Goal: Task Accomplishment & Management: Manage account settings

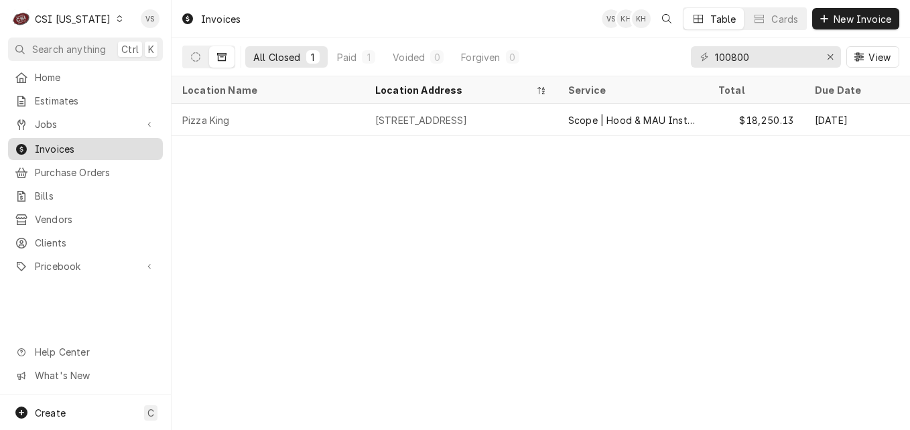
click at [67, 143] on span "Invoices" at bounding box center [95, 149] width 121 height 14
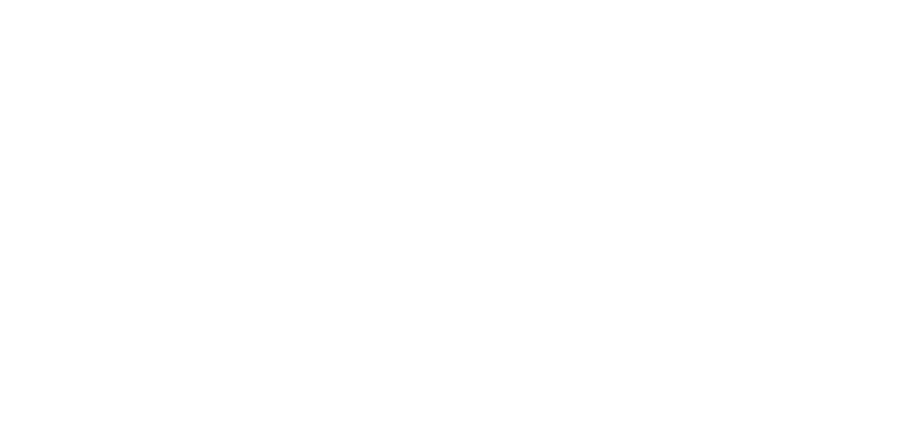
click at [107, 20] on div "Dynamic Content Wrapper" at bounding box center [455, 215] width 910 height 430
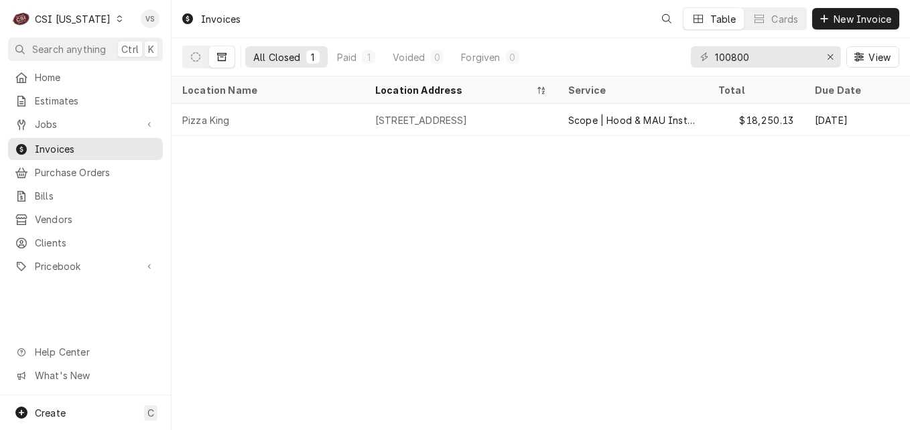
click at [115, 23] on div "Dynamic Content Wrapper" at bounding box center [119, 18] width 9 height 9
click at [61, 121] on html "C CSI Kentucky VS Search anything Ctrl K Home Estimates Jobs Jobs Job Series In…" at bounding box center [455, 215] width 910 height 430
click at [51, 119] on span "Jobs" at bounding box center [85, 124] width 101 height 14
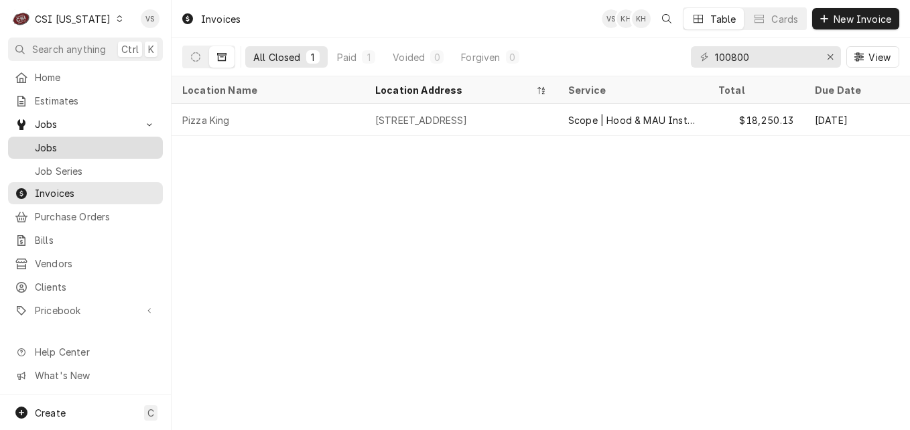
click at [56, 141] on span "Jobs" at bounding box center [95, 148] width 121 height 14
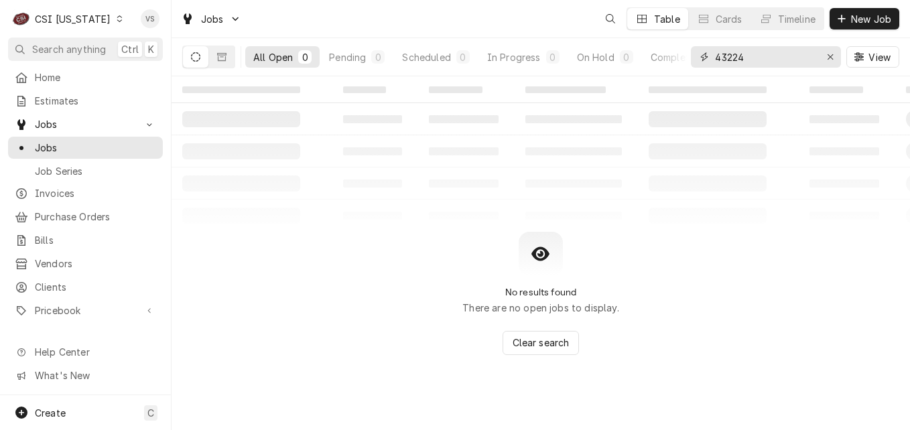
drag, startPoint x: 760, startPoint y: 54, endPoint x: 751, endPoint y: 58, distance: 10.0
click at [753, 57] on div "C CSI Kentucky VS Search anything Ctrl K Home Estimates Jobs Jobs Job Series In…" at bounding box center [455, 215] width 910 height 430
drag, startPoint x: 751, startPoint y: 58, endPoint x: 637, endPoint y: 60, distance: 114.0
click at [678, 60] on div "All Open 0 Pending 0 Scheduled 0 In Progress 0 On Hold 0 Completed 0 43224 View" at bounding box center [540, 57] width 717 height 38
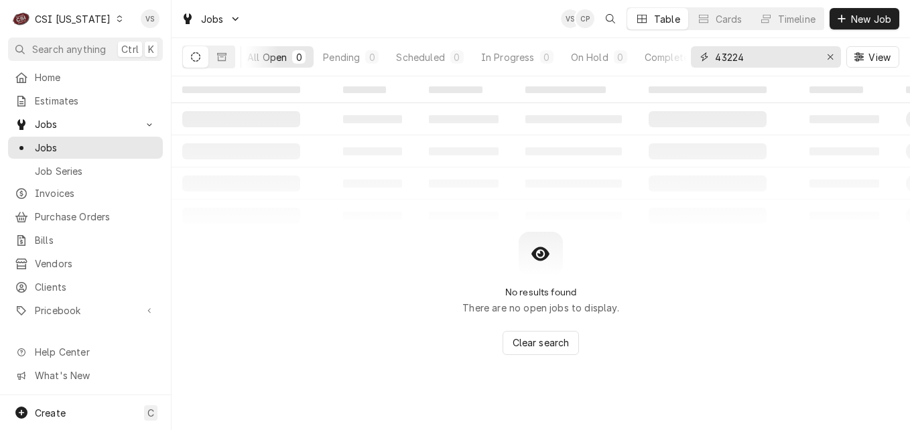
type input "3"
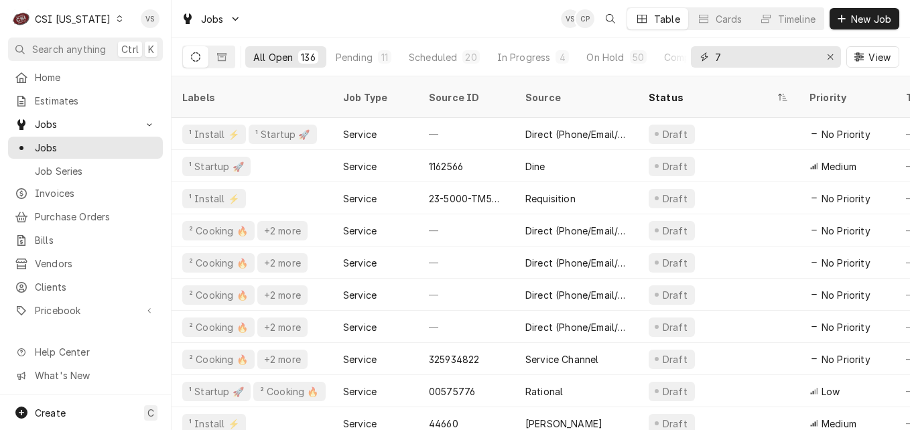
click at [715, 56] on input "7" at bounding box center [765, 56] width 101 height 21
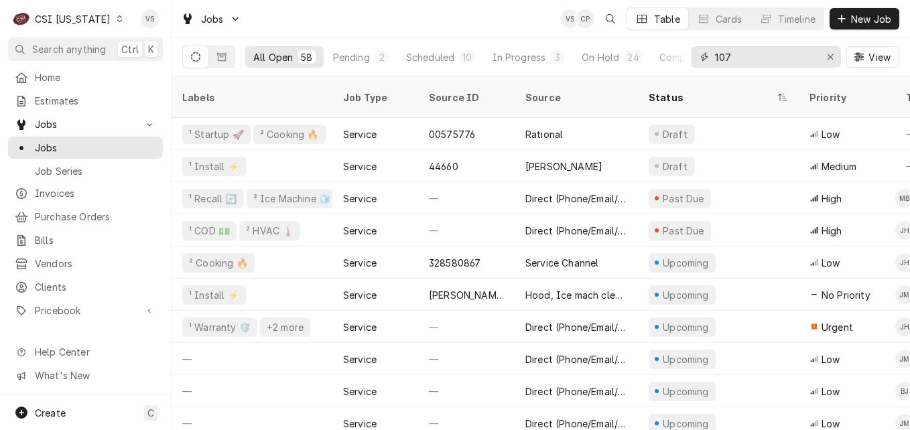
click at [735, 58] on input "107" at bounding box center [765, 56] width 101 height 21
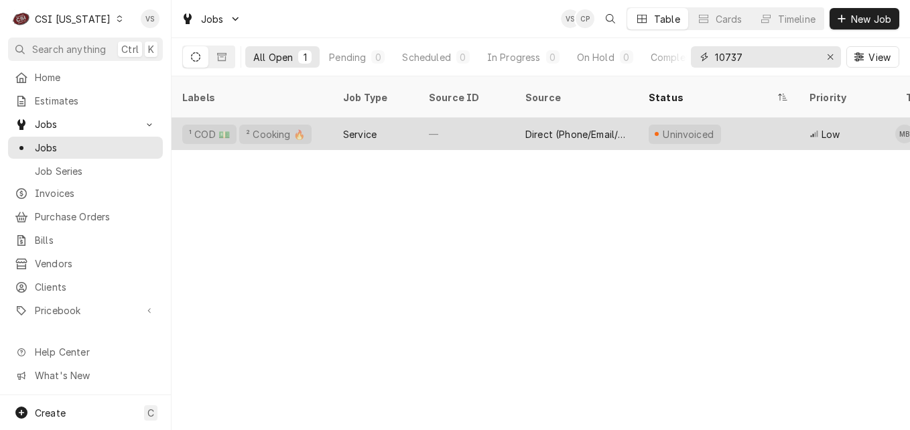
type input "10737"
click at [375, 127] on div "Service" at bounding box center [360, 134] width 34 height 14
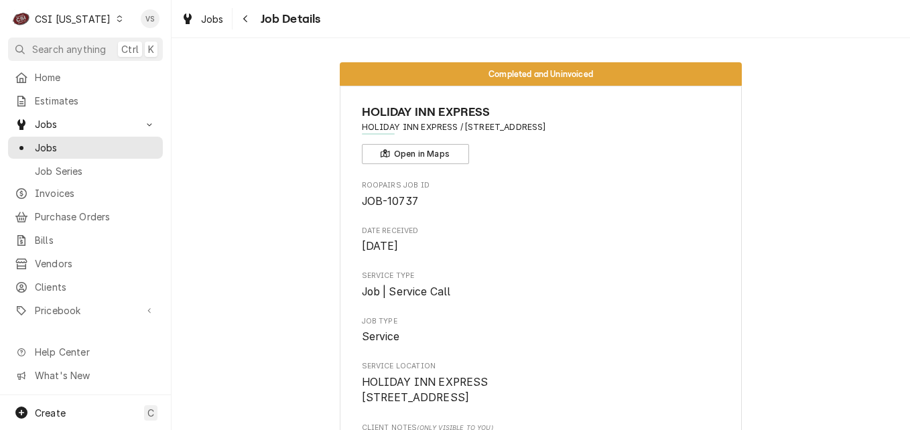
click at [60, 188] on span "Invoices" at bounding box center [95, 193] width 121 height 14
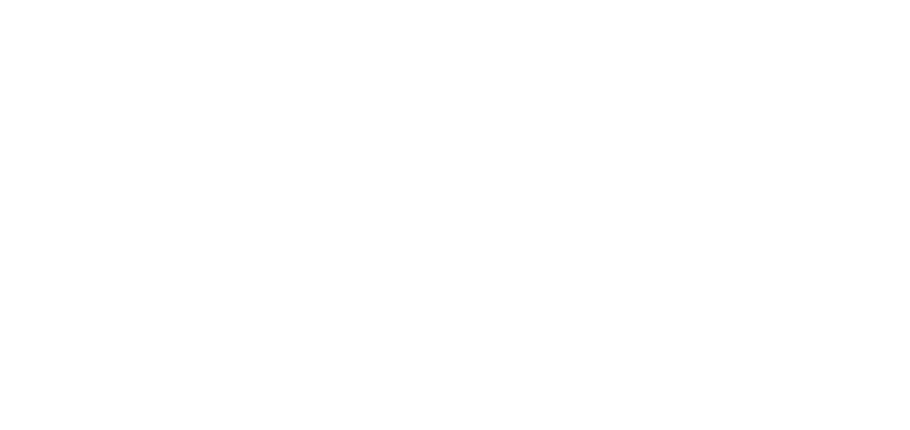
click at [92, 145] on div "Dynamic Content Wrapper" at bounding box center [455, 215] width 910 height 430
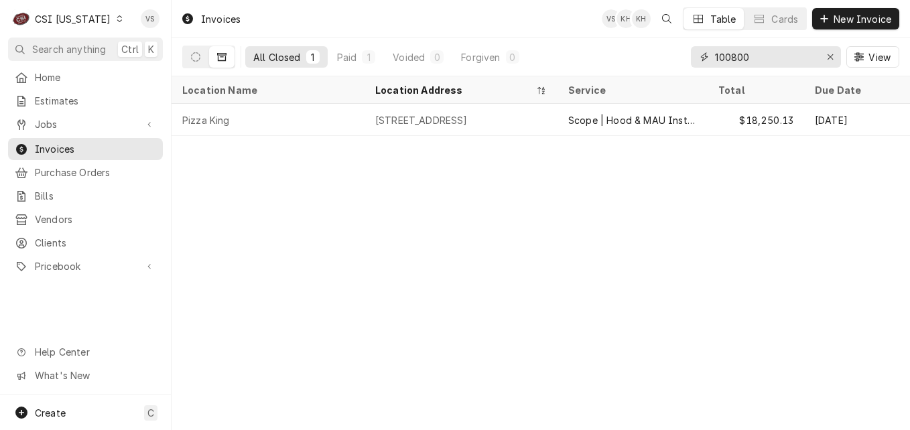
click at [761, 60] on input "100800" at bounding box center [765, 56] width 101 height 21
click at [737, 57] on input "100800" at bounding box center [765, 56] width 101 height 21
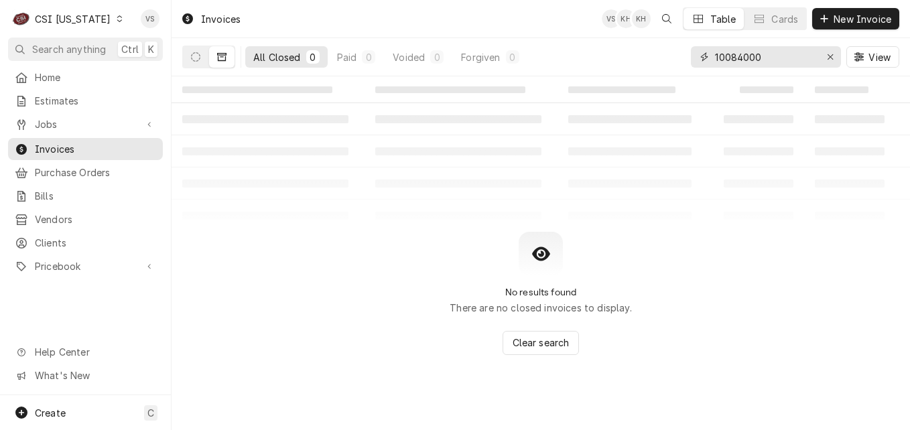
click at [751, 57] on input "10084000" at bounding box center [765, 56] width 101 height 21
drag, startPoint x: 751, startPoint y: 57, endPoint x: 784, endPoint y: 57, distance: 32.8
click at [784, 57] on input "10084000" at bounding box center [765, 56] width 101 height 21
type input "100840"
click at [200, 60] on button "Dynamic Content Wrapper" at bounding box center [195, 56] width 25 height 21
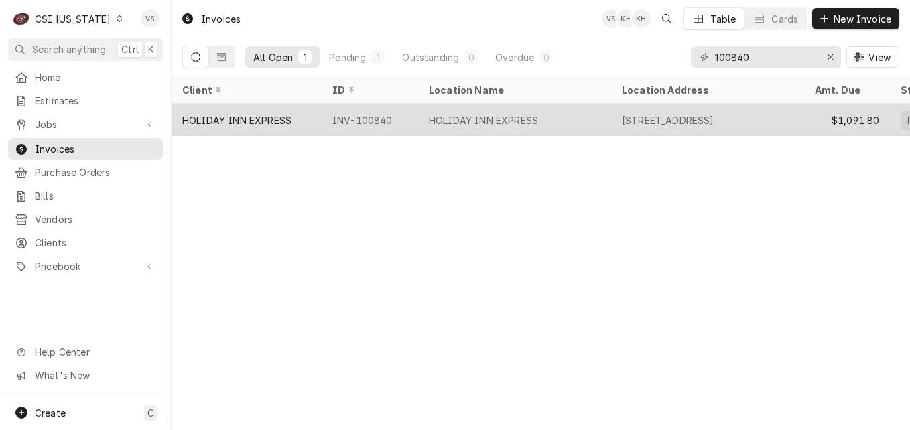
click at [300, 111] on div "HOLIDAY INN EXPRESS" at bounding box center [247, 120] width 150 height 32
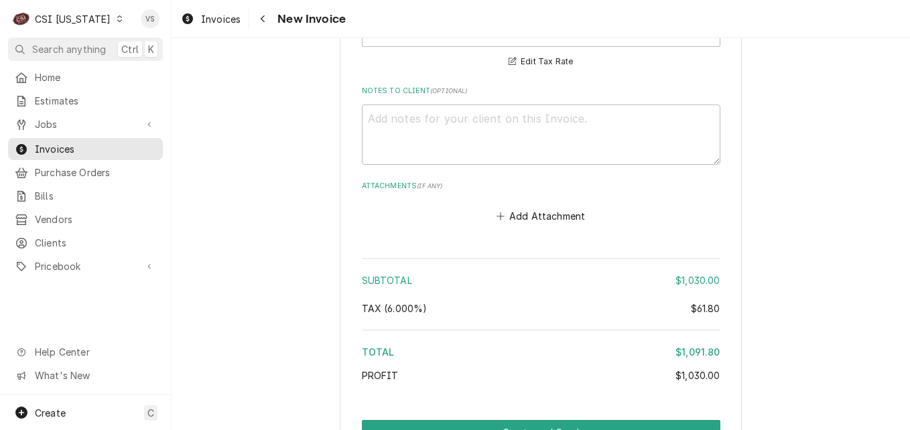
scroll to position [3094, 0]
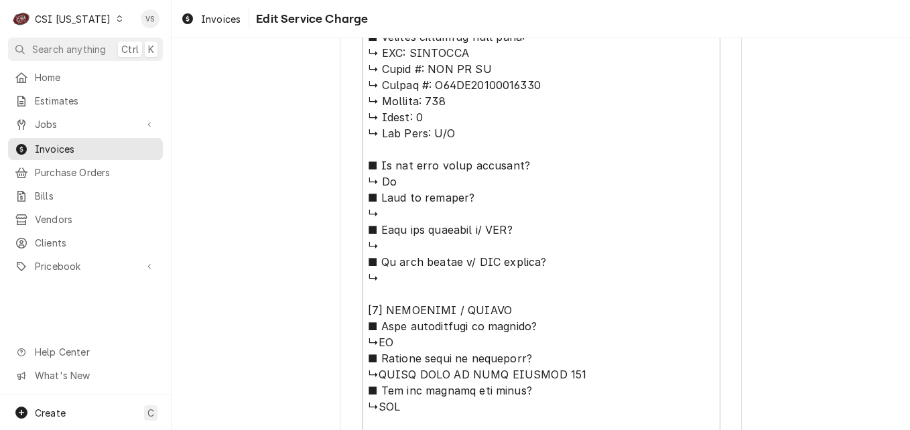
scroll to position [727, 0]
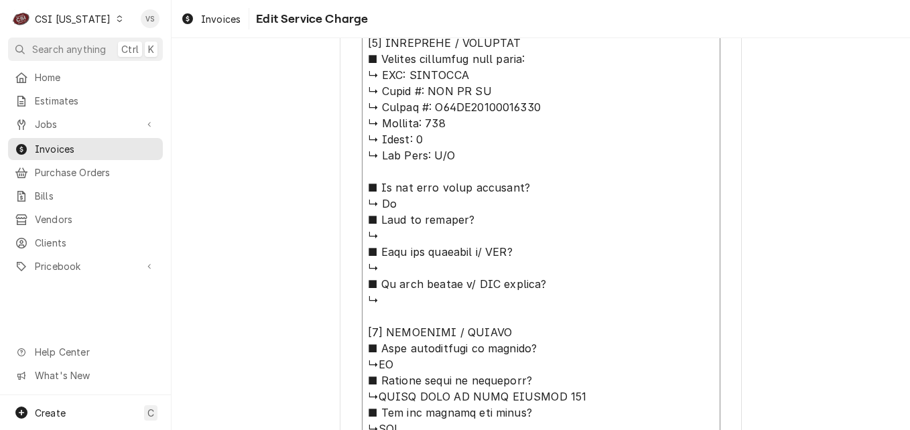
drag, startPoint x: 403, startPoint y: 71, endPoint x: 536, endPoint y: 109, distance: 138.1
click at [536, 109] on textarea "Service Summary ( optional )" at bounding box center [541, 372] width 359 height 913
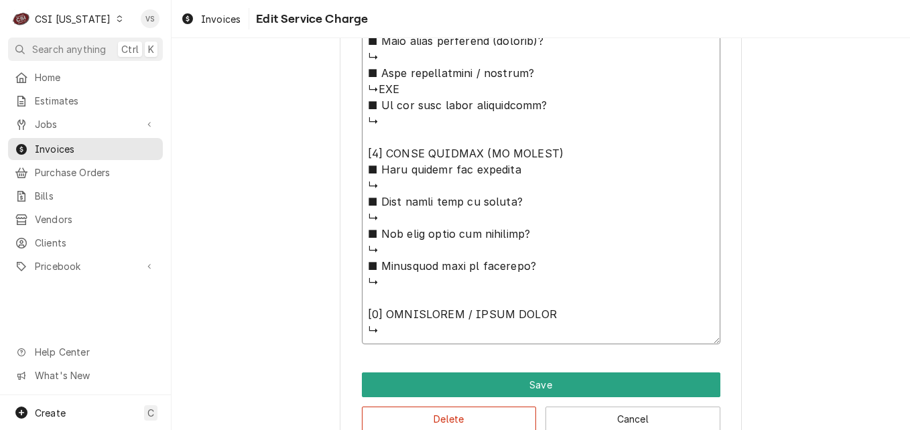
scroll to position [1242, 0]
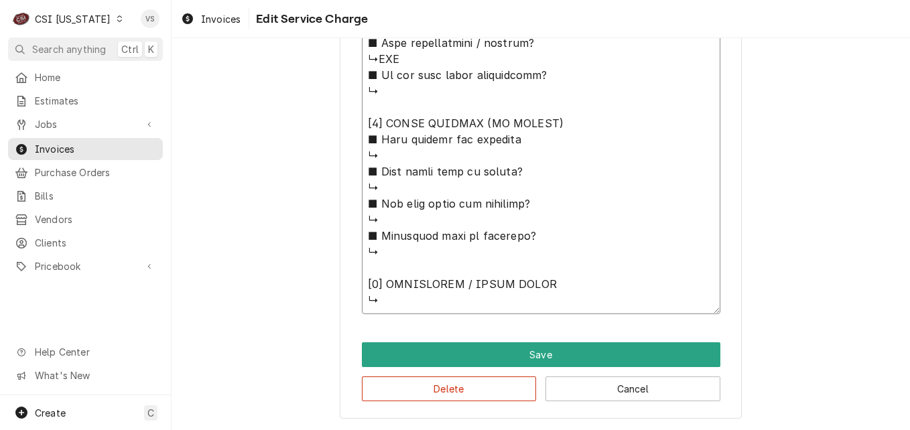
paste textarea "RATIONAL ↳ 𝗠𝗼𝗱𝗲𝗹 #: SCC WE XS ↳ 𝗦𝗲𝗿𝗶𝗮𝗹 #: E60SI19032734082"
type textarea "x"
type textarea "⚠️ 𝗙𝗢𝗥𝗠 𝗜𝗡𝗦𝗧𝗥𝗨𝗖𝗧𝗜𝗢𝗡𝗦 ⚠️ ✪ 𝗖𝗼𝗺𝗽𝗹𝗲𝘁𝗲 𝗮𝗹𝗹 𝗿𝗲𝗹𝗲𝘃𝗮𝗻𝘁 𝘀𝗲𝗰𝘁𝗶𝗼𝗻𝘀 ✪ 𝗣𝗿𝗼𝘃𝗶𝗱𝗲 𝗱𝗲𝘁𝗮𝗶𝗹𝗲𝗱 𝗮𝗻𝘀…"
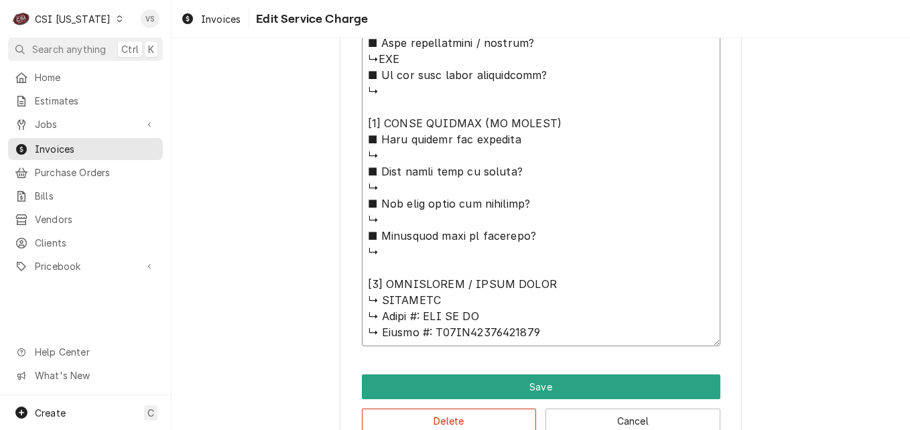
drag, startPoint x: 424, startPoint y: 314, endPoint x: 475, endPoint y: 319, distance: 51.2
drag, startPoint x: 376, startPoint y: 318, endPoint x: 491, endPoint y: 321, distance: 115.3
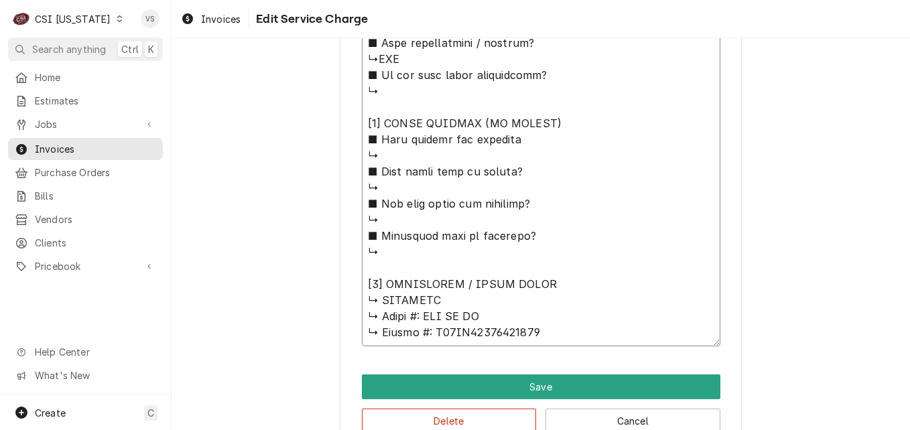
type textarea "x"
type textarea "⚠️ 𝗙𝗢𝗥𝗠 𝗜𝗡𝗦𝗧𝗥𝗨𝗖𝗧𝗜𝗢𝗡𝗦 ⚠️ ✪ 𝗖𝗼𝗺𝗽𝗹𝗲𝘁𝗲 𝗮𝗹𝗹 𝗿𝗲𝗹𝗲𝘃𝗮𝗻𝘁 𝘀𝗲𝗰𝘁𝗶𝗼𝗻𝘀 ✪ 𝗣𝗿𝗼𝘃𝗶𝗱𝗲 𝗱𝗲𝘁𝗮𝗶𝗹𝗲𝗱 𝗮𝗻𝘀…"
type textarea "x"
type textarea "⚠️ 𝗙𝗢𝗥𝗠 𝗜𝗡𝗦𝗧𝗥𝗨𝗖𝗧𝗜𝗢𝗡𝗦 ⚠️ ✪ 𝗖𝗼𝗺𝗽𝗹𝗲𝘁𝗲 𝗮𝗹𝗹 𝗿𝗲𝗹𝗲𝘃𝗮𝗻𝘁 𝘀𝗲𝗰𝘁𝗶𝗼𝗻𝘀 ✪ 𝗣𝗿𝗼𝘃𝗶𝗱𝗲 𝗱𝗲𝘁𝗮𝗶𝗹𝗲𝗱 𝗮𝗻𝘀…"
type textarea "x"
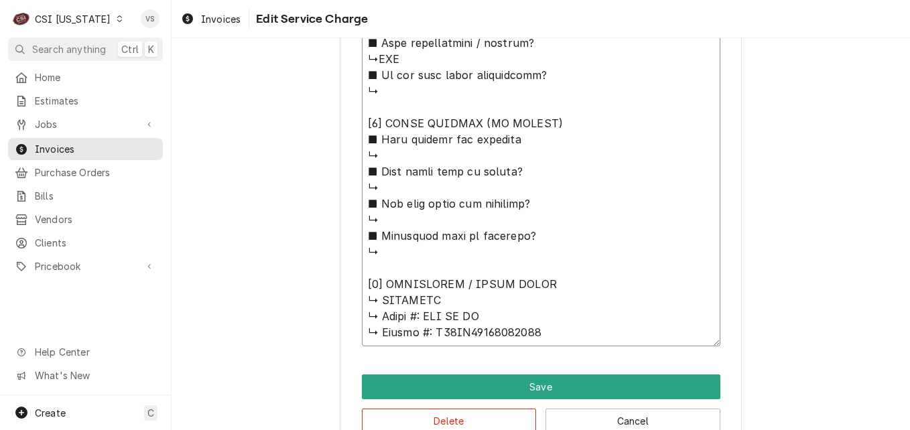
type textarea "⚠️ 𝗙𝗢𝗥𝗠 𝗜𝗡𝗦𝗧𝗥𝗨𝗖𝗧𝗜𝗢𝗡𝗦 ⚠️ ✪ 𝗖𝗼𝗺𝗽𝗹𝗲𝘁𝗲 𝗮𝗹𝗹 𝗿𝗲𝗹𝗲𝘃𝗮𝗻𝘁 𝘀𝗲𝗰𝘁𝗶𝗼𝗻𝘀 ✪ 𝗣𝗿𝗼𝘃𝗶𝗱𝗲 𝗱𝗲𝘁𝗮𝗶𝗹𝗲𝗱 𝗮𝗻𝘀…"
paste textarea "𝗠𝗼𝗱𝗲𝗹 #: SCC WE XS"
type textarea "x"
type textarea "⚠️ 𝗙𝗢𝗥𝗠 𝗜𝗡𝗦𝗧𝗥𝗨𝗖𝗧𝗜𝗢𝗡𝗦 ⚠️ ✪ 𝗖𝗼𝗺𝗽𝗹𝗲𝘁𝗲 𝗮𝗹𝗹 𝗿𝗲𝗹𝗲𝘃𝗮𝗻𝘁 𝘀𝗲𝗰𝘁𝗶𝗼𝗻𝘀 ✪ 𝗣𝗿𝗼𝘃𝗶𝗱𝗲 𝗱𝗲𝘁𝗮𝗶𝗹𝗲𝗱 𝗮𝗻𝘀…"
drag, startPoint x: 473, startPoint y: 300, endPoint x: 446, endPoint y: 303, distance: 27.6
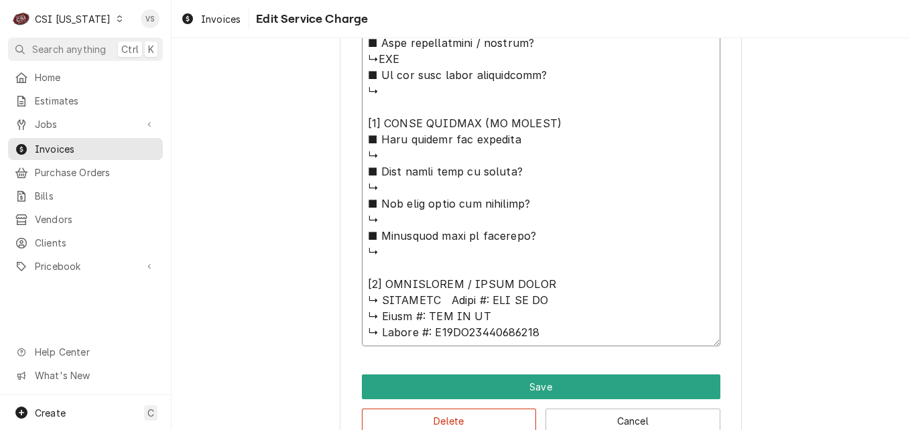
type textarea "x"
type textarea "⚠️ 𝗙𝗢𝗥𝗠 𝗜𝗡𝗦𝗧𝗥𝗨𝗖𝗧𝗜𝗢𝗡𝗦 ⚠️ ✪ 𝗖𝗼𝗺𝗽𝗹𝗲𝘁𝗲 𝗮𝗹𝗹 𝗿𝗲𝗹𝗲𝘃𝗮𝗻𝘁 𝘀𝗲𝗰𝘁𝗶𝗼𝗻𝘀 ✪ 𝗣𝗿𝗼𝘃𝗶𝗱𝗲 𝗱𝗲𝘁𝗮𝗶𝗹𝗲𝗱 𝗮𝗻𝘀…"
drag, startPoint x: 424, startPoint y: 332, endPoint x: 527, endPoint y: 334, distance: 103.2
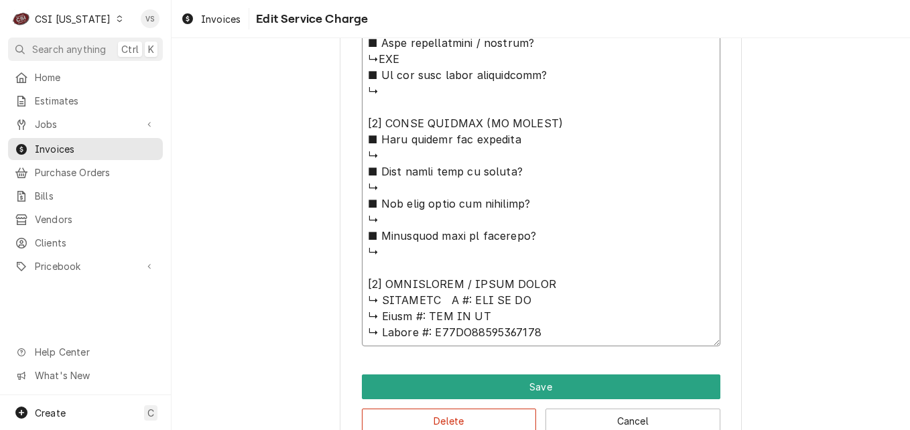
type textarea "x"
type textarea "⚠️ 𝗙𝗢𝗥𝗠 𝗜𝗡𝗦𝗧𝗥𝗨𝗖𝗧𝗜𝗢𝗡𝗦 ⚠️ ✪ 𝗖𝗼𝗺𝗽𝗹𝗲𝘁𝗲 𝗮𝗹𝗹 𝗿𝗲𝗹𝗲𝘃𝗮𝗻𝘁 𝘀𝗲𝗰𝘁𝗶𝗼𝗻𝘀 ✪ 𝗣𝗿𝗼𝘃𝗶𝗱𝗲 𝗱𝗲𝘁𝗮𝗶𝗹𝗲𝗱 𝗮𝗻𝘀…"
type textarea "x"
type textarea "⚠️ 𝗙𝗢𝗥𝗠 𝗜𝗡𝗦𝗧𝗥𝗨𝗖𝗧𝗜𝗢𝗡𝗦 ⚠️ ✪ 𝗖𝗼𝗺𝗽𝗹𝗲𝘁𝗲 𝗮𝗹𝗹 𝗿𝗲𝗹𝗲𝘃𝗮𝗻𝘁 𝘀𝗲𝗰𝘁𝗶𝗼𝗻𝘀 ✪ 𝗣𝗿𝗼𝘃𝗶𝗱𝗲 𝗱𝗲𝘁𝗮𝗶𝗹𝗲𝗱 𝗮𝗻𝘀…"
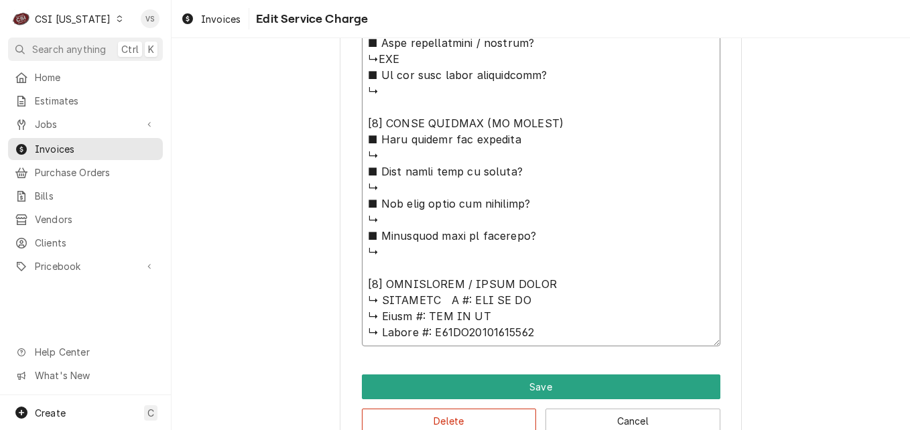
type textarea "x"
type textarea "⚠️ 𝗙𝗢𝗥𝗠 𝗜𝗡𝗦𝗧𝗥𝗨𝗖𝗧𝗜𝗢𝗡𝗦 ⚠️ ✪ 𝗖𝗼𝗺𝗽𝗹𝗲𝘁𝗲 𝗮𝗹𝗹 𝗿𝗲𝗹𝗲𝘃𝗮𝗻𝘁 𝘀𝗲𝗰𝘁𝗶𝗼𝗻𝘀 ✪ 𝗣𝗿𝗼𝘃𝗶𝗱𝗲 𝗱𝗲𝘁𝗮𝗶𝗹𝗲𝗱 𝗮𝗻𝘀…"
type textarea "x"
type textarea "⚠️ 𝗙𝗢𝗥𝗠 𝗜𝗡𝗦𝗧𝗥𝗨𝗖𝗧𝗜𝗢𝗡𝗦 ⚠️ ✪ 𝗖𝗼𝗺𝗽𝗹𝗲𝘁𝗲 𝗮𝗹𝗹 𝗿𝗲𝗹𝗲𝘃𝗮𝗻𝘁 𝘀𝗲𝗰𝘁𝗶𝗼𝗻𝘀 ✪ 𝗣𝗿𝗼𝘃𝗶𝗱𝗲 𝗱𝗲𝘁𝗮𝗶𝗹𝗲𝗱 𝗮𝗻𝘀…"
type textarea "x"
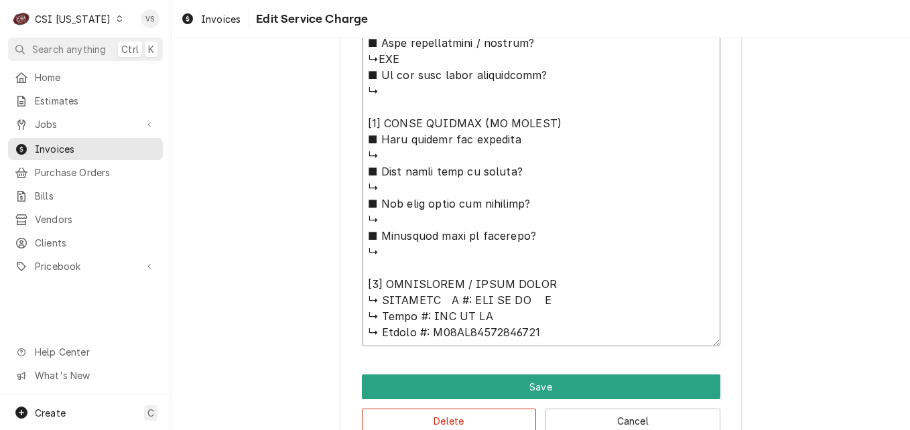
type textarea "⚠️ 𝗙𝗢𝗥𝗠 𝗜𝗡𝗦𝗧𝗥𝗨𝗖𝗧𝗜𝗢𝗡𝗦 ⚠️ ✪ 𝗖𝗼𝗺𝗽𝗹𝗲𝘁𝗲 𝗮𝗹𝗹 𝗿𝗲𝗹𝗲𝘃𝗮𝗻𝘁 𝘀𝗲𝗰𝘁𝗶𝗼𝗻𝘀 ✪ 𝗣𝗿𝗼𝘃𝗶𝗱𝗲 𝗱𝗲𝘁𝗮𝗶𝗹𝗲𝗱 𝗮𝗻𝘀…"
type textarea "x"
type textarea "⚠️ 𝗙𝗢𝗥𝗠 𝗜𝗡𝗦𝗧𝗥𝗨𝗖𝗧𝗜𝗢𝗡𝗦 ⚠️ ✪ 𝗖𝗼𝗺𝗽𝗹𝗲𝘁𝗲 𝗮𝗹𝗹 𝗿𝗲𝗹𝗲𝘃𝗮𝗻𝘁 𝘀𝗲𝗰𝘁𝗶𝗼𝗻𝘀 ✪ 𝗣𝗿𝗼𝘃𝗶𝗱𝗲 𝗱𝗲𝘁𝗮𝗶𝗹𝗲𝗱 𝗮𝗻𝘀…"
paste textarea "E60SI19032734082"
type textarea "x"
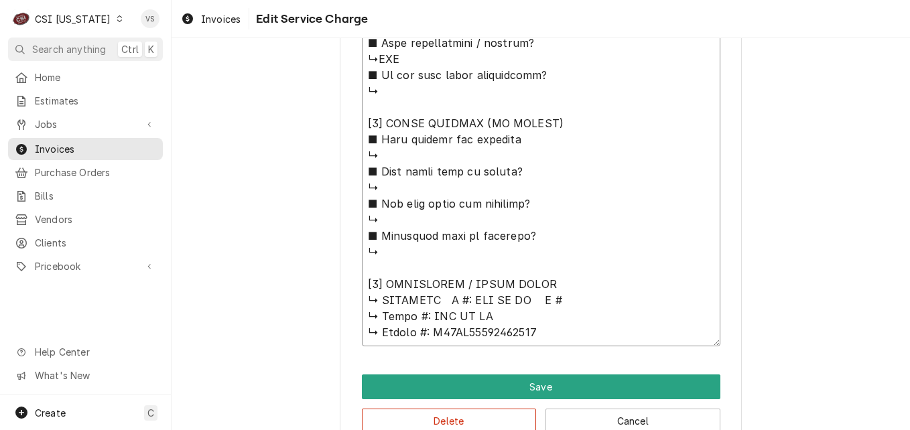
type textarea "⚠️ 𝗙𝗢𝗥𝗠 𝗜𝗡𝗦𝗧𝗥𝗨𝗖𝗧𝗜𝗢𝗡𝗦 ⚠️ ✪ 𝗖𝗼𝗺𝗽𝗹𝗲𝘁𝗲 𝗮𝗹𝗹 𝗿𝗲𝗹𝗲𝘃𝗮𝗻𝘁 𝘀𝗲𝗰𝘁𝗶𝗼𝗻𝘀 ✪ 𝗣𝗿𝗼𝘃𝗶𝗱𝗲 𝗱𝗲𝘁𝗮𝗶𝗹𝗲𝗱 𝗮𝗻𝘀…"
drag, startPoint x: 363, startPoint y: 318, endPoint x: 542, endPoint y: 339, distance: 180.2
type textarea "x"
type textarea "⚠️ 𝗙𝗢𝗥𝗠 𝗜𝗡𝗦𝗧𝗥𝗨𝗖𝗧𝗜𝗢𝗡𝗦 ⚠️ ✪ 𝗖𝗼𝗺𝗽𝗹𝗲𝘁𝗲 𝗮𝗹𝗹 𝗿𝗲𝗹𝗲𝘃𝗮𝗻𝘁 𝘀𝗲𝗰𝘁𝗶𝗼𝗻𝘀 ✪ 𝗣𝗿𝗼𝘃𝗶𝗱𝗲 𝗱𝗲𝘁𝗮𝗶𝗹𝗲𝗱 𝗮𝗻𝘀…"
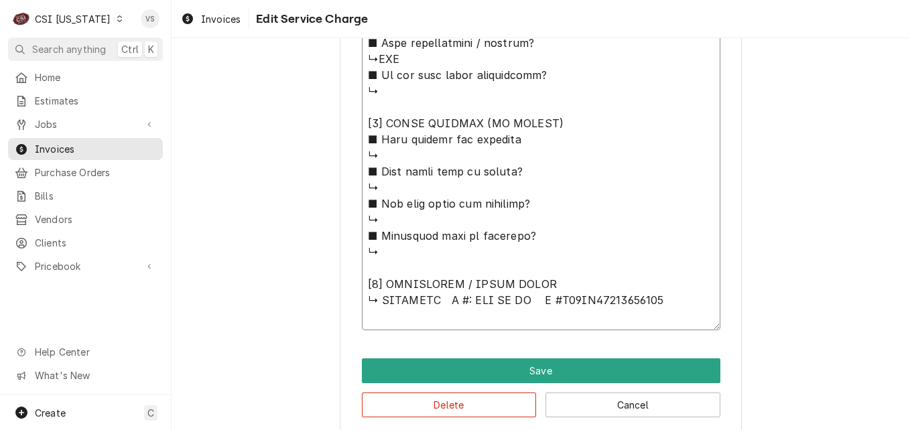
scroll to position [0, 0]
drag, startPoint x: 378, startPoint y: 300, endPoint x: 618, endPoint y: 313, distance: 240.3
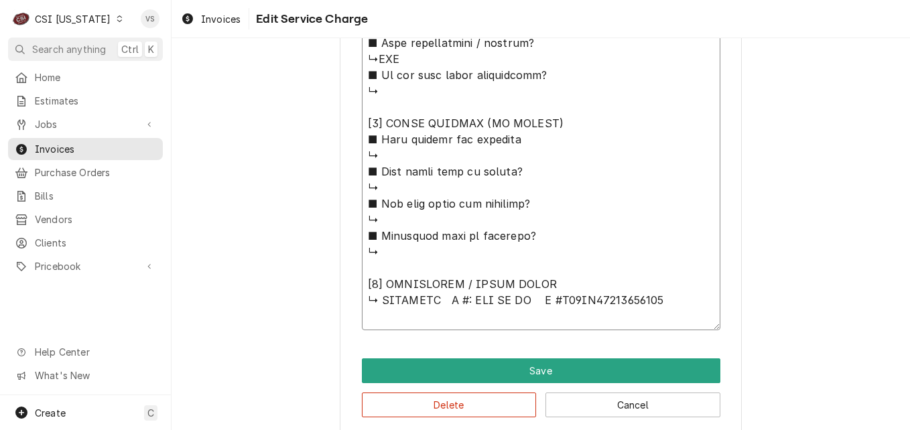
paste textarea "RATIONAL M #: SCC WE XS S #E60SI19032734082"
type textarea "x"
type textarea "⚠️ 𝗙𝗢𝗥𝗠 𝗜𝗡𝗦𝗧𝗥𝗨𝗖𝗧𝗜𝗢𝗡𝗦 ⚠️ ✪ 𝗖𝗼𝗺𝗽𝗹𝗲𝘁𝗲 𝗮𝗹𝗹 𝗿𝗲𝗹𝗲𝘃𝗮𝗻𝘁 𝘀𝗲𝗰𝘁𝗶𝗼𝗻𝘀 ✪ 𝗣𝗿𝗼𝘃𝗶𝗱𝗲 𝗱𝗲𝘁𝗮𝗶𝗹𝗲𝗱 𝗮𝗻𝘀…"
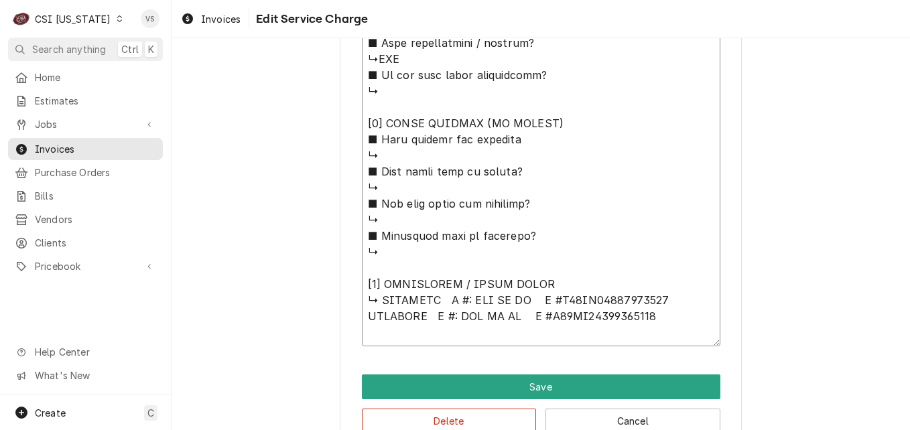
scroll to position [1258, 0]
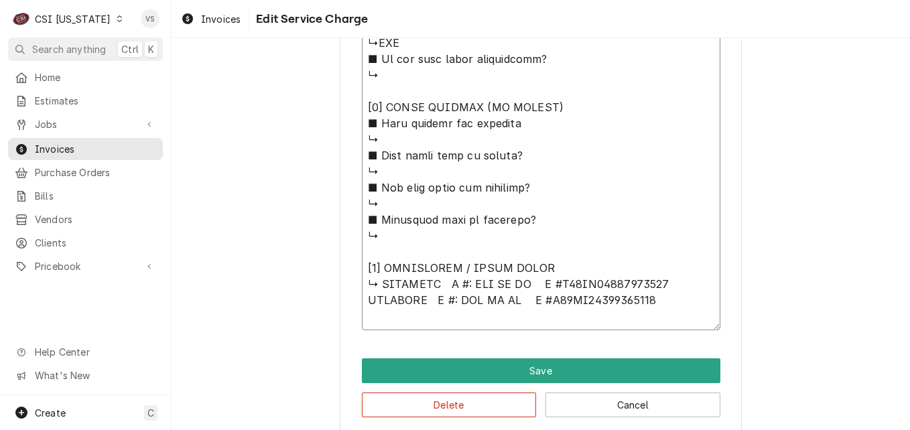
drag, startPoint x: 361, startPoint y: 289, endPoint x: 671, endPoint y: 288, distance: 310.4
type textarea "x"
type textarea "⚠️ 𝗙𝗢𝗥𝗠 𝗜𝗡𝗦𝗧𝗥𝗨𝗖𝗧𝗜𝗢𝗡𝗦 ⚠️ ✪ 𝗖𝗼𝗺𝗽𝗹𝗲𝘁𝗲 𝗮𝗹𝗹 𝗿𝗲𝗹𝗲𝘃𝗮𝗻𝘁 𝘀𝗲𝗰𝘁𝗶𝗼𝗻𝘀 ✪ 𝗣𝗿𝗼𝘃𝗶𝗱𝗲 𝗱𝗲𝘁𝗮𝗶𝗹𝗲𝗱 𝗮𝗻𝘀…"
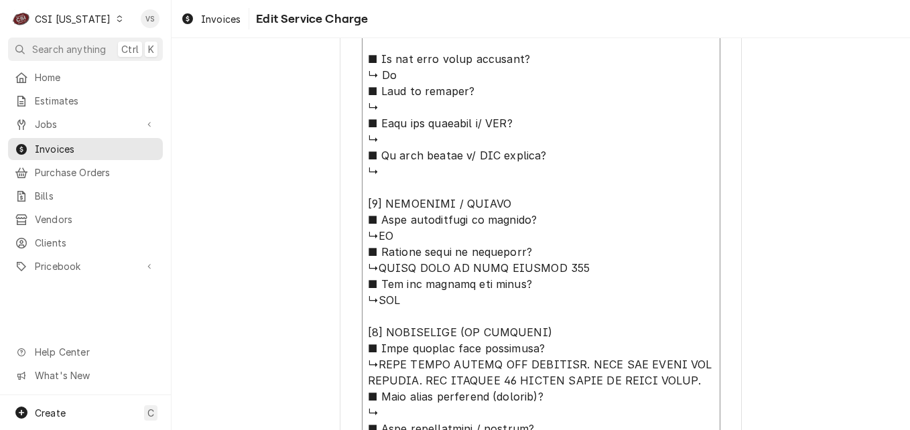
scroll to position [16, 0]
drag, startPoint x: 374, startPoint y: 251, endPoint x: 567, endPoint y: 251, distance: 193.1
click at [567, 251] on textarea "Service Summary ( optional )" at bounding box center [541, 260] width 359 height 945
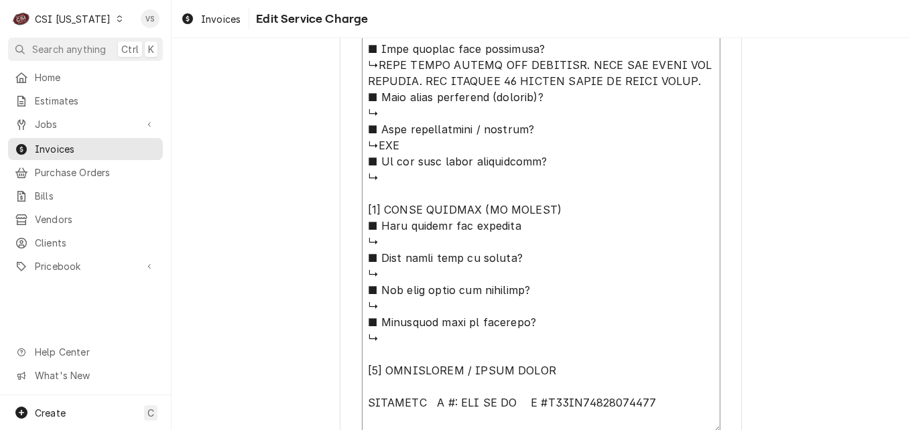
scroll to position [1274, 0]
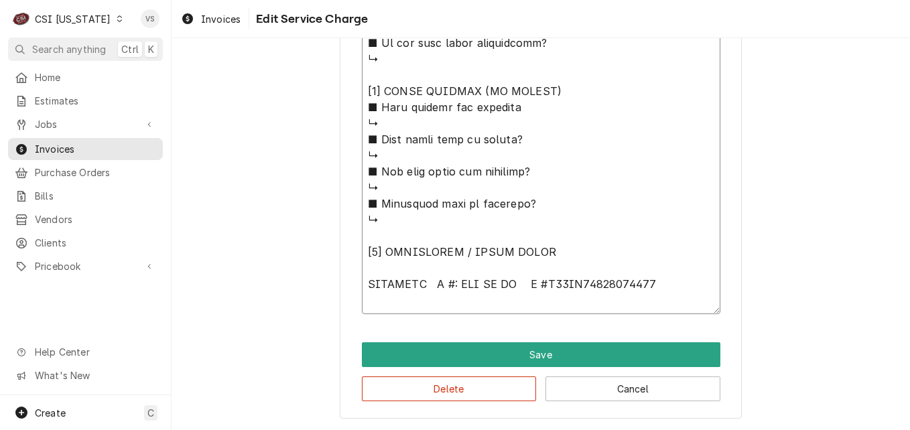
paste textarea "FOUND UNIT TO HAVE SERVICE 120"
type textarea "x"
type textarea "⚠️ 𝗙𝗢𝗥𝗠 𝗜𝗡𝗦𝗧𝗥𝗨𝗖𝗧𝗜𝗢𝗡𝗦 ⚠️ ✪ 𝗖𝗼𝗺𝗽𝗹𝗲𝘁𝗲 𝗮𝗹𝗹 𝗿𝗲𝗹𝗲𝘃𝗮𝗻𝘁 𝘀𝗲𝗰𝘁𝗶𝗼𝗻𝘀 ✪ 𝗣𝗿𝗼𝘃𝗶𝗱𝗲 𝗱𝗲𝘁𝗮𝗶𝗹𝗲𝗱 𝗮𝗻𝘀…"
type textarea "x"
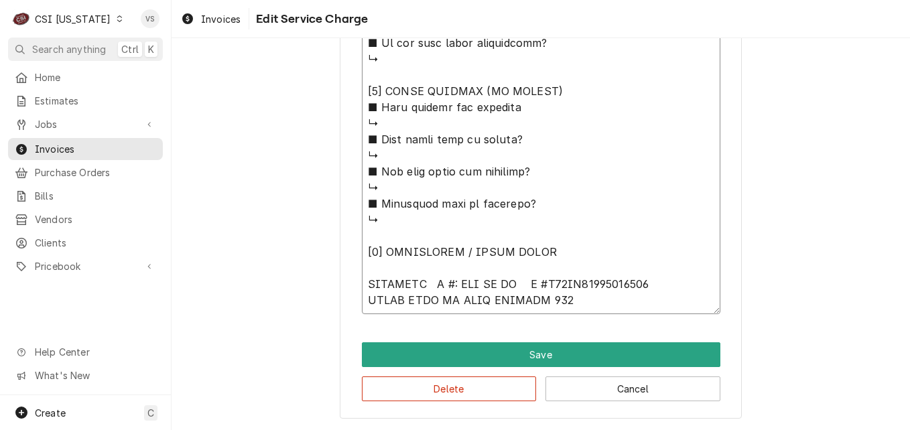
type textarea "⚠️ 𝗙𝗢𝗥𝗠 𝗜𝗡𝗦𝗧𝗥𝗨𝗖𝗧𝗜𝗢𝗡𝗦 ⚠️ ✪ 𝗖𝗼𝗺𝗽𝗹𝗲𝘁𝗲 𝗮𝗹𝗹 𝗿𝗲𝗹𝗲𝘃𝗮𝗻𝘁 𝘀𝗲𝗰𝘁𝗶𝗼𝗻𝘀 ✪ 𝗣𝗿𝗼𝘃𝗶𝗱𝗲 𝗱𝗲𝘁𝗮𝗶𝗹𝗲𝗱 𝗮𝗻𝘀…"
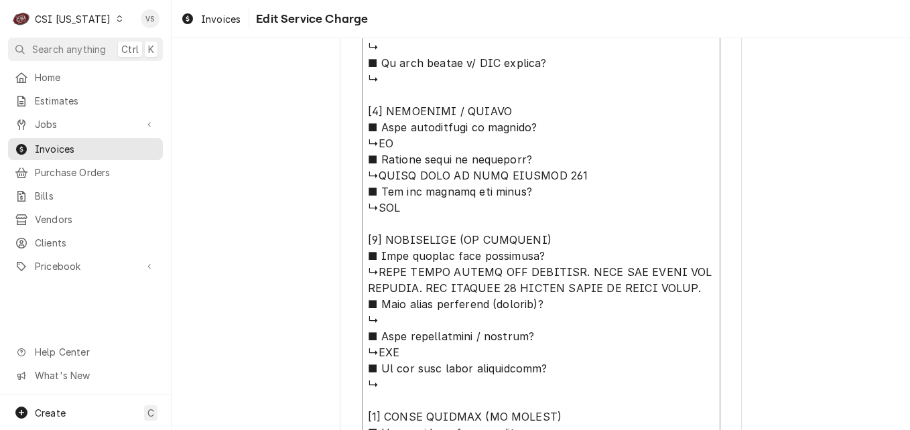
scroll to position [872, 0]
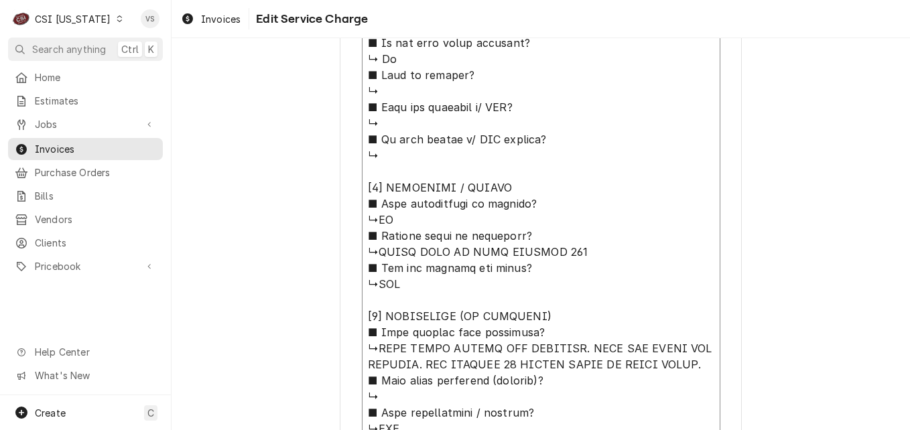
drag, startPoint x: 375, startPoint y: 349, endPoint x: 653, endPoint y: 379, distance: 279.8
click at [653, 379] on textarea "Service Summary ( optional )" at bounding box center [541, 243] width 359 height 945
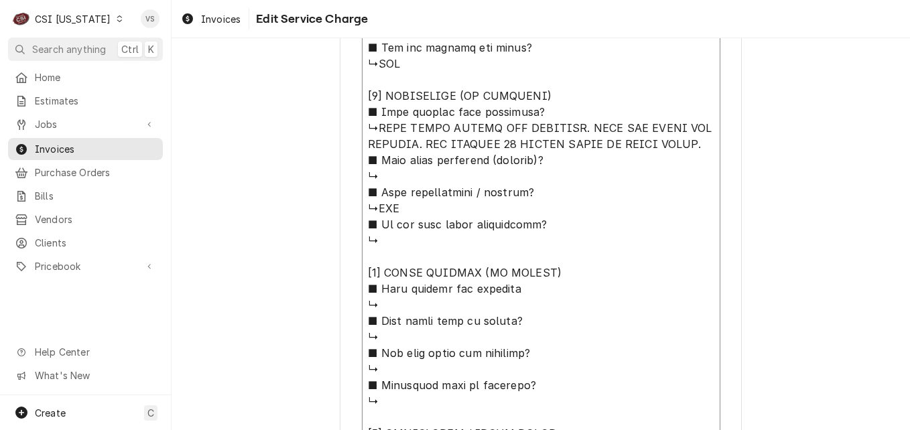
scroll to position [1274, 0]
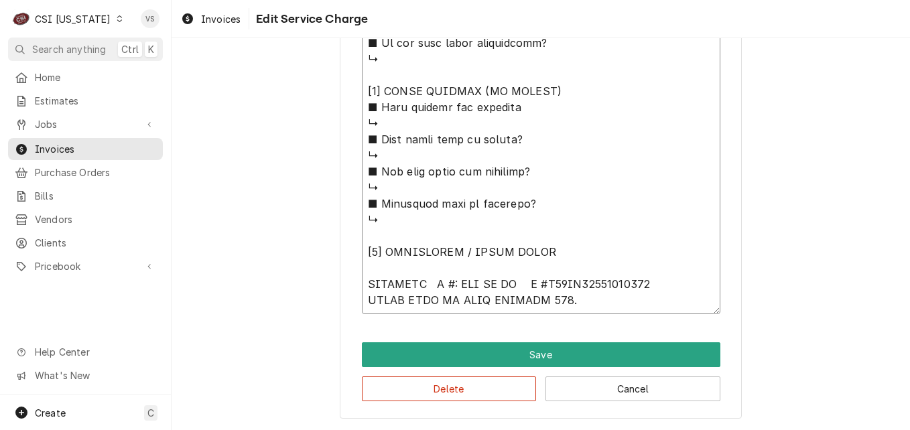
type textarea "x"
type textarea "⚠️ 𝗙𝗢𝗥𝗠 𝗜𝗡𝗦𝗧𝗥𝗨𝗖𝗧𝗜𝗢𝗡𝗦 ⚠️ ✪ 𝗖𝗼𝗺𝗽𝗹𝗲𝘁𝗲 𝗮𝗹𝗹 𝗿𝗲𝗹𝗲𝘃𝗮𝗻𝘁 𝘀𝗲𝗰𝘁𝗶𝗼𝗻𝘀 ✪ 𝗣𝗿𝗼𝘃𝗶𝗱𝗲 𝗱𝗲𝘁𝗮𝗶𝗹𝗲𝗱 𝗮𝗻𝘀…"
type textarea "x"
type textarea "⚠️ 𝗙𝗢𝗥𝗠 𝗜𝗡𝗦𝗧𝗥𝗨𝗖𝗧𝗜𝗢𝗡𝗦 ⚠️ ✪ 𝗖𝗼𝗺𝗽𝗹𝗲𝘁𝗲 𝗮𝗹𝗹 𝗿𝗲𝗹𝗲𝘃𝗮𝗻𝘁 𝘀𝗲𝗰𝘁𝗶𝗼𝗻𝘀 ✪ 𝗣𝗿𝗼𝘃𝗶𝗱𝗲 𝗱𝗲𝘁𝗮𝗶𝗹𝗲𝗱 𝗮𝗻𝘀…"
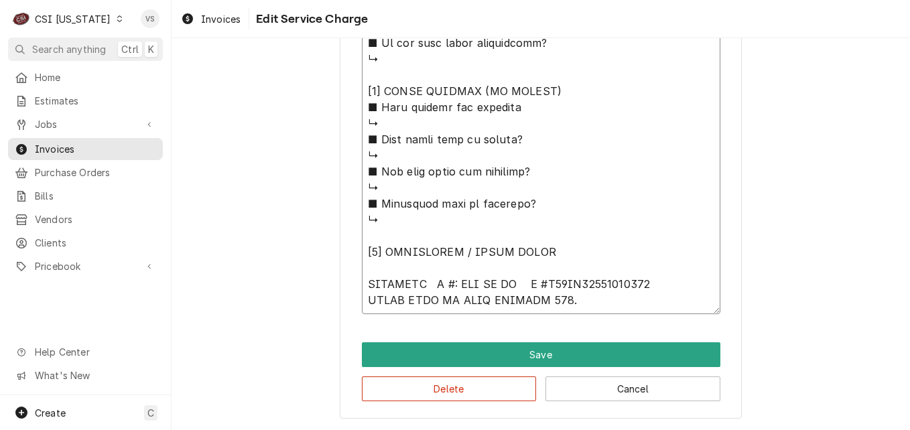
paste textarea "TOOK APART BOILEF AND DESCALED. TOOK OUR PUMPS AND CLEANED. RAN THROUGH 75 MINU…"
type textarea "x"
type textarea "⚠️ 𝗙𝗢𝗥𝗠 𝗜𝗡𝗦𝗧𝗥𝗨𝗖𝗧𝗜𝗢𝗡𝗦 ⚠️ ✪ 𝗖𝗼𝗺𝗽𝗹𝗲𝘁𝗲 𝗮𝗹𝗹 𝗿𝗲𝗹𝗲𝘃𝗮𝗻𝘁 𝘀𝗲𝗰𝘁𝗶𝗼𝗻𝘀 ✪ 𝗣𝗿𝗼𝘃𝗶𝗱𝗲 𝗱𝗲𝘁𝗮𝗶𝗹𝗲𝗱 𝗮𝗻𝘀…"
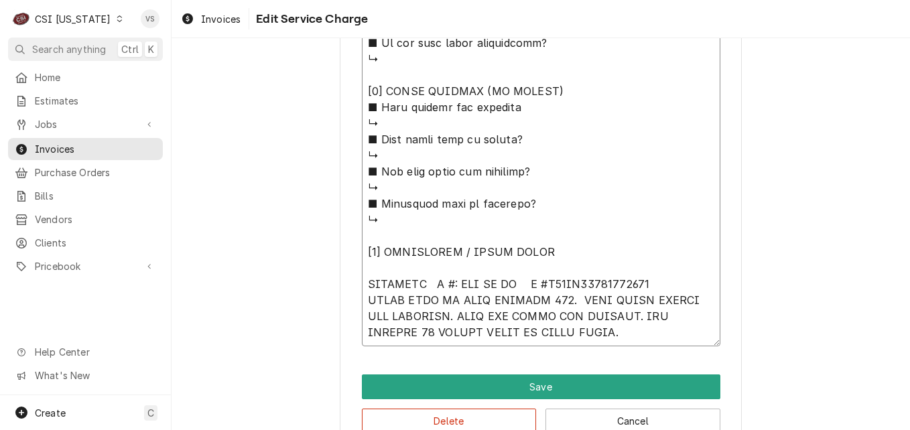
drag, startPoint x: 671, startPoint y: 299, endPoint x: 675, endPoint y: 293, distance: 7.3
type textarea "x"
type textarea "⚠️ 𝗙𝗢𝗥𝗠 𝗜𝗡𝗦𝗧𝗥𝗨𝗖𝗧𝗜𝗢𝗡𝗦 ⚠️ ✪ 𝗖𝗼𝗺𝗽𝗹𝗲𝘁𝗲 𝗮𝗹𝗹 𝗿𝗲𝗹𝗲𝘃𝗮𝗻𝘁 𝘀𝗲𝗰𝘁𝗶𝗼𝗻𝘀 ✪ 𝗣𝗿𝗼𝘃𝗶𝗱𝗲 𝗱𝗲𝘁𝗮𝗶𝗹𝗲𝗱 𝗮𝗻𝘀…"
drag, startPoint x: 501, startPoint y: 316, endPoint x: 508, endPoint y: 315, distance: 6.8
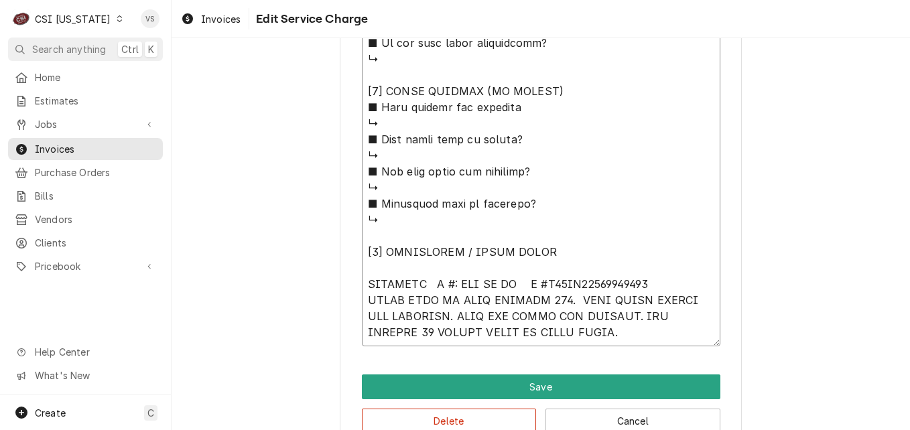
type textarea "x"
type textarea "⚠️ 𝗙𝗢𝗥𝗠 𝗜𝗡𝗦𝗧𝗥𝗨𝗖𝗧𝗜𝗢𝗡𝗦 ⚠️ ✪ 𝗖𝗼𝗺𝗽𝗹𝗲𝘁𝗲 𝗮𝗹𝗹 𝗿𝗲𝗹𝗲𝘃𝗮𝗻𝘁 𝘀𝗲𝗰𝘁𝗶𝗼𝗻𝘀 ✪ 𝗣𝗿𝗼𝘃𝗶𝗱𝗲 𝗱𝗲𝘁𝗮𝗶𝗹𝗲𝗱 𝗮𝗻𝘀…"
type textarea "x"
type textarea "⚠️ 𝗙𝗢𝗥𝗠 𝗜𝗡𝗦𝗧𝗥𝗨𝗖𝗧𝗜𝗢𝗡𝗦 ⚠️ ✪ 𝗖𝗼𝗺𝗽𝗹𝗲𝘁𝗲 𝗮𝗹𝗹 𝗿𝗲𝗹𝗲𝘃𝗮𝗻𝘁 𝘀𝗲𝗰𝘁𝗶𝗼𝗻𝘀 ✪ 𝗣𝗿𝗼𝘃𝗶𝗱𝗲 𝗱𝗲𝘁𝗮𝗶𝗹𝗲𝗱 𝗮𝗻𝘀…"
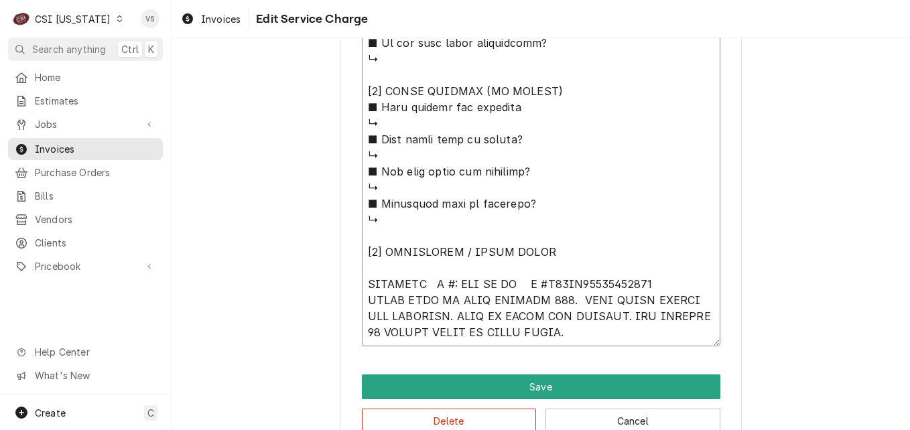
type textarea "x"
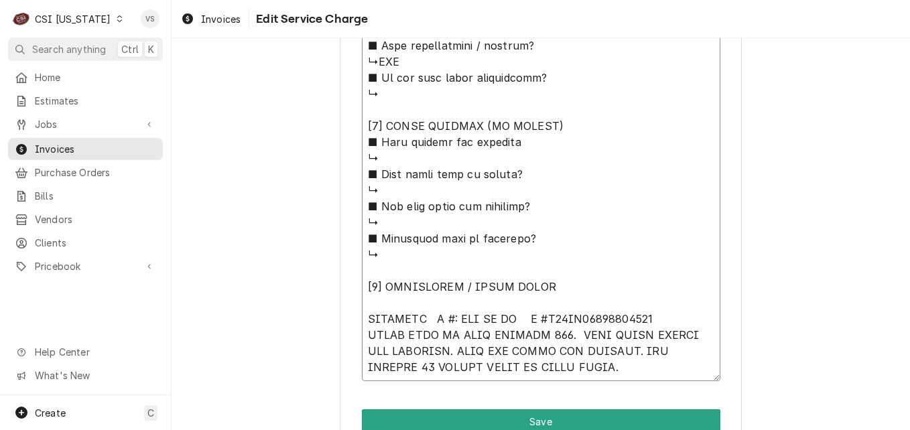
scroll to position [1306, 0]
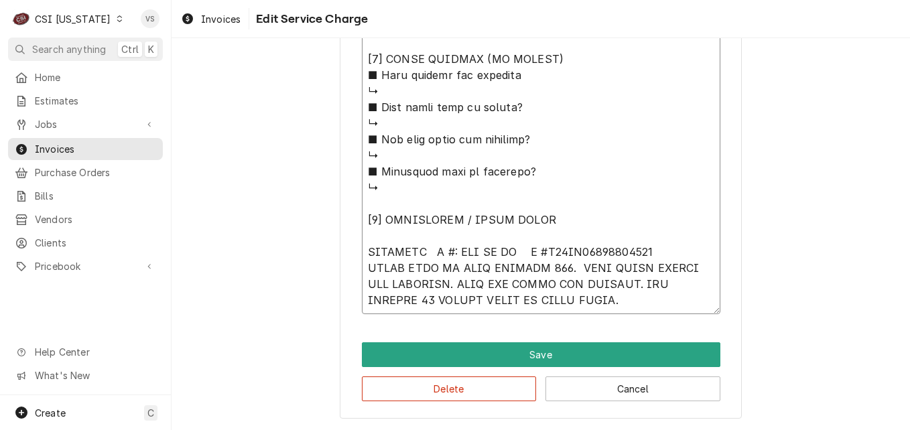
drag, startPoint x: 362, startPoint y: 253, endPoint x: 628, endPoint y: 299, distance: 270.1
type textarea "⚠️ 𝗙𝗢𝗥𝗠 𝗜𝗡𝗦𝗧𝗥𝗨𝗖𝗧𝗜𝗢𝗡𝗦 ⚠️ ✪ 𝗖𝗼𝗺𝗽𝗹𝗲𝘁𝗲 𝗮𝗹𝗹 𝗿𝗲𝗹𝗲𝘃𝗮𝗻𝘁 𝘀𝗲𝗰𝘁𝗶𝗼𝗻𝘀 ✪ 𝗣𝗿𝗼𝘃𝗶𝗱𝗲 𝗱𝗲𝘁𝗮𝗶𝗹𝗲𝗱 𝗮𝗻𝘀…"
click at [442, 384] on button "Delete" at bounding box center [449, 389] width 175 height 25
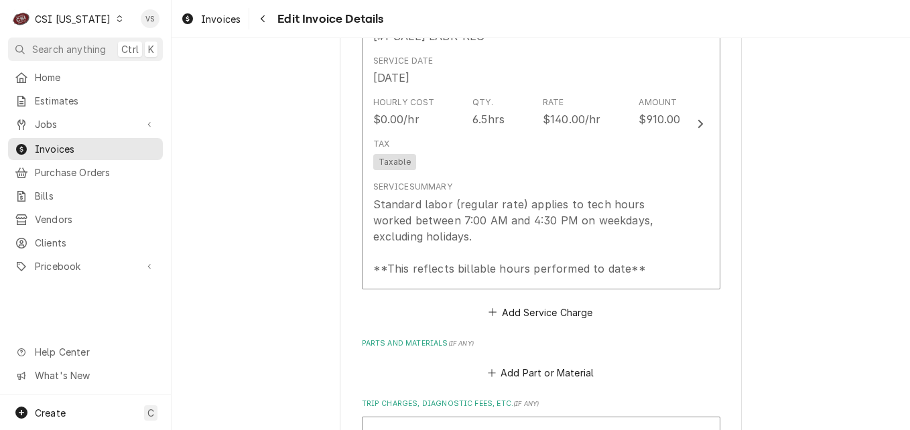
scroll to position [982, 0]
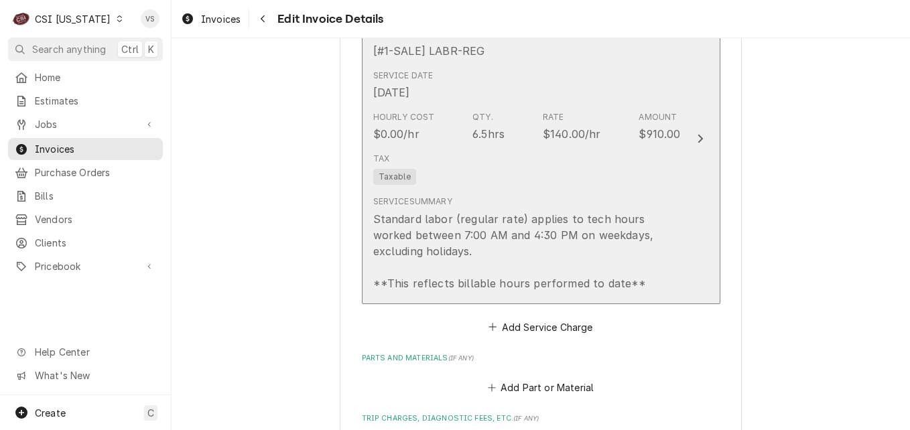
click at [478, 180] on div "Tax Taxable" at bounding box center [527, 168] width 308 height 43
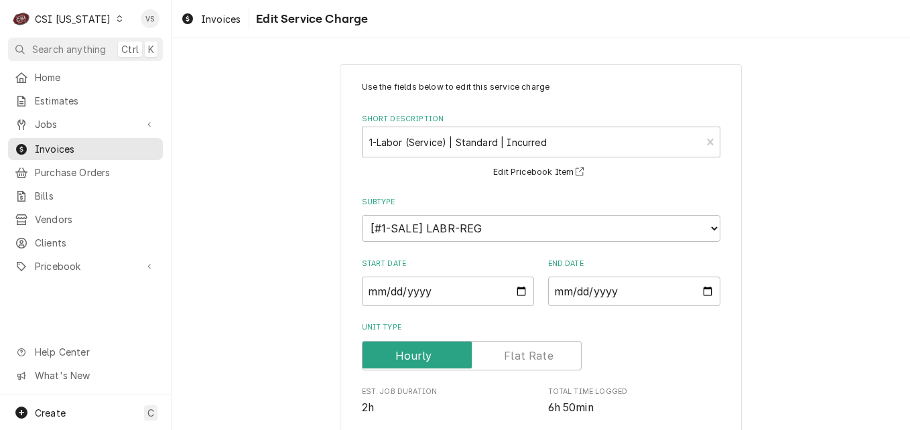
scroll to position [392, 0]
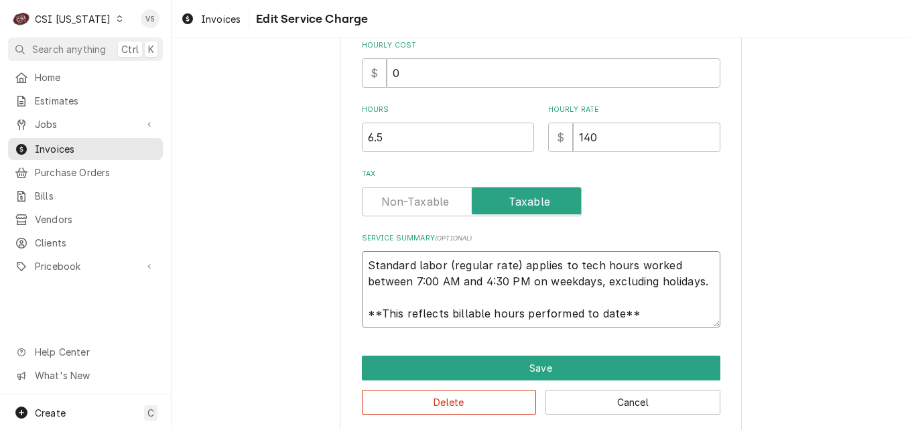
click at [362, 264] on textarea "Standard labor (regular rate) applies to tech hours worked between 7:00 AM and …" at bounding box center [541, 289] width 359 height 76
click at [364, 265] on textarea "Standard labor (regular rate) applies to tech hours worked between 7:00 AM and …" at bounding box center [541, 289] width 359 height 76
type textarea "x"
type textarea "labor (regular rate) applies to tech hours worked between 7:00 AM and 4:30 PM o…"
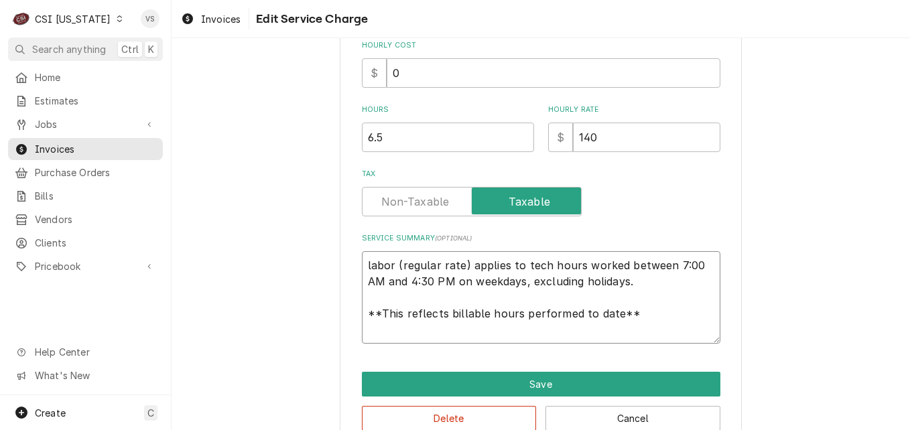
type textarea "x"
type textarea "labor (regular rate) applies to tech hours worked between 7:00 AM and 4:30 PM o…"
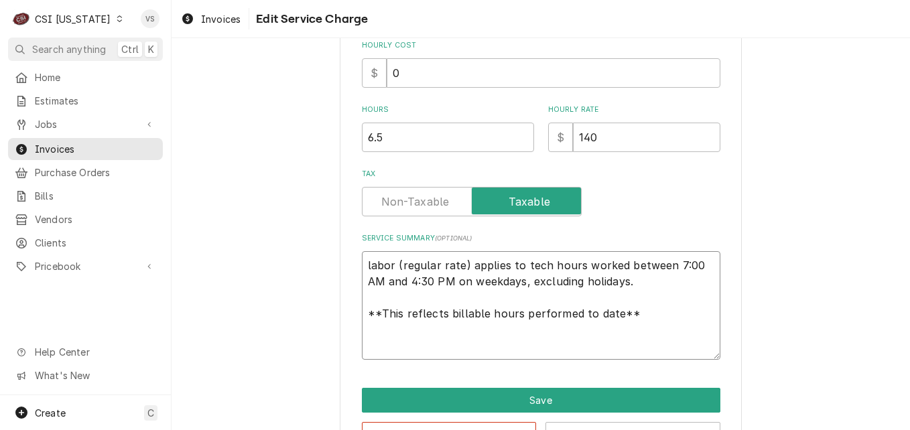
click at [365, 263] on textarea "labor (regular rate) applies to tech hours worked between 7:00 AM and 4:30 PM o…" at bounding box center [541, 305] width 359 height 109
paste textarea "RATIONAL M #: SCC WE XS S #E60SI19032734082 FOUND UNIT TO HAVE SERVICE 120. TOO…"
type textarea "x"
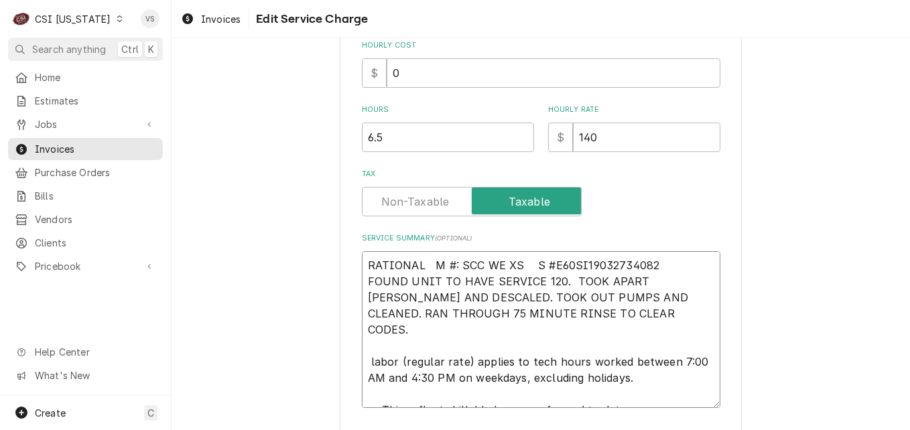
scroll to position [486, 0]
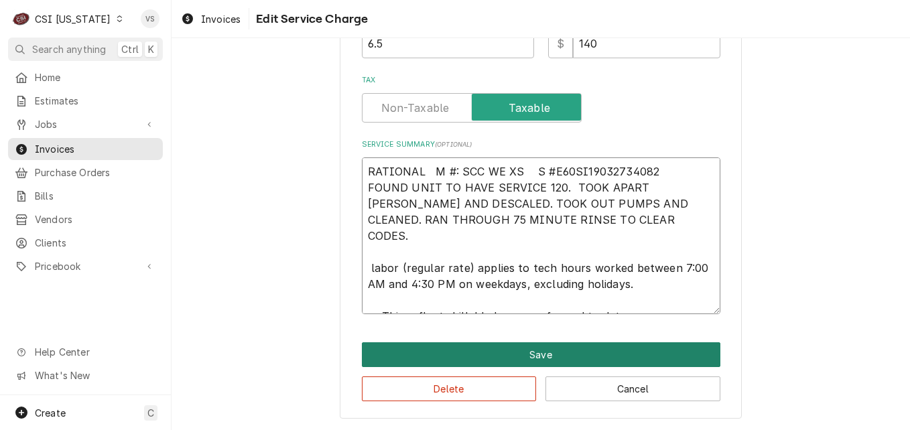
type textarea "RATIONAL M #: SCC WE XS S #E60SI19032734082 FOUND UNIT TO HAVE SERVICE 120. TOO…"
click at [467, 358] on button "Save" at bounding box center [541, 355] width 359 height 25
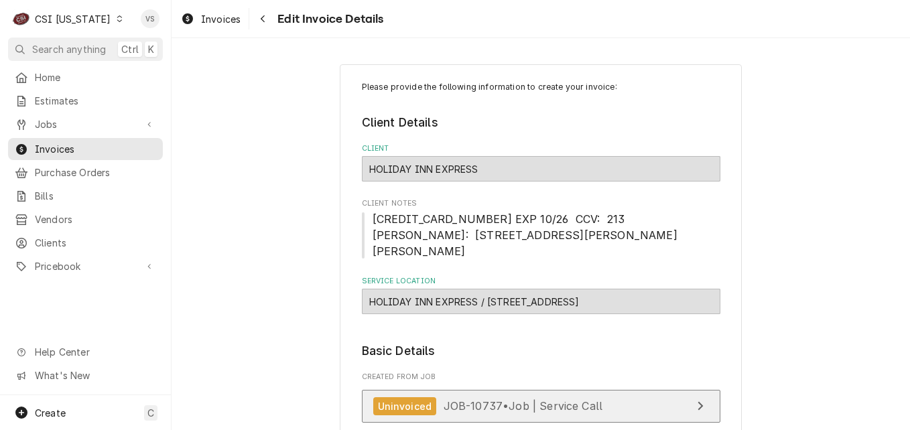
click at [525, 408] on span "JOB-10737 • Job | Service Call" at bounding box center [524, 406] width 160 height 13
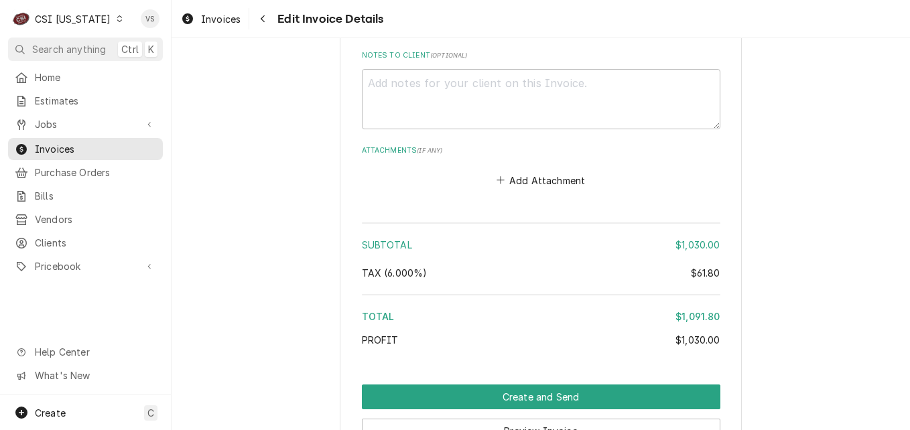
scroll to position [2001, 0]
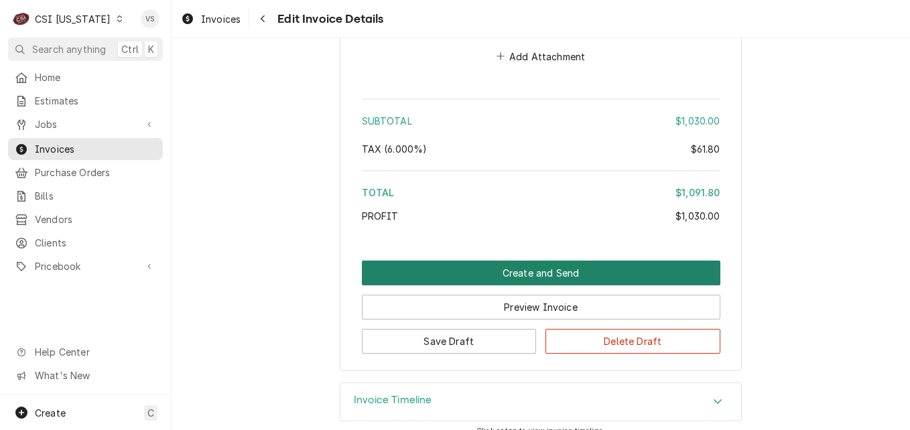
click at [494, 261] on button "Create and Send" at bounding box center [541, 273] width 359 height 25
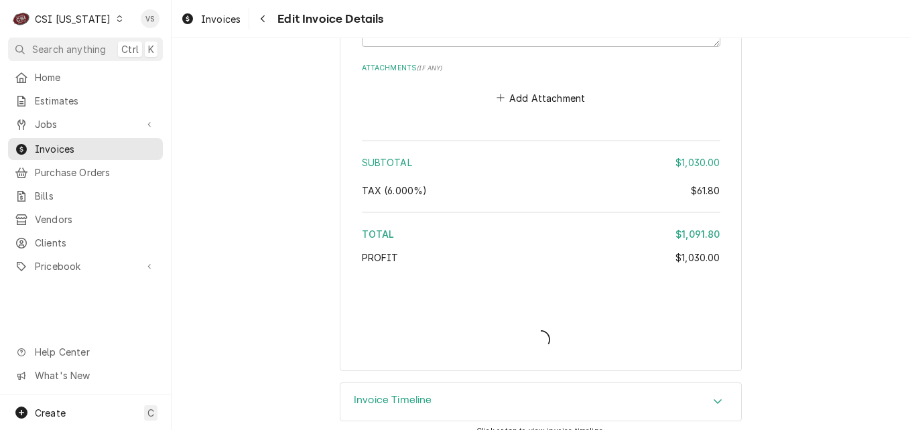
type textarea "x"
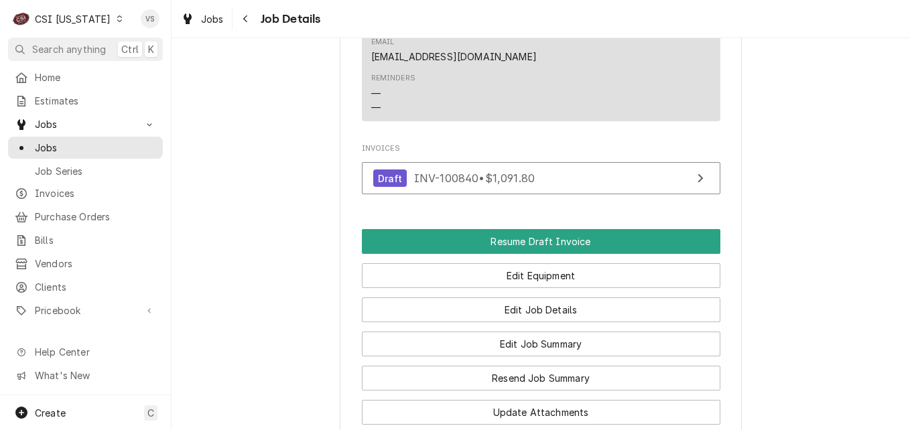
scroll to position [1321, 0]
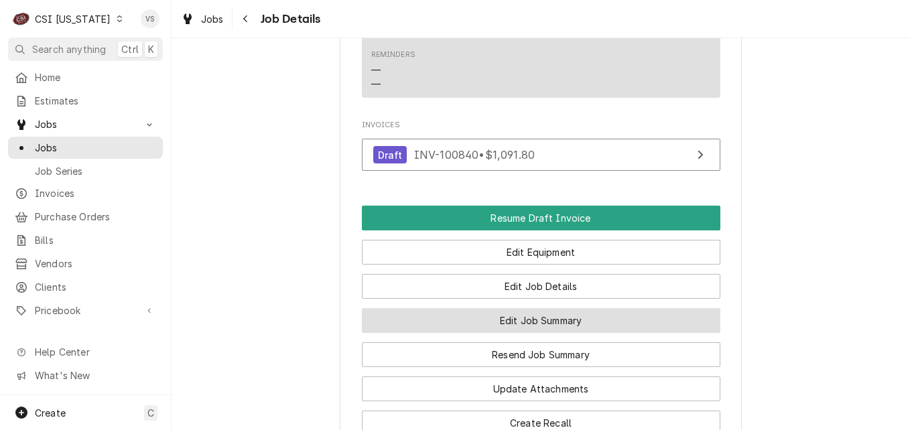
click at [469, 308] on button "Edit Job Summary" at bounding box center [541, 320] width 359 height 25
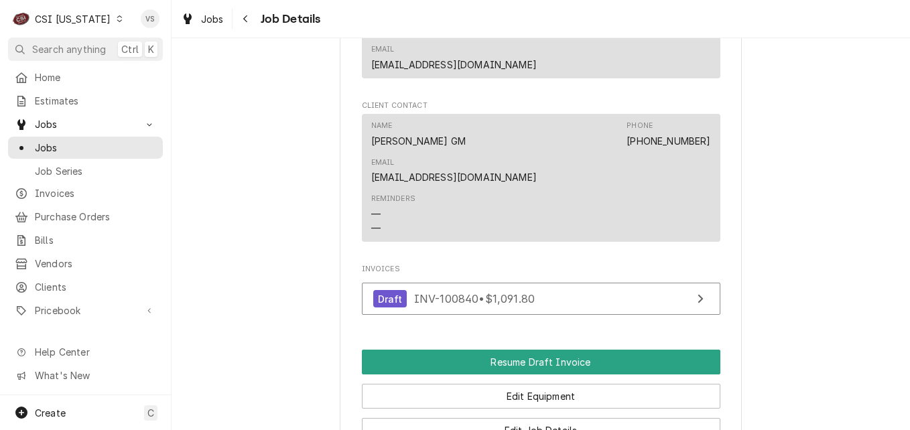
scroll to position [1485, 0]
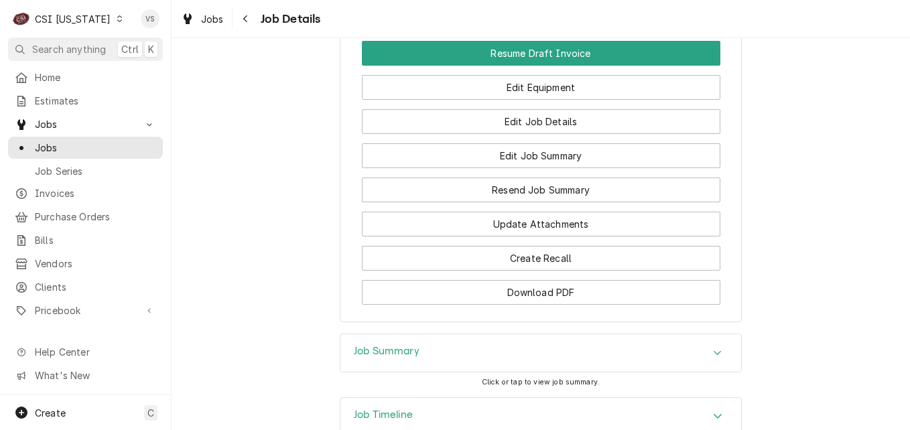
click at [445, 334] on div "Job Summary" at bounding box center [541, 353] width 401 height 38
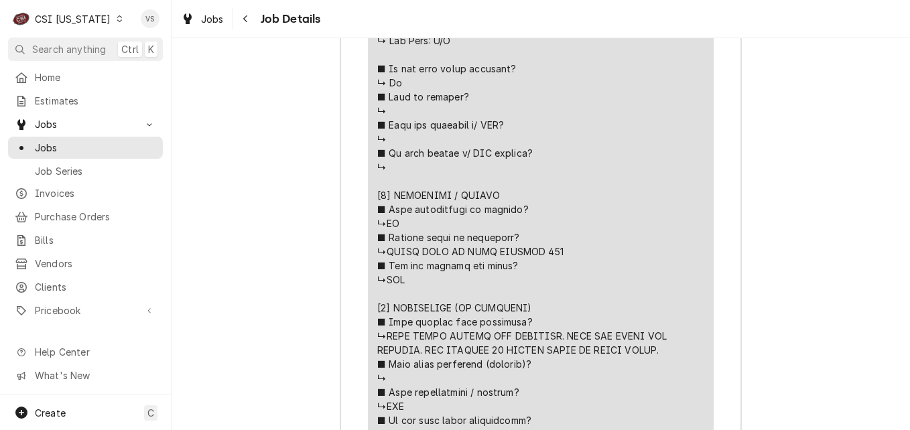
scroll to position [2559, 0]
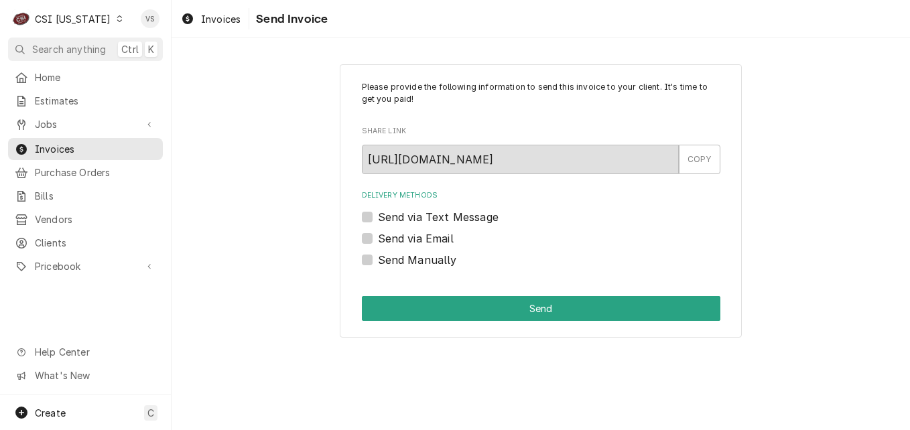
click at [378, 261] on label "Send Manually" at bounding box center [417, 260] width 79 height 16
click at [378, 261] on input "Send Manually" at bounding box center [557, 266] width 359 height 29
checkbox input "true"
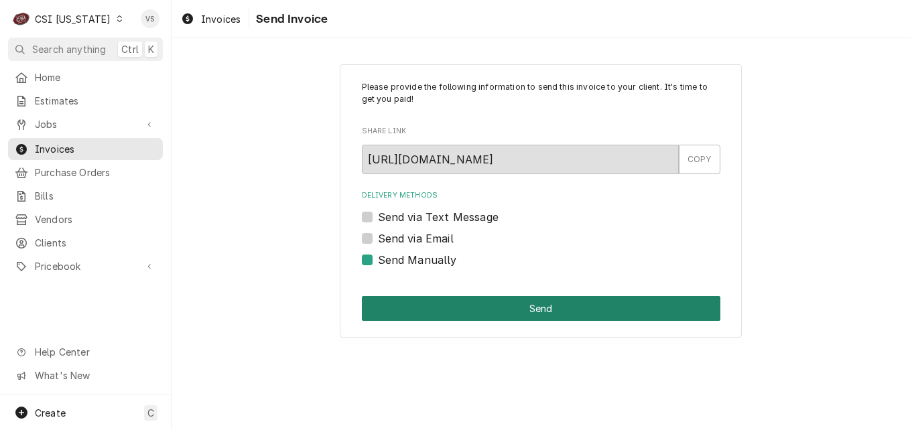
click at [416, 301] on button "Send" at bounding box center [541, 308] width 359 height 25
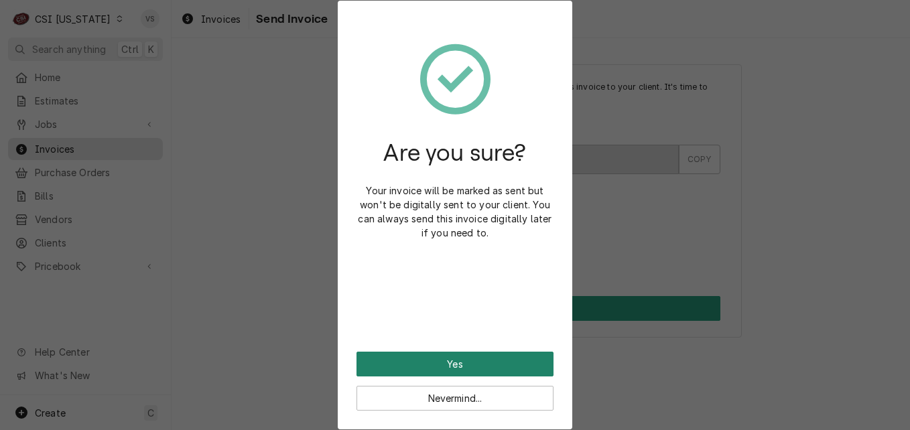
click at [421, 363] on button "Yes" at bounding box center [455, 364] width 197 height 25
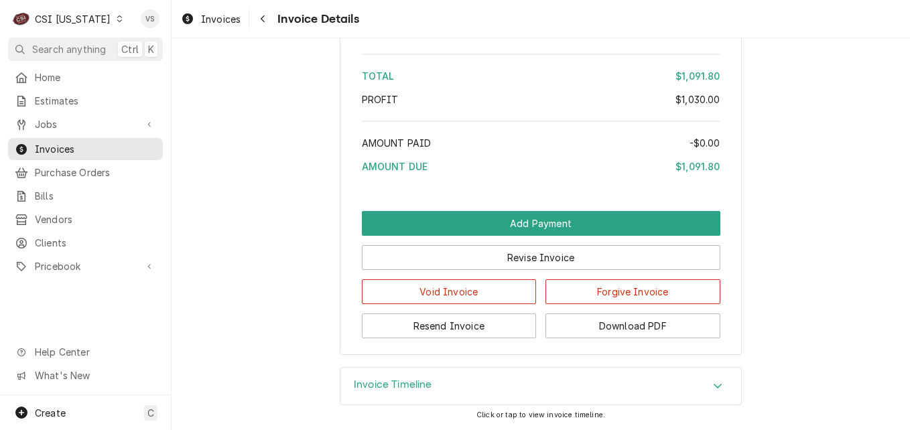
scroll to position [2352, 0]
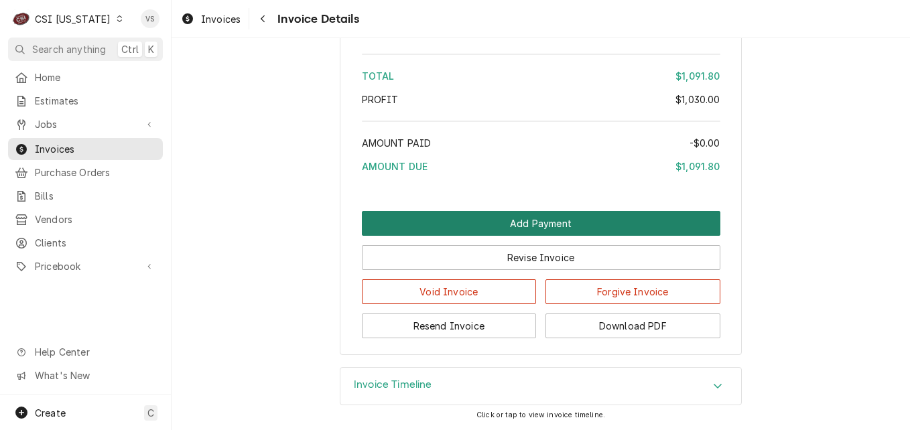
click at [518, 223] on button "Add Payment" at bounding box center [541, 223] width 359 height 25
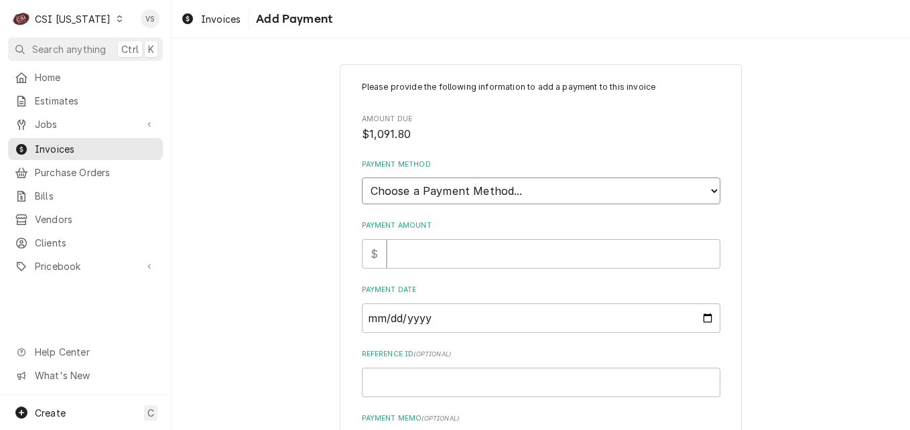
click at [414, 186] on select "Choose a Payment Method... Cash Check Credit/Debit Card ACH/eCheck Other" at bounding box center [541, 191] width 359 height 27
select select "3"
click at [362, 178] on select "Choose a Payment Method... Cash Check Credit/Debit Card ACH/eCheck Other" at bounding box center [541, 191] width 359 height 27
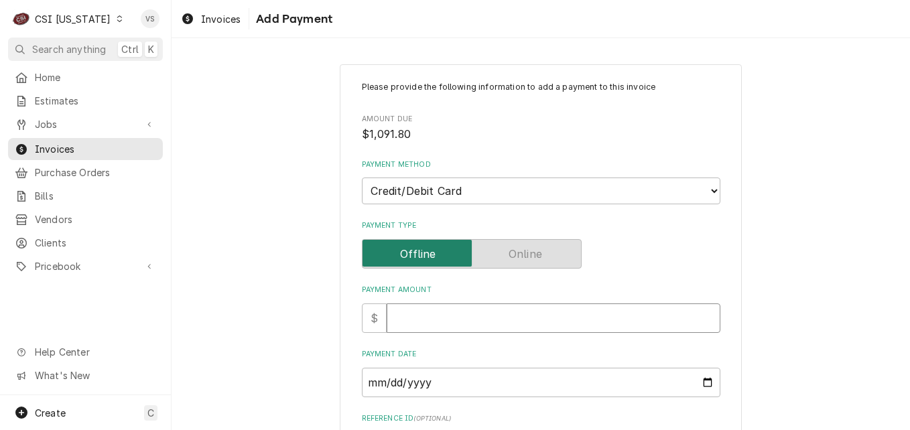
click at [419, 314] on input "Payment Amount" at bounding box center [554, 318] width 334 height 29
type textarea "x"
type input "1"
type textarea "x"
type input "10"
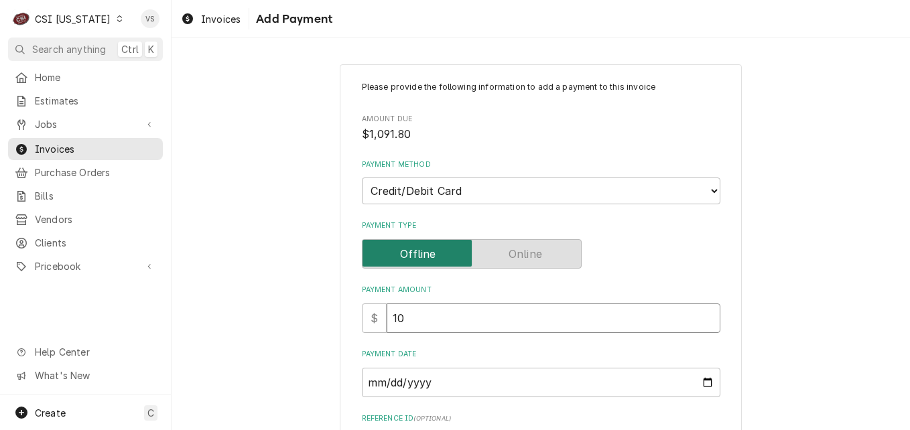
type textarea "x"
type input "109"
type textarea "x"
type input "1091"
type textarea "x"
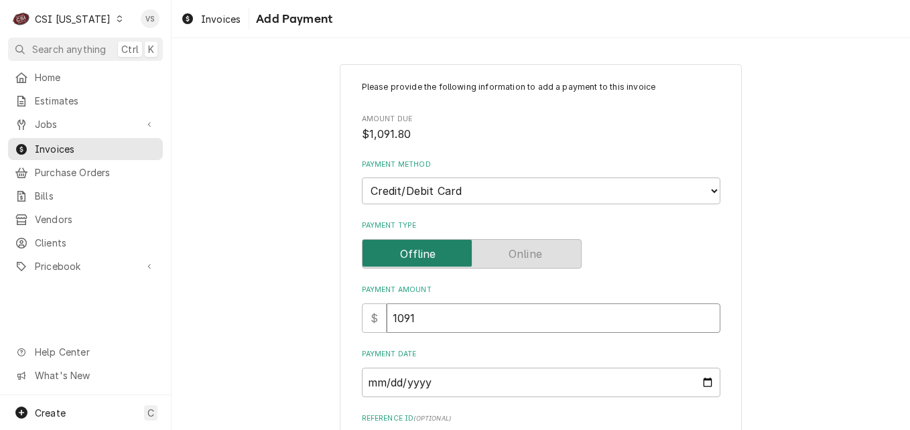
type input "10918"
type textarea "x"
type input "1091"
type textarea "x"
type input "10913"
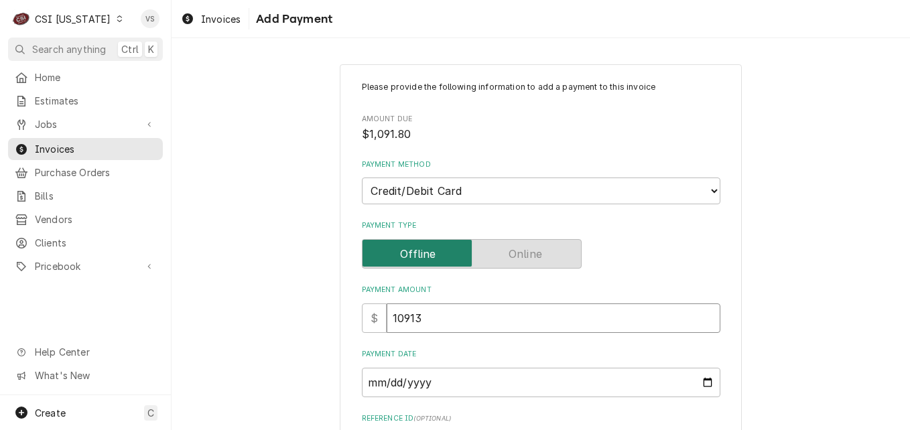
type textarea "x"
type input "109138"
type textarea "x"
type input "10913"
type textarea "x"
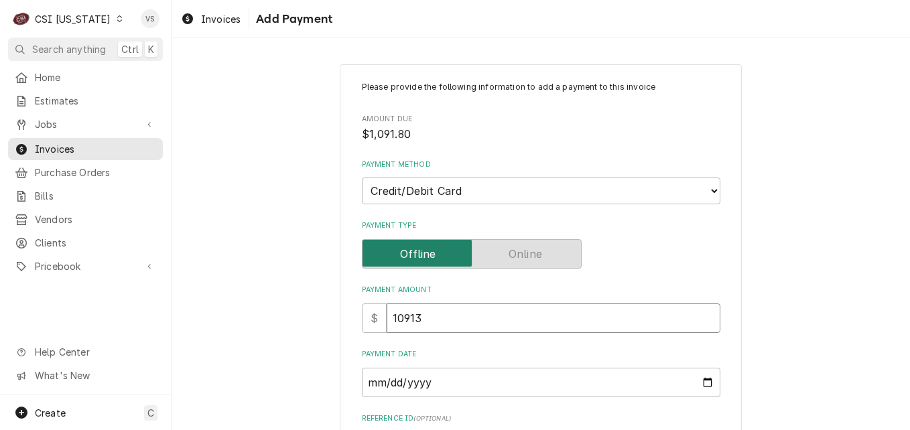
type input "1091"
type textarea "x"
type input "1091.8"
type textarea "x"
type input "1091.80"
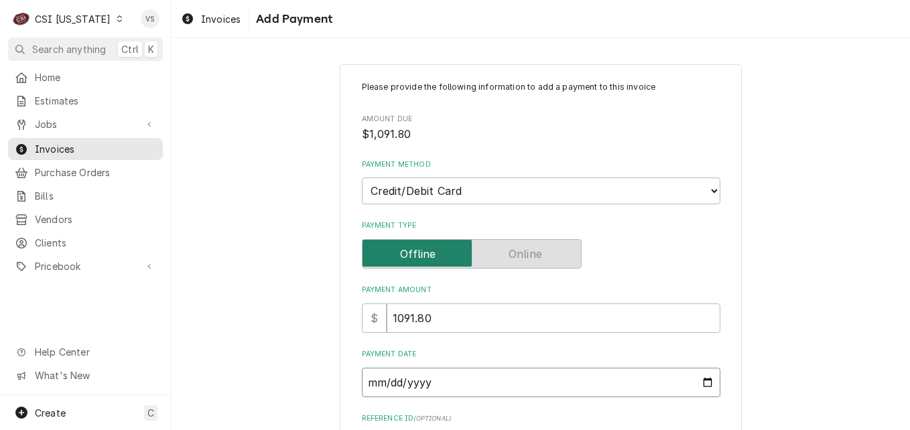
click at [701, 379] on input "Payment Date" at bounding box center [541, 382] width 359 height 29
type input "2025-10-15"
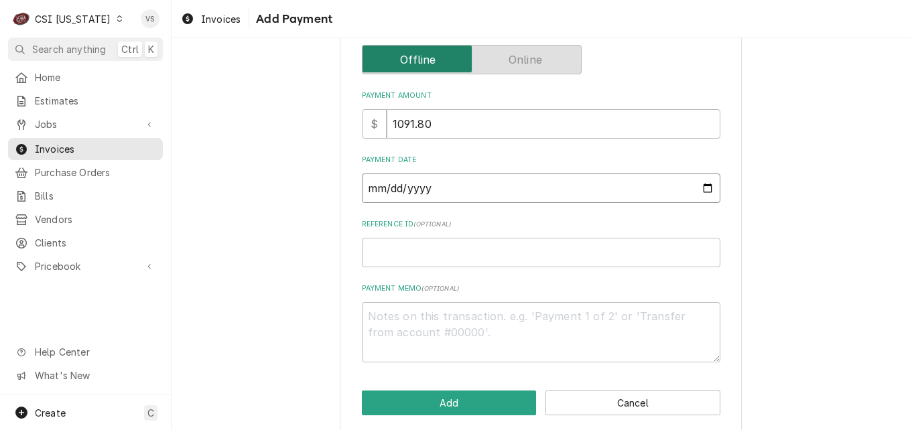
scroll to position [208, 0]
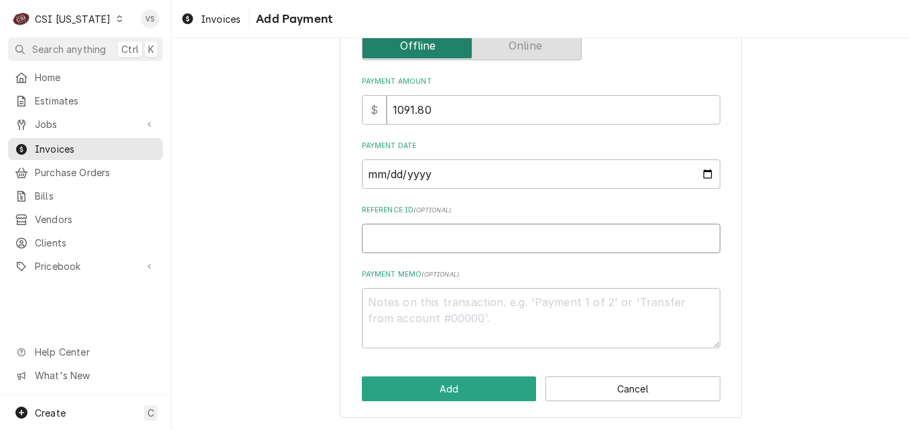
click at [375, 243] on input "Reference ID ( optional )" at bounding box center [541, 238] width 359 height 29
type textarea "x"
type input "3"
type textarea "x"
type input "34"
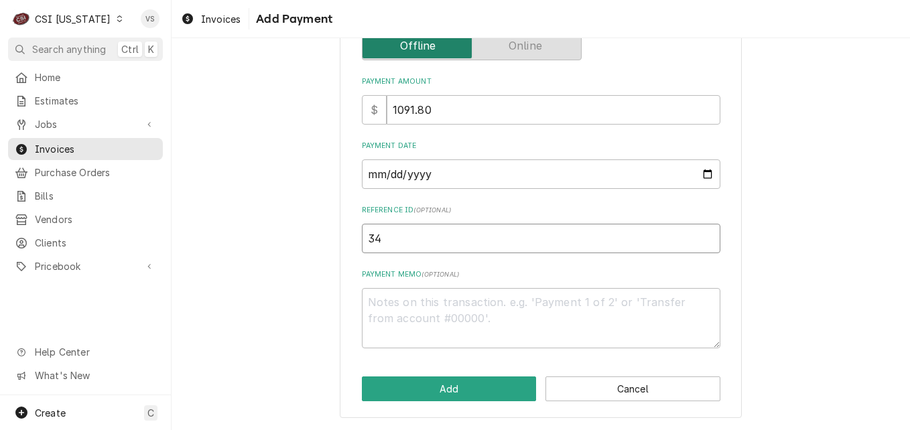
type textarea "x"
type input "345"
type textarea "x"
type input "3451"
type textarea "x"
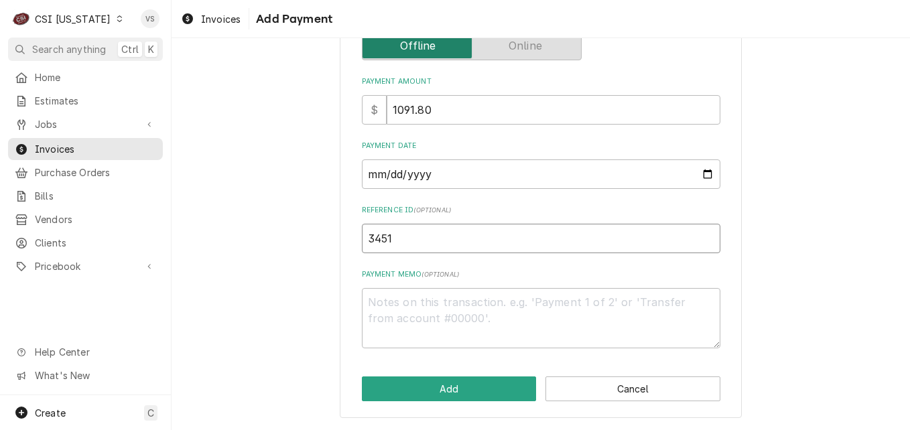
type input "34515"
type textarea "x"
type input "34515D"
click at [391, 307] on textarea "Payment Memo ( optional )" at bounding box center [541, 318] width 359 height 60
type textarea "x"
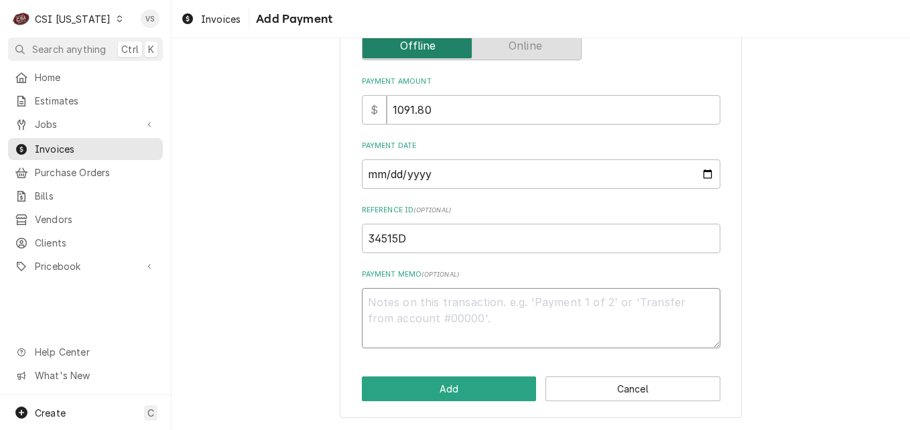
type textarea "V"
type textarea "x"
type textarea "Vi"
type textarea "x"
type textarea "Vis"
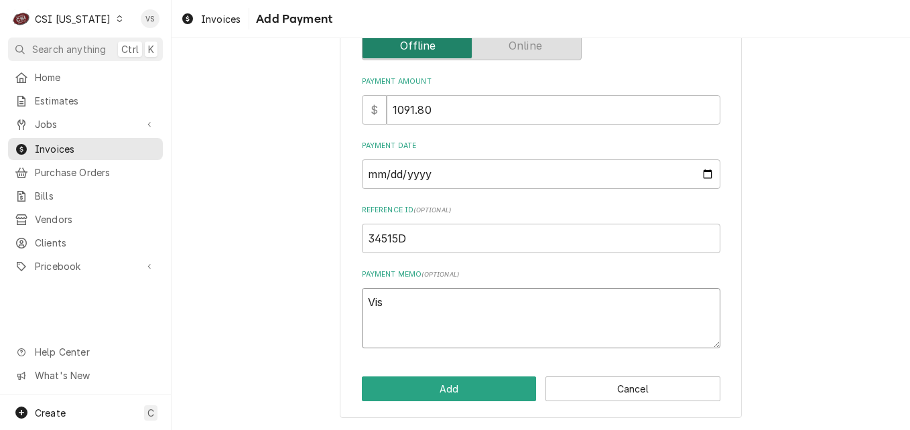
type textarea "x"
type textarea "Visa"
type textarea "x"
type textarea "Visa"
type textarea "x"
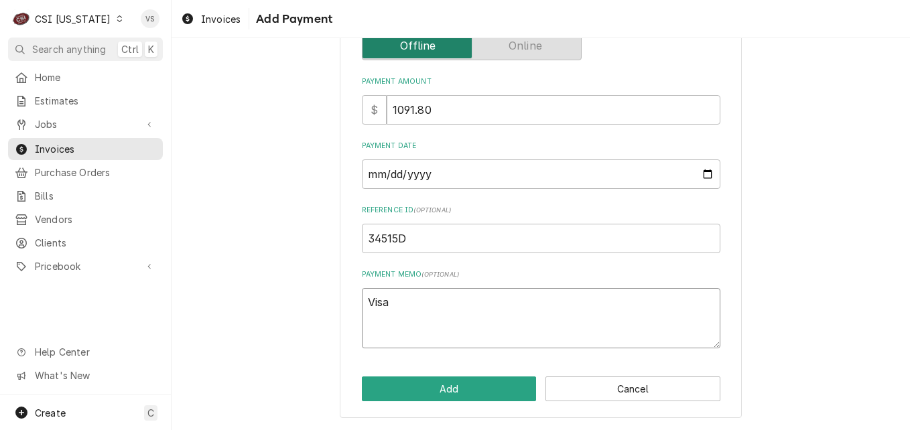
type textarea "Visa 8"
type textarea "x"
type textarea "Visa 86"
type textarea "x"
type textarea "Visa 869"
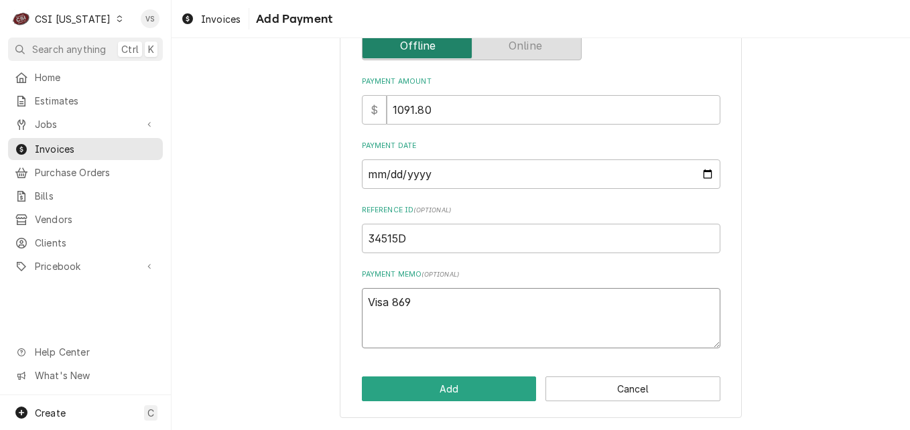
type textarea "x"
type textarea "Visa 8692"
click at [483, 381] on button "Add" at bounding box center [449, 389] width 175 height 25
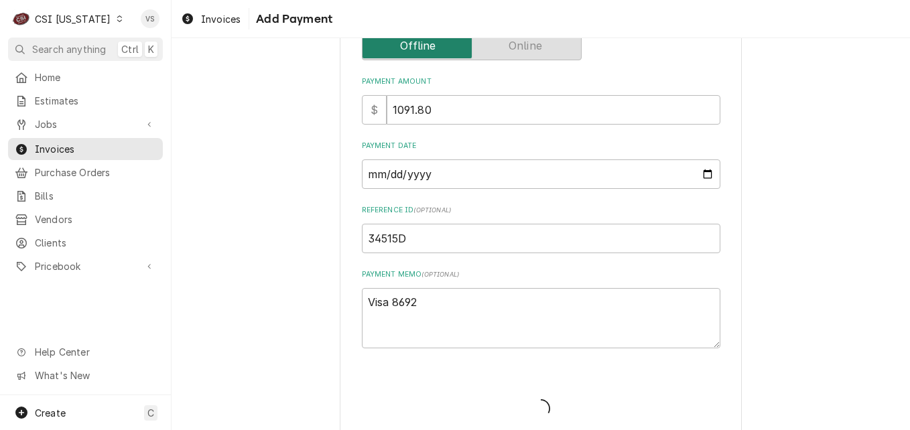
type textarea "x"
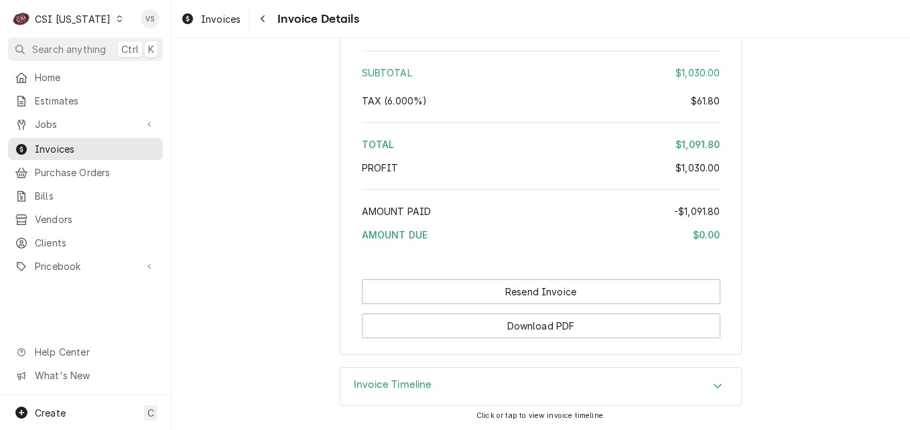
scroll to position [2508, 0]
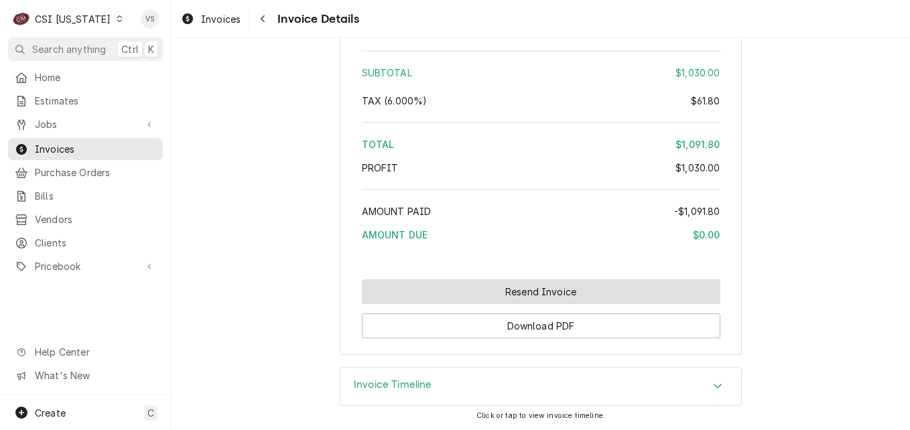
click at [444, 298] on button "Resend Invoice" at bounding box center [541, 292] width 359 height 25
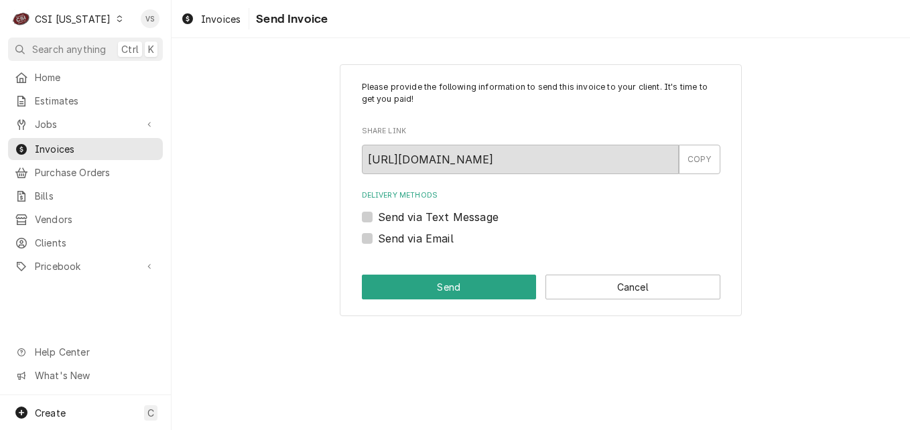
click at [378, 236] on label "Send via Email" at bounding box center [416, 239] width 76 height 16
click at [378, 236] on input "Send via Email" at bounding box center [557, 245] width 359 height 29
checkbox input "true"
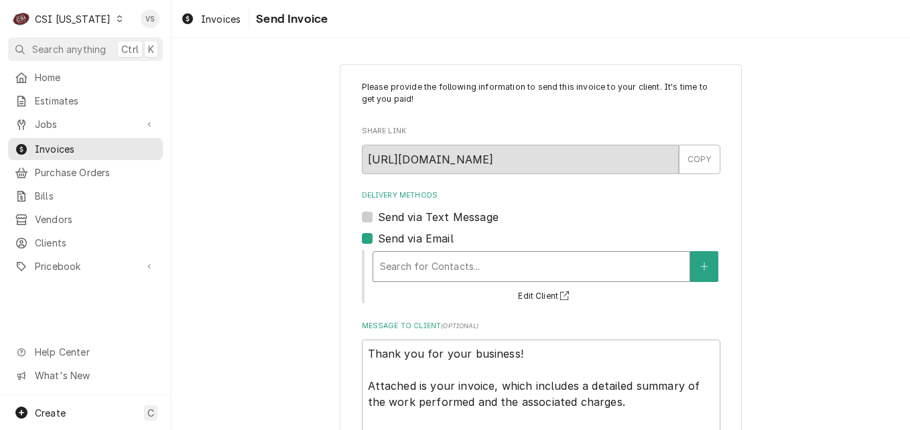
click at [406, 272] on div "Delivery Methods" at bounding box center [531, 267] width 303 height 24
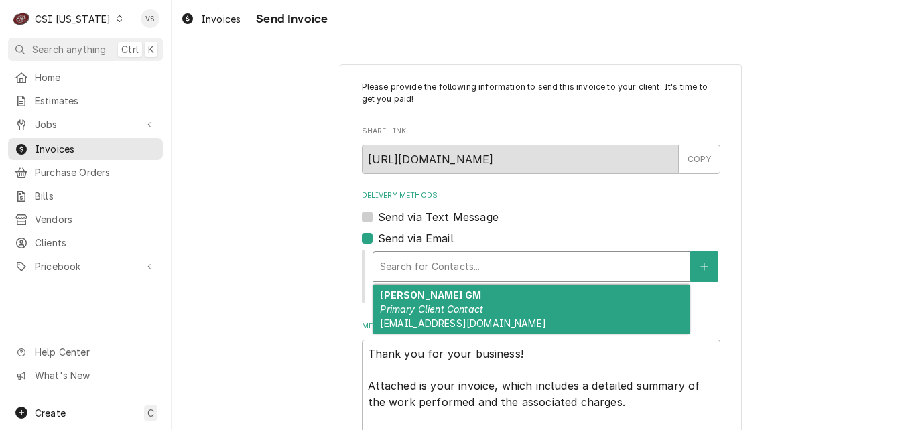
click at [420, 300] on strong "[PERSON_NAME] GM" at bounding box center [430, 295] width 101 height 11
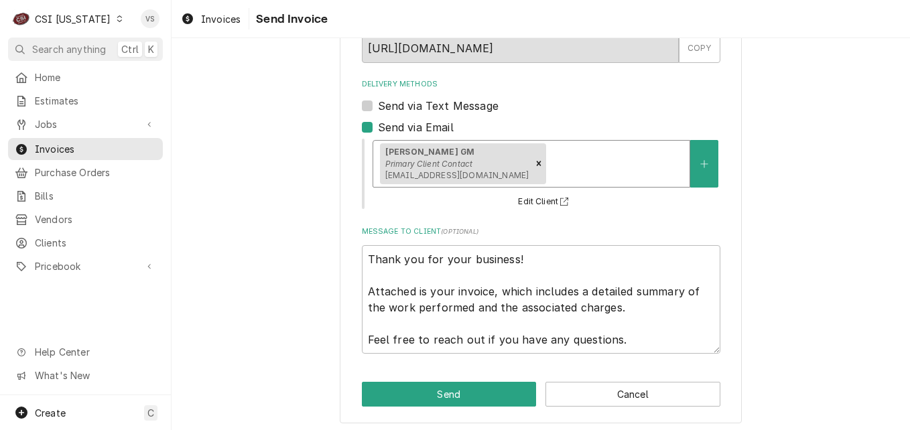
scroll to position [117, 0]
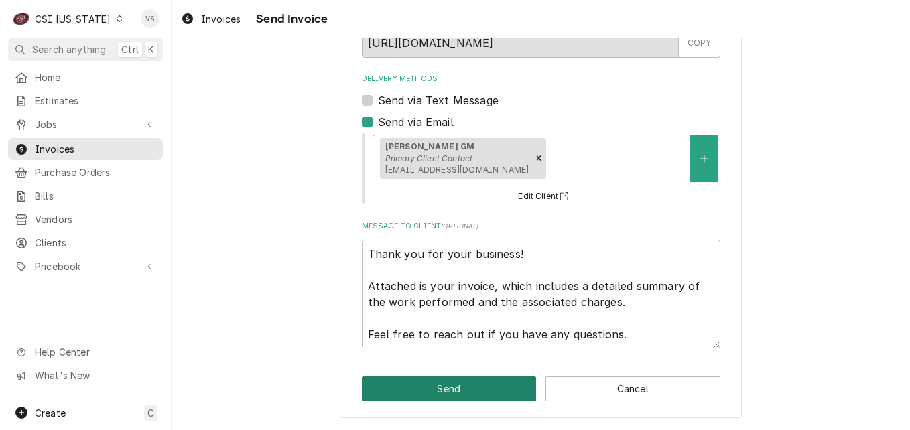
click at [434, 394] on button "Send" at bounding box center [449, 389] width 175 height 25
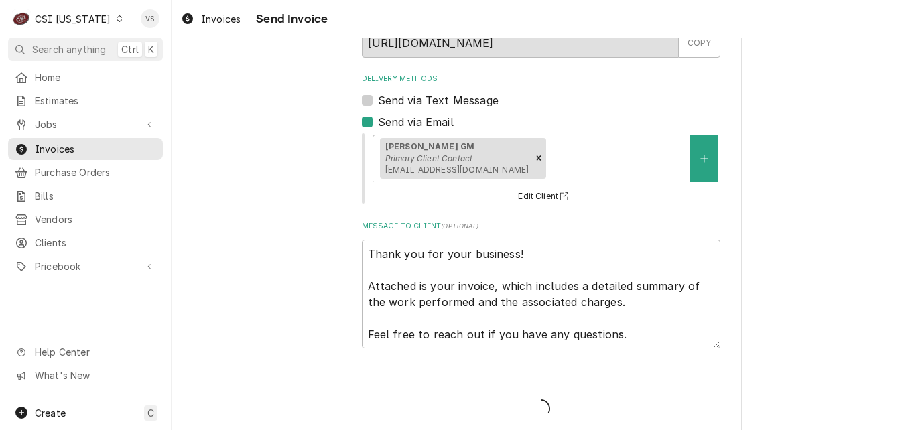
type textarea "x"
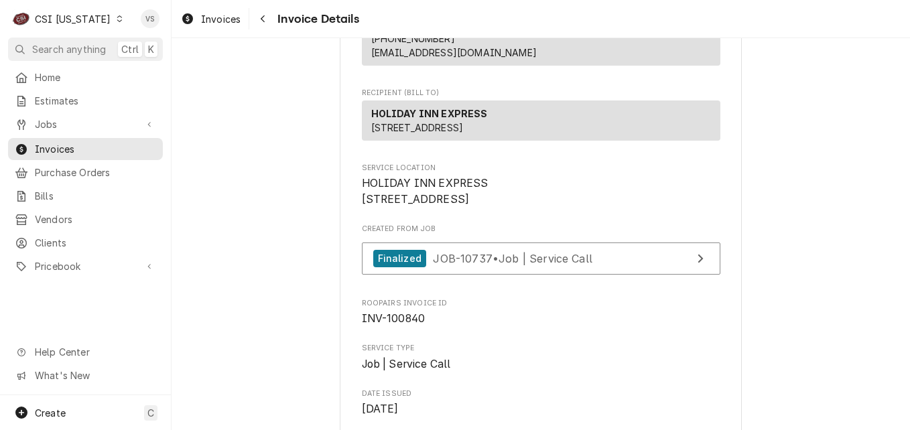
scroll to position [201, 0]
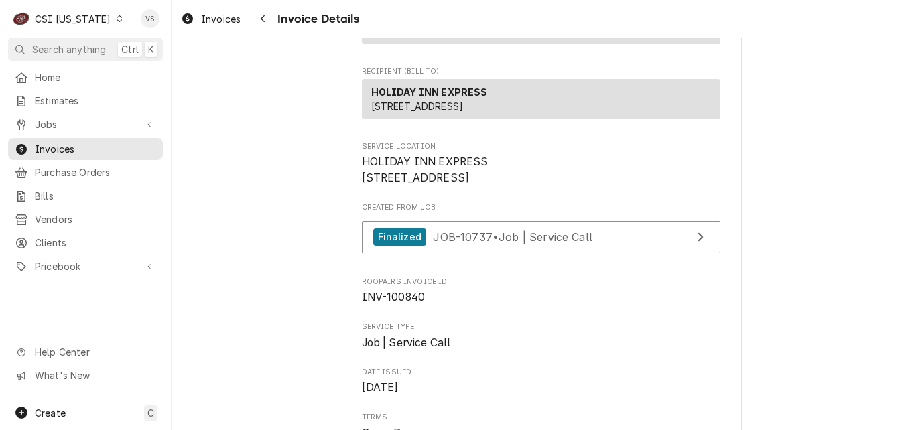
click at [115, 20] on div "Dynamic Content Wrapper" at bounding box center [119, 18] width 9 height 9
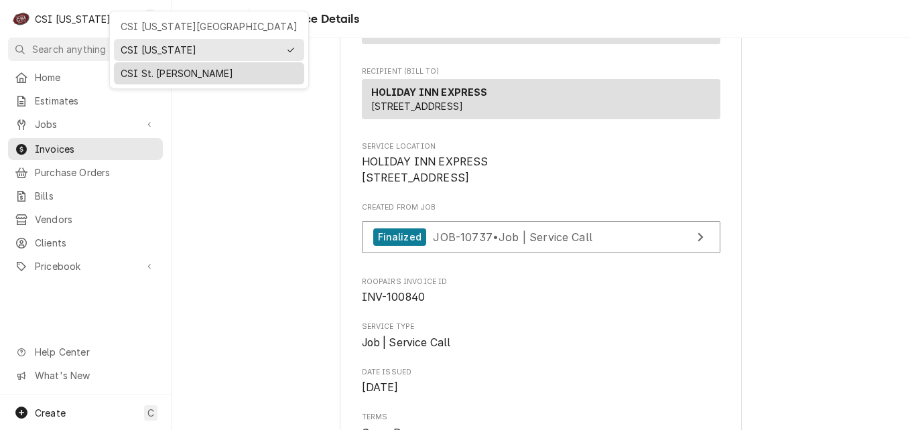
click at [162, 76] on div "CSI St. [PERSON_NAME]" at bounding box center [209, 73] width 177 height 14
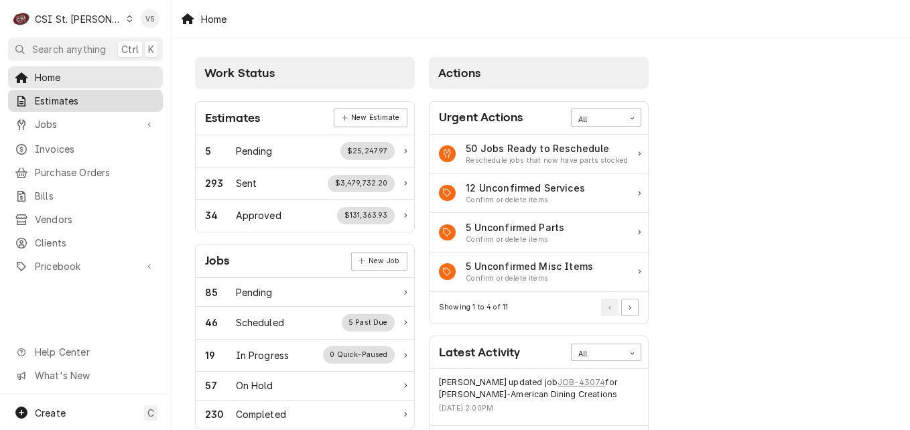
click at [66, 98] on span "Estimates" at bounding box center [95, 101] width 121 height 14
click at [67, 94] on span "Estimates" at bounding box center [95, 101] width 121 height 14
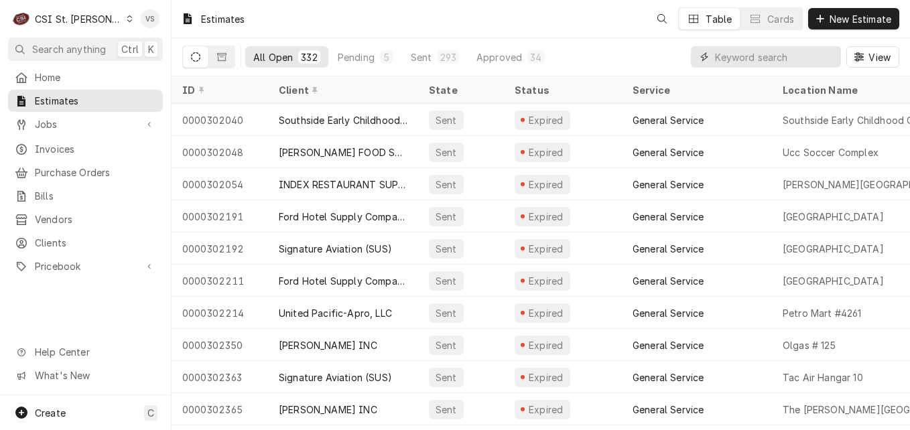
click at [729, 58] on input "Dynamic Content Wrapper" at bounding box center [774, 56] width 119 height 21
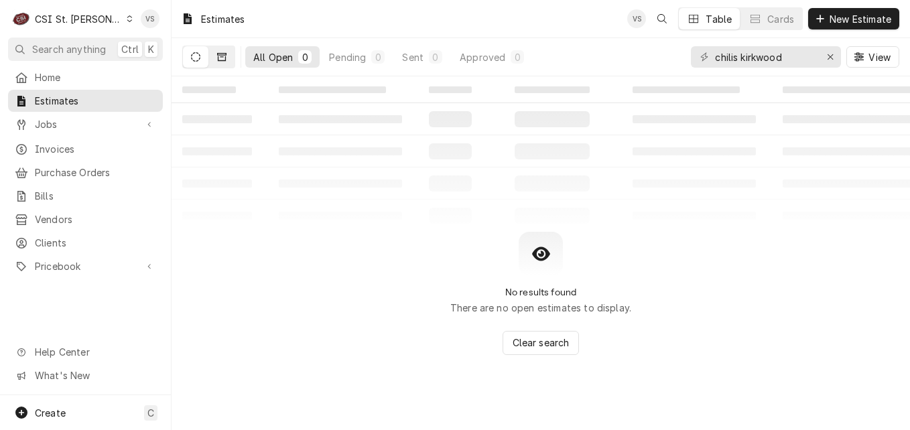
click at [223, 63] on button "Dynamic Content Wrapper" at bounding box center [221, 56] width 25 height 21
click at [737, 57] on input "chilis kirkwood" at bounding box center [765, 56] width 101 height 21
click at [735, 59] on input "chilis kirkwood" at bounding box center [765, 56] width 101 height 21
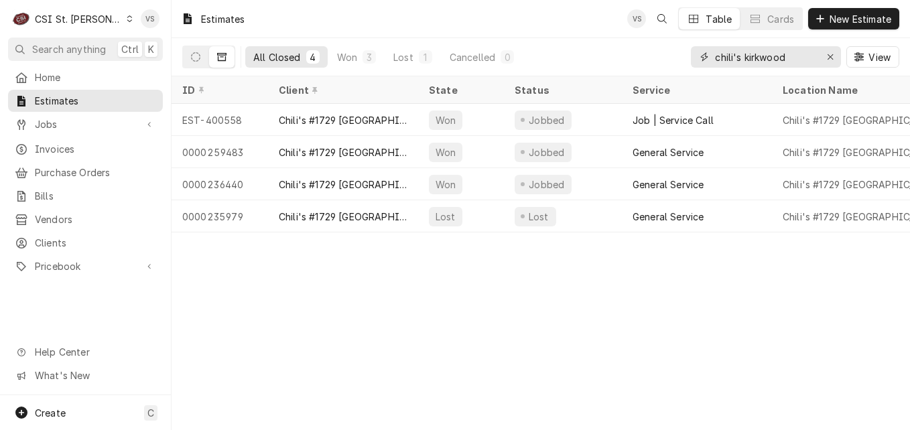
type input "chili's kirkwood"
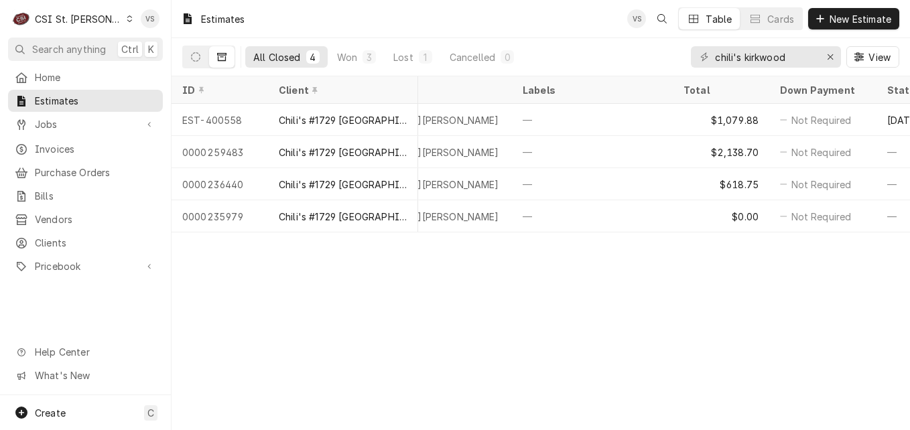
click at [323, 241] on div "Estimates VS Table Cards New Estimate All Closed 4 Won 3 Lost 1 Cancelled 0 chi…" at bounding box center [541, 215] width 739 height 430
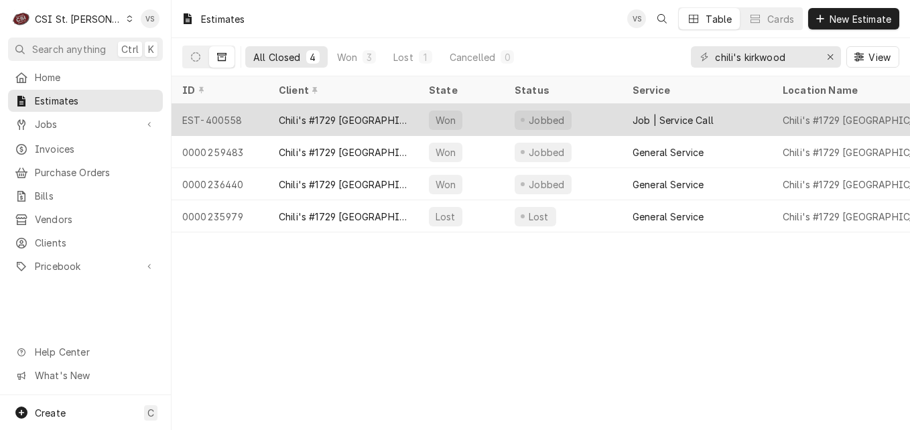
click at [276, 116] on div "Chili's #1729 [GEOGRAPHIC_DATA]" at bounding box center [343, 120] width 150 height 32
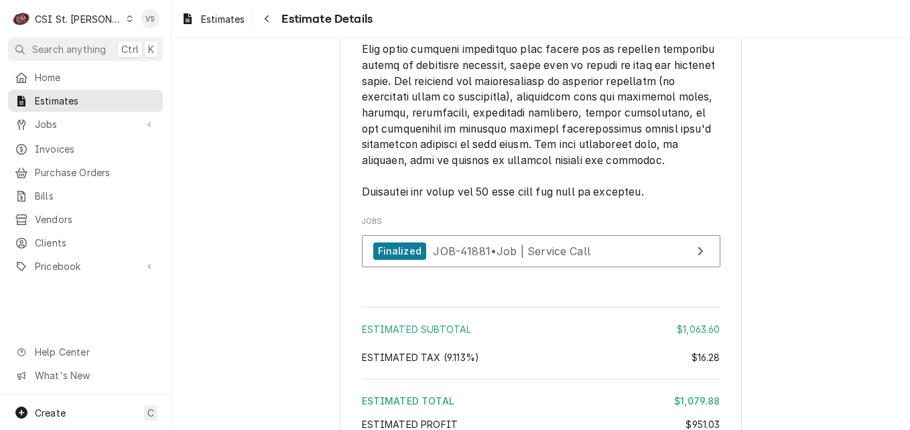
scroll to position [3150, 0]
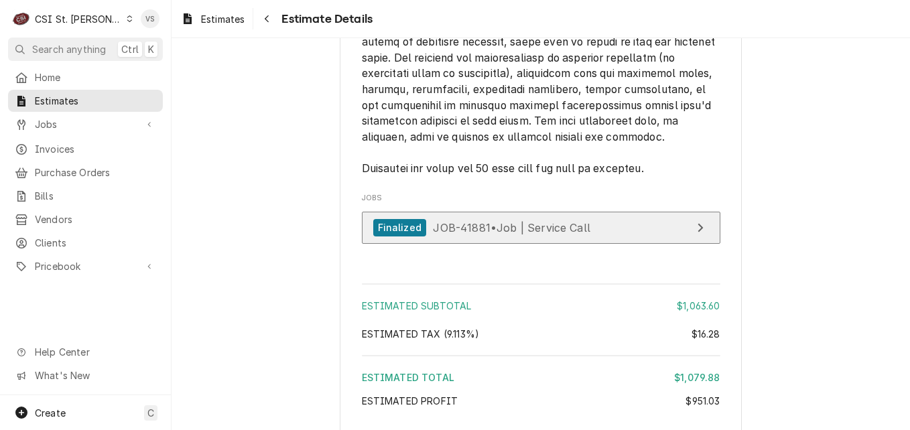
click at [457, 234] on span "JOB-41881 • Job | Service Call" at bounding box center [512, 227] width 158 height 13
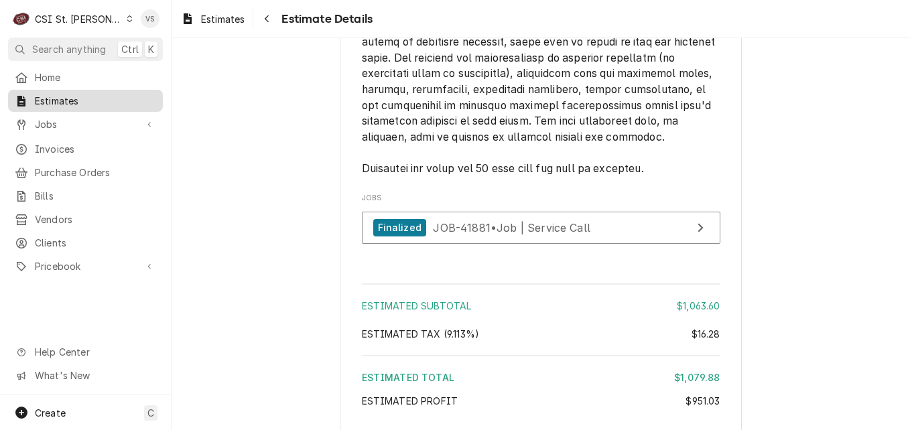
click at [60, 99] on span "Estimates" at bounding box center [95, 101] width 121 height 14
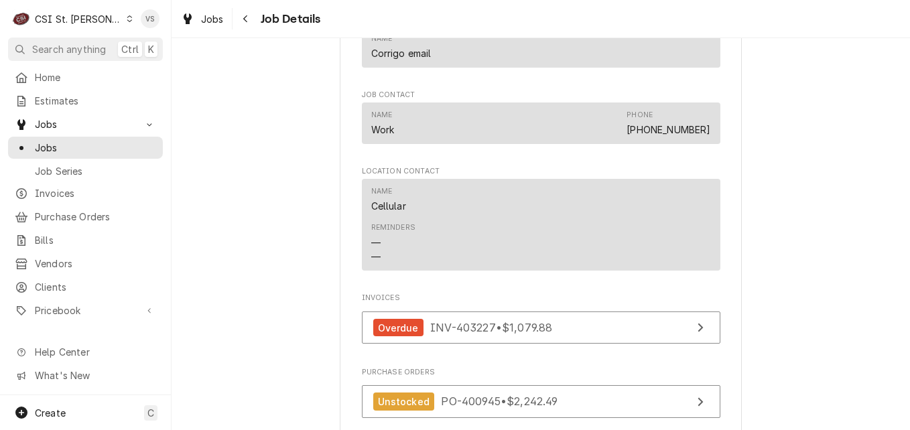
scroll to position [1465, 0]
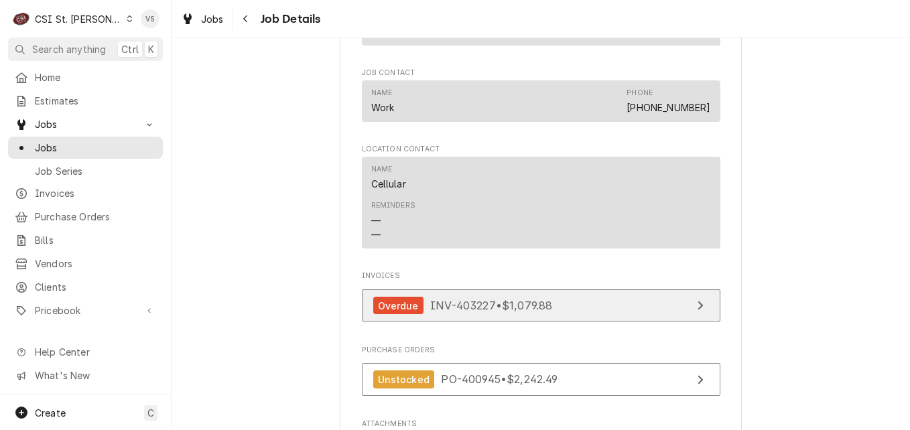
click at [460, 312] on span "INV-403227 • $1,079.88" at bounding box center [491, 305] width 122 height 13
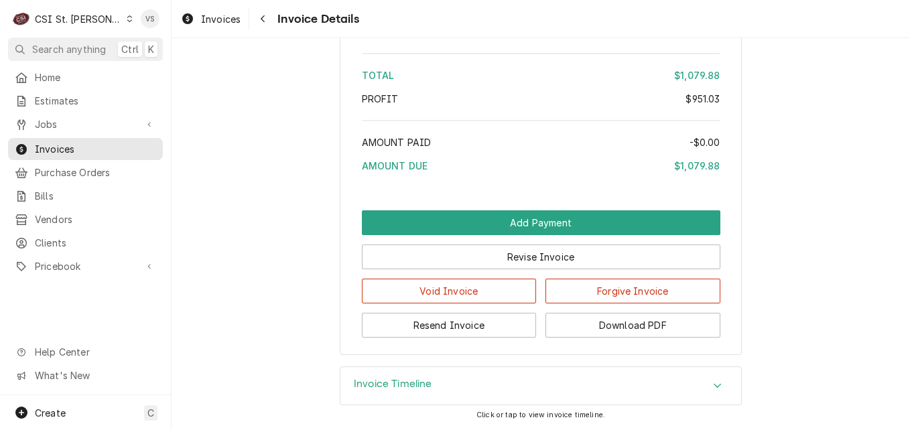
scroll to position [3163, 0]
click at [716, 381] on icon "Accordion Header" at bounding box center [717, 386] width 9 height 11
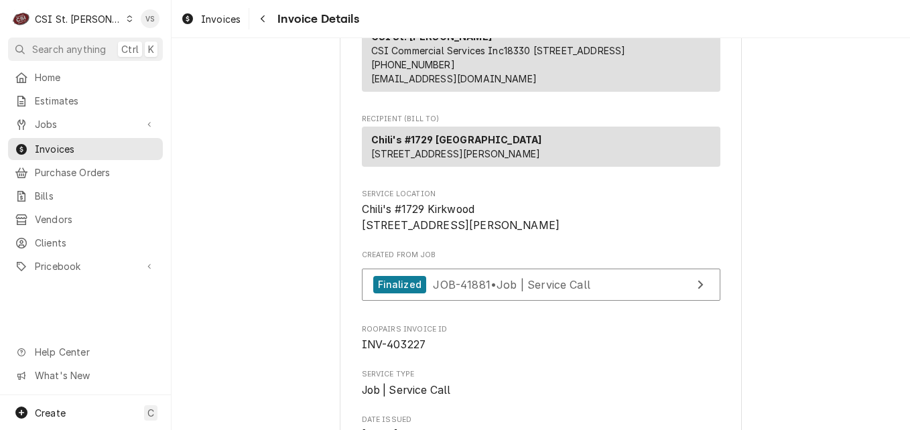
scroll to position [201, 0]
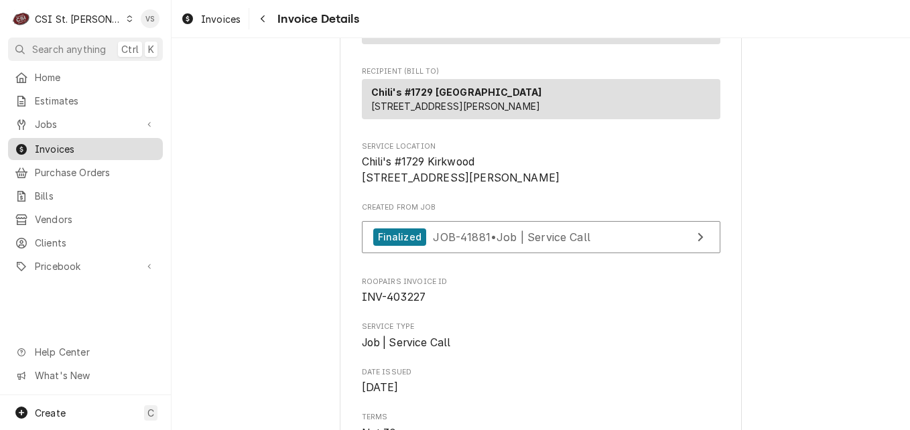
click at [82, 147] on span "Invoices" at bounding box center [95, 149] width 121 height 14
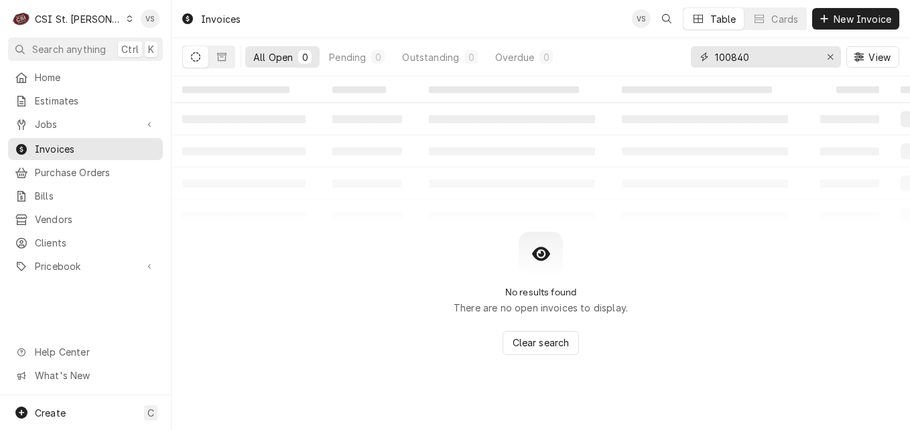
click at [715, 57] on input "100840" at bounding box center [765, 56] width 101 height 21
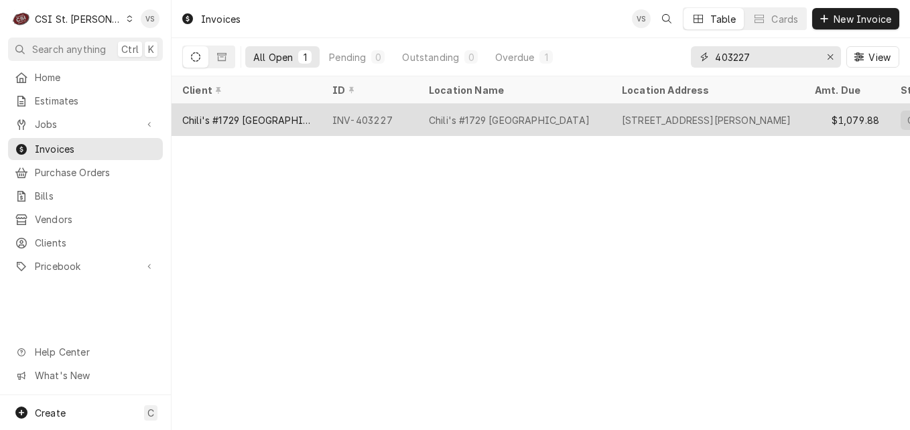
type input "403227"
click at [310, 119] on div "Chili's #1729 [GEOGRAPHIC_DATA]" at bounding box center [247, 120] width 150 height 32
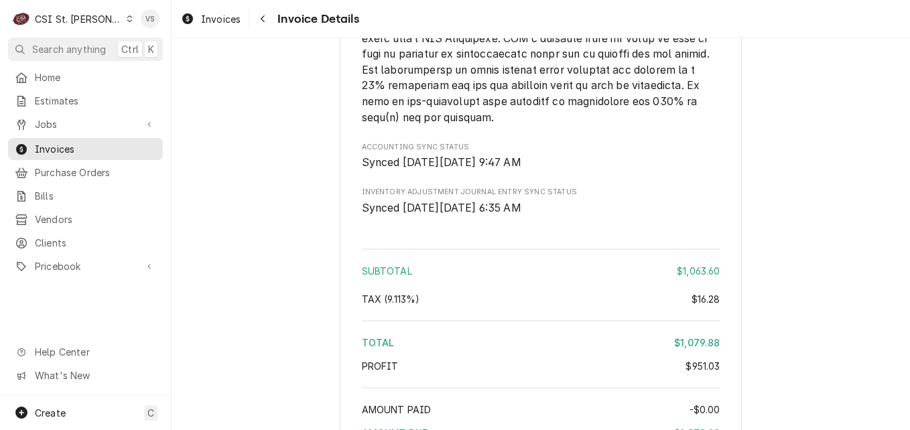
scroll to position [3163, 0]
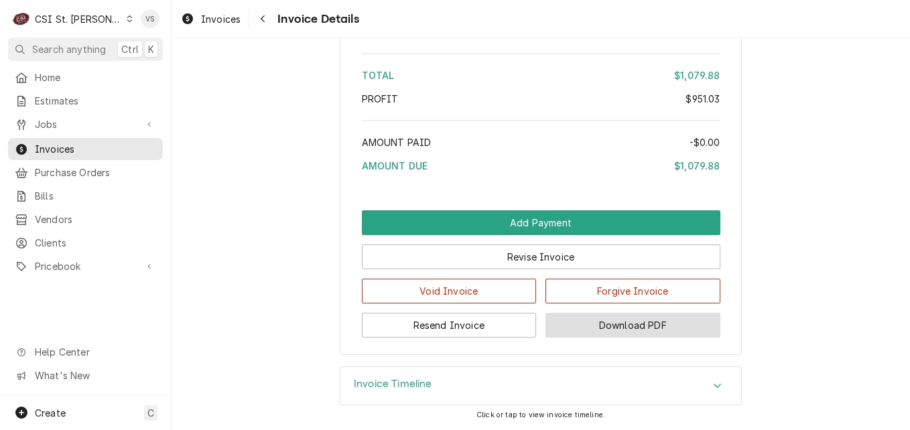
click at [612, 324] on button "Download PDF" at bounding box center [633, 325] width 175 height 25
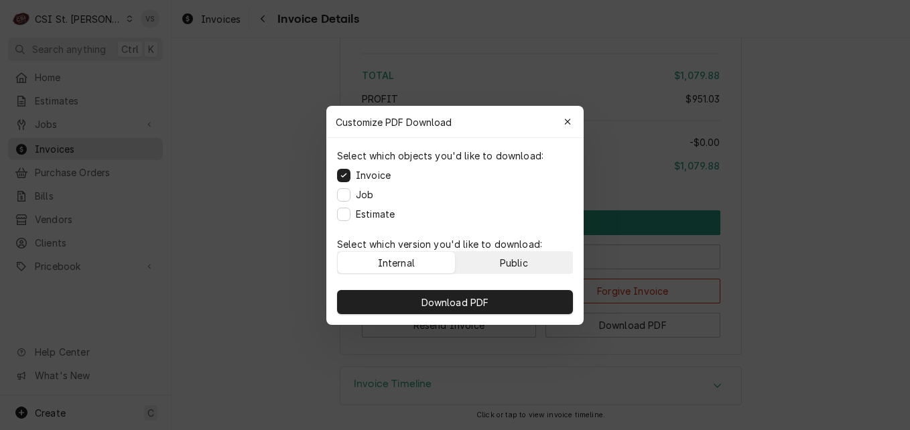
click at [504, 262] on div "Public" at bounding box center [514, 262] width 28 height 14
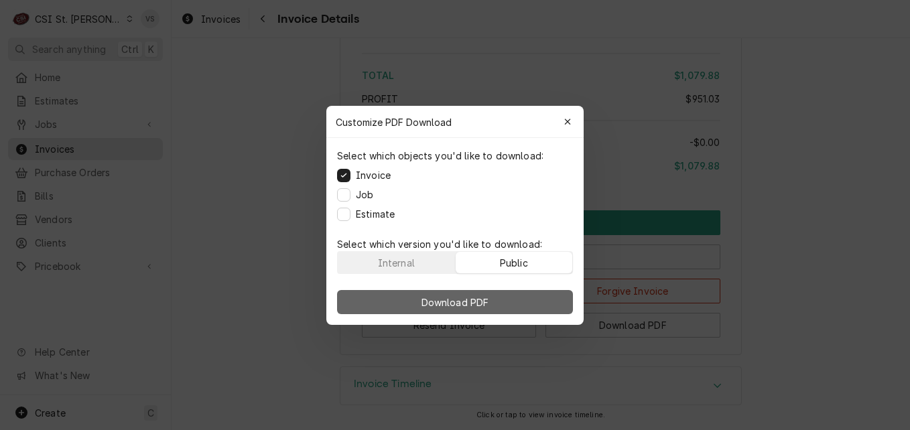
click at [501, 293] on button "Download PDF" at bounding box center [455, 302] width 236 height 24
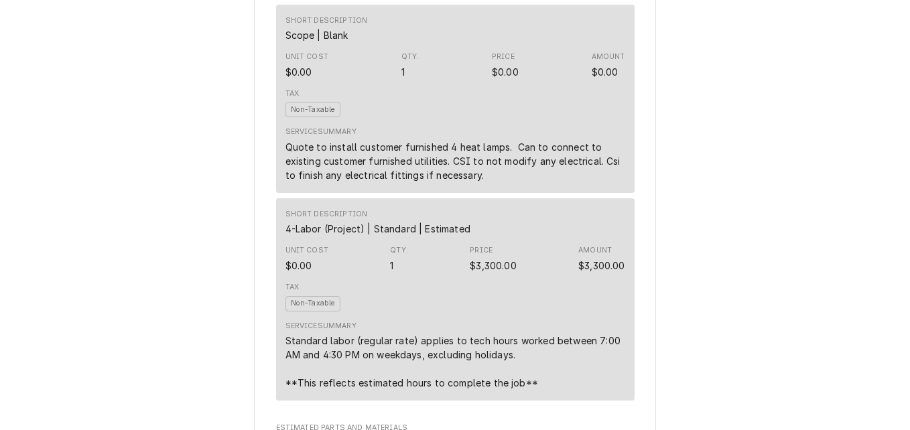
scroll to position [580, 0]
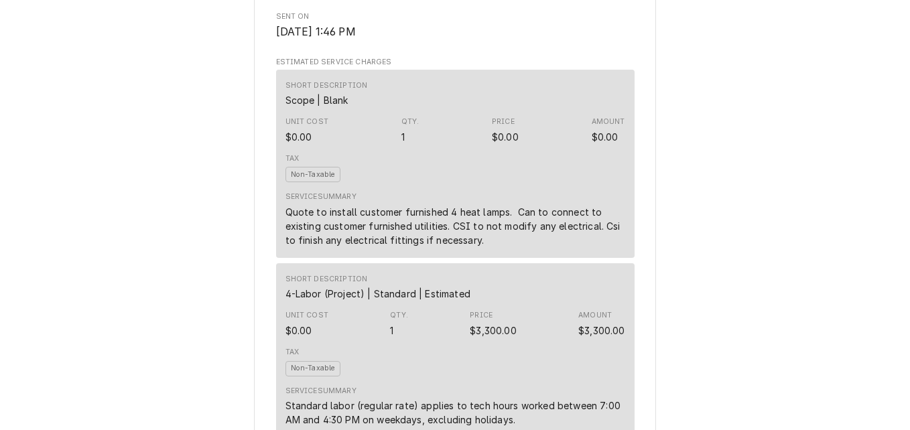
click at [416, 188] on div "Tax Non-Taxable" at bounding box center [456, 168] width 340 height 39
drag, startPoint x: 556, startPoint y: 212, endPoint x: 550, endPoint y: 218, distance: 9.0
click at [556, 188] on div "Tax Non-Taxable" at bounding box center [456, 168] width 340 height 39
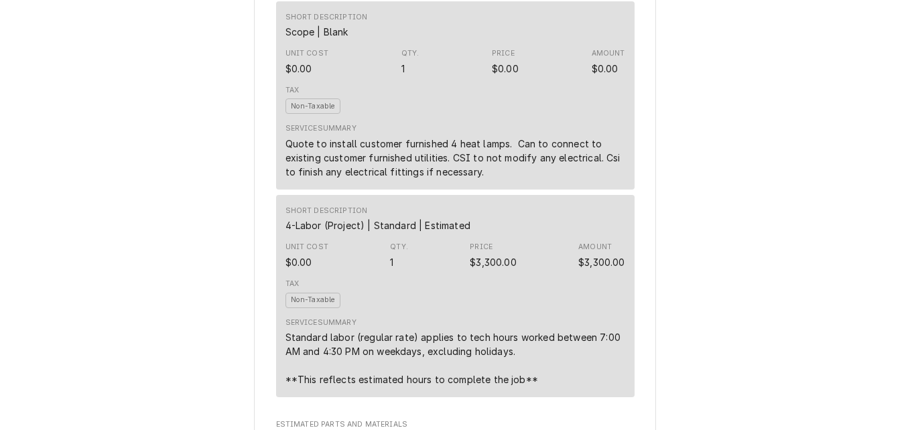
scroll to position [670, 0]
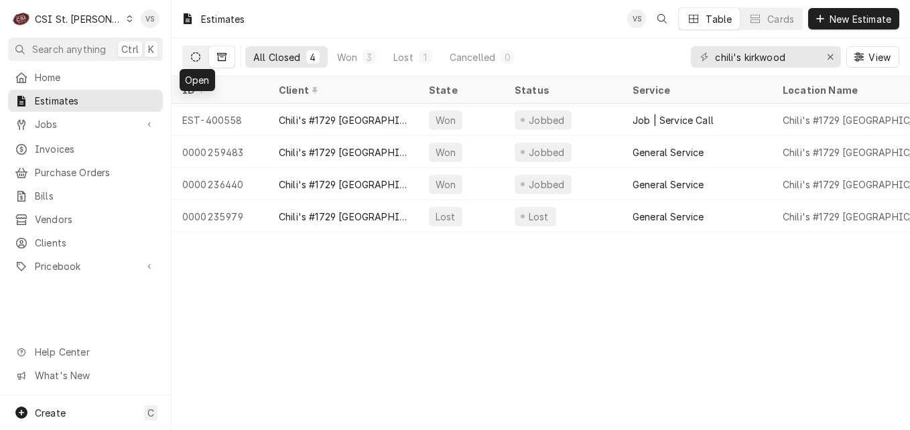
click at [194, 54] on icon "Dynamic Content Wrapper" at bounding box center [195, 56] width 9 height 9
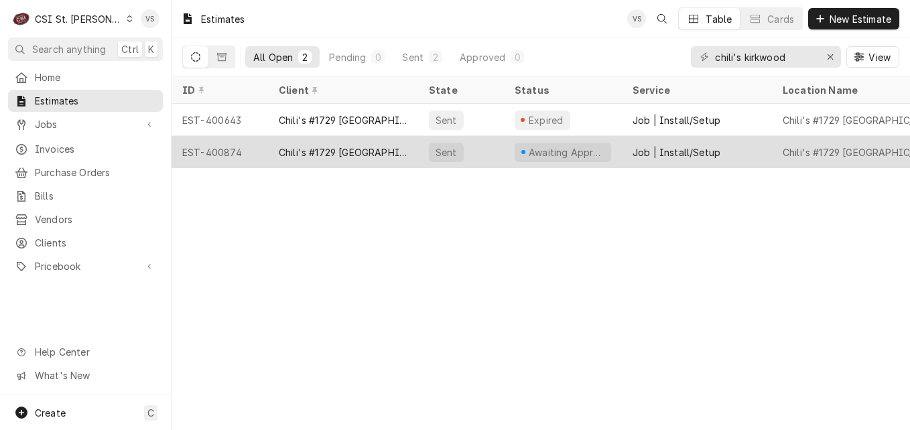
click at [243, 152] on div "EST-400874" at bounding box center [220, 152] width 97 height 32
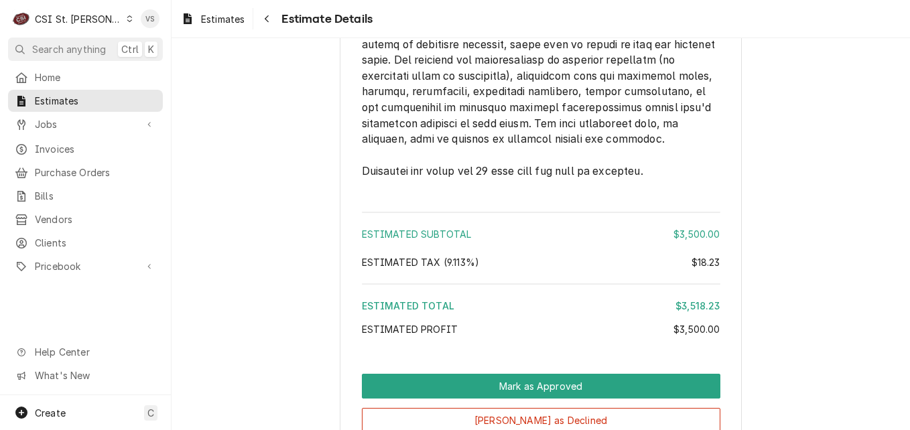
scroll to position [2329, 0]
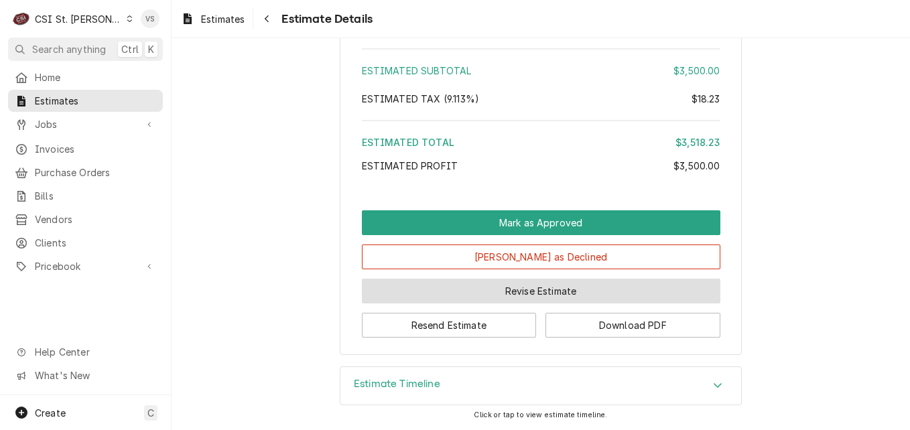
click at [484, 298] on button "Revise Estimate" at bounding box center [541, 291] width 359 height 25
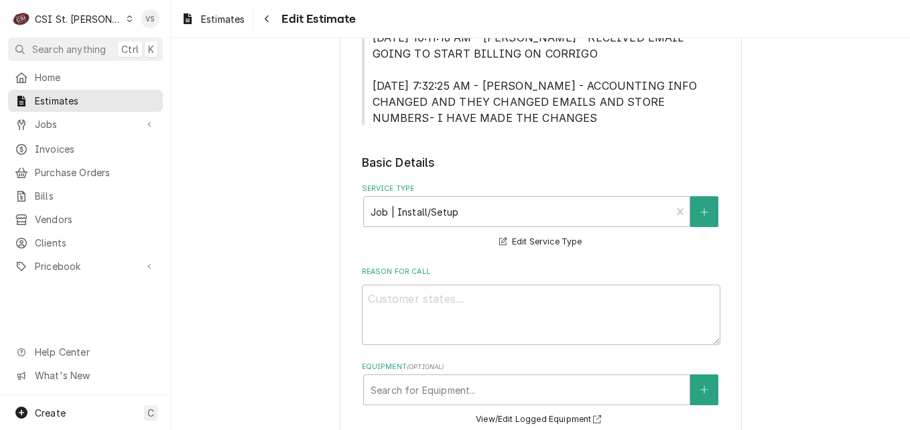
scroll to position [794, 0]
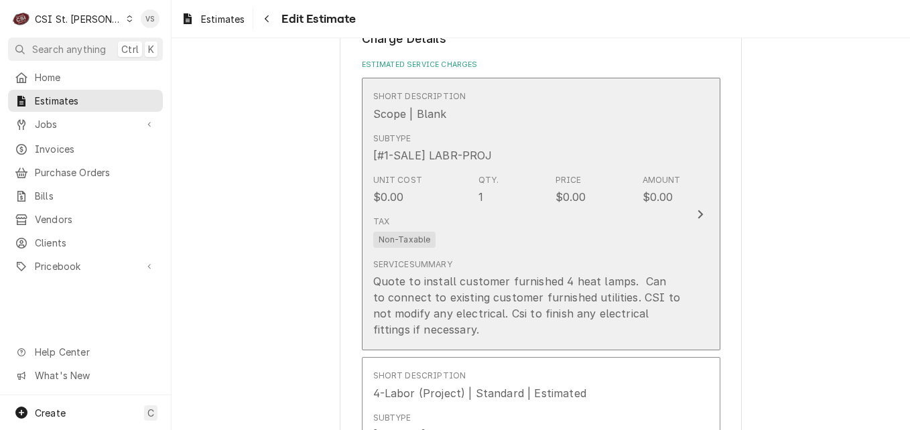
click at [502, 246] on div "Tax Non-Taxable" at bounding box center [527, 231] width 308 height 43
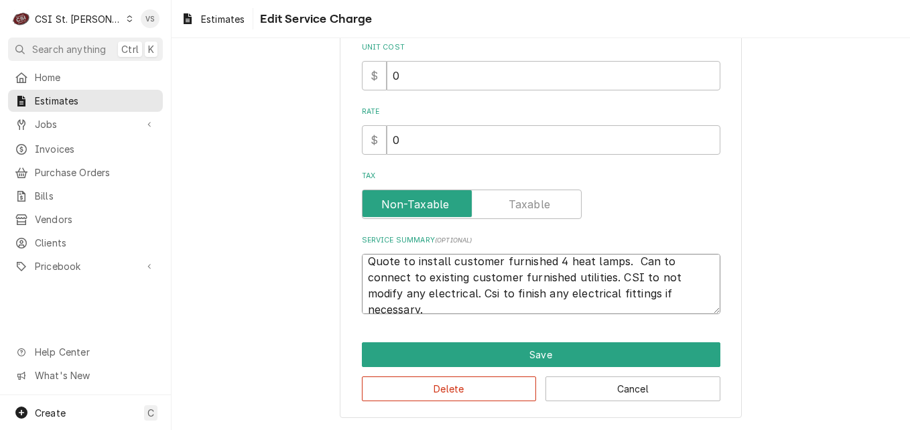
scroll to position [16, 0]
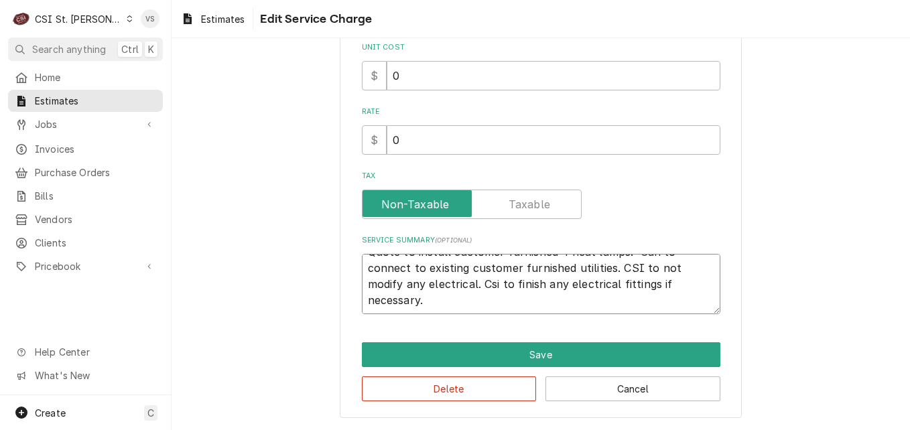
click at [446, 302] on textarea "Quote to install customer furnished 4 heat lamps. Can to connect to existing cu…" at bounding box center [541, 284] width 359 height 60
type textarea "x"
type textarea "Quote to install customer furnished 4 heat lamps. Can to connect to existing cu…"
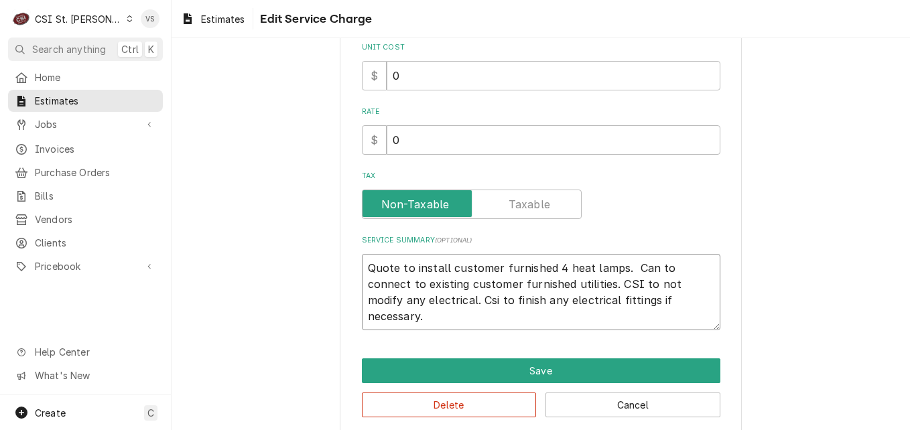
type textarea "x"
type textarea "Quote to install customer furnished 4 heat lamps. Can to connect to existing cu…"
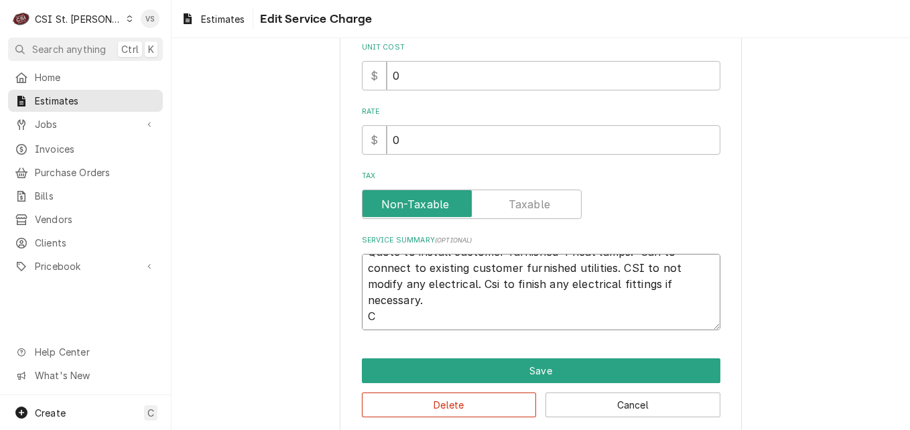
type textarea "x"
type textarea "Quote to install customer furnished 4 heat lamps. Can to connect to existing cu…"
type textarea "x"
type textarea "Quote to install customer furnished 4 heat lamps. Can to connect to existing cu…"
type textarea "x"
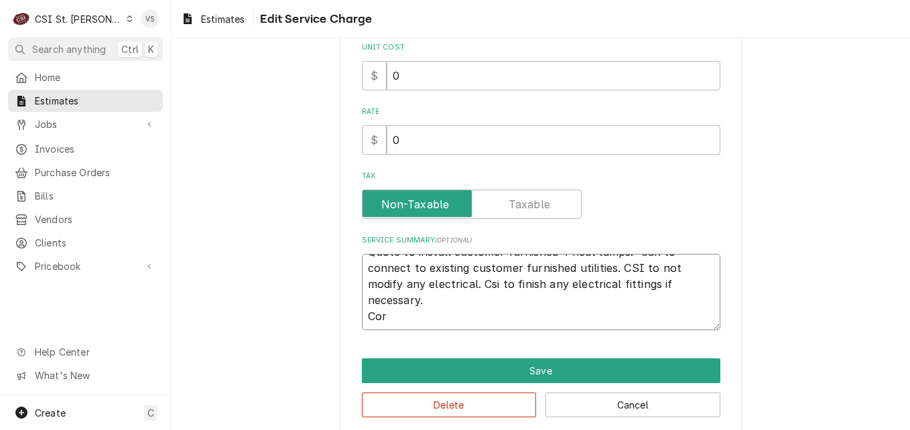
type textarea "Quote to install customer furnished 4 heat lamps. Can to connect to existing cu…"
type textarea "x"
type textarea "Quote to install customer furnished 4 heat lamps. Can to connect to existing cu…"
type textarea "x"
type textarea "Quote to install customer furnished 4 heat lamps. Can to connect to existing cu…"
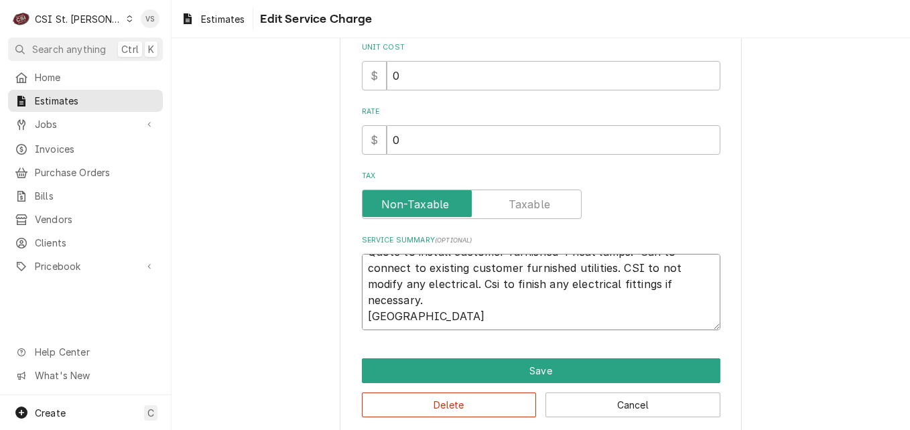
type textarea "x"
type textarea "Quote to install customer furnished 4 heat lamps. Can to connect to existing cu…"
type textarea "x"
type textarea "Quote to install customer furnished 4 heat lamps. Can to connect to existing cu…"
type textarea "x"
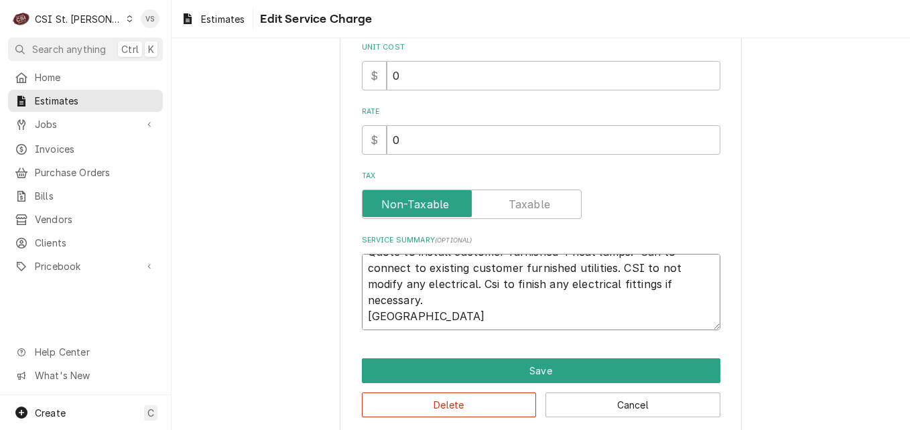
type textarea "Quote to install customer furnished 4 heat lamps. Can to connect to existing cu…"
paste textarea "CH172900481"
type textarea "x"
type textarea "Quote to install customer furnished 4 heat lamps. Can to connect to existing cu…"
type textarea "x"
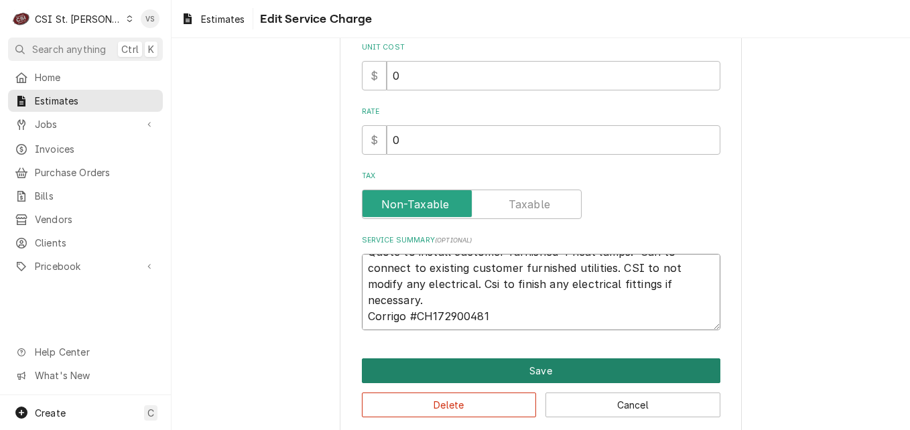
type textarea "Quote to install customer furnished 4 heat lamps. Can to connect to existing cu…"
click at [505, 363] on button "Save" at bounding box center [541, 371] width 359 height 25
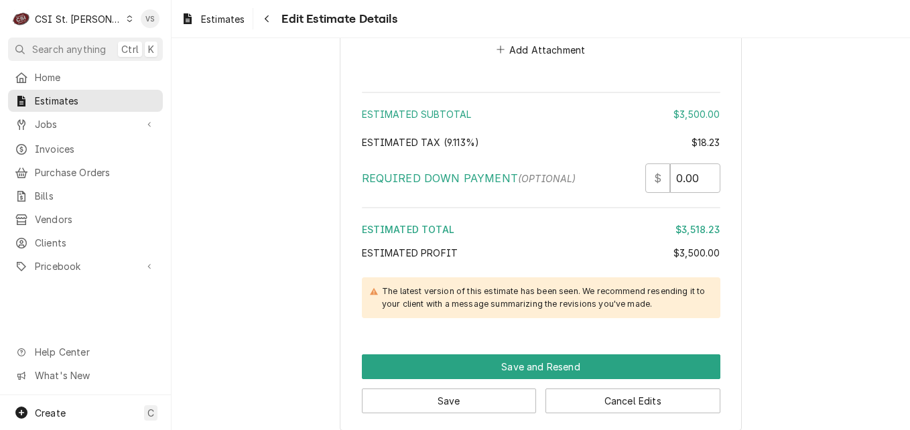
scroll to position [2567, 0]
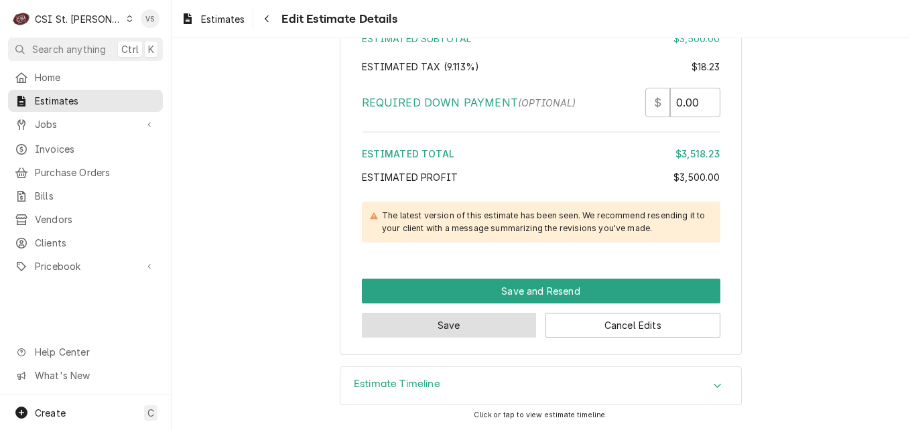
click at [482, 332] on button "Save" at bounding box center [449, 325] width 175 height 25
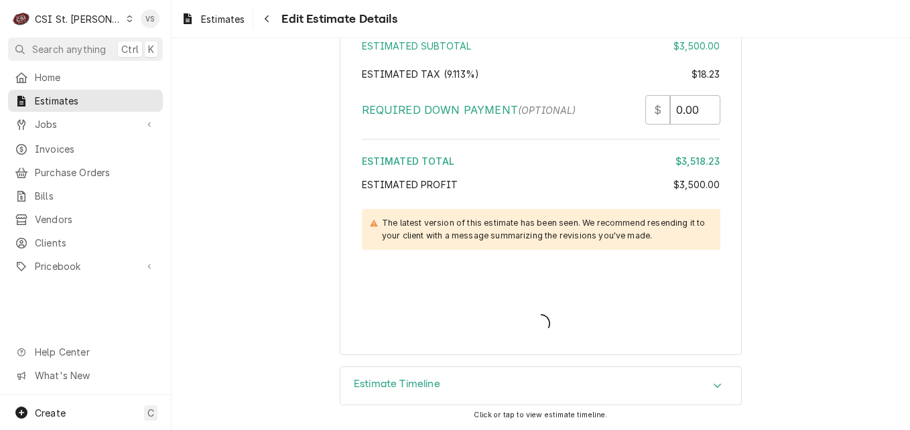
scroll to position [2559, 0]
type textarea "x"
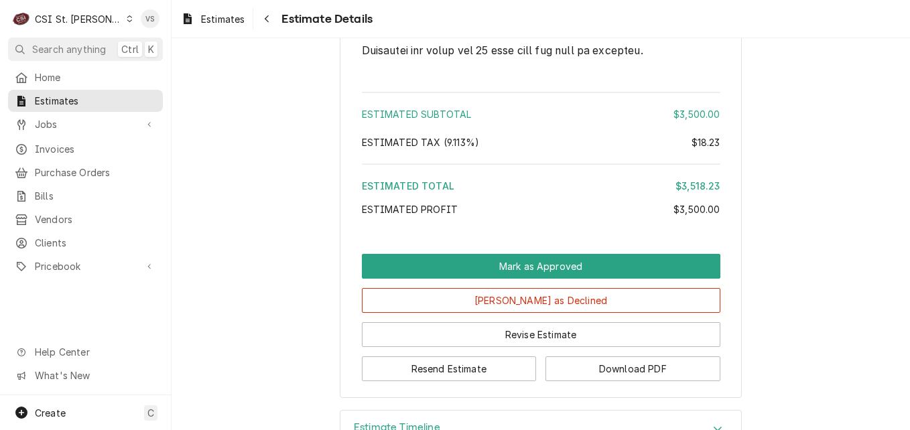
scroll to position [2299, 0]
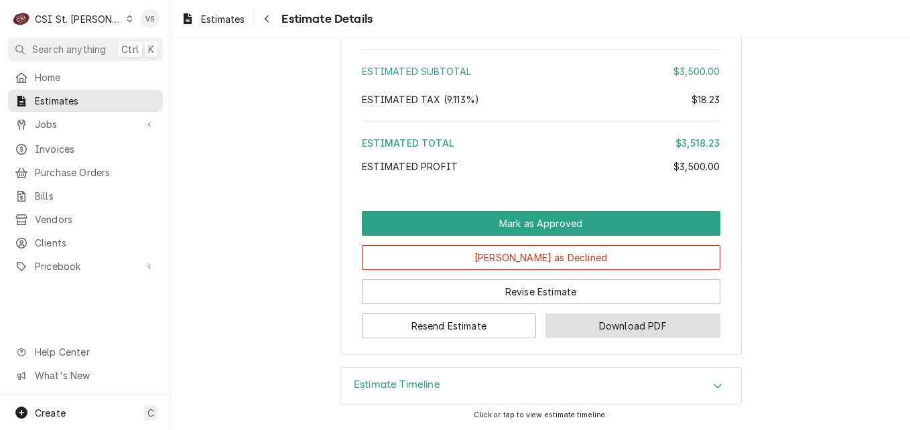
click at [588, 336] on button "Download PDF" at bounding box center [633, 326] width 175 height 25
click at [109, 17] on div "C CSI St. Louis" at bounding box center [72, 18] width 129 height 27
click at [103, 19] on html "C CSI St. Louis VS Search anything Ctrl K Home Estimates Jobs Jobs Job Series I…" at bounding box center [455, 215] width 910 height 430
click at [127, 20] on icon "Dynamic Content Wrapper" at bounding box center [130, 18] width 6 height 7
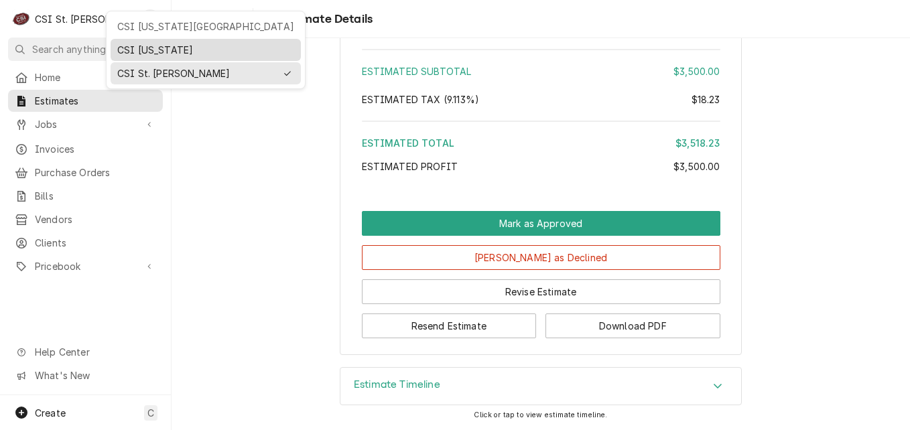
click at [121, 48] on div "CSI Kentucky" at bounding box center [205, 50] width 177 height 14
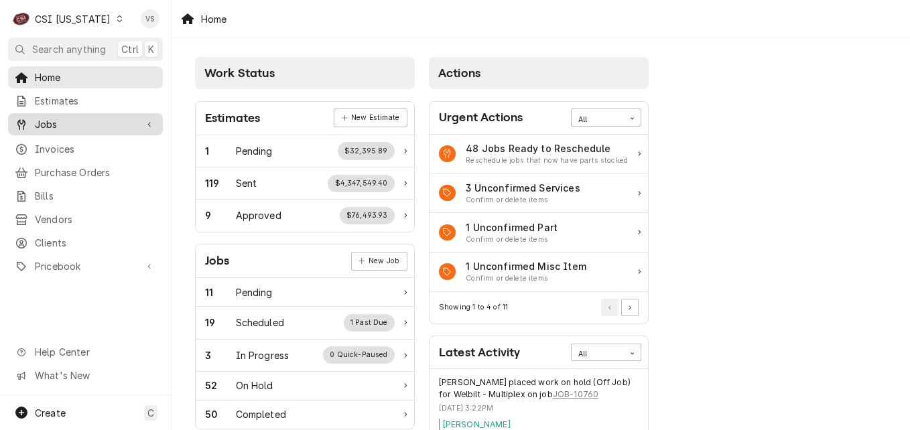
click at [74, 122] on span "Jobs" at bounding box center [85, 124] width 101 height 14
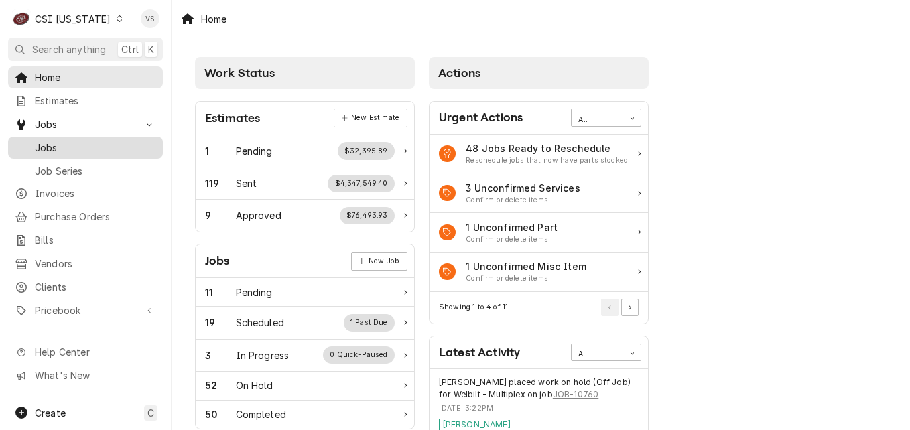
click at [71, 148] on span "Jobs" at bounding box center [95, 148] width 121 height 14
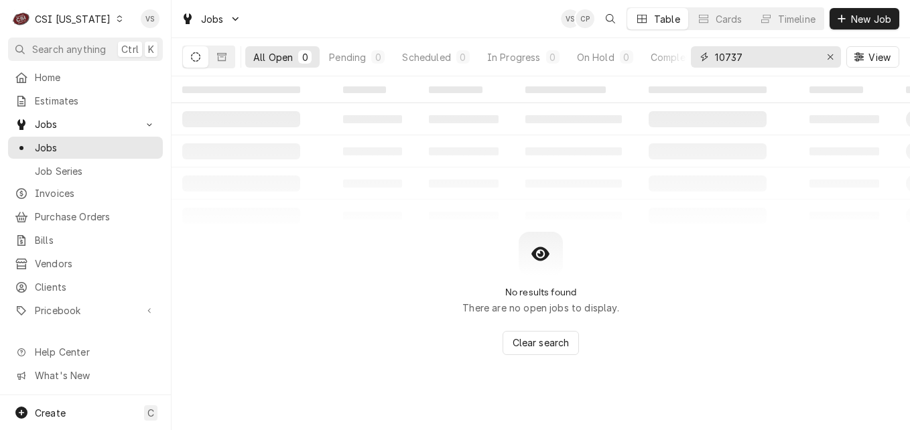
drag, startPoint x: 704, startPoint y: 58, endPoint x: 733, endPoint y: 58, distance: 28.8
click at [702, 59] on div "10737" at bounding box center [766, 56] width 150 height 21
type input "3"
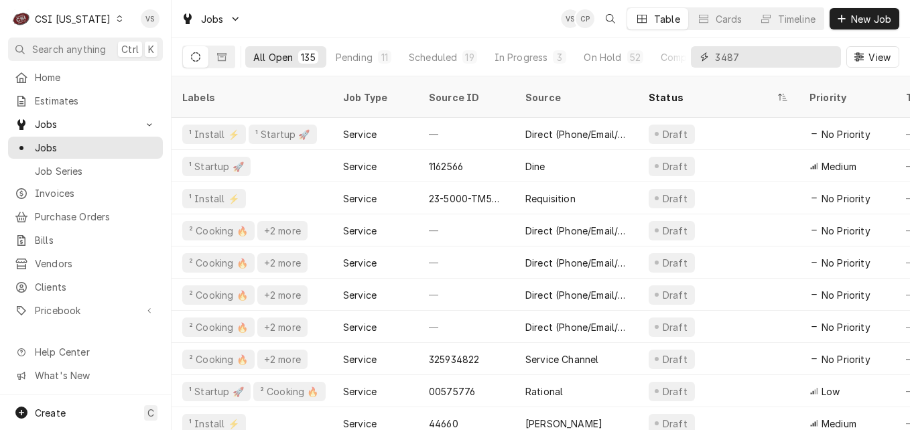
type input "3487"
click at [117, 19] on icon "Dynamic Content Wrapper" at bounding box center [120, 18] width 6 height 7
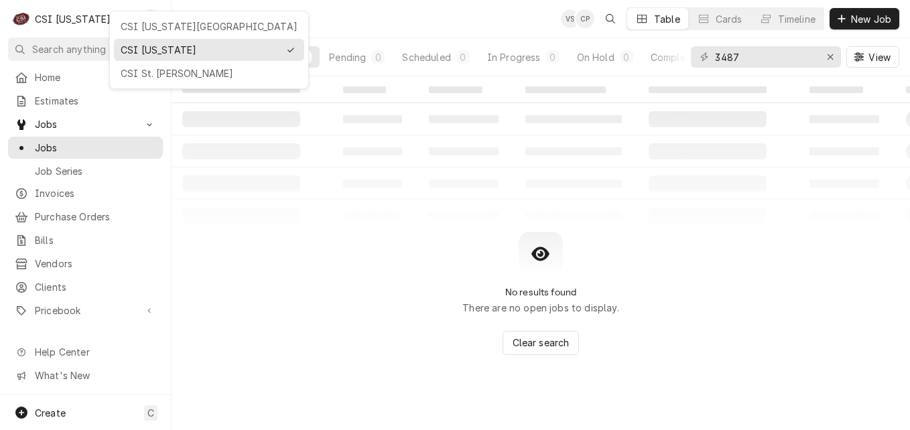
click at [143, 29] on div "CSI [US_STATE][GEOGRAPHIC_DATA]" at bounding box center [209, 26] width 177 height 14
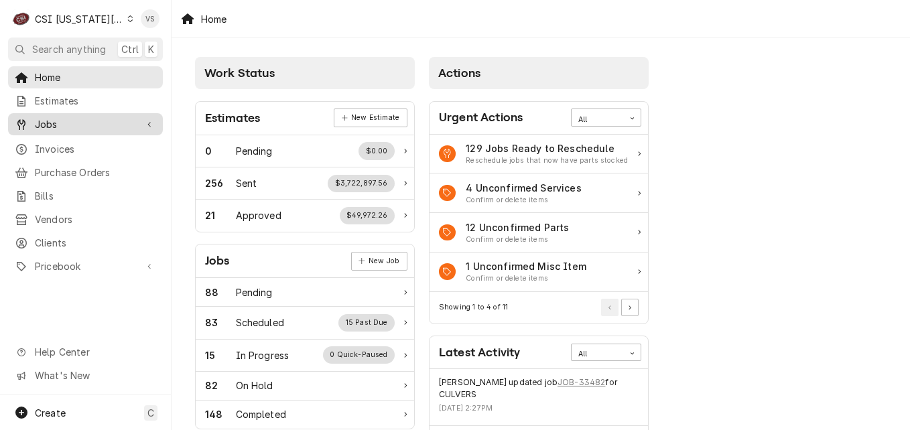
click at [48, 119] on span "Jobs" at bounding box center [85, 124] width 101 height 14
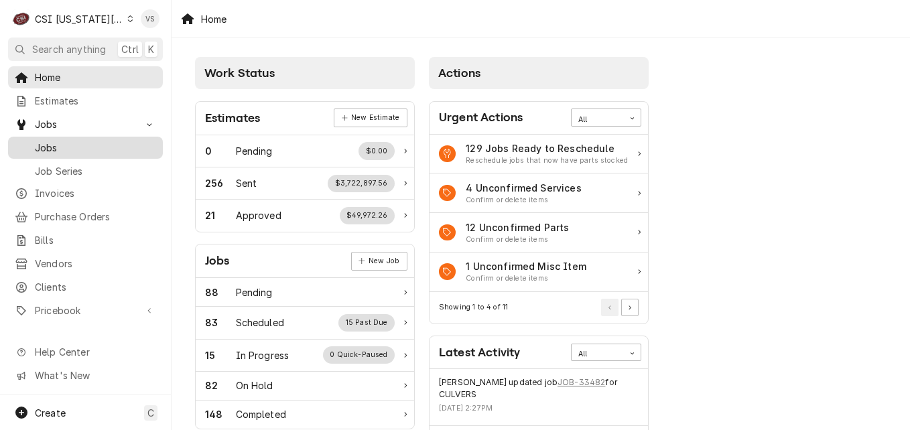
click at [66, 143] on span "Jobs" at bounding box center [95, 148] width 121 height 14
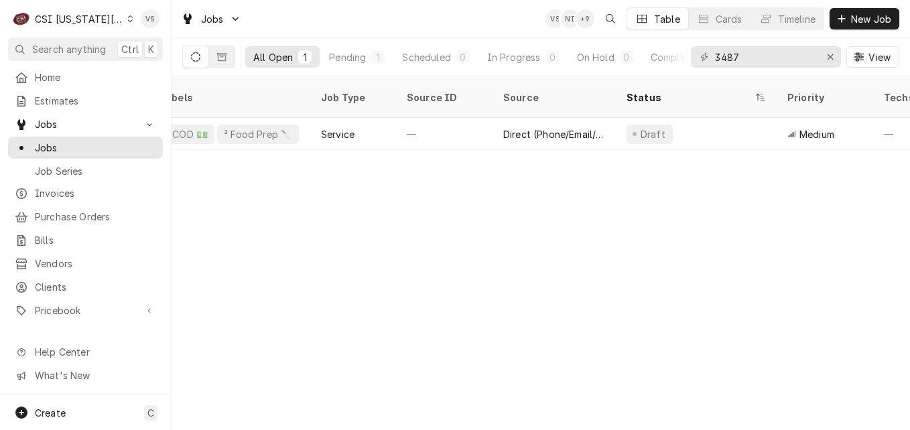
scroll to position [0, 668]
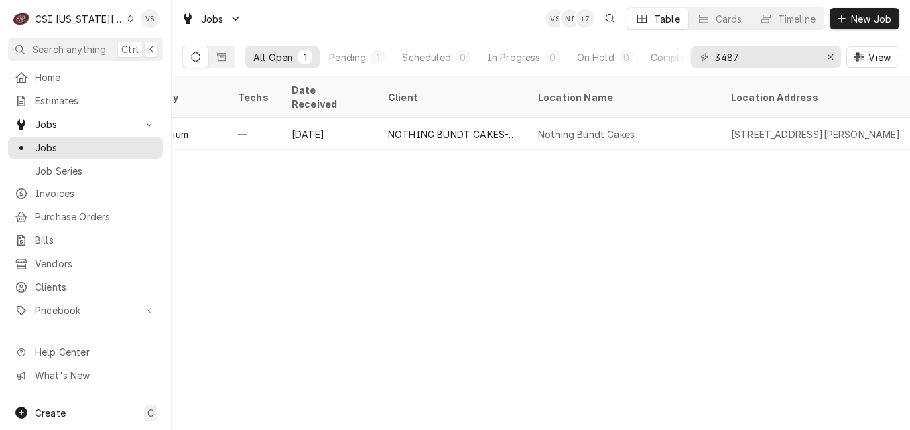
click at [127, 22] on div "Dynamic Content Wrapper" at bounding box center [130, 18] width 6 height 9
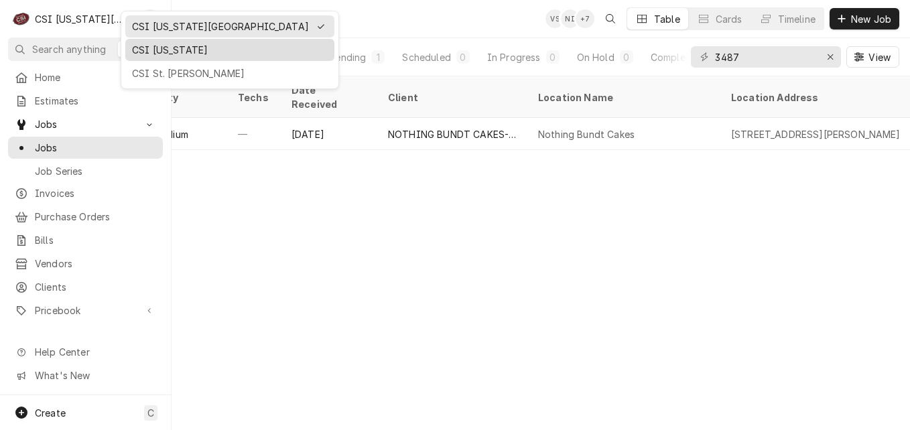
click at [159, 44] on div "CSI [US_STATE]" at bounding box center [230, 50] width 196 height 14
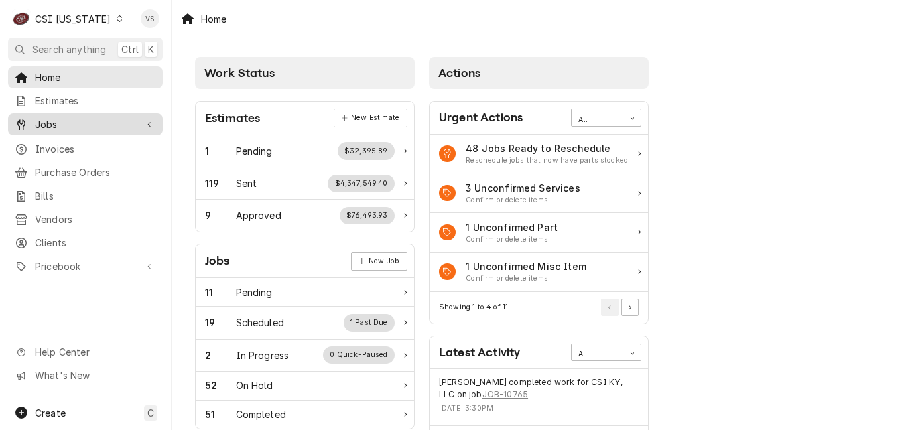
click at [65, 124] on span "Jobs" at bounding box center [85, 124] width 101 height 14
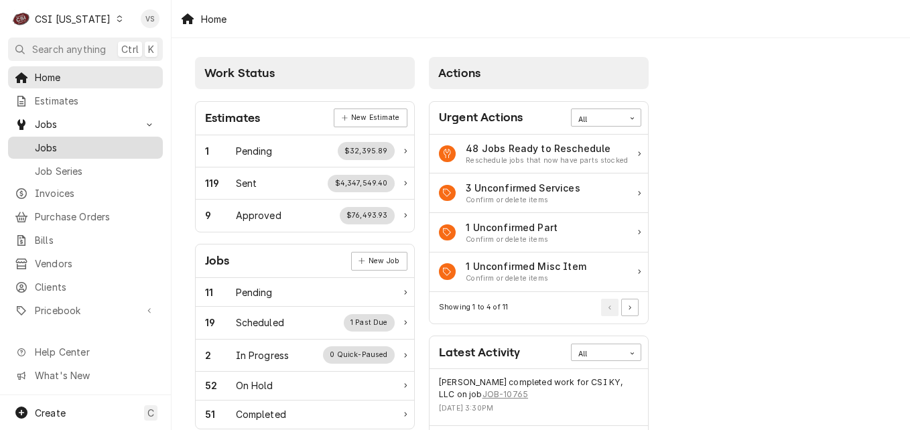
click at [56, 147] on span "Jobs" at bounding box center [95, 148] width 121 height 14
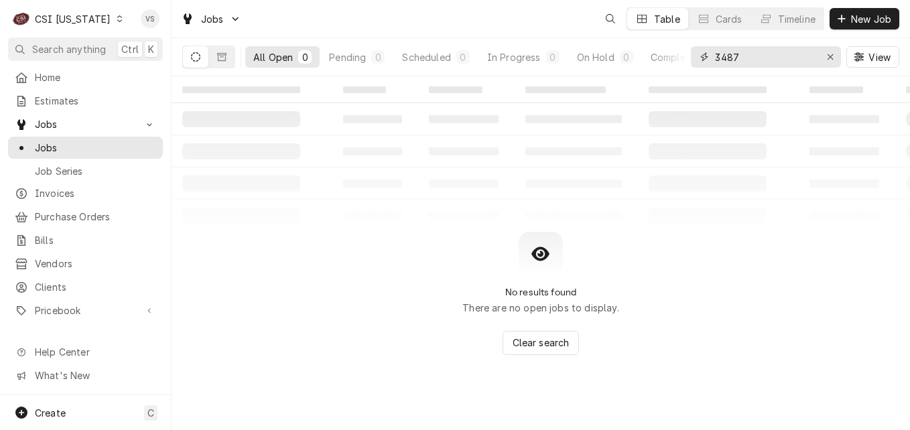
click at [751, 52] on input "3487" at bounding box center [765, 56] width 101 height 21
drag, startPoint x: 749, startPoint y: 52, endPoint x: 723, endPoint y: 60, distance: 26.5
click at [690, 56] on div "All Open 0 Pending 0 Scheduled 0 In Progress 0 On Hold 0 Completed 0 3487 View" at bounding box center [540, 57] width 717 height 38
click at [768, 56] on div "3487" at bounding box center [766, 56] width 150 height 21
click at [776, 56] on div "3487" at bounding box center [766, 56] width 150 height 21
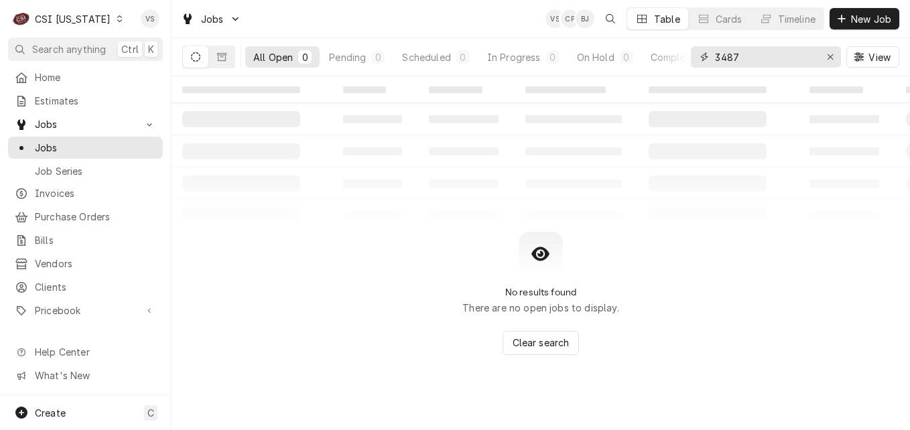
click at [763, 58] on input "3487" at bounding box center [765, 56] width 101 height 21
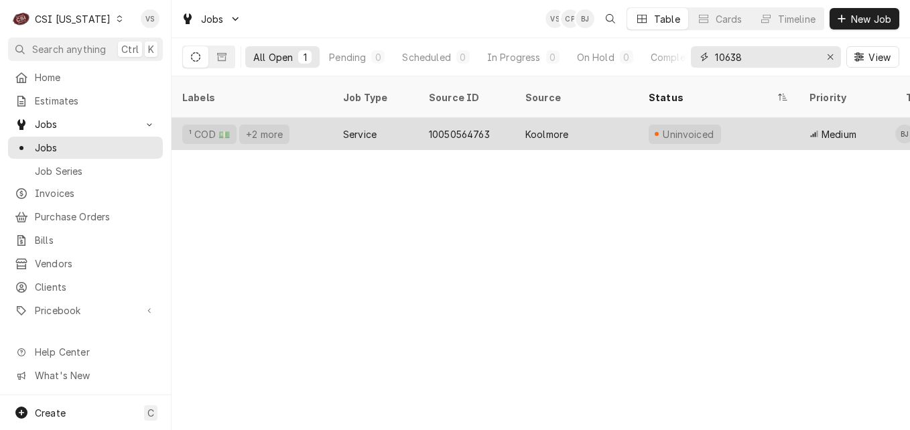
type input "10638"
click at [402, 121] on div "Service" at bounding box center [375, 134] width 86 height 32
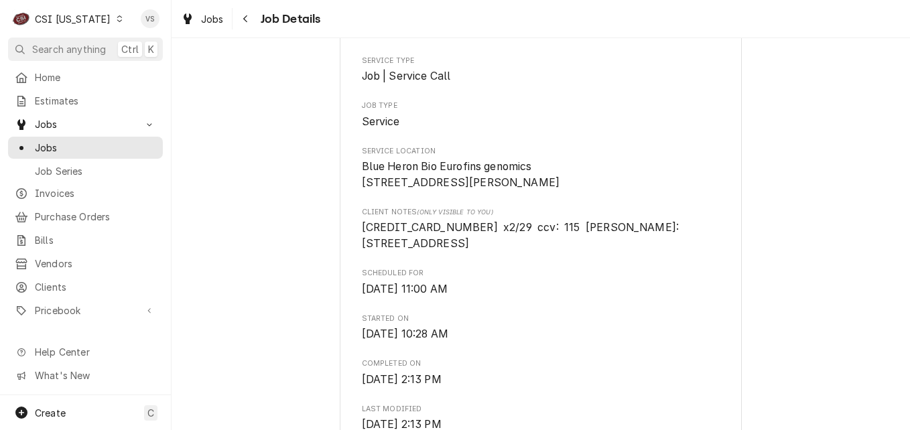
scroll to position [268, 0]
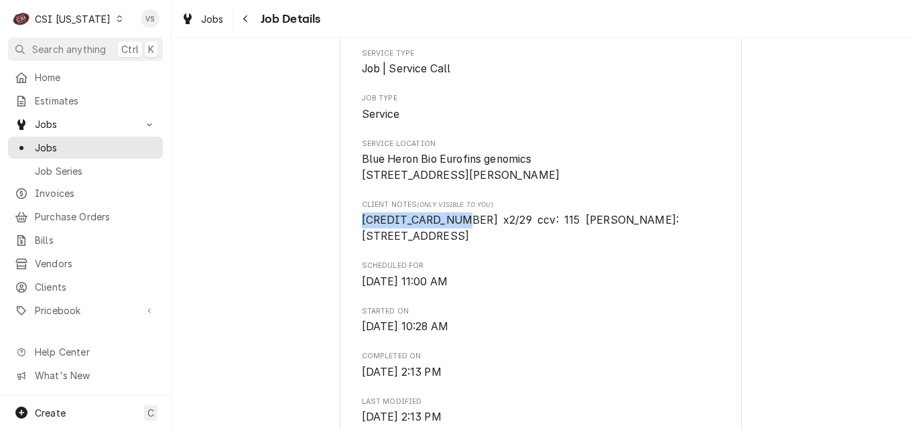
drag, startPoint x: 456, startPoint y: 238, endPoint x: 359, endPoint y: 236, distance: 97.2
click at [362, 236] on span "4246315397828821 x2/29 ccv: 115 yossef majeski billing: 383 kingston ave Brookl…" at bounding box center [523, 228] width 323 height 29
drag, startPoint x: 359, startPoint y: 236, endPoint x: 377, endPoint y: 235, distance: 18.1
copy span "4246315397828821"
drag, startPoint x: 547, startPoint y: 235, endPoint x: 628, endPoint y: 234, distance: 81.1
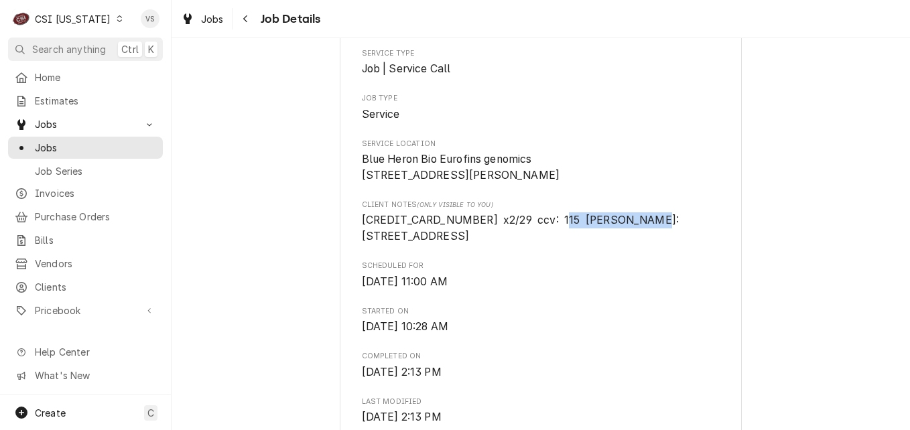
click at [628, 234] on span "4246315397828821 x2/29 ccv: 115 yossef majeski billing: 383 kingston ave Brookl…" at bounding box center [523, 228] width 323 height 29
drag, startPoint x: 628, startPoint y: 234, endPoint x: 588, endPoint y: 237, distance: 40.3
copy span "yossef majeski"
drag, startPoint x: 668, startPoint y: 233, endPoint x: 423, endPoint y: 249, distance: 245.2
click at [423, 243] on span "[CREDIT_CARD_NUMBER] x2/29 ccv: 115 [PERSON_NAME]: [STREET_ADDRESS]" at bounding box center [523, 228] width 323 height 29
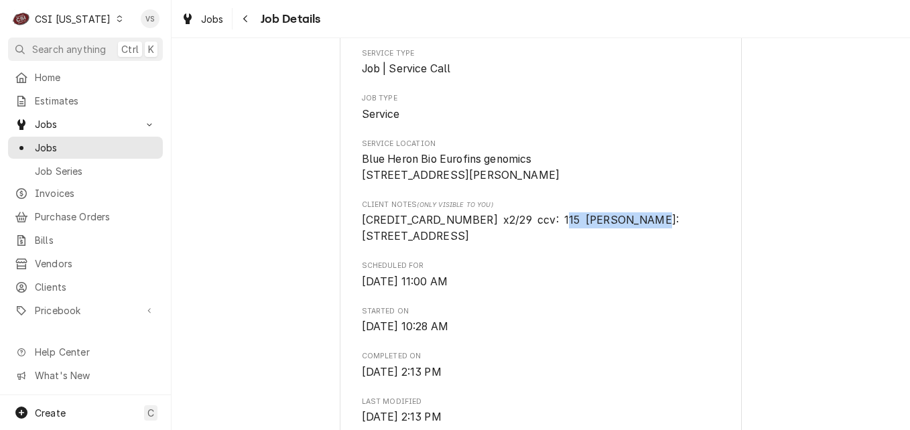
copy span "383 kingston ave"
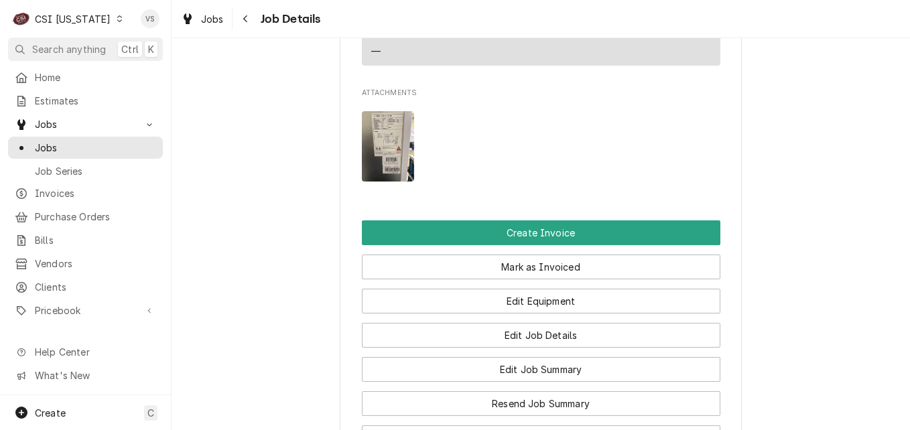
scroll to position [1475, 0]
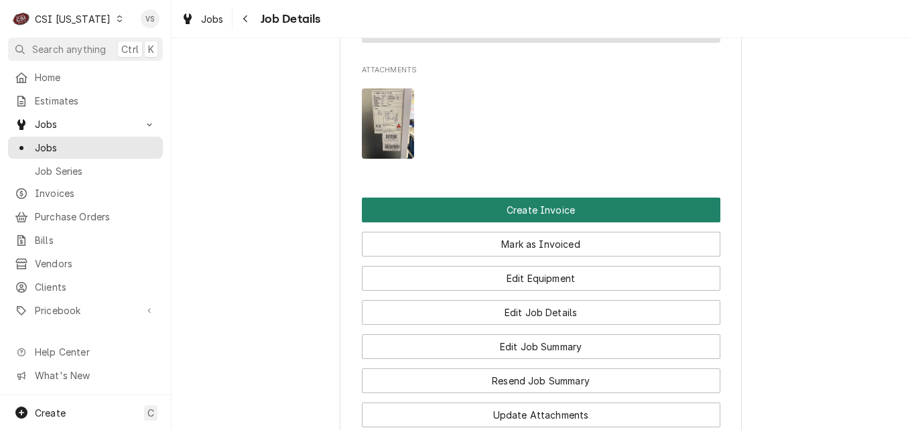
click at [532, 205] on button "Create Invoice" at bounding box center [541, 210] width 359 height 25
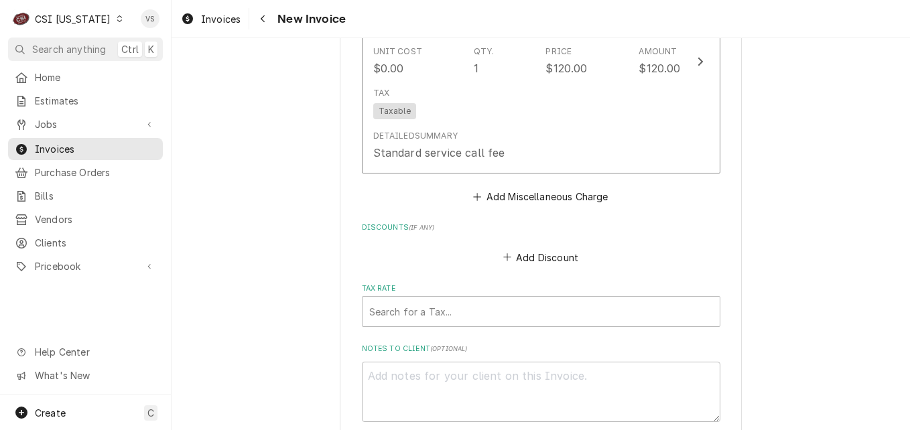
scroll to position [3476, 0]
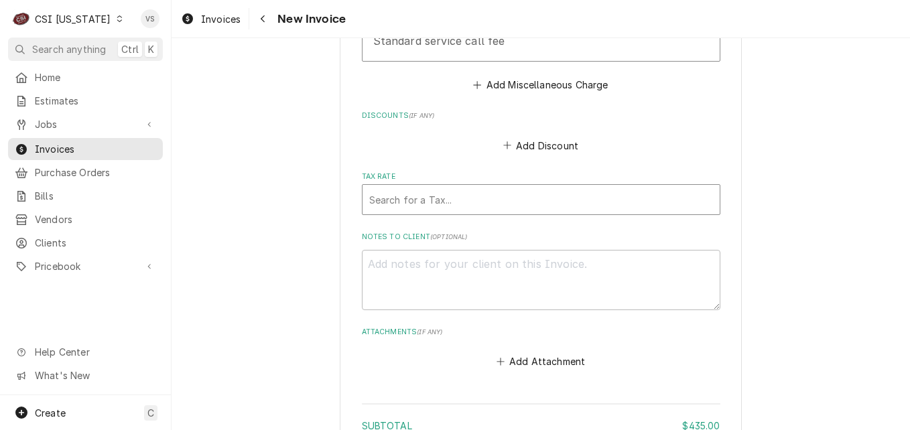
click at [387, 188] on div "Tax Rate" at bounding box center [541, 200] width 344 height 24
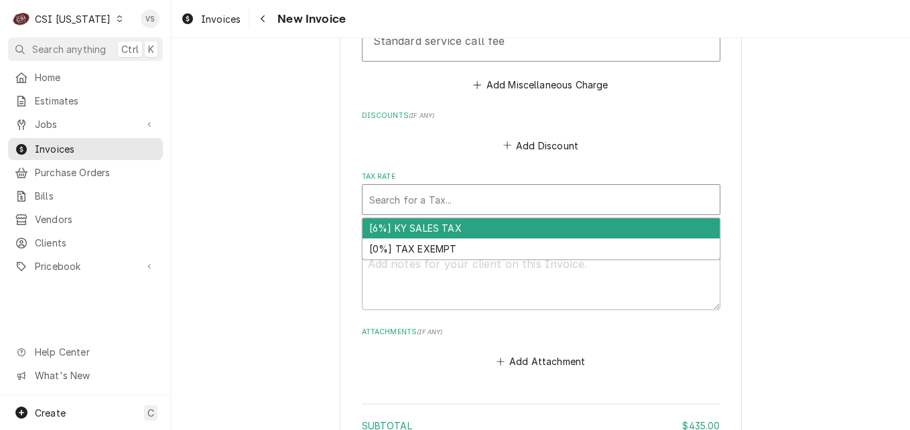
click at [387, 219] on div "[6%] KY SALES TAX" at bounding box center [541, 229] width 357 height 21
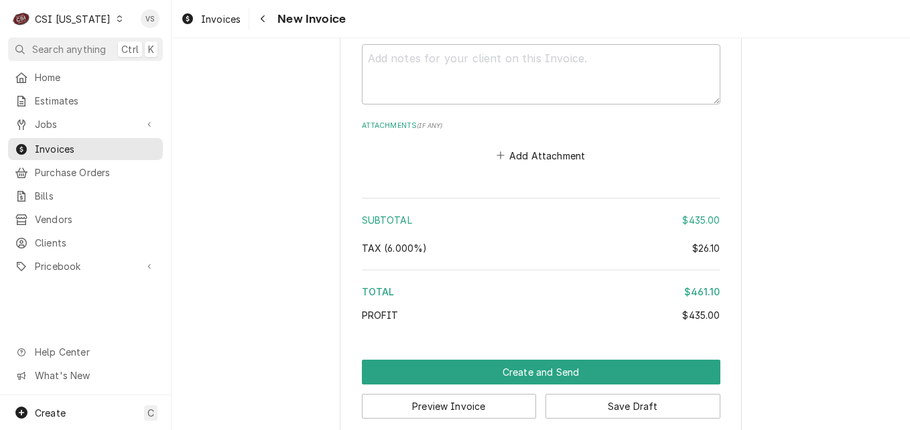
scroll to position [3705, 0]
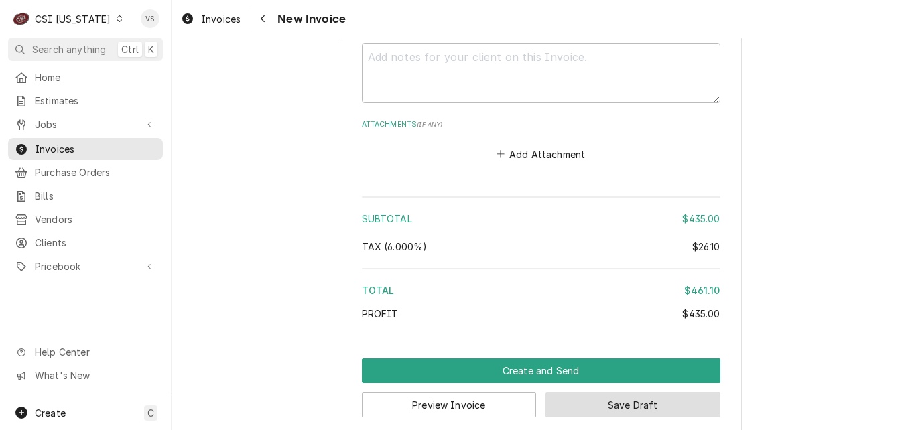
click at [611, 395] on button "Save Draft" at bounding box center [633, 405] width 175 height 25
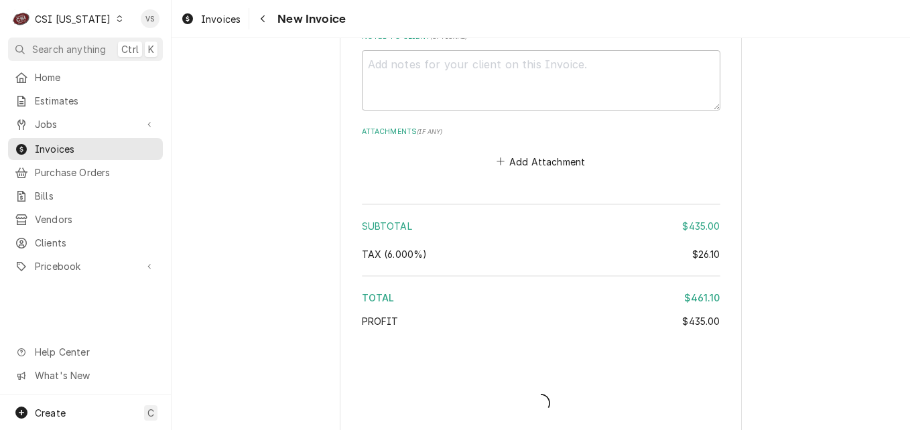
type textarea "x"
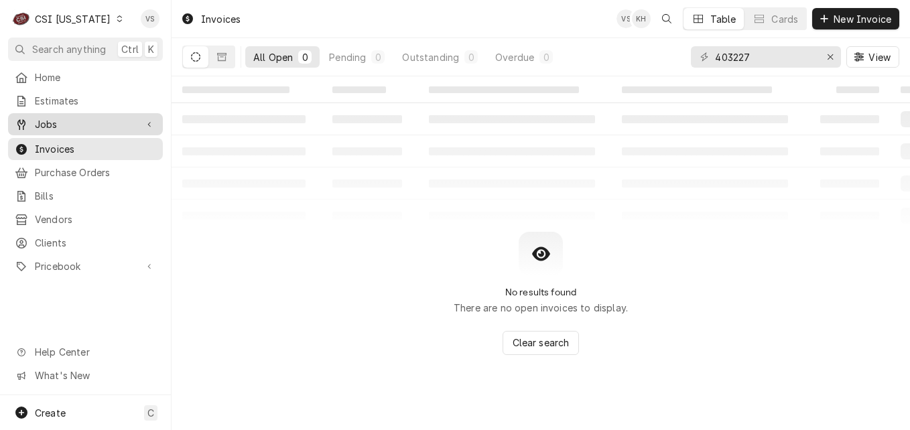
click at [70, 121] on span "Jobs" at bounding box center [85, 124] width 101 height 14
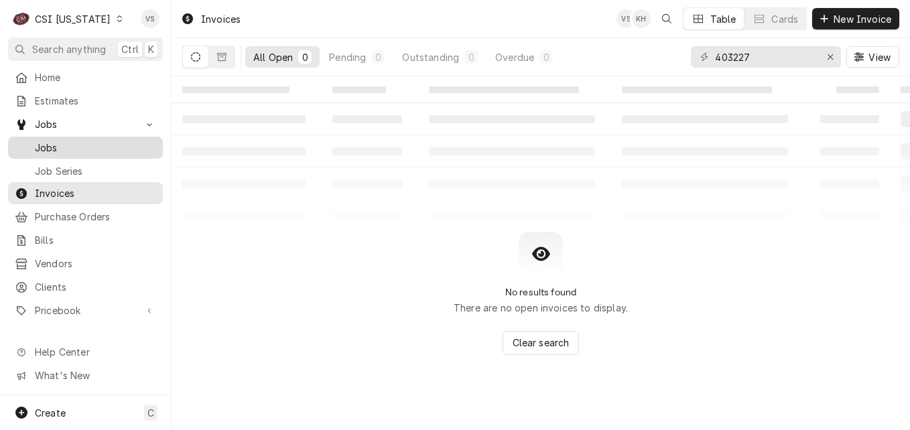
click at [60, 143] on span "Jobs" at bounding box center [95, 148] width 121 height 14
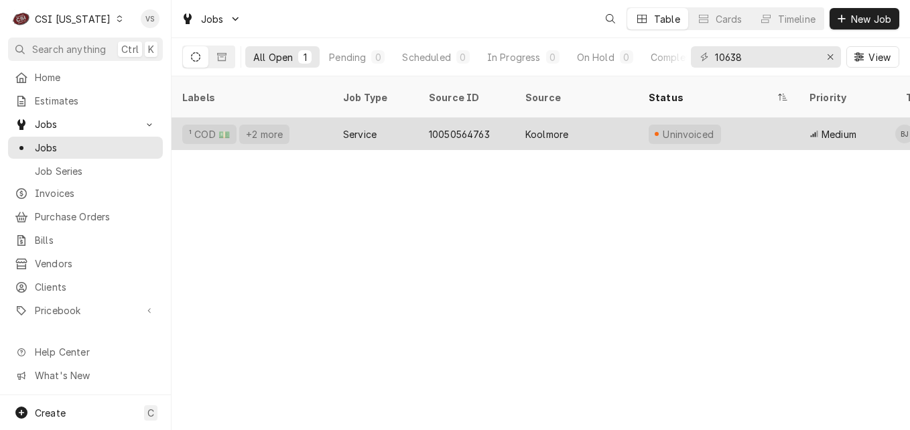
click at [302, 121] on div "¹ COD 💵 +2 more" at bounding box center [252, 134] width 161 height 32
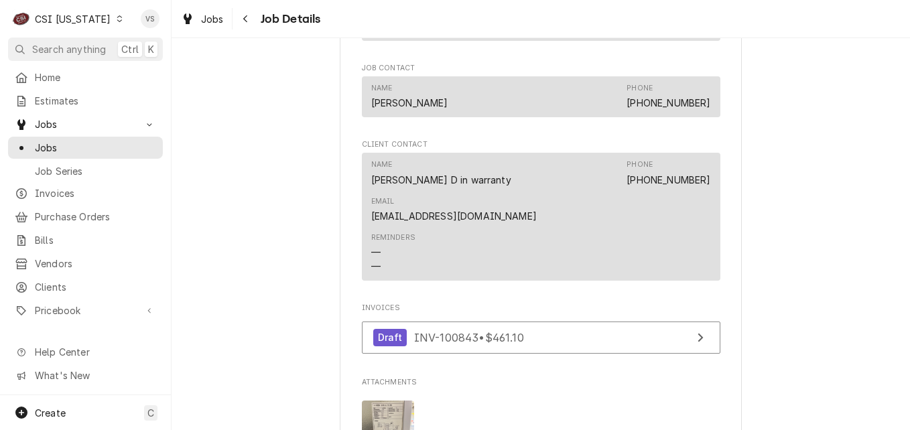
scroll to position [1532, 0]
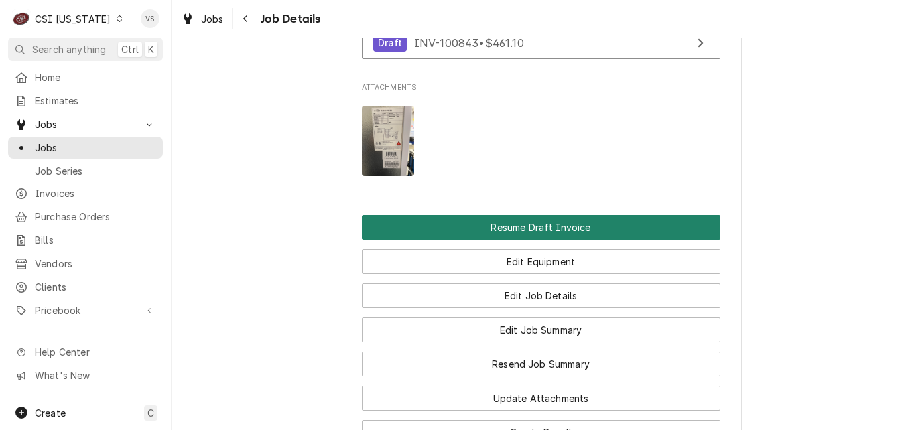
click at [464, 223] on button "Resume Draft Invoice" at bounding box center [541, 227] width 359 height 25
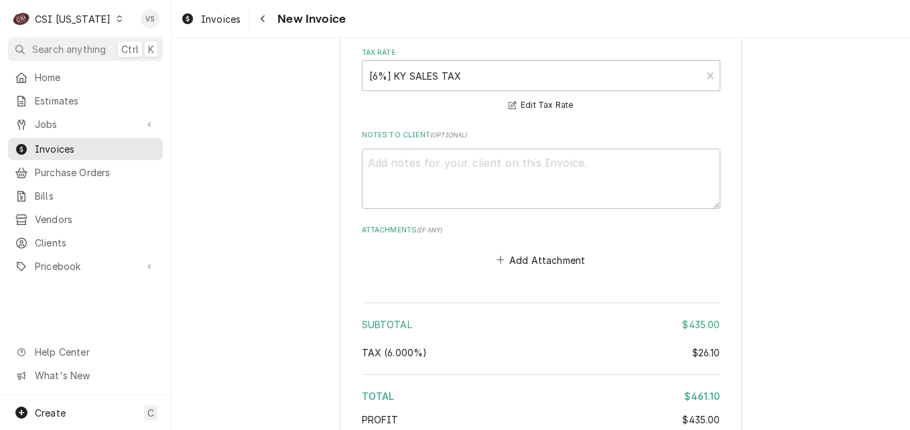
scroll to position [3803, 0]
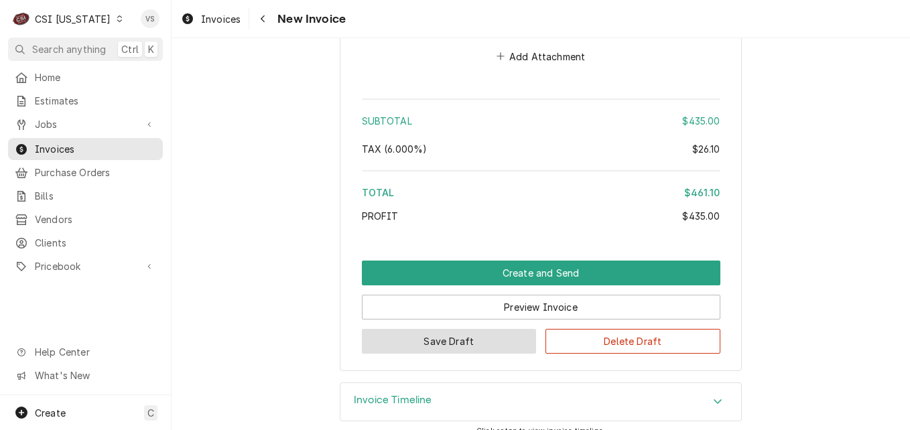
click at [462, 329] on button "Save Draft" at bounding box center [449, 341] width 175 height 25
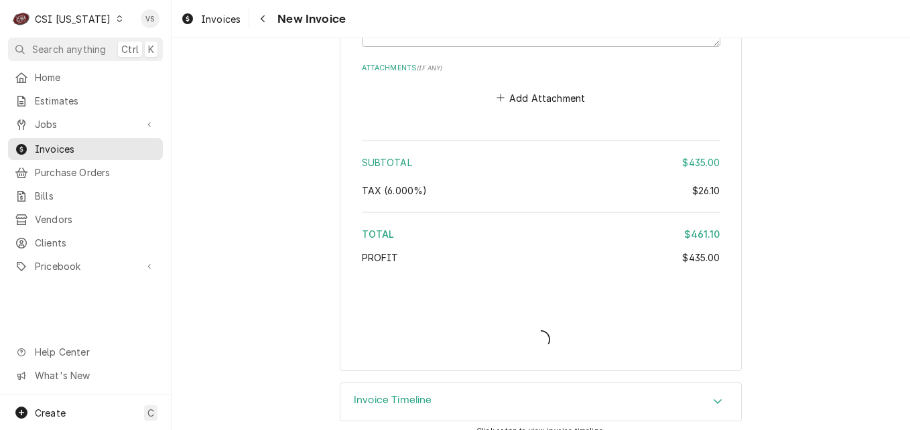
type textarea "x"
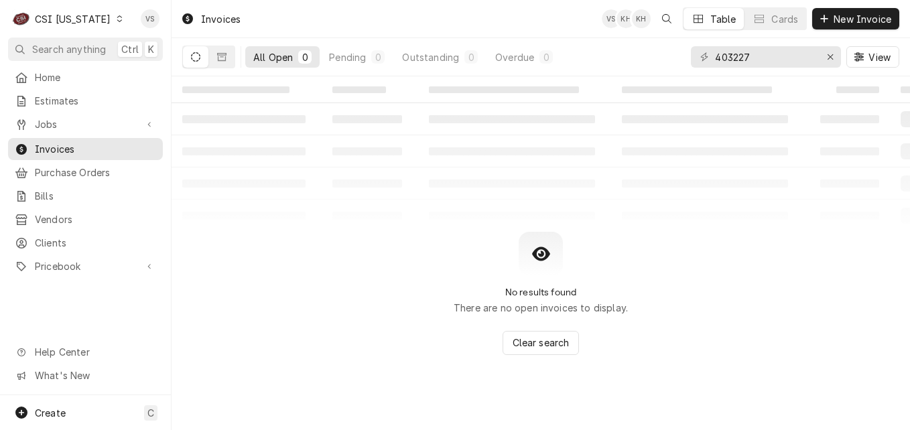
click at [117, 16] on icon "Dynamic Content Wrapper" at bounding box center [119, 18] width 5 height 7
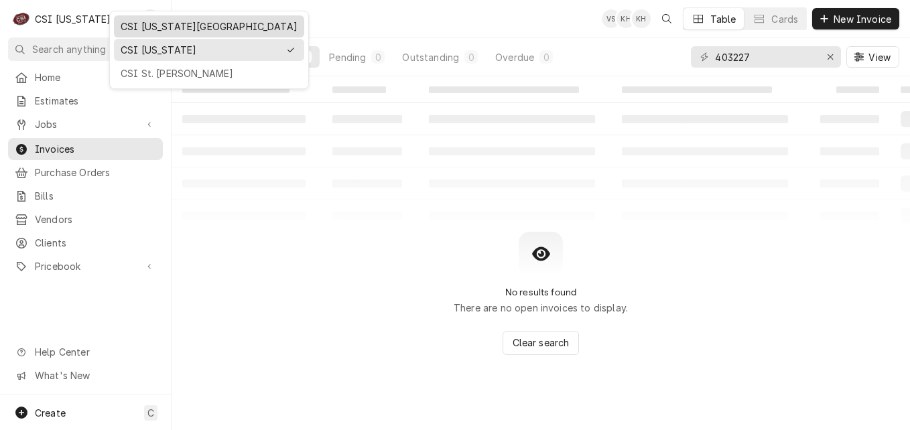
click at [140, 33] on div "CSI [US_STATE][GEOGRAPHIC_DATA]" at bounding box center [209, 26] width 185 height 17
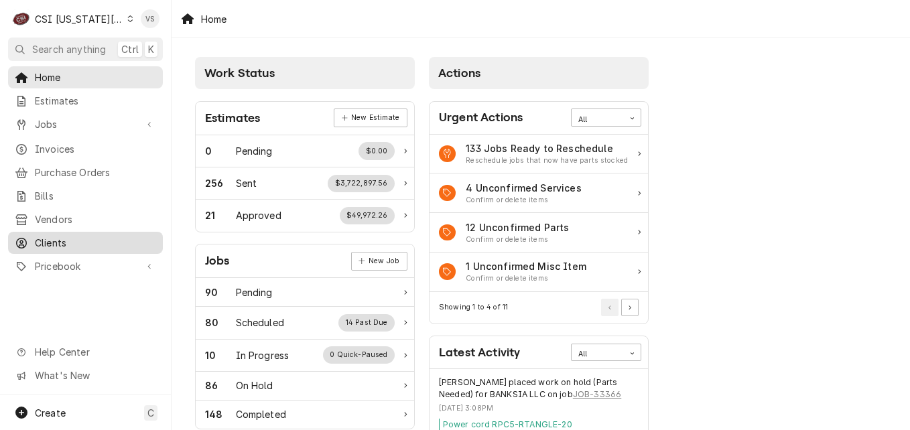
click at [52, 237] on span "Clients" at bounding box center [95, 243] width 121 height 14
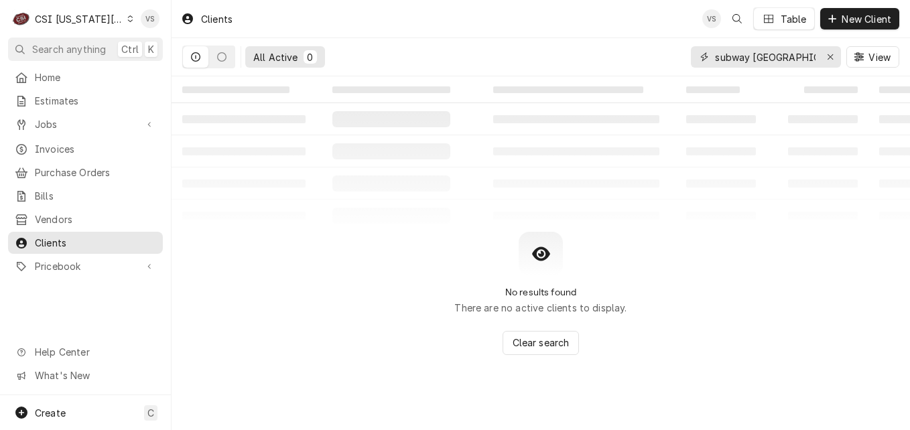
drag, startPoint x: 810, startPoint y: 56, endPoint x: 715, endPoint y: 60, distance: 94.6
click at [666, 57] on div "All Active 0 subway collinsville View" at bounding box center [540, 57] width 717 height 38
click at [715, 60] on input "subway collinsville" at bounding box center [765, 56] width 101 height 21
drag, startPoint x: 715, startPoint y: 60, endPoint x: 822, endPoint y: 67, distance: 107.5
click at [822, 67] on div "subway collinsville" at bounding box center [766, 56] width 150 height 21
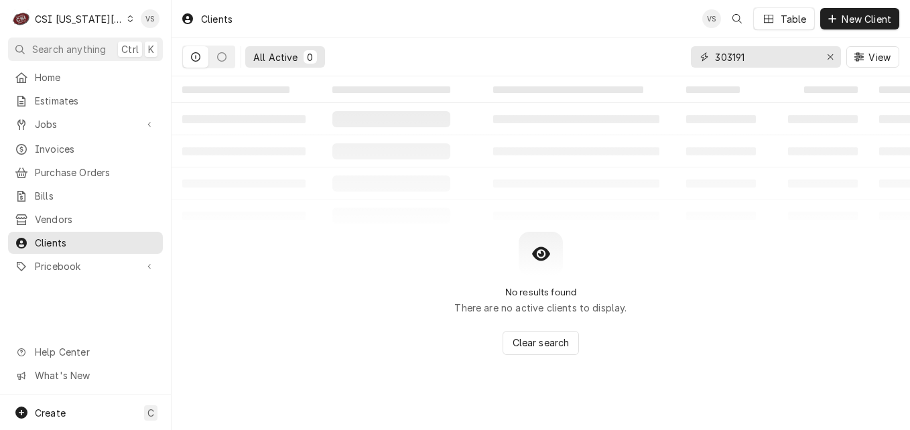
drag, startPoint x: 755, startPoint y: 58, endPoint x: 682, endPoint y: 54, distance: 73.1
click at [682, 54] on div "All Active 0 303191 View" at bounding box center [540, 57] width 717 height 38
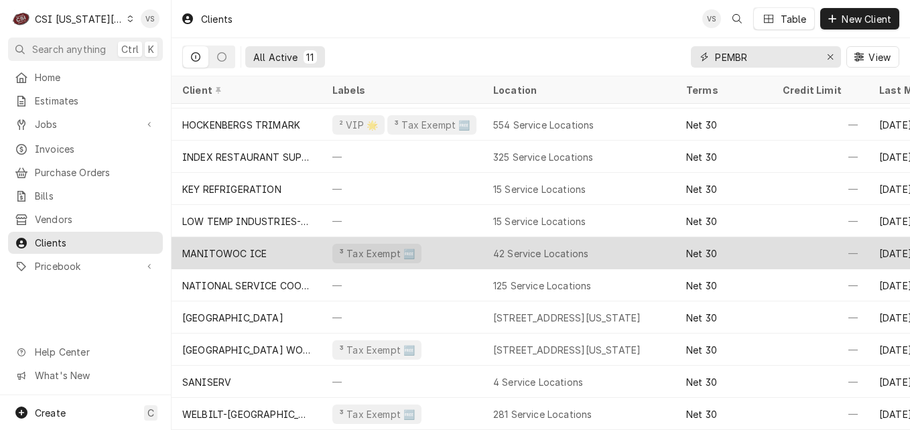
scroll to position [34, 0]
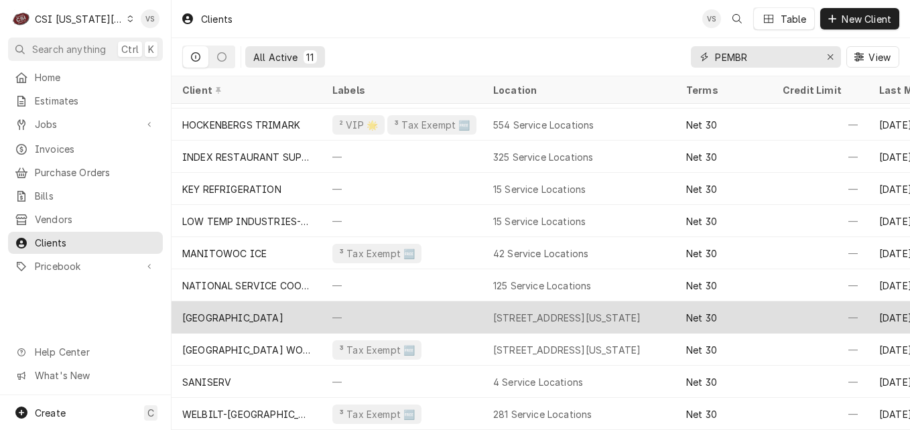
type input "PEMBR"
click at [284, 311] on div "[GEOGRAPHIC_DATA]" at bounding box center [232, 318] width 101 height 14
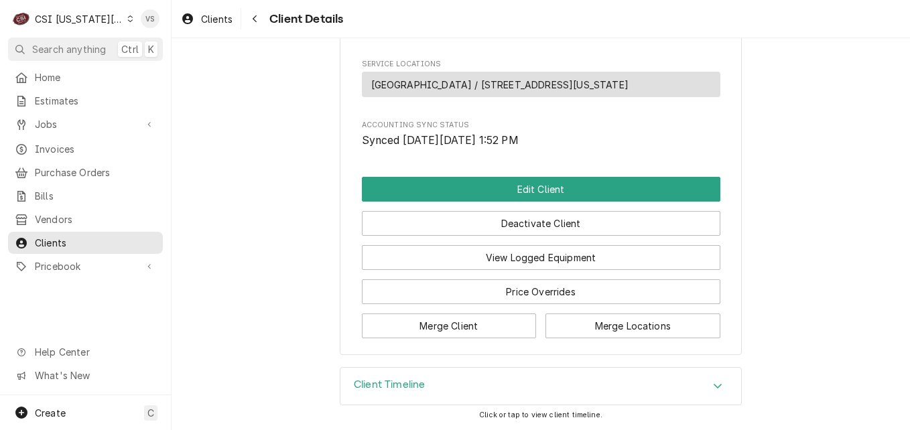
scroll to position [875, 0]
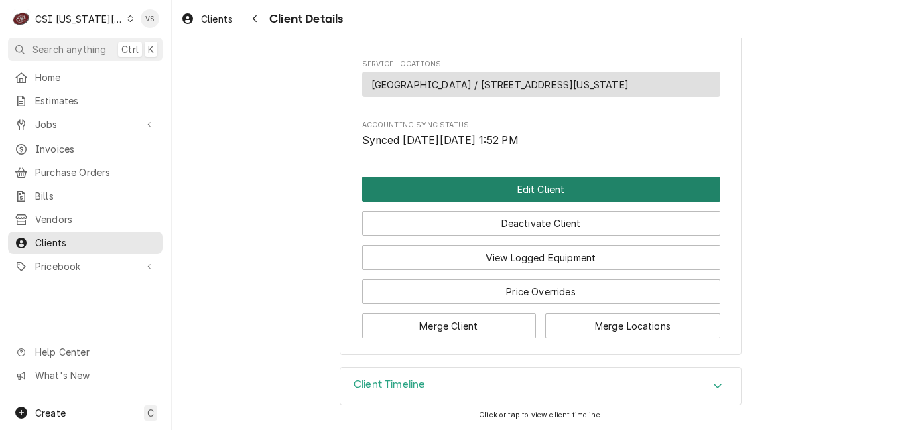
click at [427, 187] on button "Edit Client" at bounding box center [541, 189] width 359 height 25
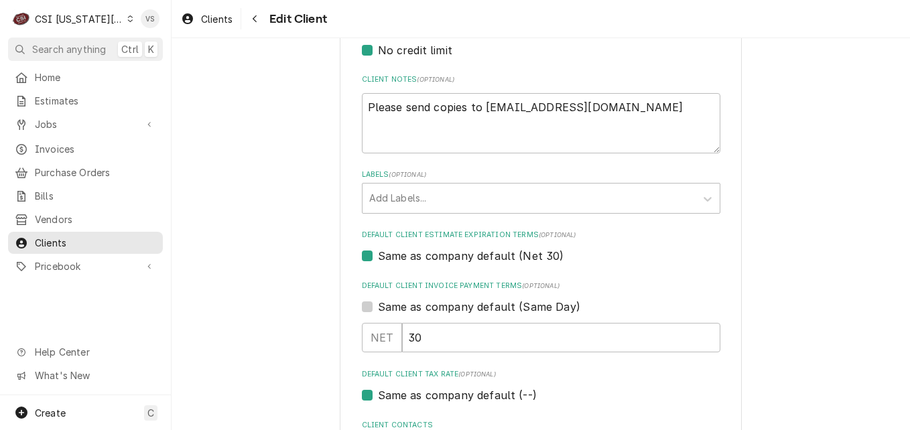
scroll to position [660, 0]
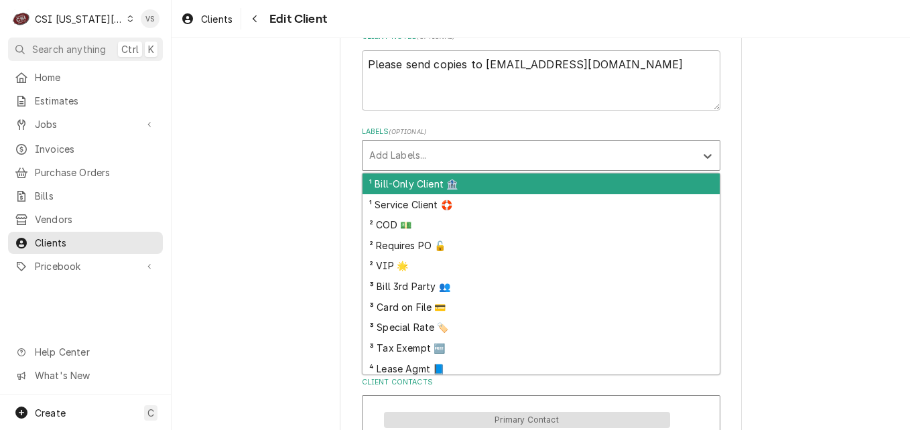
click at [409, 162] on div "Labels" at bounding box center [529, 155] width 320 height 24
click at [402, 348] on div "³ Tax Exempt 🆓" at bounding box center [541, 348] width 357 height 21
type textarea "x"
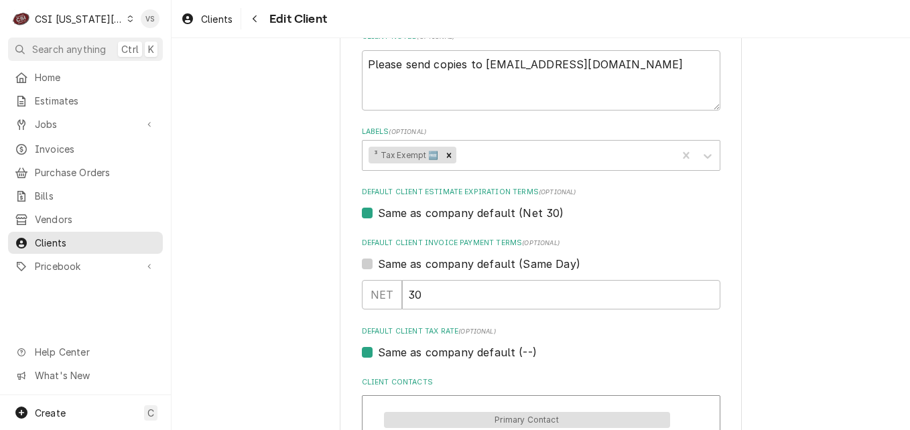
click at [378, 357] on label "Same as company default (--)" at bounding box center [457, 353] width 159 height 16
click at [378, 357] on input "Same as company default (--)" at bounding box center [557, 359] width 359 height 29
checkbox input "false"
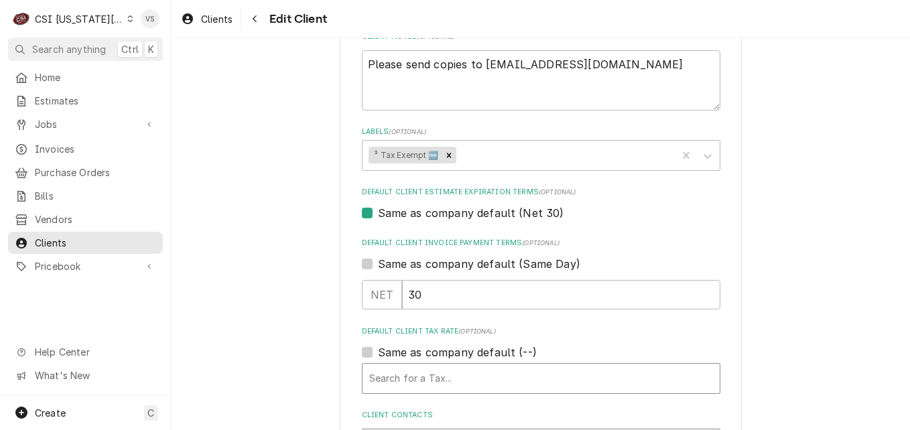
click at [384, 372] on div "Default Client Tax Rate" at bounding box center [541, 379] width 344 height 24
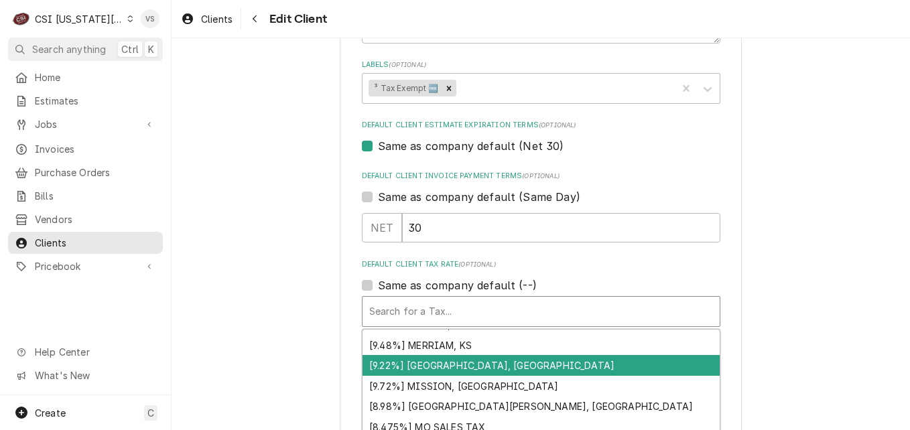
scroll to position [1232, 0]
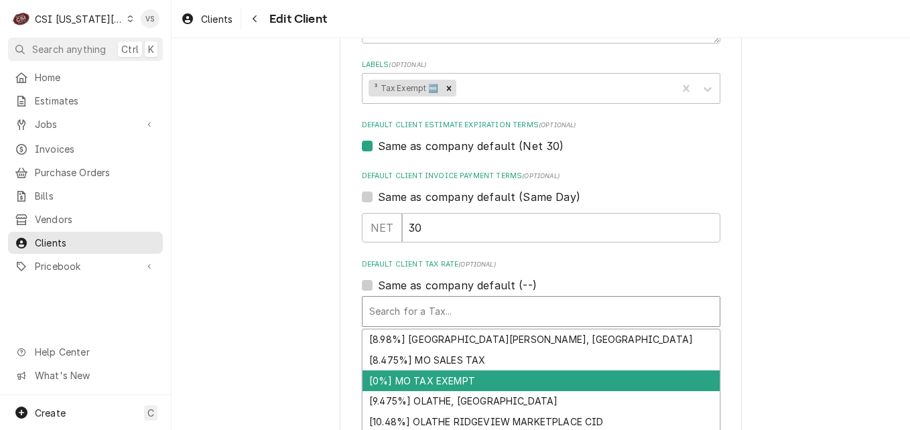
click at [432, 382] on div "[0%] MO TAX EXEMPT" at bounding box center [541, 381] width 357 height 21
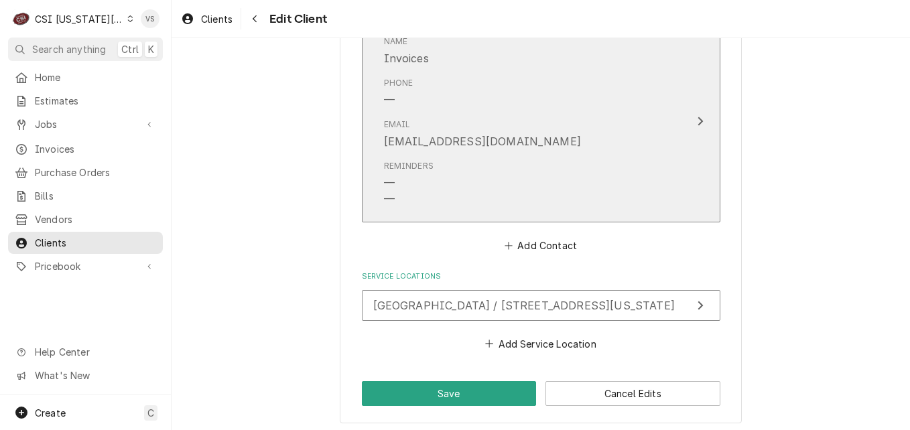
scroll to position [1754, 0]
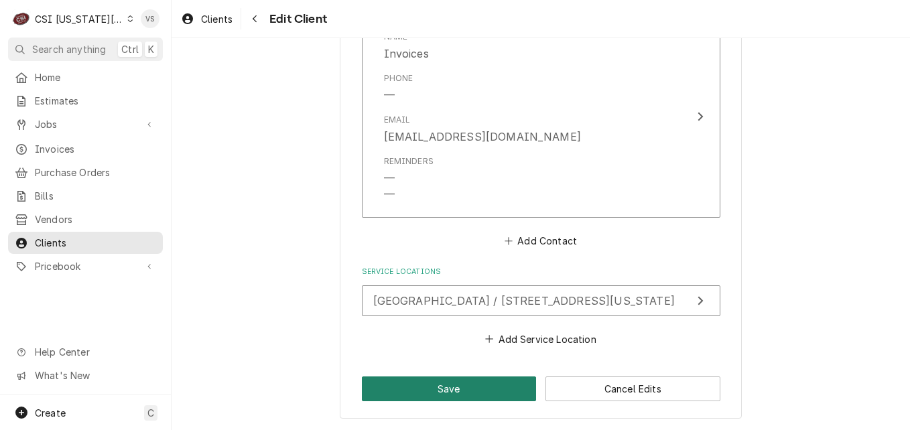
click at [460, 385] on button "Save" at bounding box center [449, 389] width 175 height 25
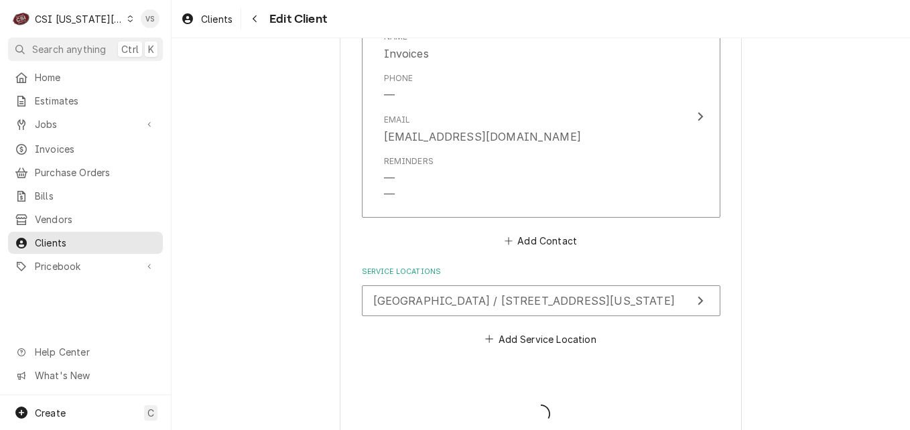
type textarea "x"
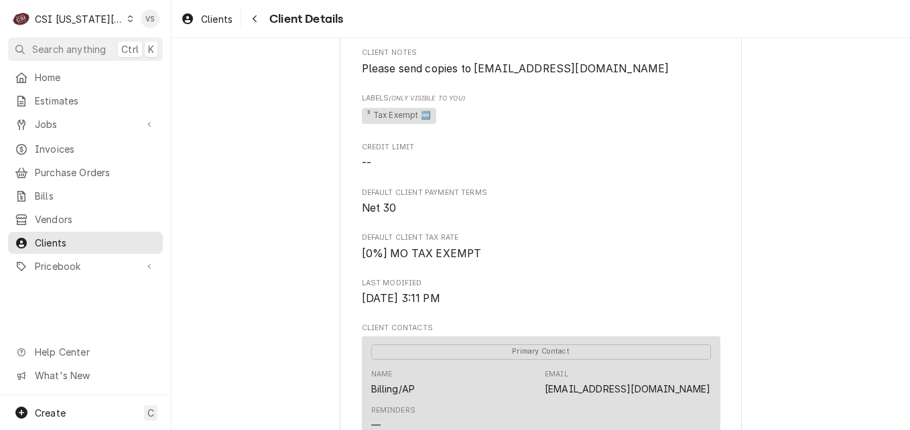
scroll to position [201, 0]
click at [57, 240] on span "Clients" at bounding box center [95, 243] width 121 height 14
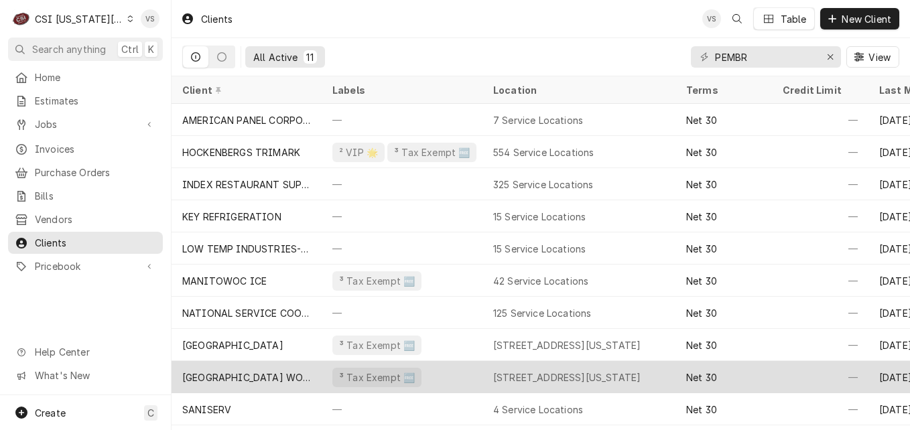
click at [450, 373] on div "³ Tax Exempt 🆓" at bounding box center [402, 377] width 161 height 32
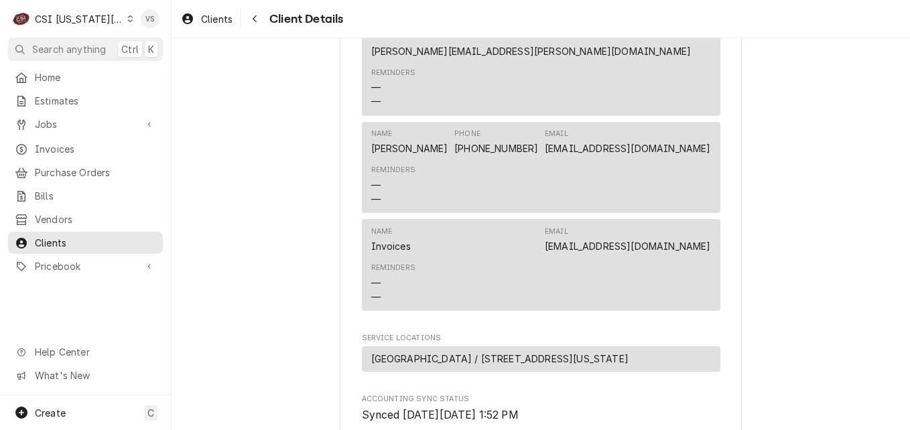
scroll to position [804, 0]
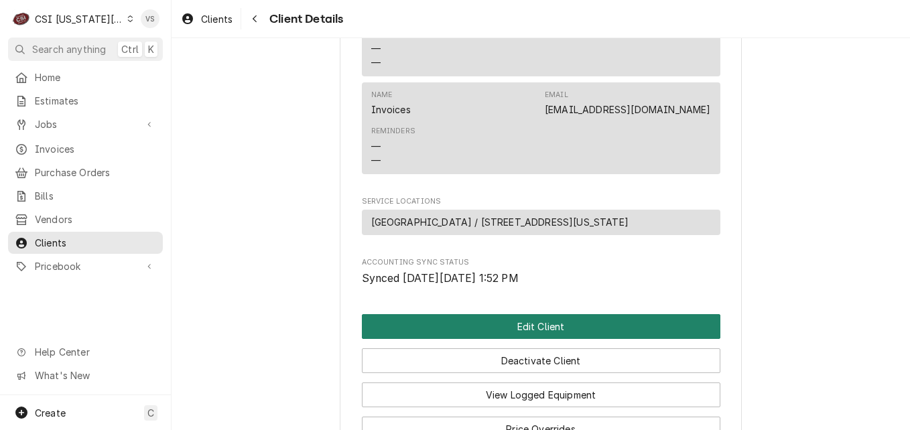
click at [489, 339] on button "Edit Client" at bounding box center [541, 326] width 359 height 25
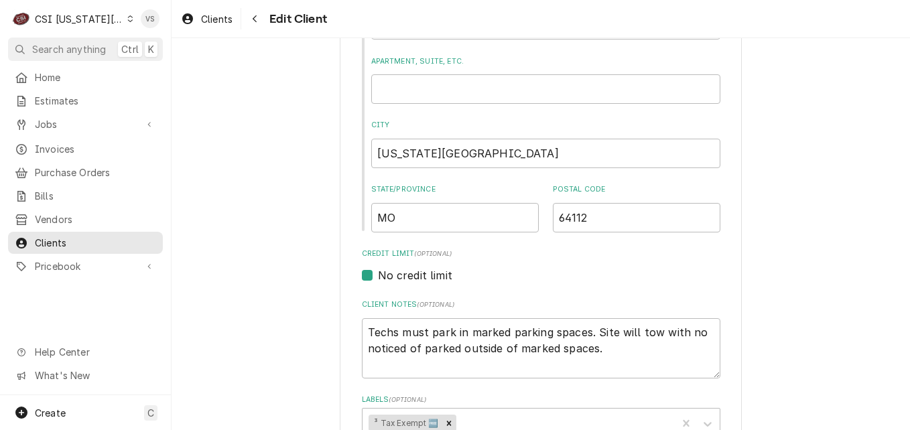
scroll to position [784, 0]
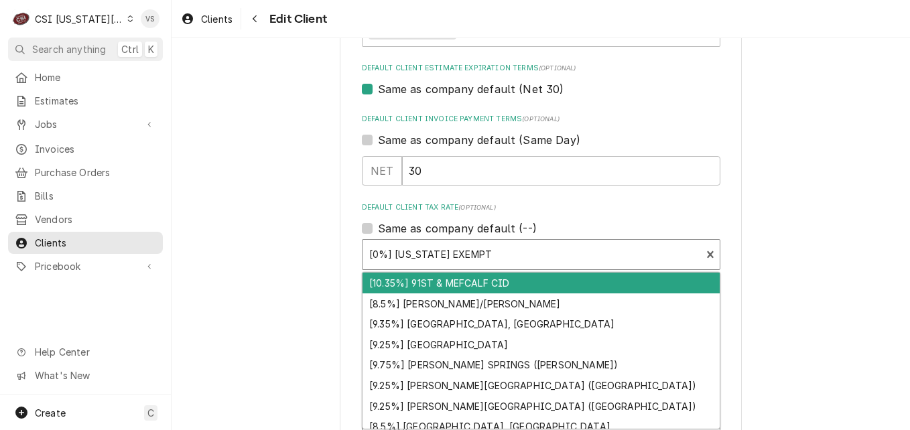
click at [473, 257] on div "Default Client Tax Rate" at bounding box center [532, 255] width 326 height 24
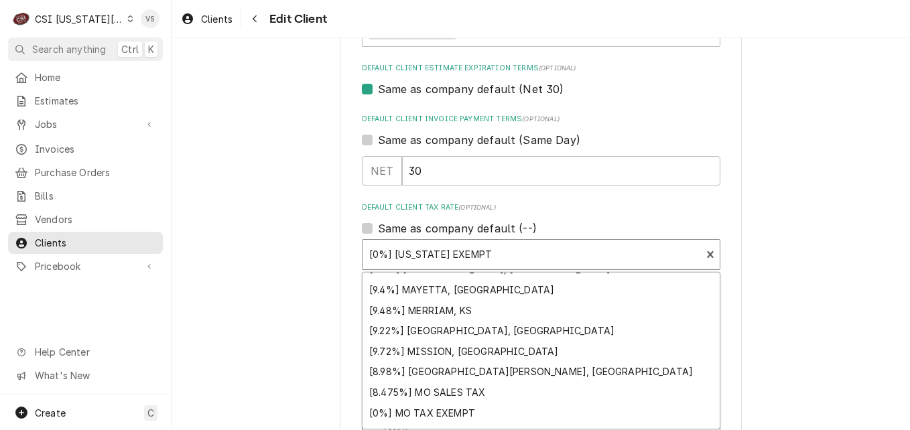
scroll to position [1210, 0]
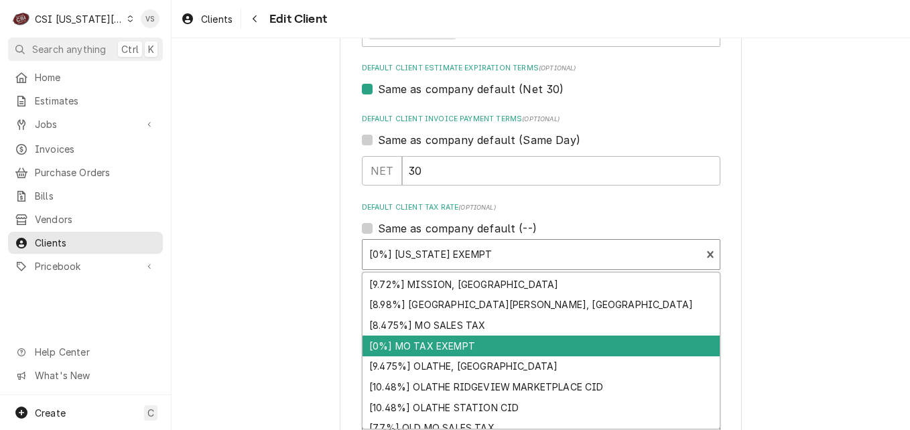
click at [462, 346] on div "[0%] MO TAX EXEMPT" at bounding box center [541, 346] width 357 height 21
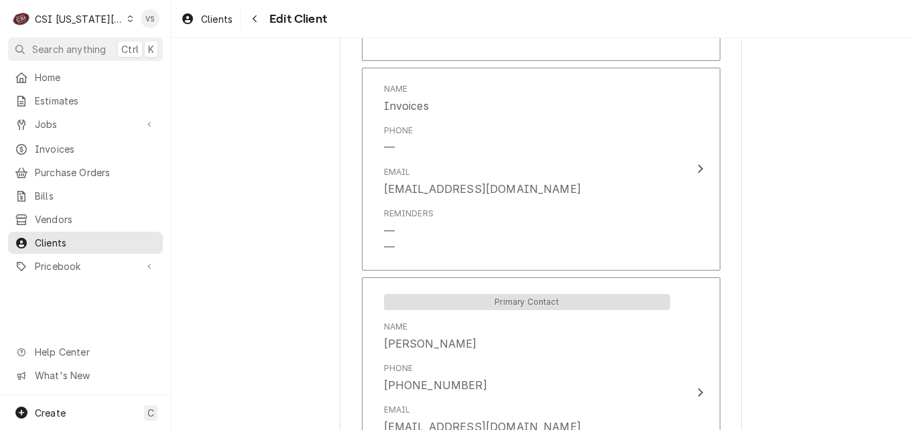
scroll to position [1754, 0]
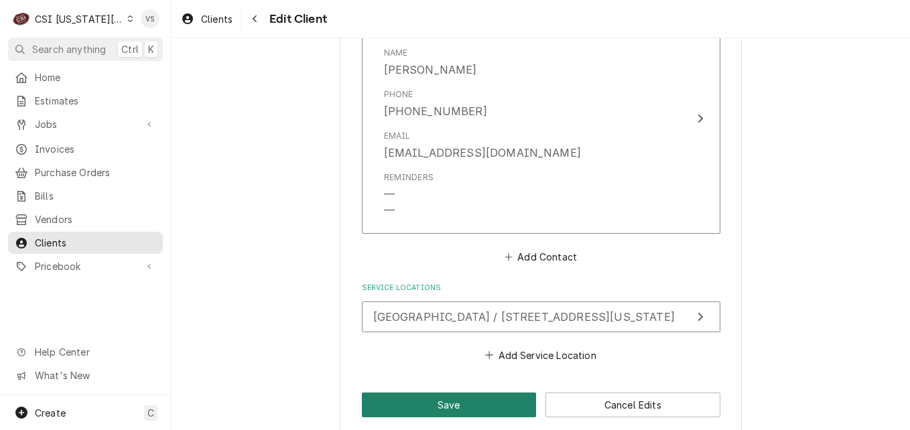
click at [473, 393] on button "Save" at bounding box center [449, 405] width 175 height 25
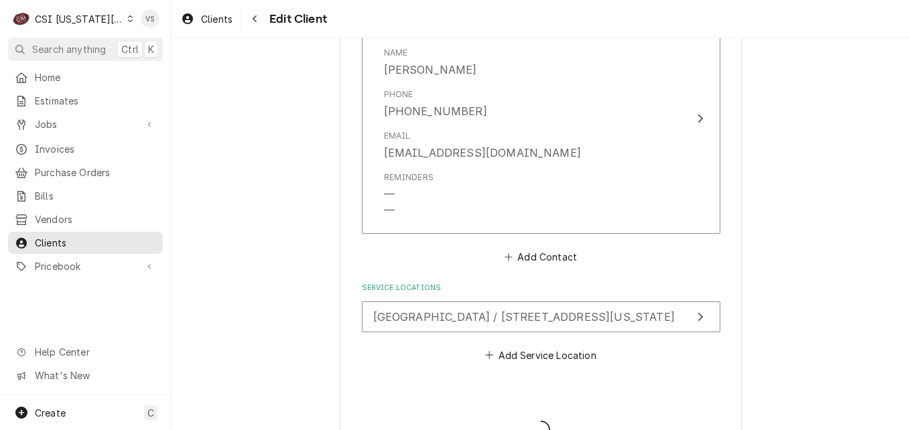
type textarea "x"
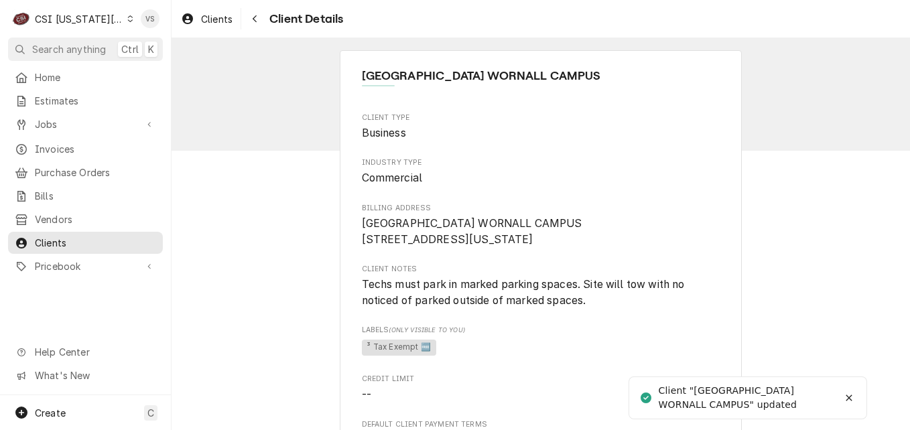
click at [68, 145] on span "Invoices" at bounding box center [95, 149] width 121 height 14
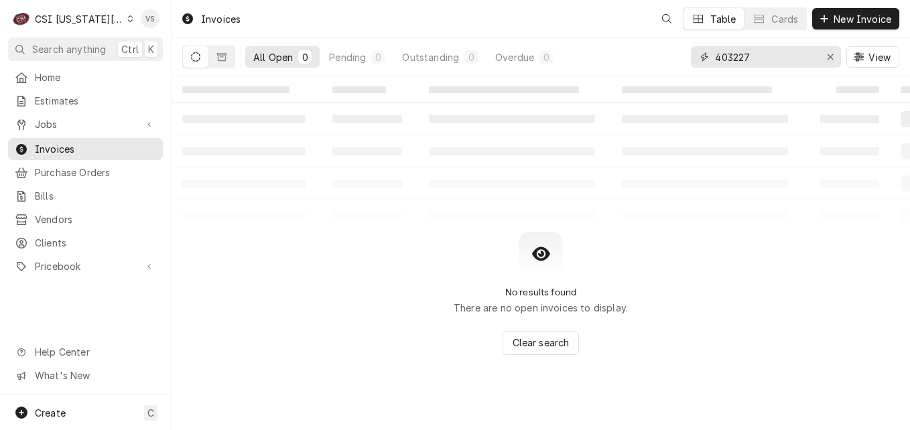
click at [757, 58] on input "403227" at bounding box center [765, 56] width 101 height 21
drag, startPoint x: 757, startPoint y: 58, endPoint x: 647, endPoint y: 60, distance: 110.6
click at [647, 60] on div "All Open 0 Pending 0 Outstanding 0 Overdue 0 403227 View" at bounding box center [540, 57] width 717 height 38
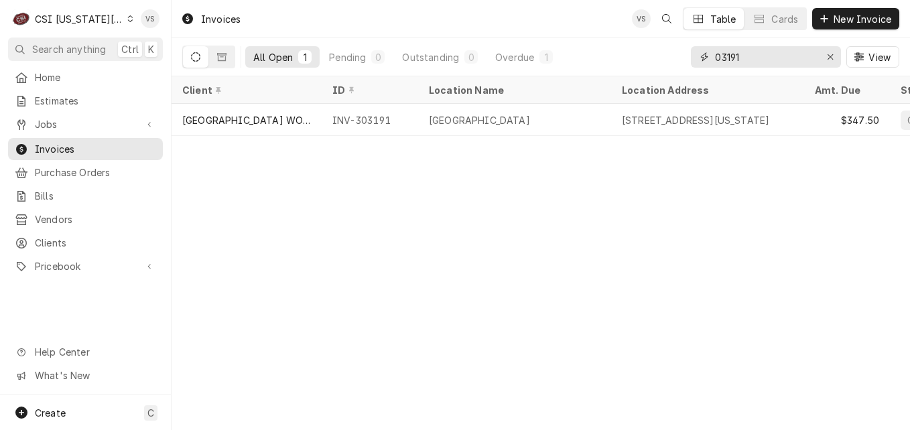
click at [715, 57] on input "03191" at bounding box center [765, 56] width 101 height 21
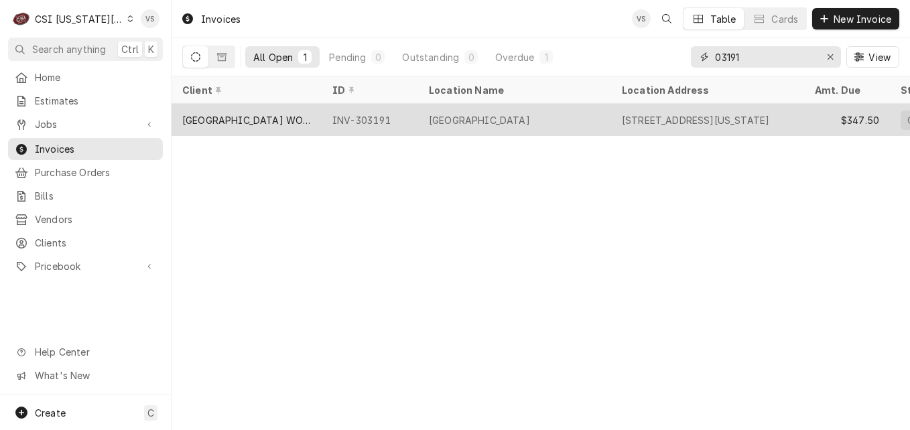
type input "03191"
click at [367, 119] on div "INV-303191" at bounding box center [370, 120] width 97 height 32
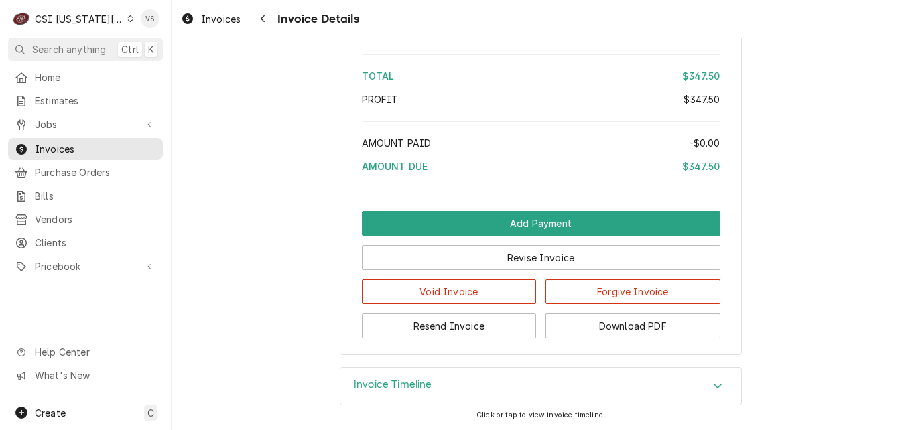
scroll to position [2338, 0]
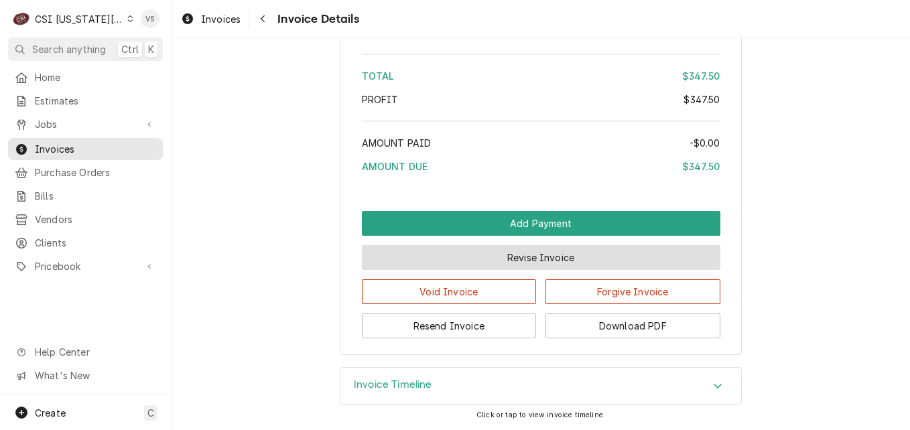
click at [550, 253] on button "Revise Invoice" at bounding box center [541, 257] width 359 height 25
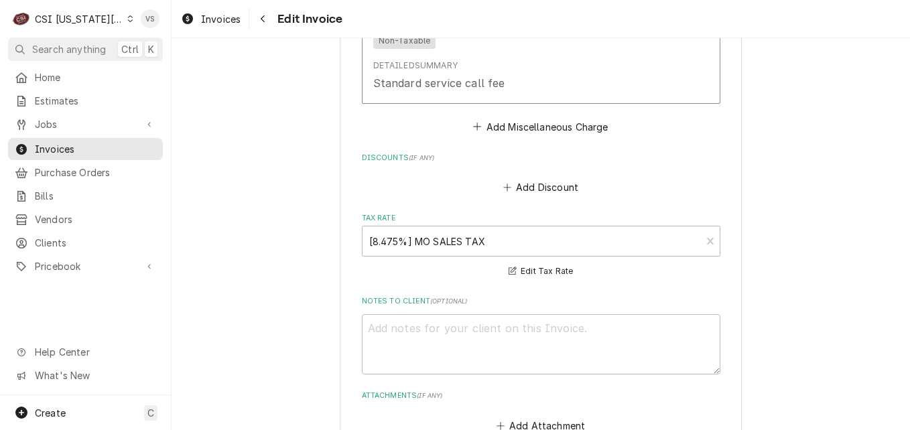
scroll to position [2038, 0]
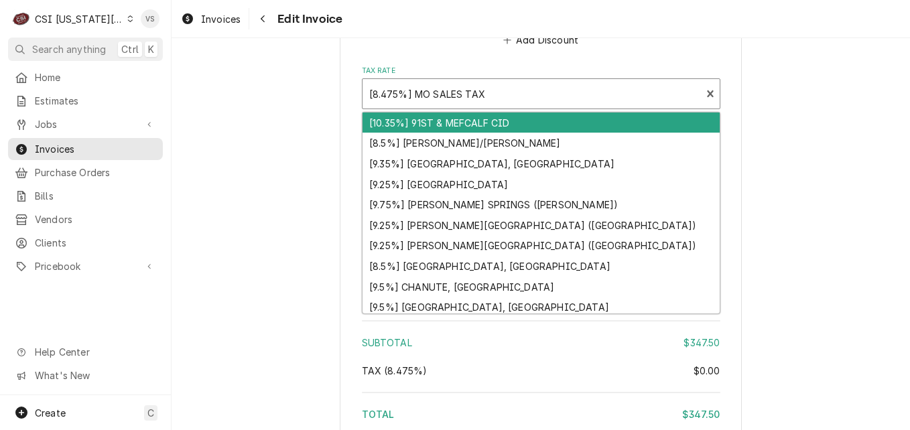
click at [450, 97] on div "Tax Rate" at bounding box center [532, 94] width 326 height 24
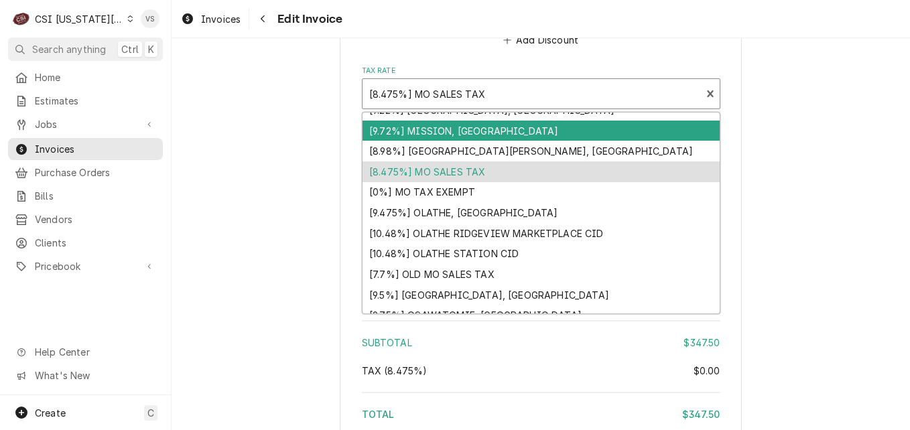
scroll to position [1231, 0]
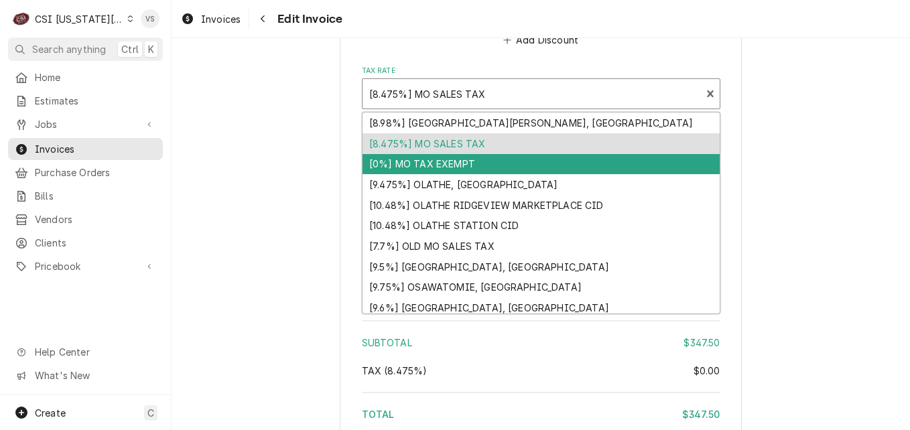
click at [427, 162] on div "[0%] MO TAX EXEMPT" at bounding box center [541, 164] width 357 height 21
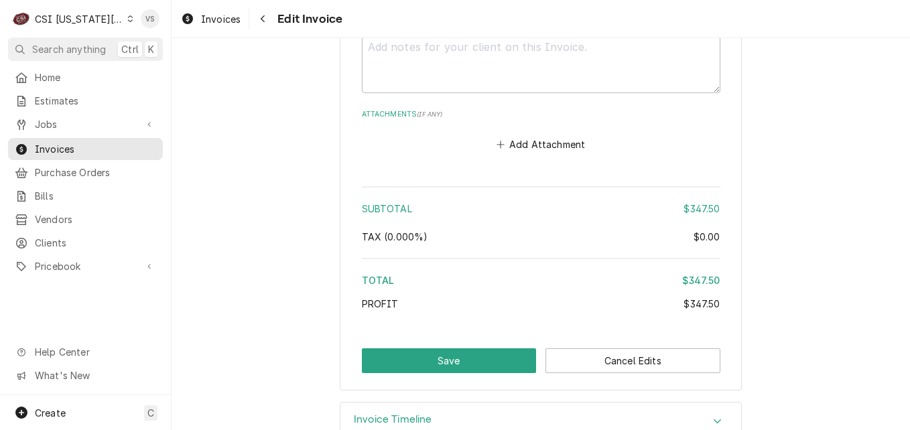
scroll to position [2207, 0]
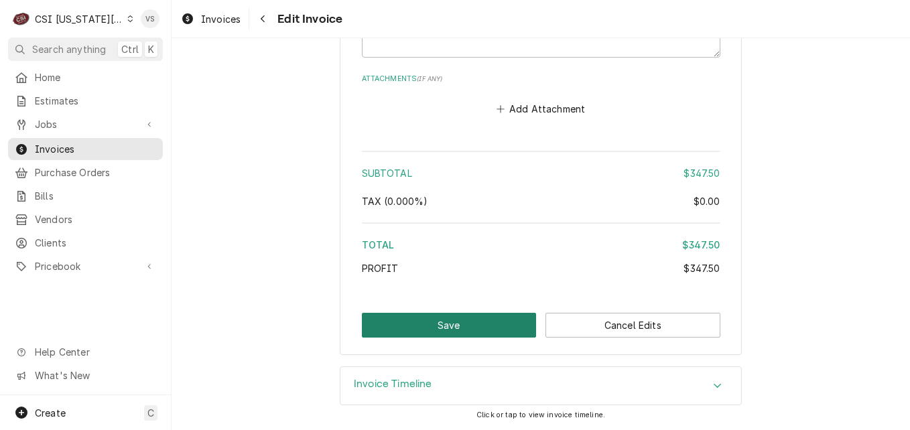
click at [454, 323] on button "Save" at bounding box center [449, 325] width 175 height 25
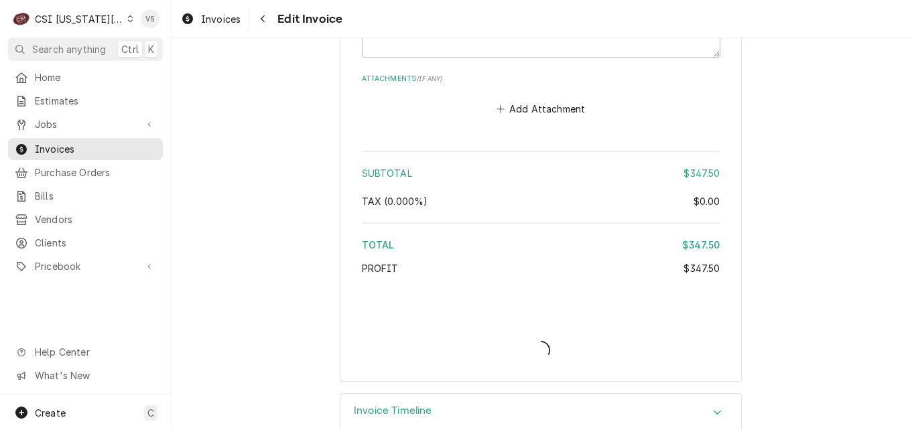
type textarea "x"
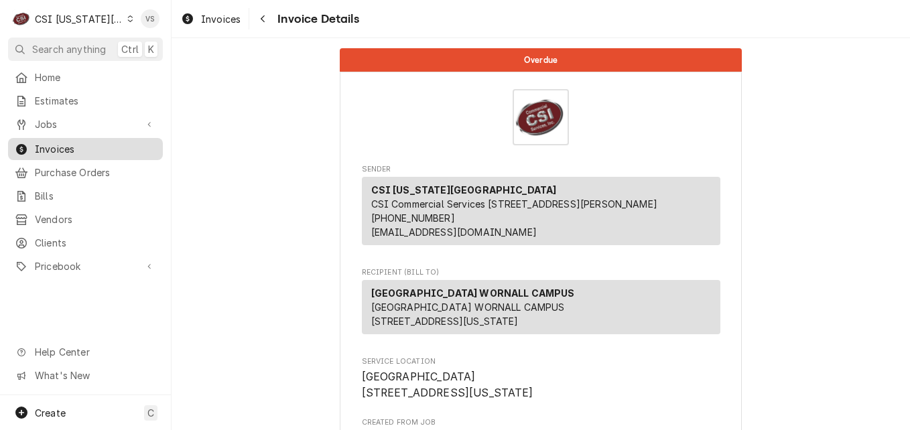
click at [56, 145] on span "Invoices" at bounding box center [95, 149] width 121 height 14
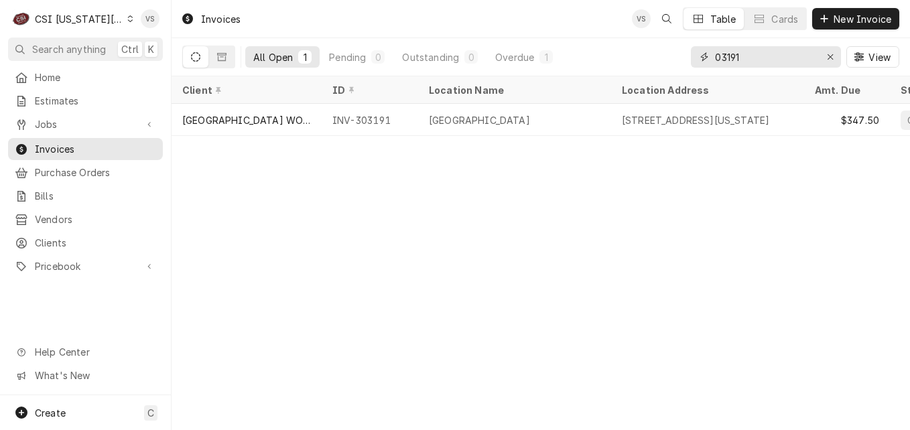
click at [749, 56] on input "03191" at bounding box center [765, 56] width 101 height 21
click at [672, 60] on div "All Open 1 Pending 0 Outstanding 0 Overdue 1 03191 View" at bounding box center [540, 57] width 717 height 38
click at [748, 60] on input "03191" at bounding box center [765, 56] width 101 height 21
drag, startPoint x: 748, startPoint y: 60, endPoint x: 700, endPoint y: 60, distance: 48.3
click at [700, 60] on div "03191" at bounding box center [766, 56] width 150 height 21
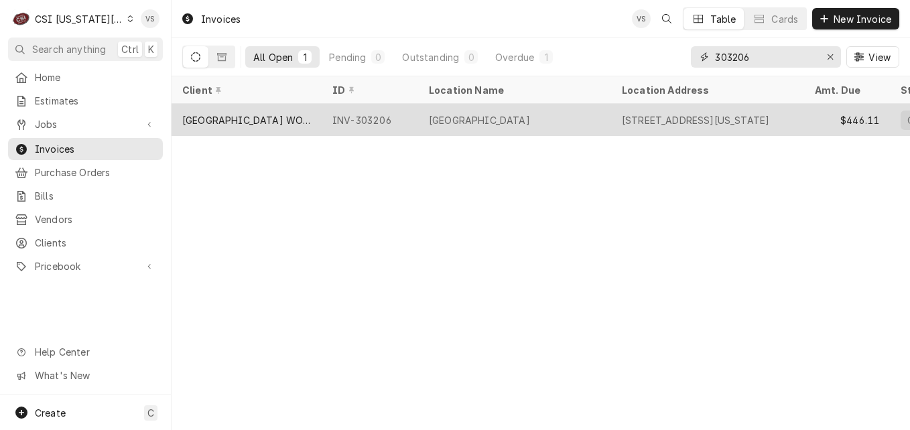
type input "303206"
click at [383, 121] on div "INV-303206" at bounding box center [370, 120] width 97 height 32
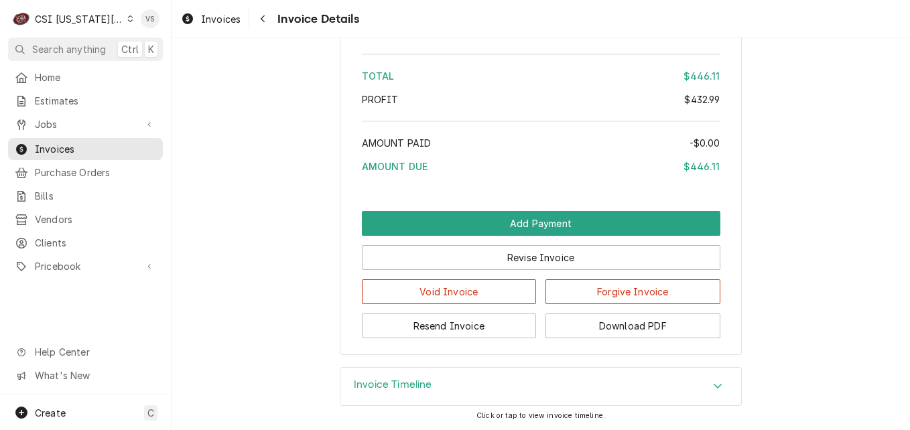
scroll to position [2970, 0]
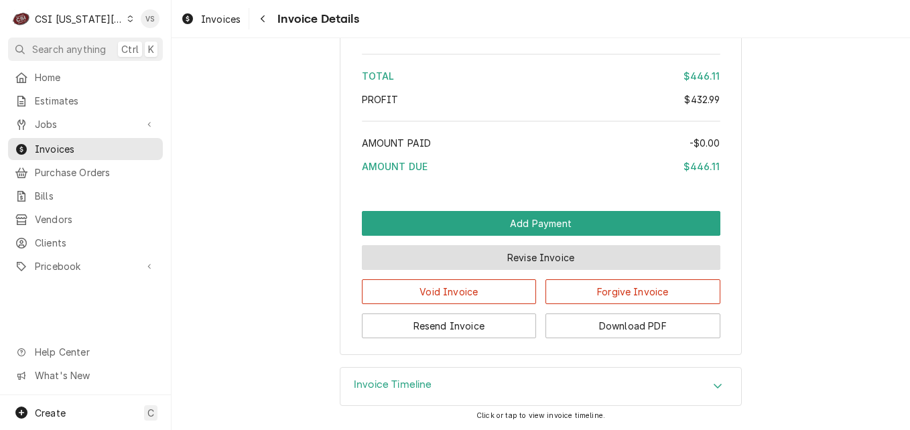
click at [485, 261] on button "Revise Invoice" at bounding box center [541, 257] width 359 height 25
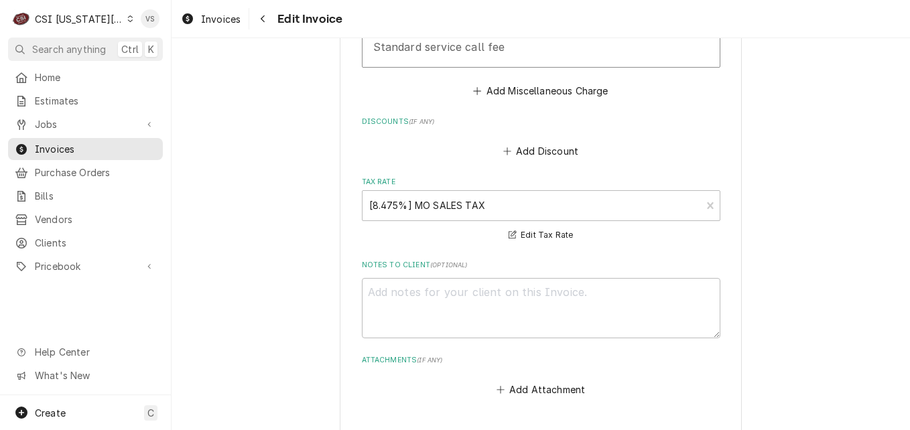
scroll to position [2862, 0]
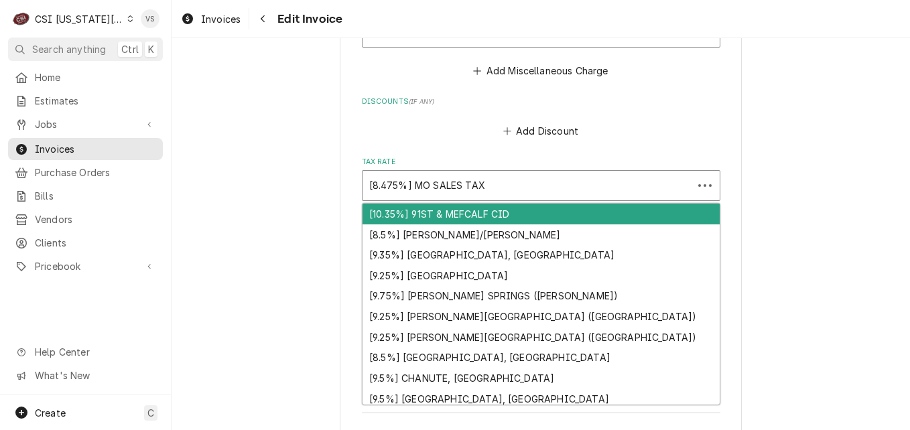
click at [445, 178] on div "Tax Rate" at bounding box center [527, 186] width 317 height 24
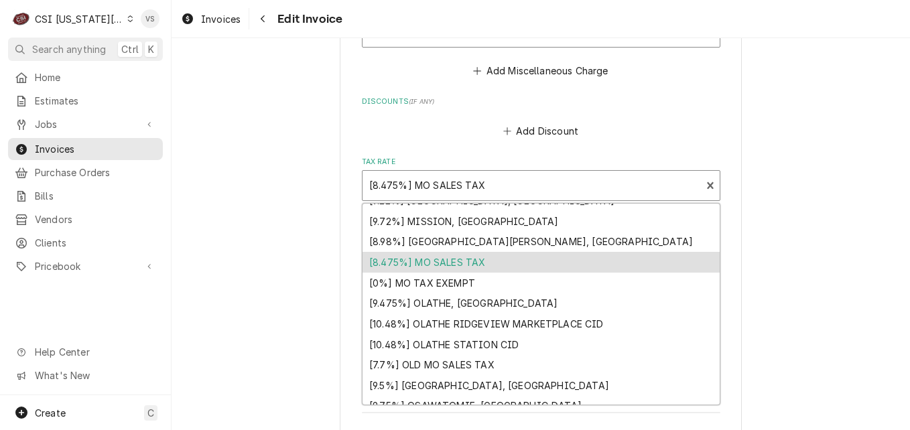
scroll to position [1236, 0]
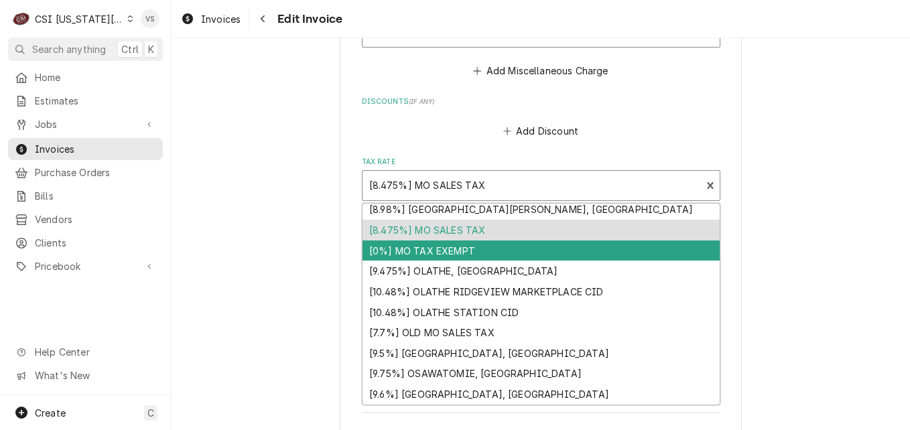
click at [433, 241] on div "[0%] MO TAX EXEMPT" at bounding box center [541, 251] width 357 height 21
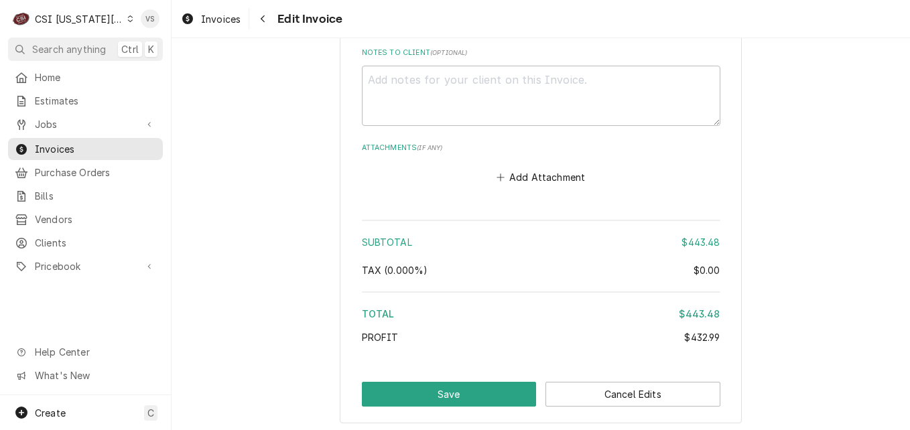
scroll to position [3107, 0]
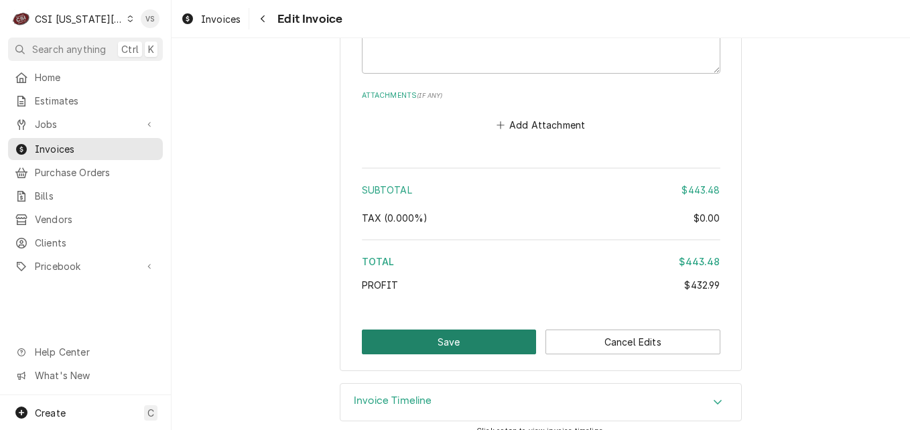
click at [470, 330] on button "Save" at bounding box center [449, 342] width 175 height 25
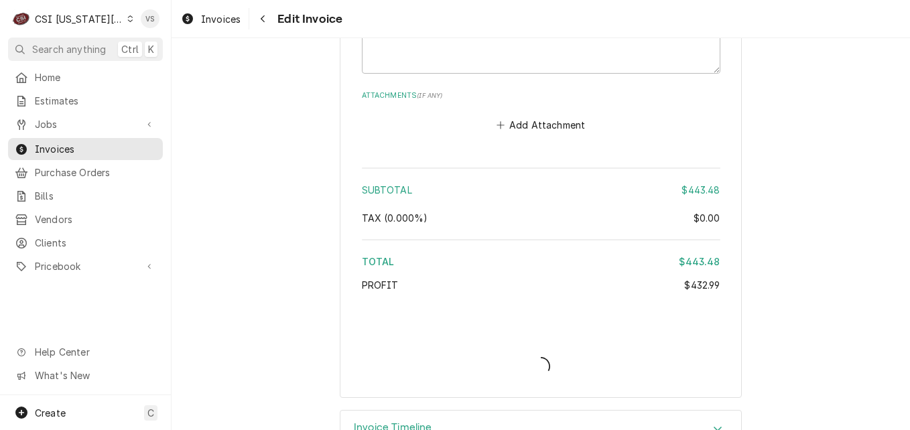
type textarea "x"
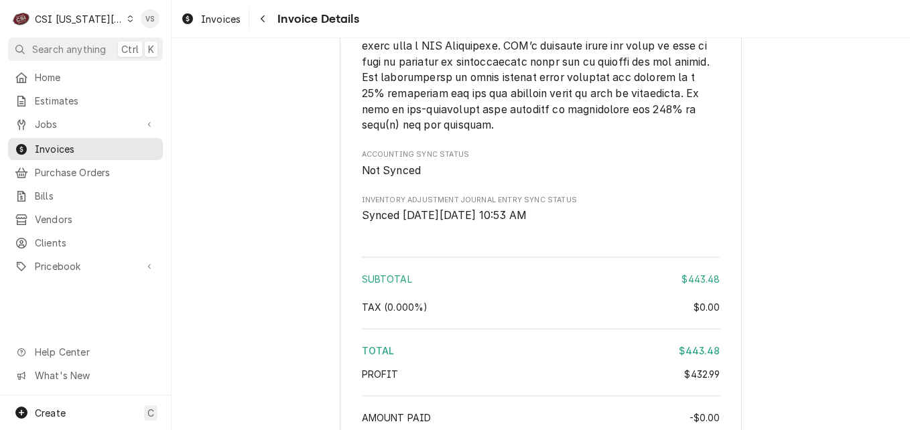
scroll to position [2970, 0]
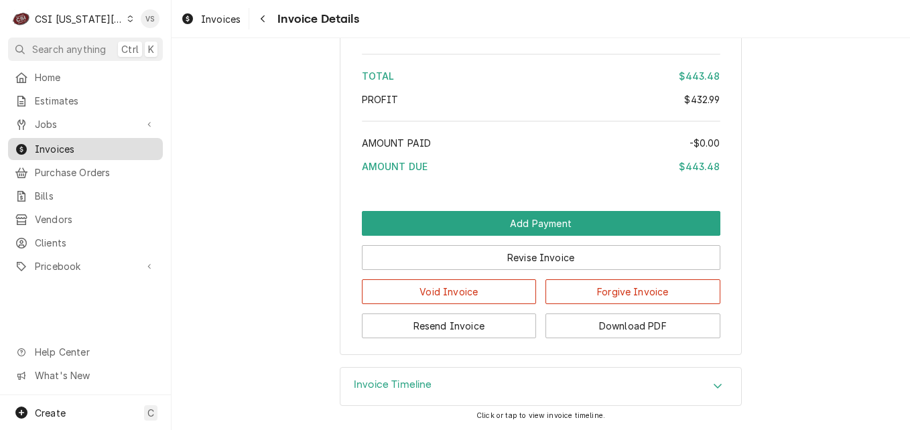
click at [69, 145] on span "Invoices" at bounding box center [95, 149] width 121 height 14
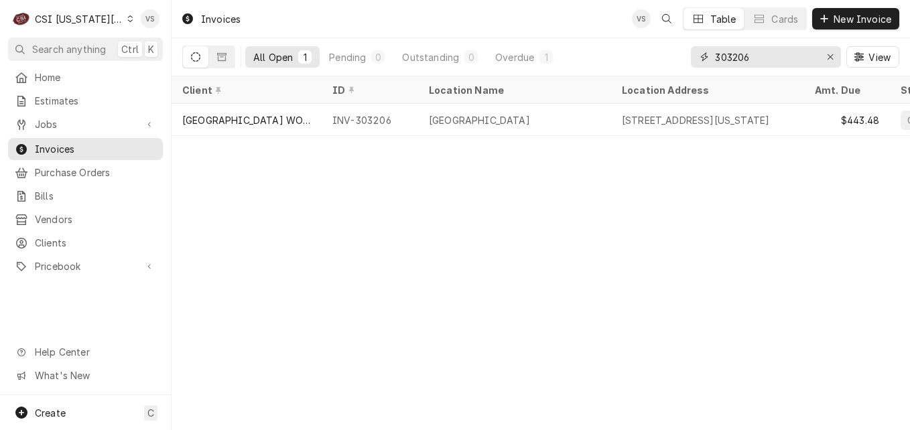
drag, startPoint x: 729, startPoint y: 58, endPoint x: 750, endPoint y: 58, distance: 20.8
click at [761, 54] on input "303206" at bounding box center [765, 56] width 101 height 21
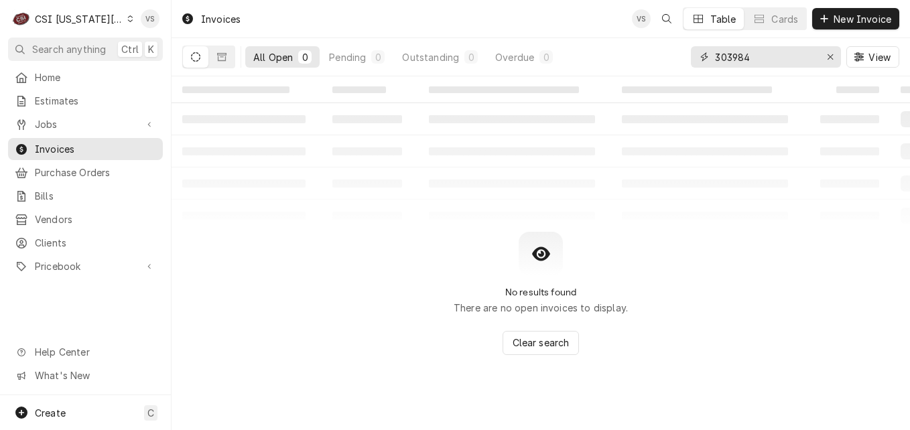
click at [731, 53] on input "303984" at bounding box center [765, 56] width 101 height 21
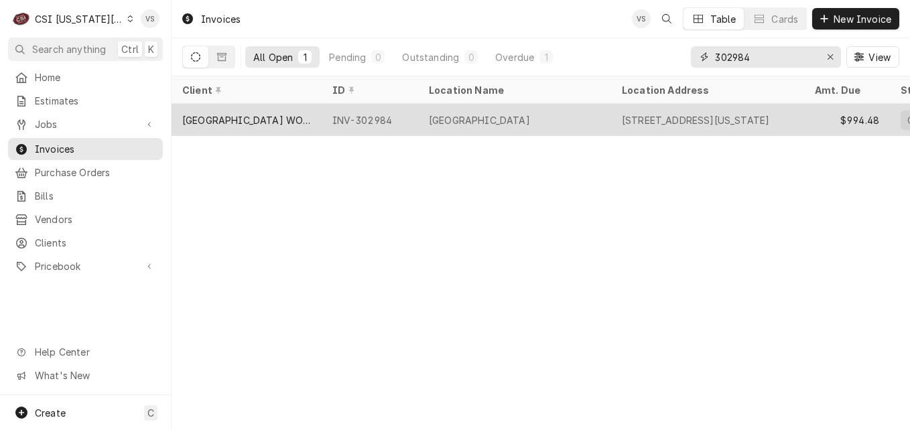
type input "302984"
click at [322, 115] on div "INV-302984" at bounding box center [370, 120] width 97 height 32
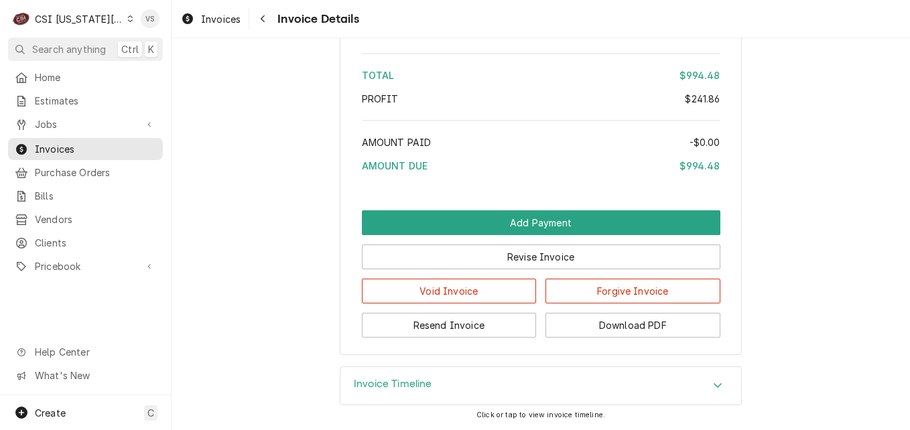
scroll to position [3079, 0]
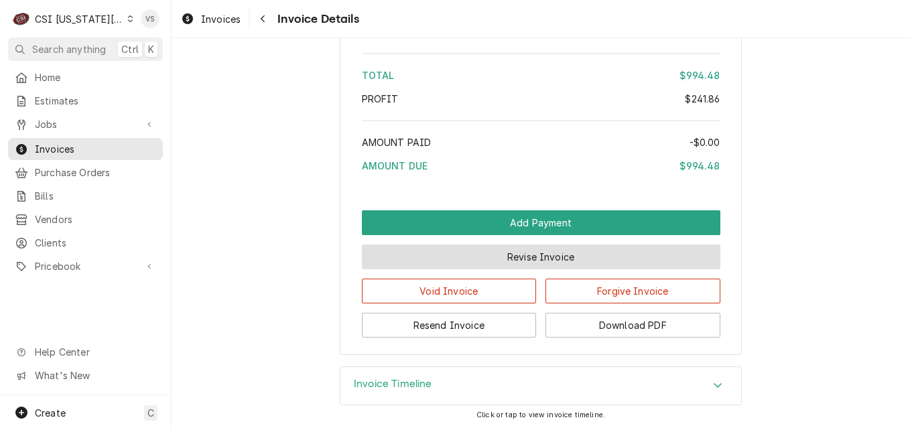
click at [487, 261] on button "Revise Invoice" at bounding box center [541, 257] width 359 height 25
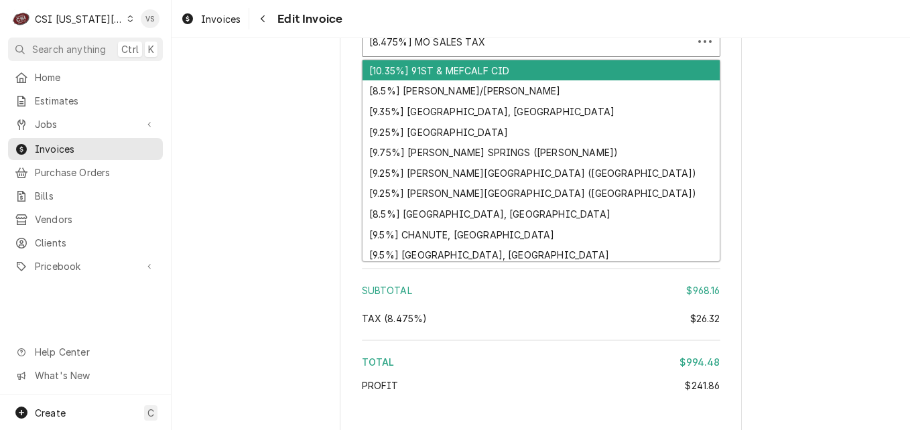
scroll to position [2979, 0]
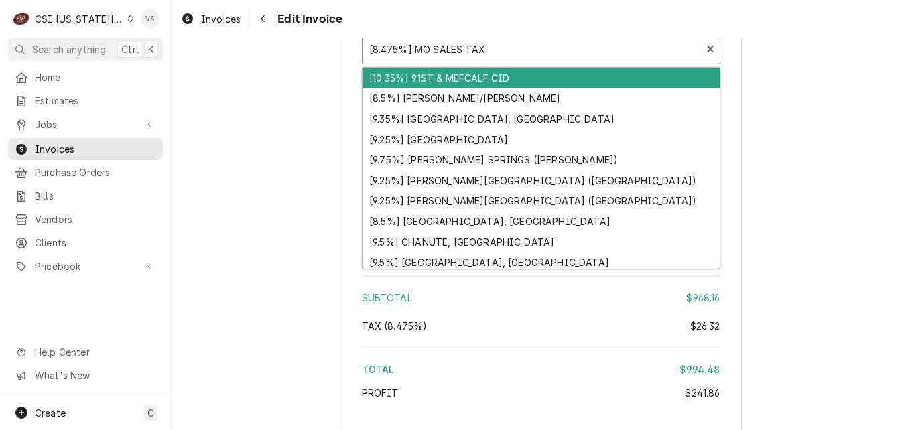
click at [439, 48] on div "Tax Rate" at bounding box center [532, 49] width 326 height 24
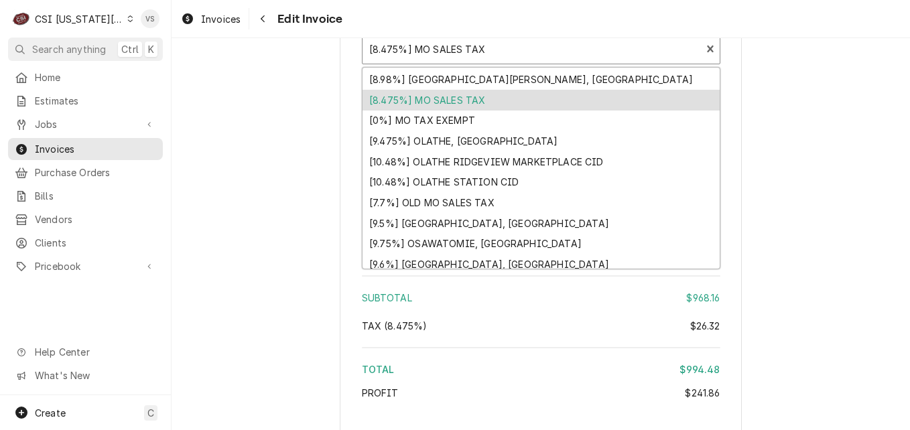
scroll to position [1231, 0]
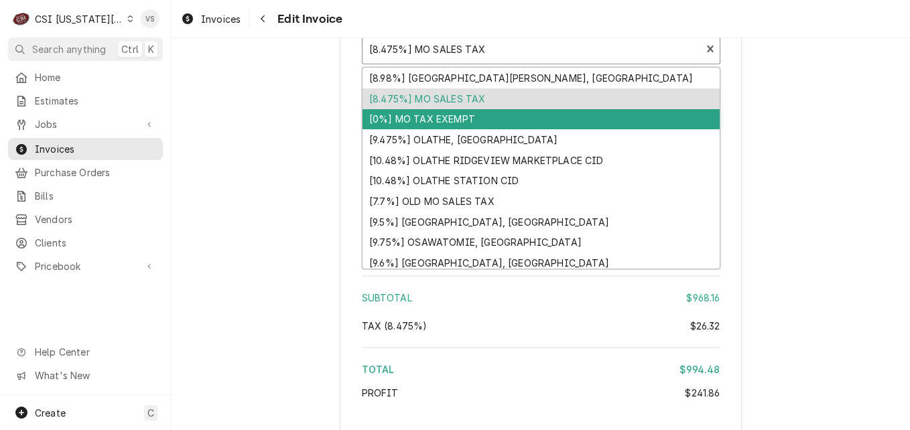
click at [442, 117] on div "[0%] MO TAX EXEMPT" at bounding box center [541, 119] width 357 height 21
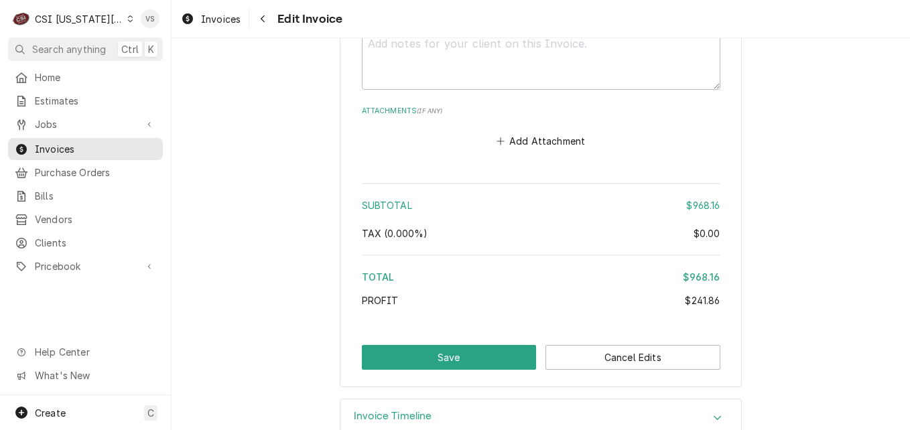
scroll to position [3104, 0]
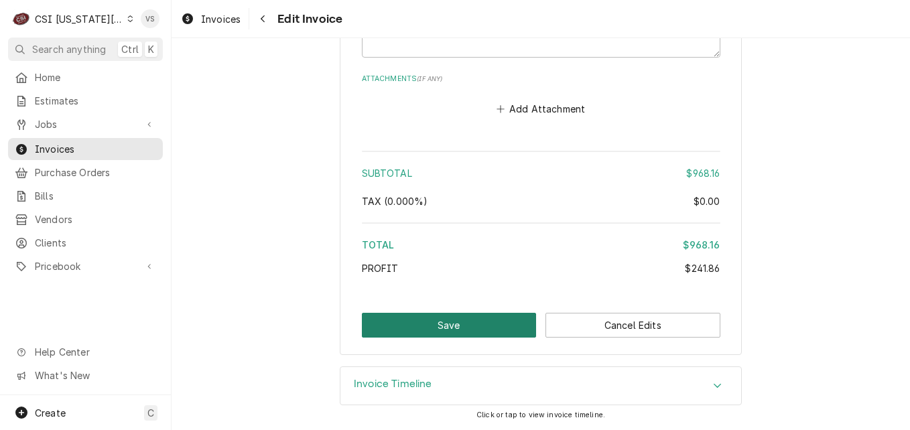
click at [477, 322] on button "Save" at bounding box center [449, 325] width 175 height 25
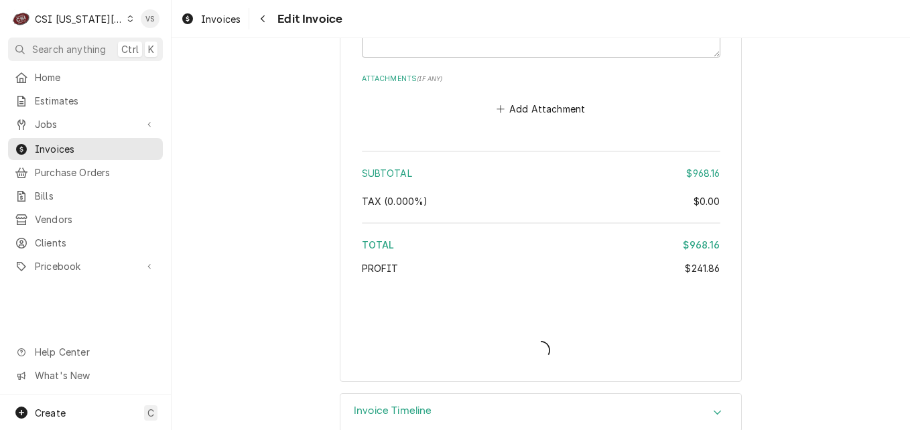
type textarea "x"
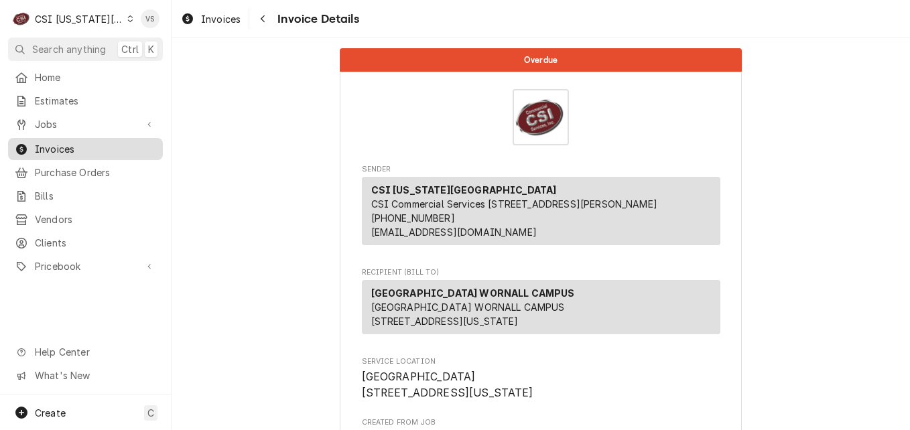
click at [119, 145] on span "Invoices" at bounding box center [95, 149] width 121 height 14
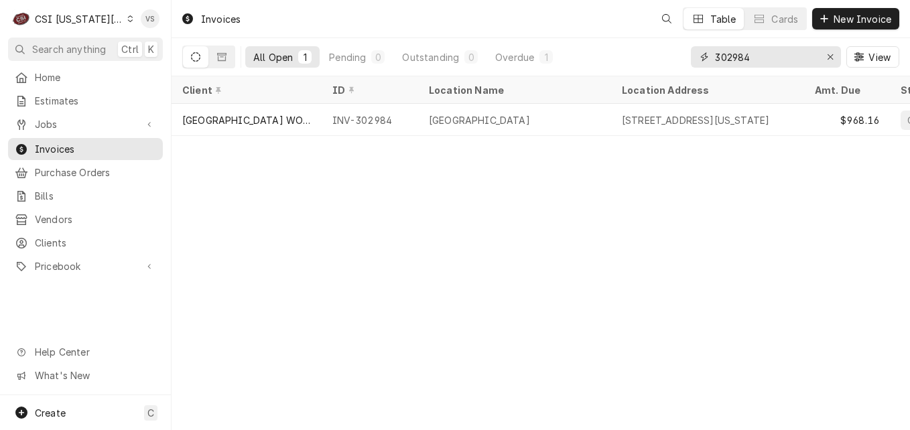
click at [734, 58] on input "302984" at bounding box center [765, 56] width 101 height 21
drag, startPoint x: 729, startPoint y: 58, endPoint x: 751, endPoint y: 57, distance: 22.1
click at [751, 57] on input "302984" at bounding box center [765, 56] width 101 height 21
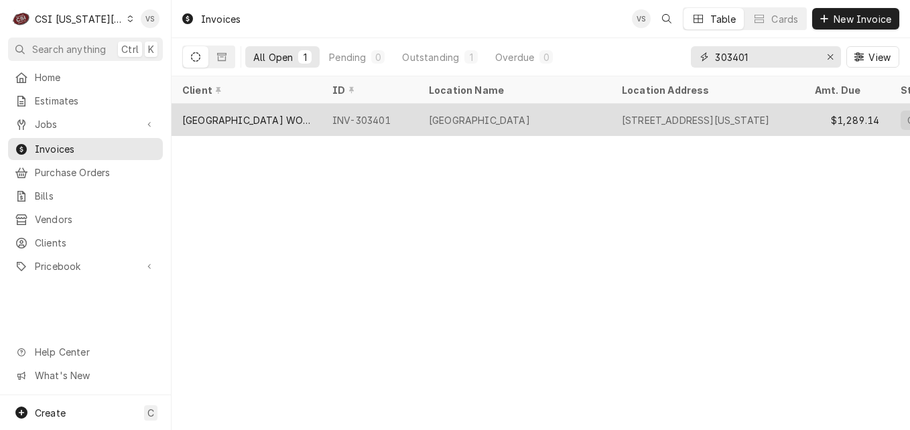
type input "303401"
click at [367, 119] on div "INV-303401" at bounding box center [370, 120] width 97 height 32
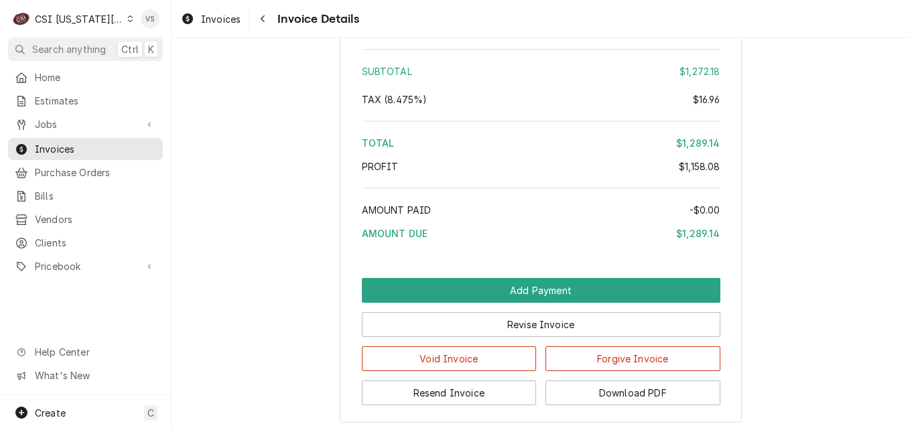
scroll to position [3388, 0]
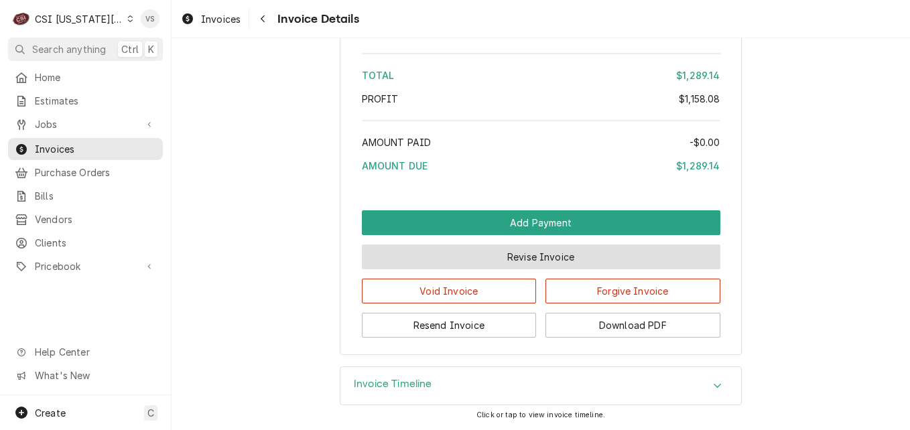
click at [528, 261] on button "Revise Invoice" at bounding box center [541, 257] width 359 height 25
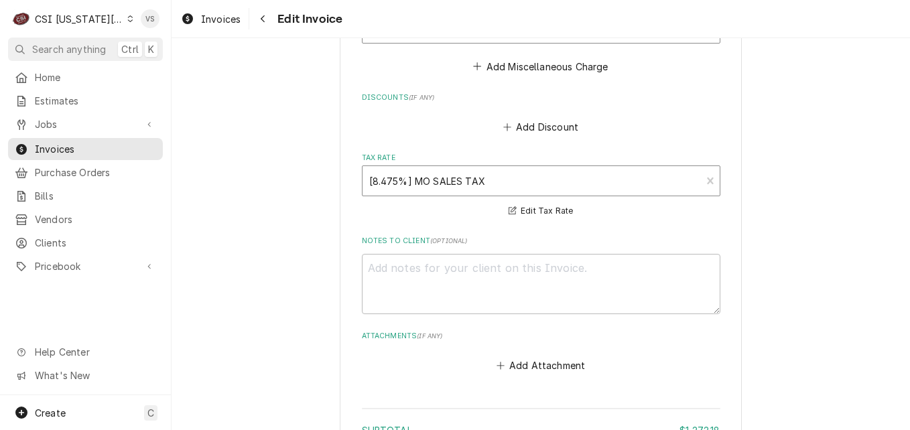
scroll to position [3254, 0]
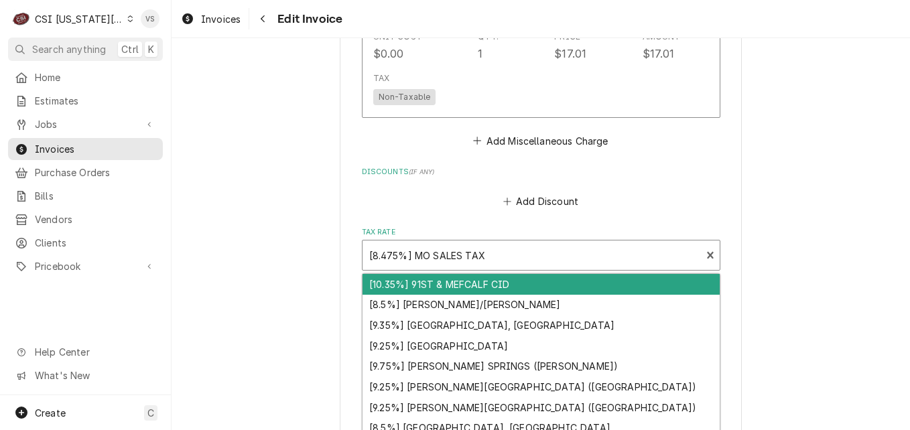
click at [451, 243] on div "Tax Rate" at bounding box center [532, 255] width 326 height 24
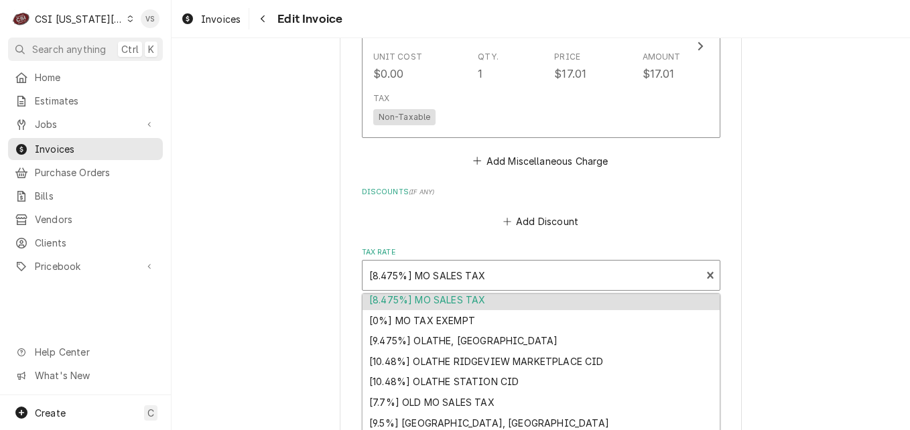
scroll to position [1266, 0]
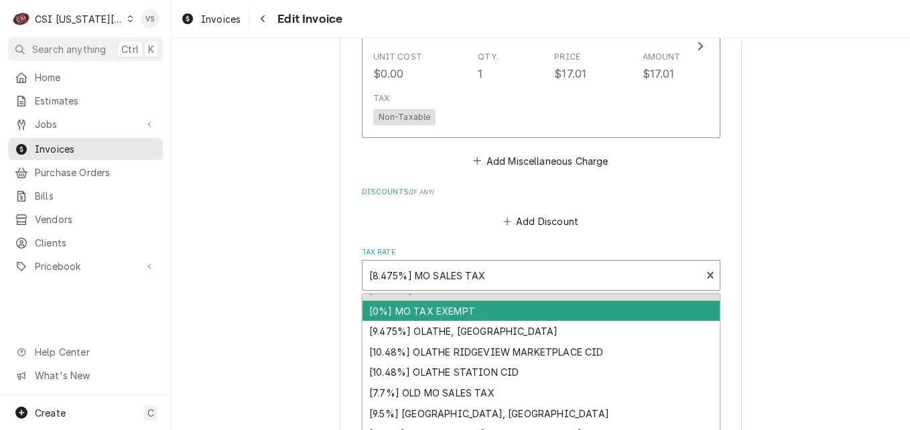
click at [440, 301] on div "[0%] MO TAX EXEMPT" at bounding box center [541, 311] width 357 height 21
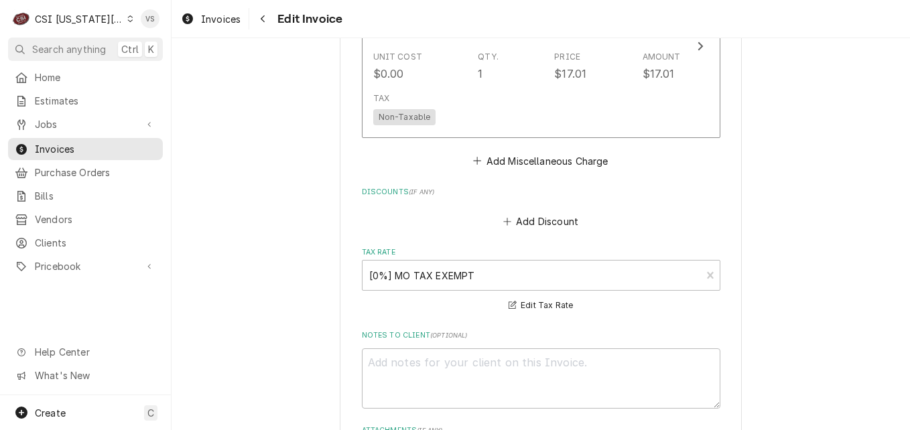
scroll to position [3569, 0]
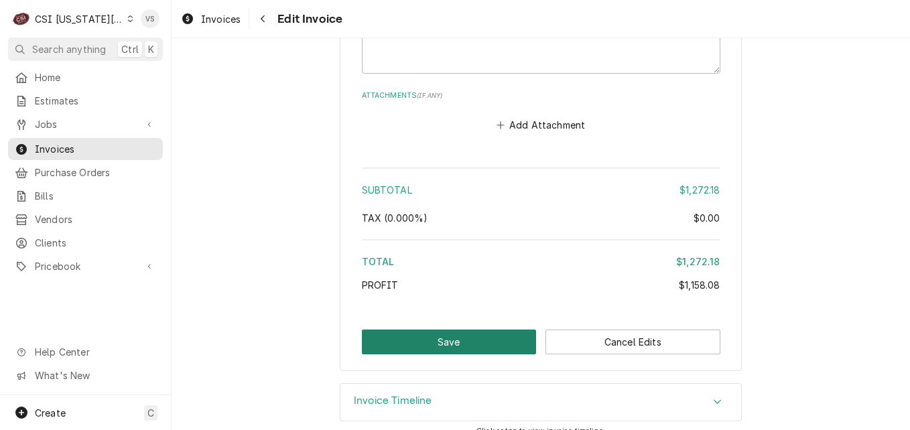
click at [467, 330] on button "Save" at bounding box center [449, 342] width 175 height 25
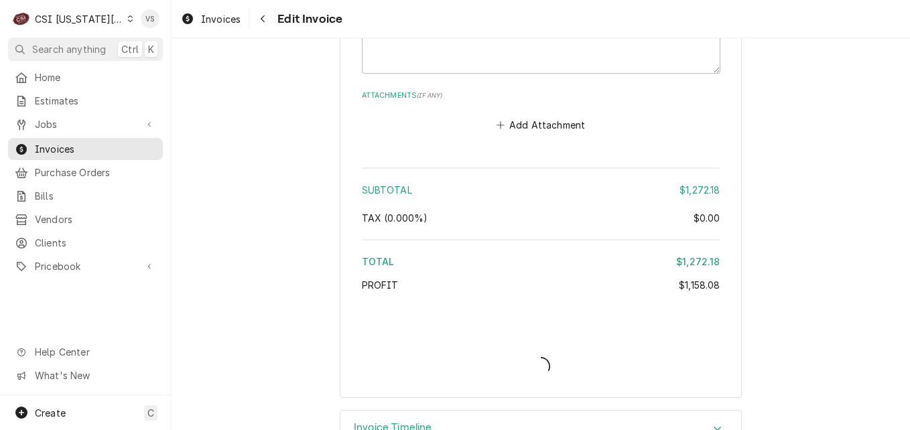
type textarea "x"
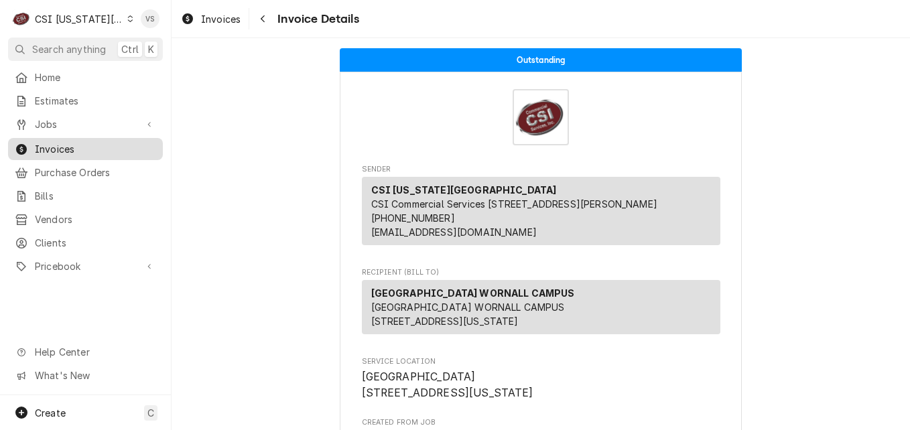
click at [60, 149] on span "Invoices" at bounding box center [95, 149] width 121 height 14
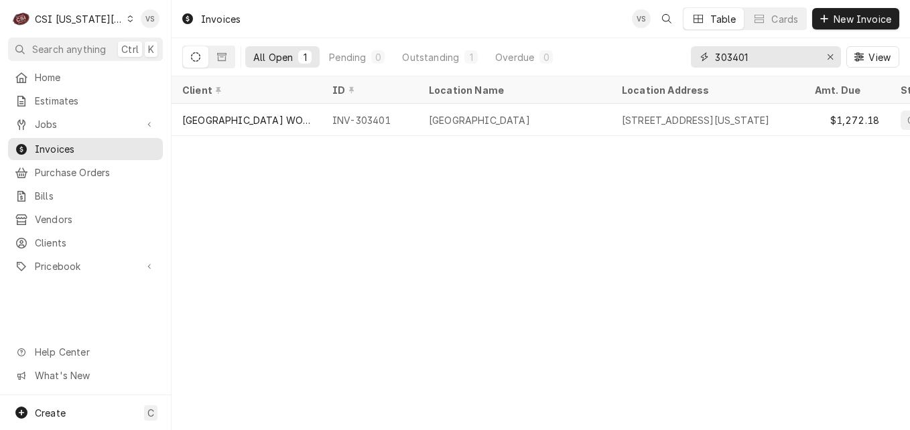
click at [701, 62] on div "303401" at bounding box center [766, 56] width 150 height 21
type input "3"
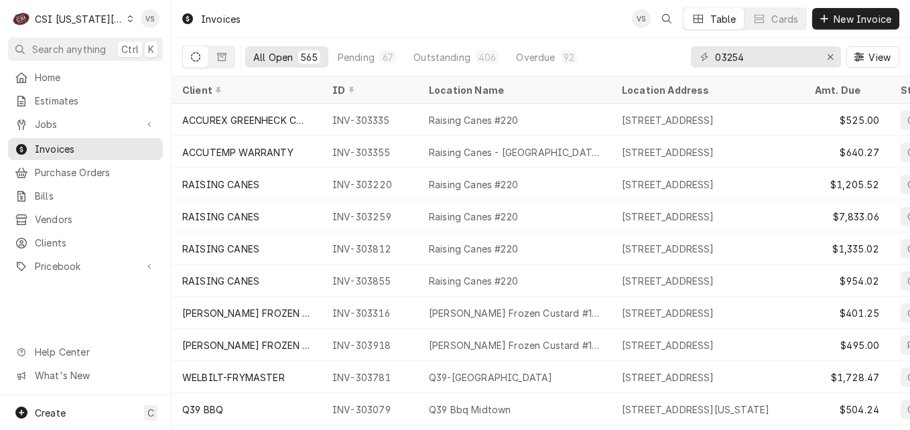
click at [714, 56] on div "03254" at bounding box center [766, 56] width 150 height 21
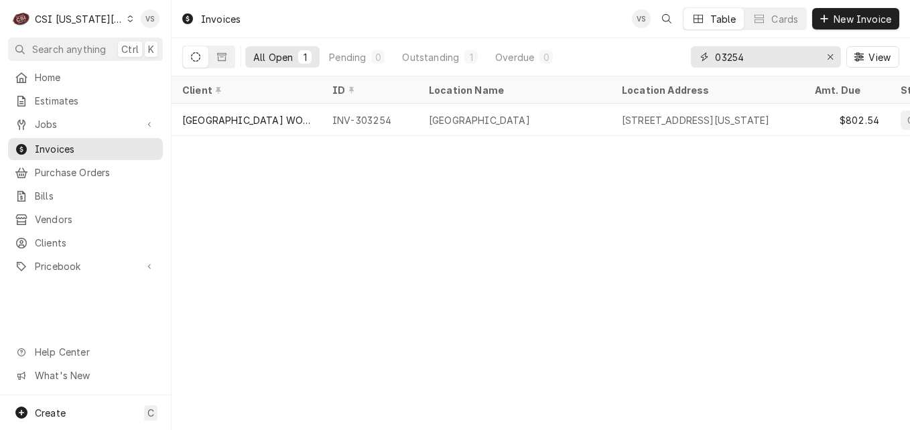
click at [715, 58] on input "03254" at bounding box center [765, 56] width 101 height 21
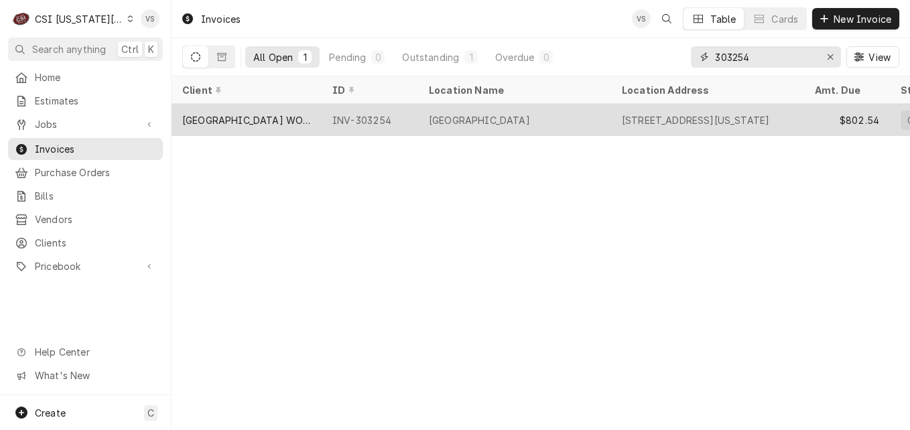
type input "303254"
click at [334, 111] on div "INV-303254" at bounding box center [370, 120] width 97 height 32
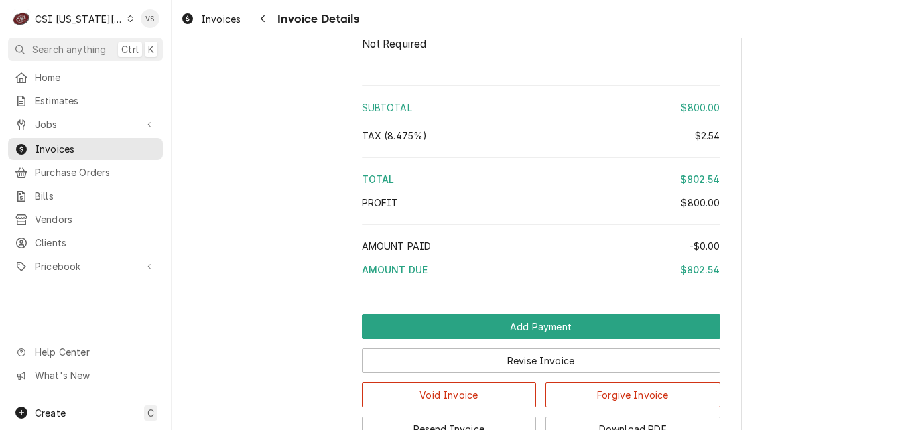
scroll to position [2717, 0]
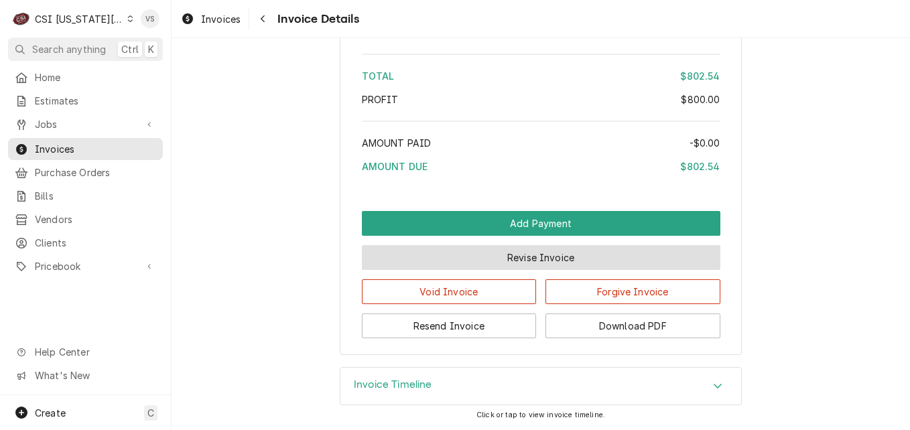
click at [546, 259] on button "Revise Invoice" at bounding box center [541, 257] width 359 height 25
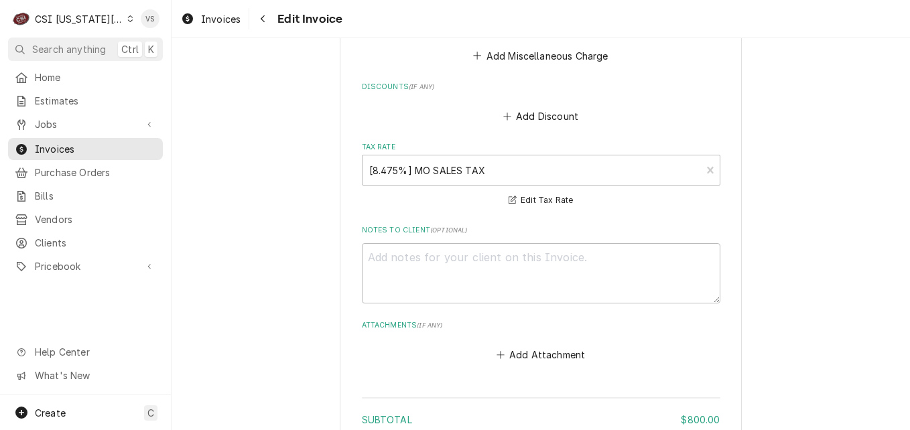
scroll to position [2534, 0]
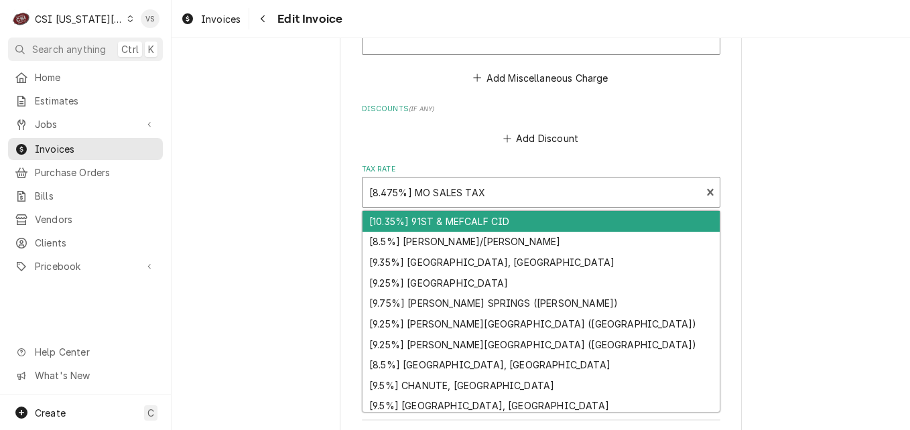
click at [477, 192] on div "Tax Rate" at bounding box center [532, 192] width 326 height 24
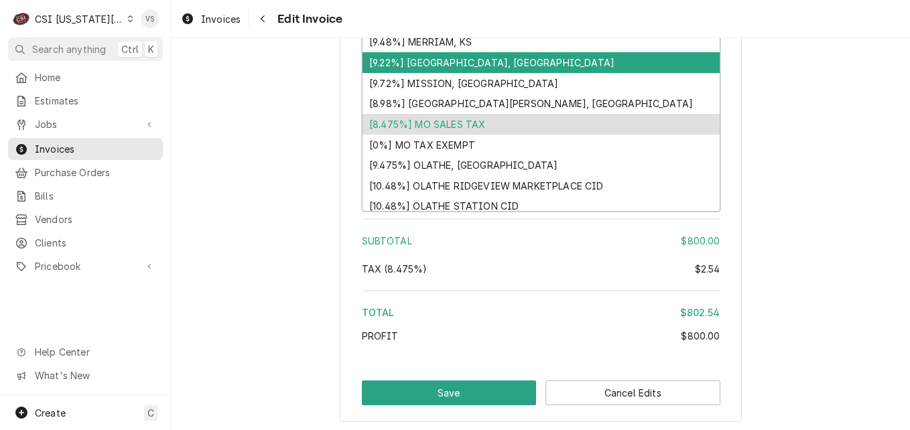
scroll to position [1169, 0]
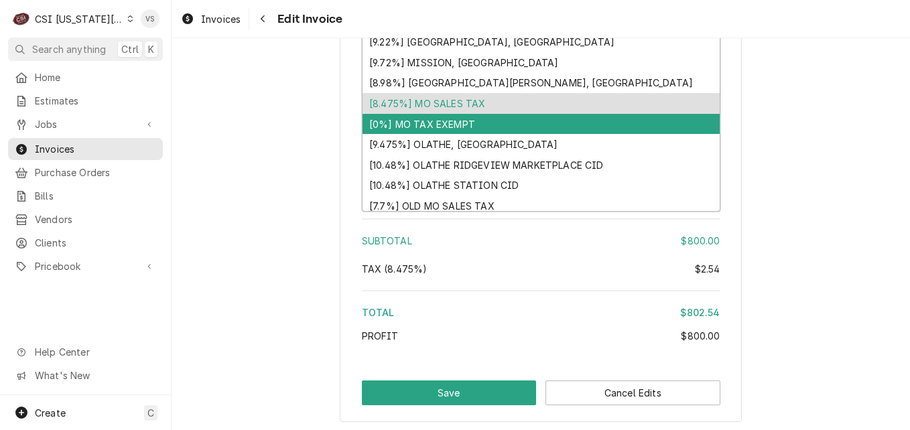
click at [450, 120] on div "[0%] MO TAX EXEMPT" at bounding box center [541, 124] width 357 height 21
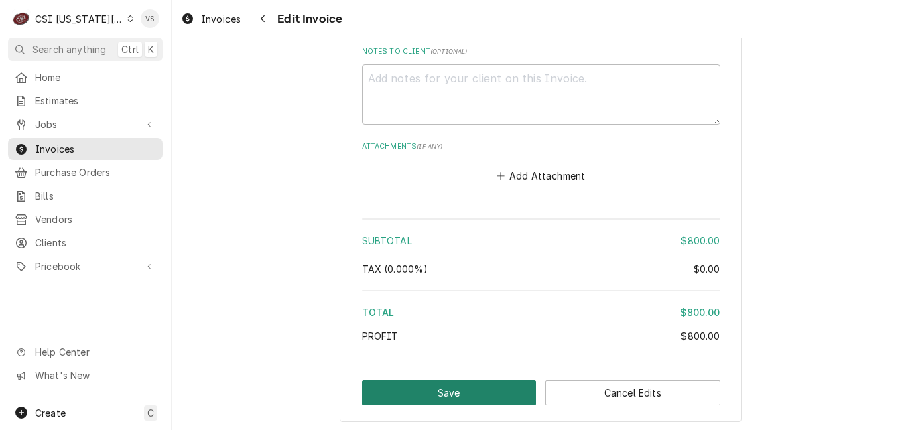
click at [487, 389] on button "Save" at bounding box center [449, 393] width 175 height 25
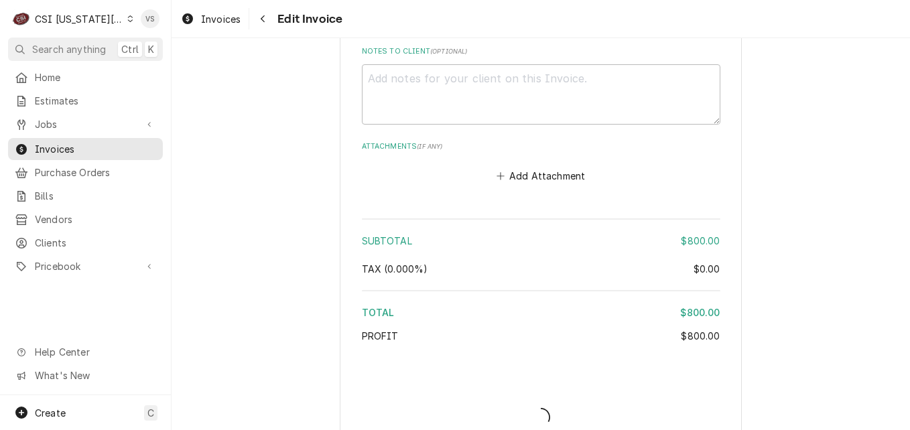
type textarea "x"
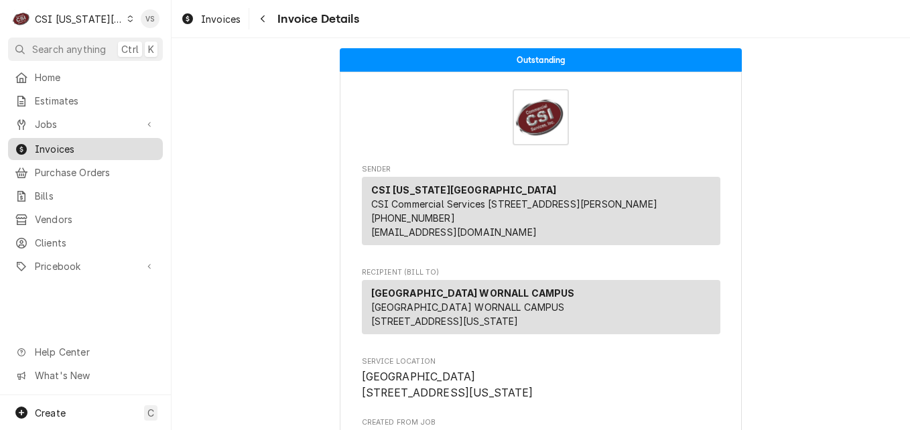
click at [53, 146] on span "Invoices" at bounding box center [95, 149] width 121 height 14
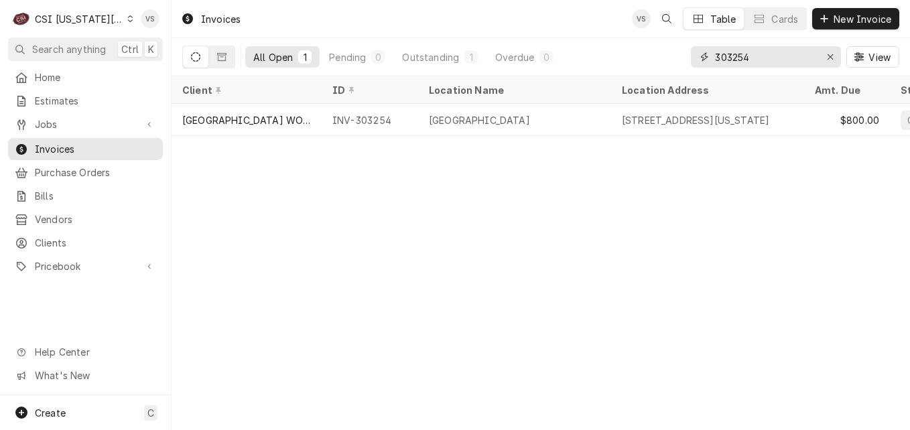
drag, startPoint x: 757, startPoint y: 56, endPoint x: 729, endPoint y: 58, distance: 27.5
click at [729, 58] on input "303254" at bounding box center [765, 56] width 101 height 21
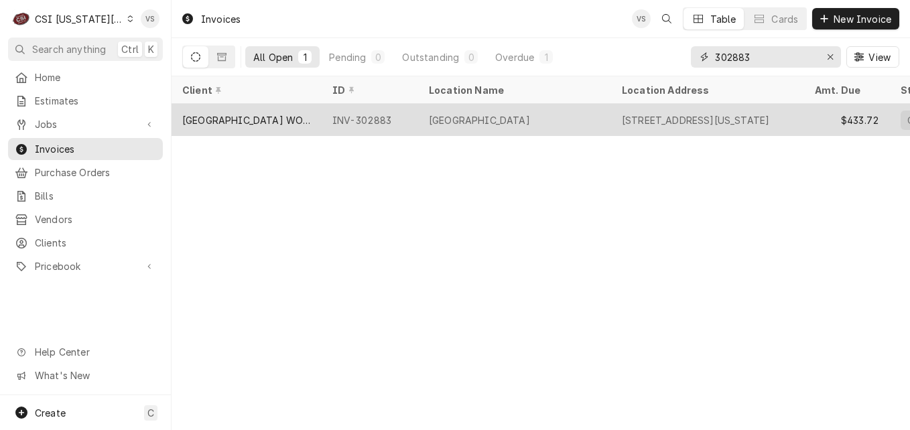
type input "302883"
click at [308, 115] on div "[GEOGRAPHIC_DATA] WORNALL CAMPUS" at bounding box center [246, 120] width 129 height 14
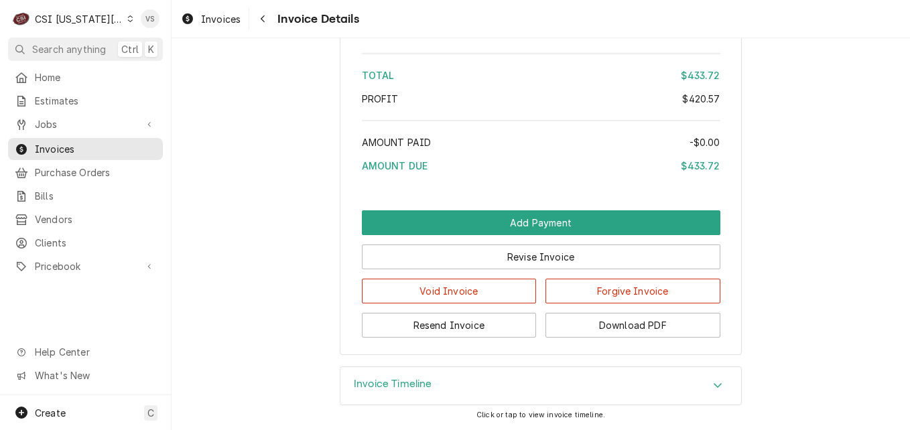
scroll to position [3023, 0]
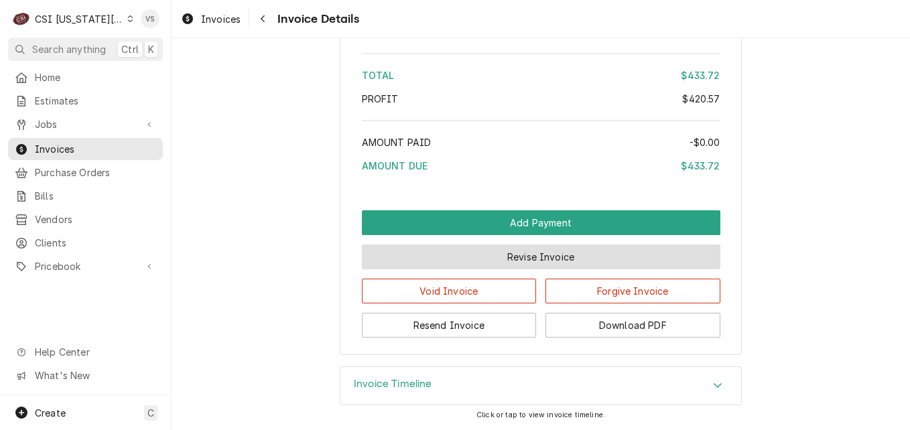
click at [520, 259] on button "Revise Invoice" at bounding box center [541, 257] width 359 height 25
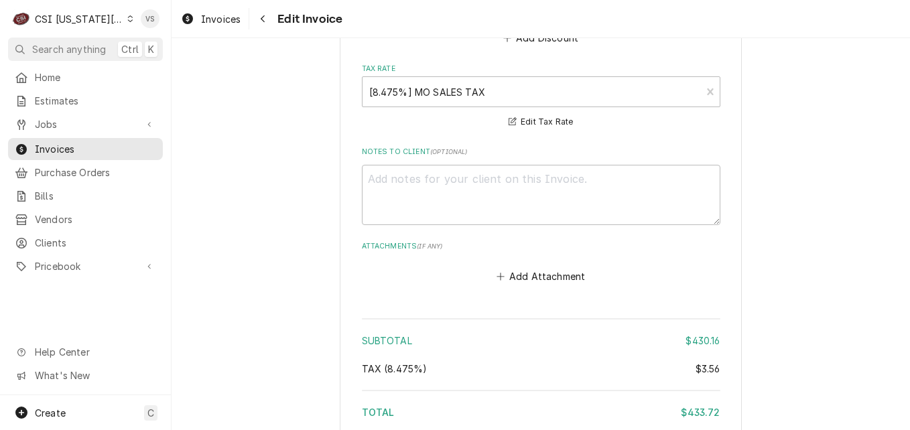
scroll to position [2842, 0]
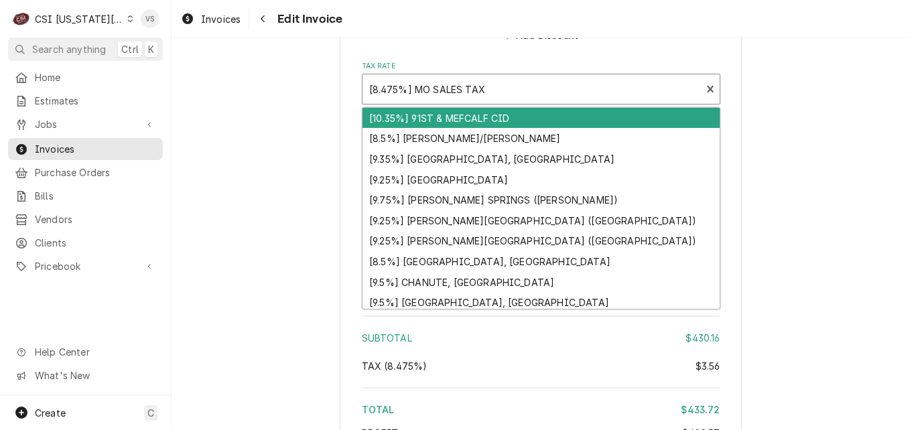
click at [427, 85] on div "Tax Rate" at bounding box center [532, 89] width 326 height 24
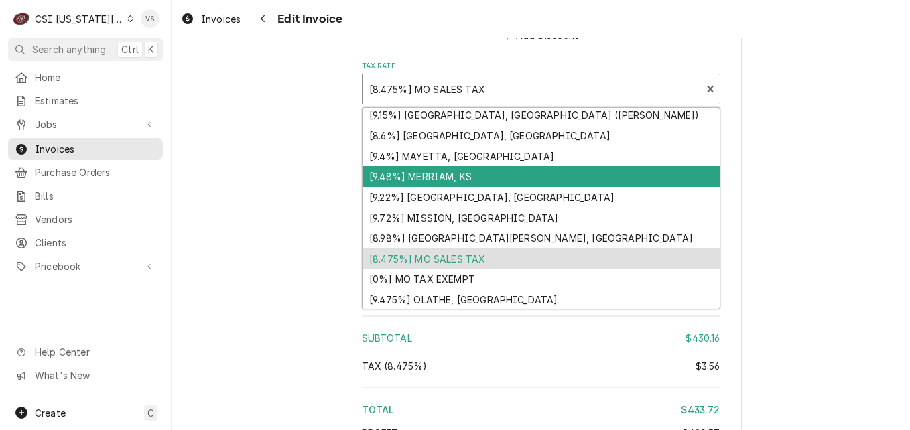
scroll to position [1236, 0]
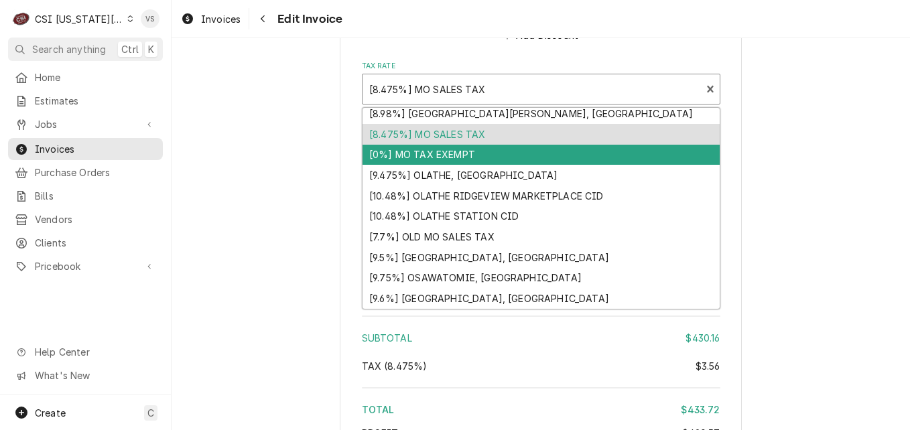
click at [419, 148] on div "[0%] MO TAX EXEMPT" at bounding box center [541, 155] width 357 height 21
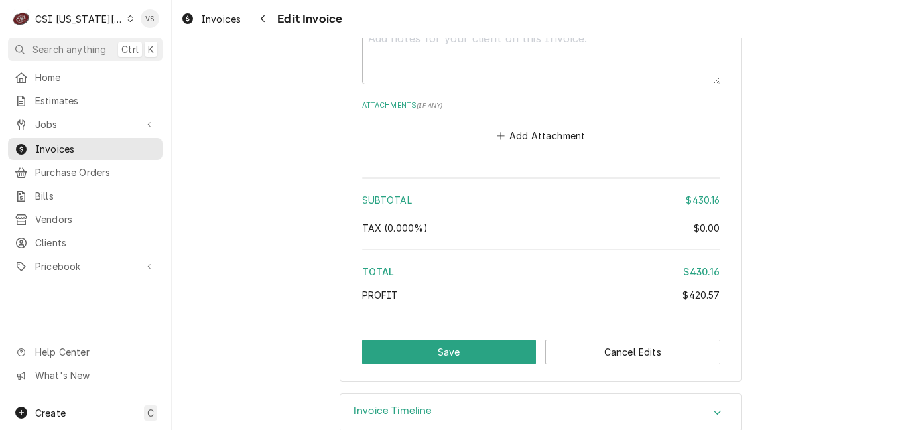
scroll to position [3007, 0]
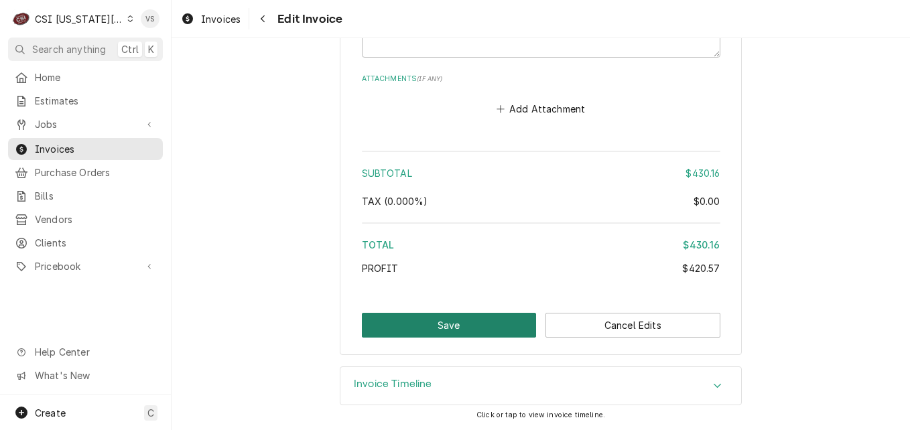
click at [475, 326] on button "Save" at bounding box center [449, 325] width 175 height 25
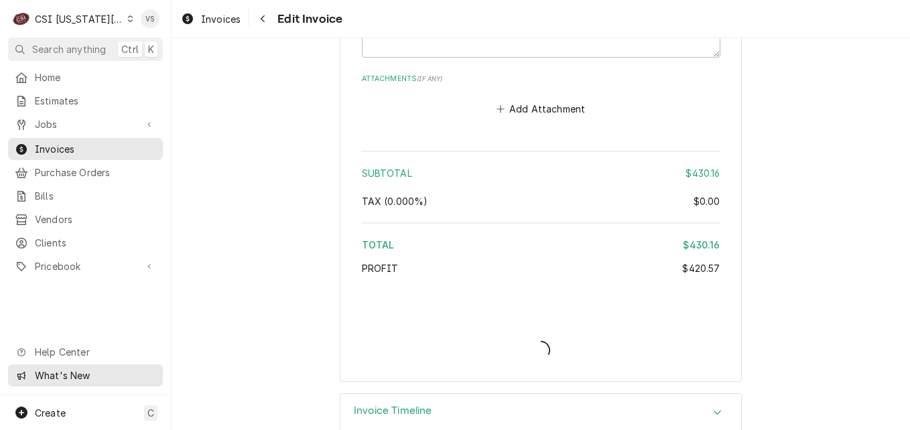
type textarea "x"
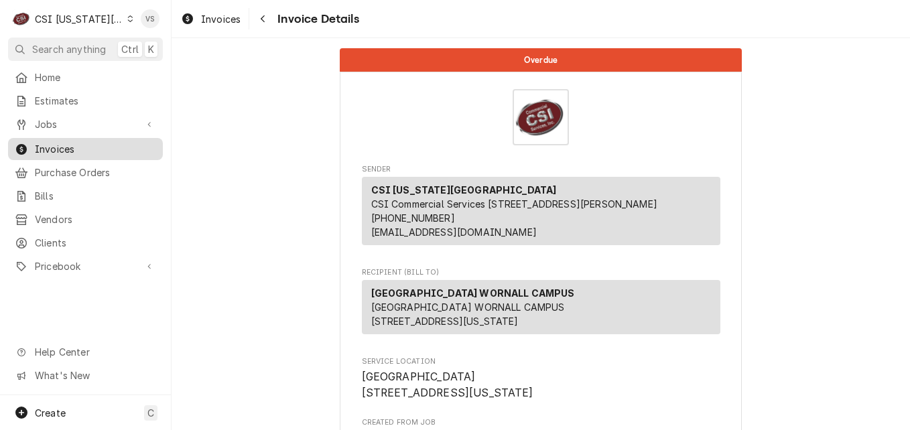
click at [61, 146] on span "Invoices" at bounding box center [95, 149] width 121 height 14
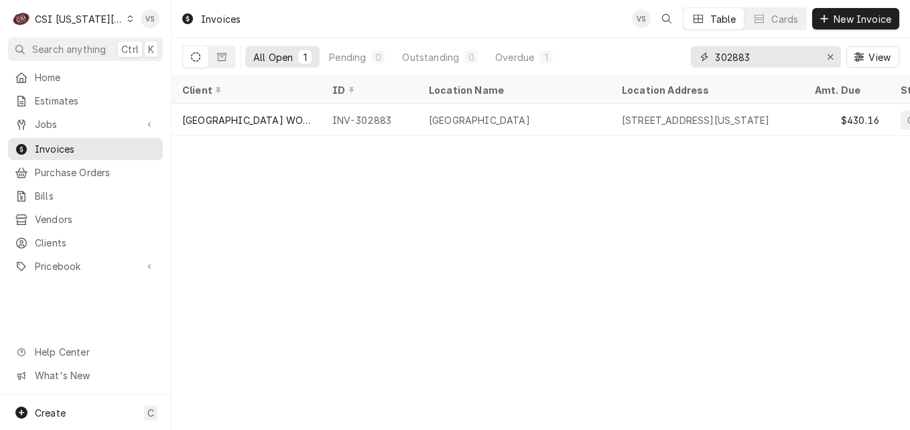
click at [696, 58] on div "302883" at bounding box center [766, 56] width 150 height 21
click at [750, 54] on input "303654" at bounding box center [765, 56] width 101 height 21
click at [758, 58] on input "303654" at bounding box center [765, 56] width 101 height 21
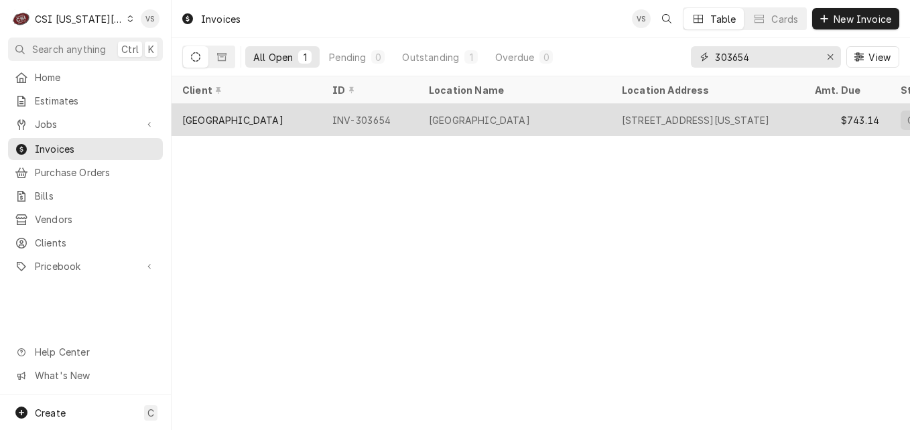
type input "303654"
click at [396, 125] on div "INV-303654" at bounding box center [370, 120] width 97 height 32
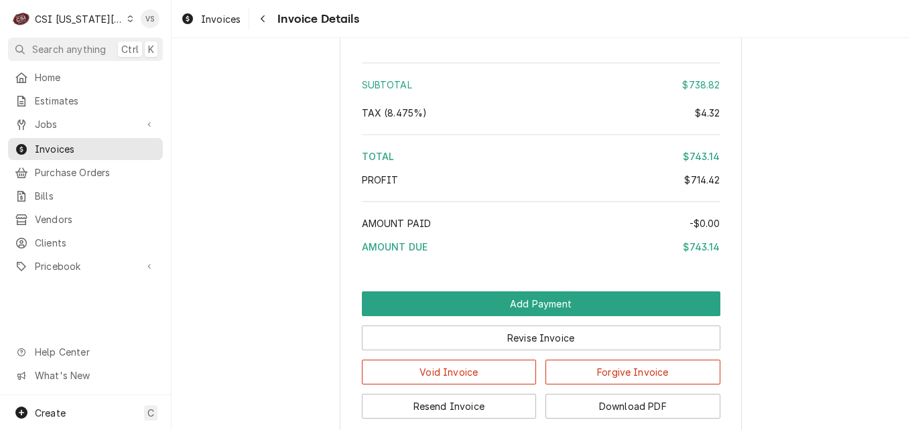
scroll to position [3097, 0]
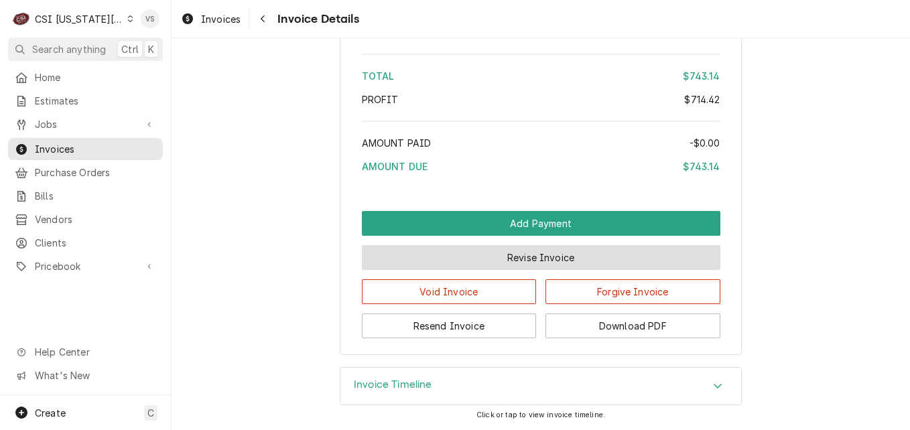
click at [491, 257] on button "Revise Invoice" at bounding box center [541, 257] width 359 height 25
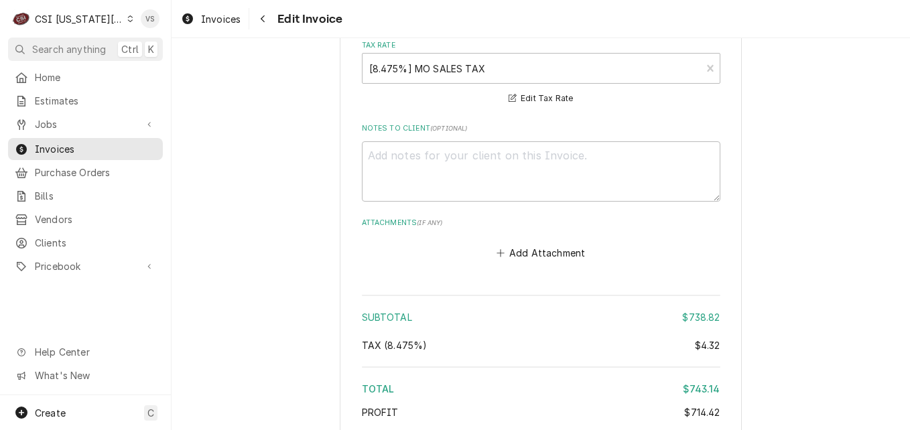
scroll to position [2975, 0]
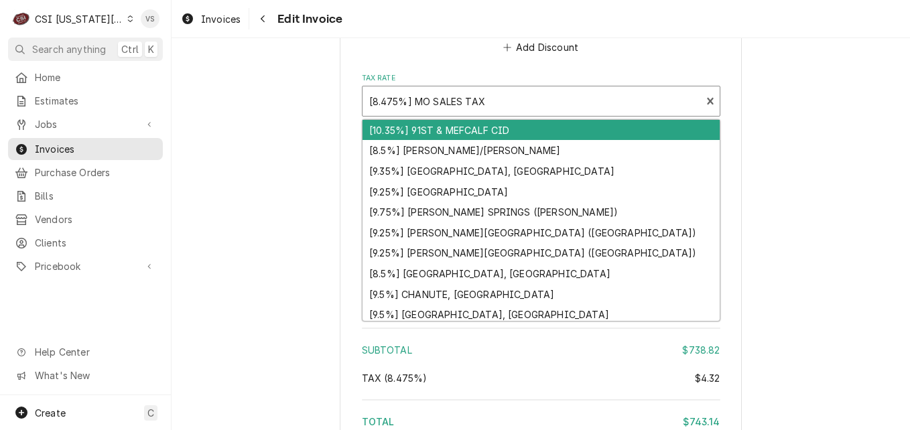
click at [434, 111] on div "Tax Rate" at bounding box center [532, 101] width 326 height 24
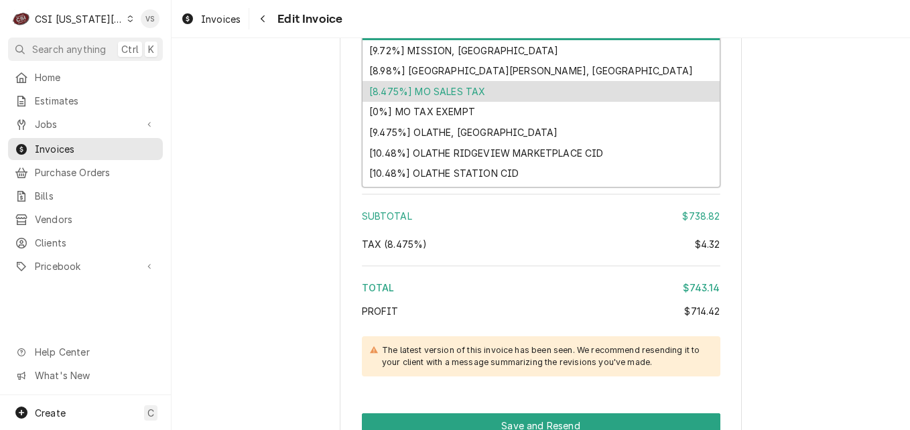
scroll to position [1164, 0]
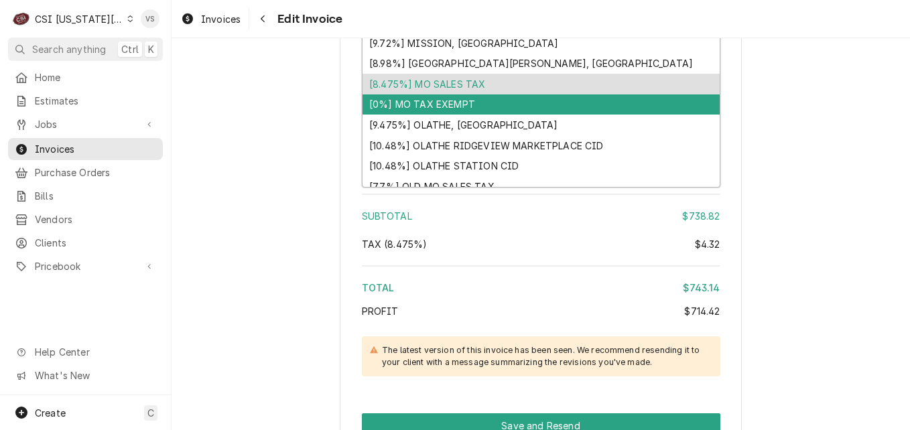
click at [435, 106] on div "[0%] MO TAX EXEMPT" at bounding box center [541, 105] width 357 height 21
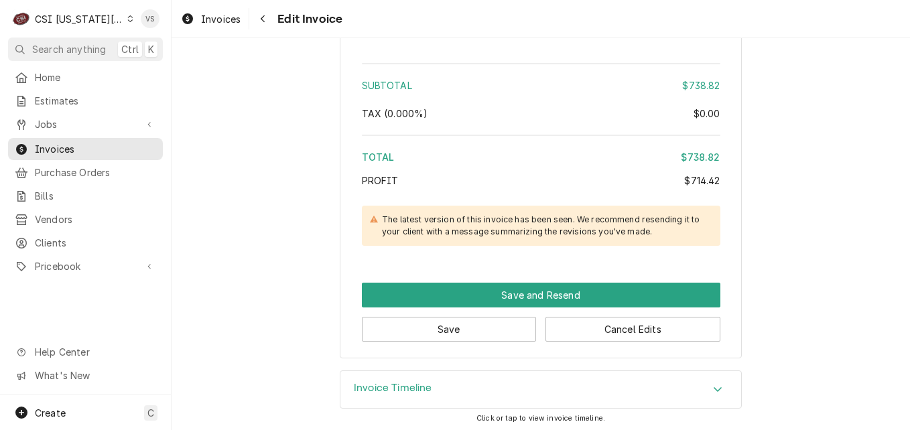
scroll to position [3243, 0]
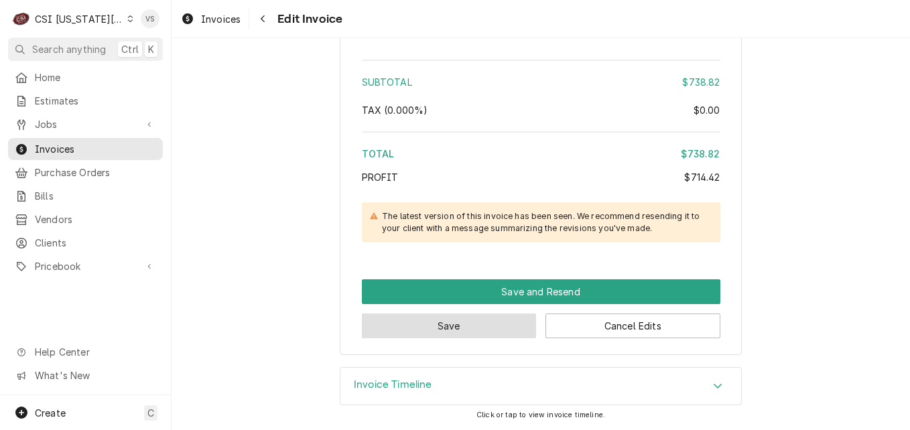
click at [444, 333] on button "Save" at bounding box center [449, 326] width 175 height 25
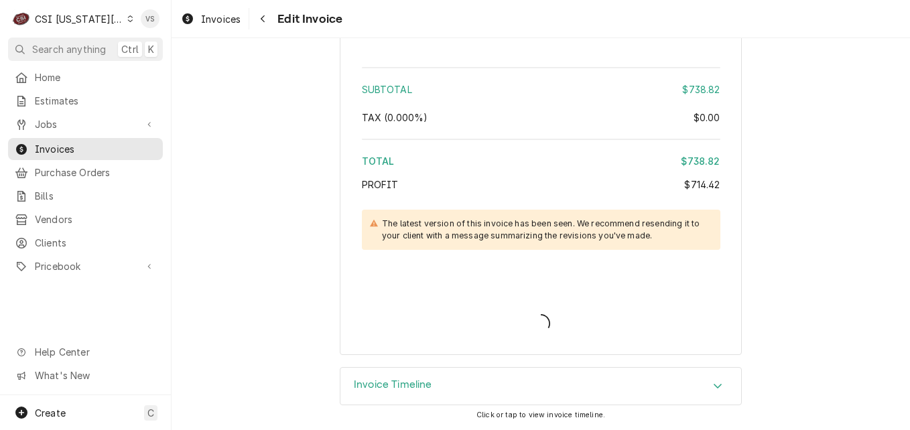
scroll to position [3236, 0]
type textarea "x"
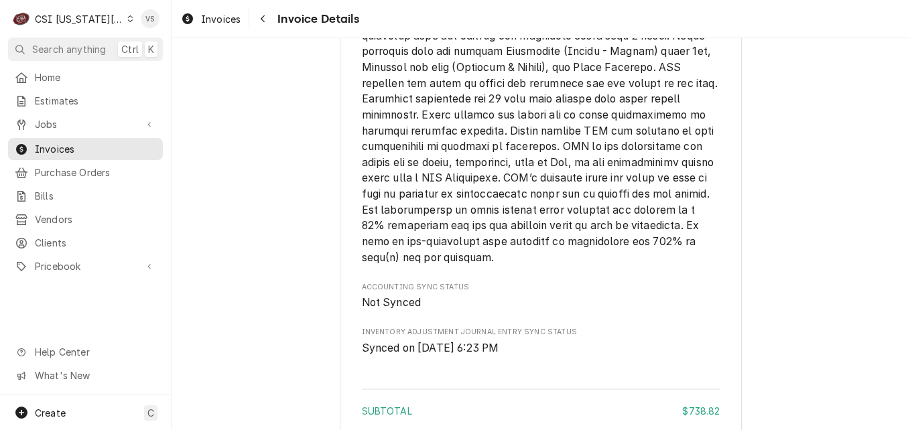
scroll to position [3016, 0]
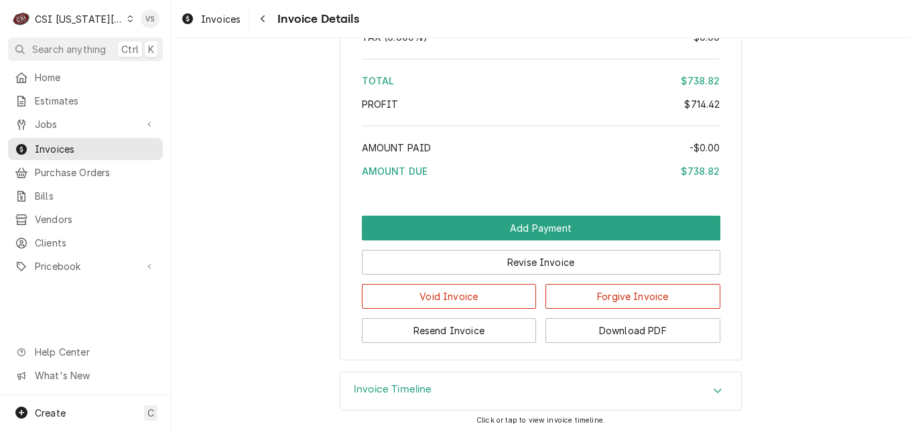
click at [127, 20] on icon "Dynamic Content Wrapper" at bounding box center [130, 18] width 6 height 7
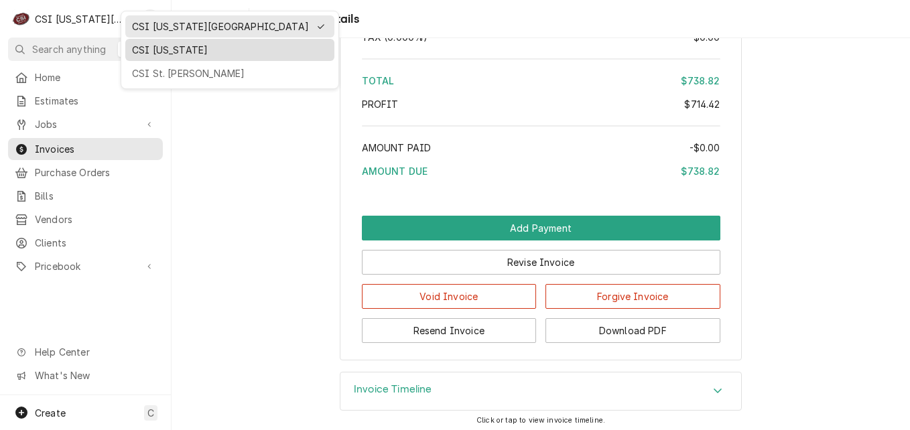
click at [153, 52] on div "CSI [US_STATE]" at bounding box center [230, 50] width 196 height 14
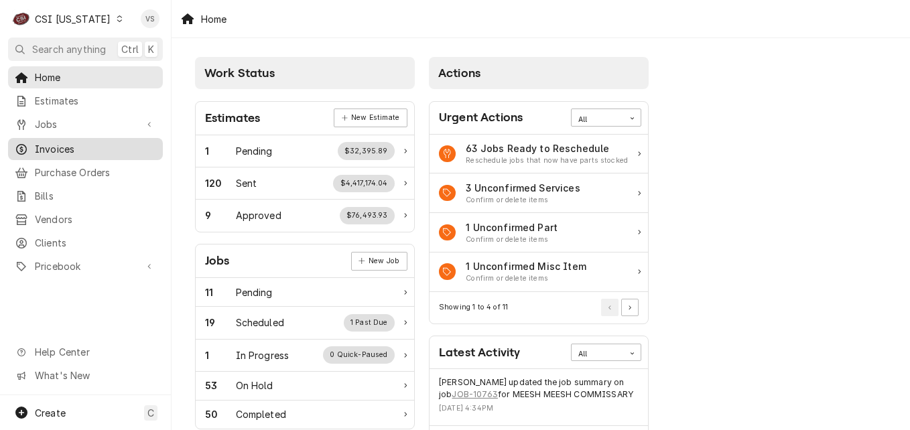
click at [66, 147] on span "Invoices" at bounding box center [95, 149] width 121 height 14
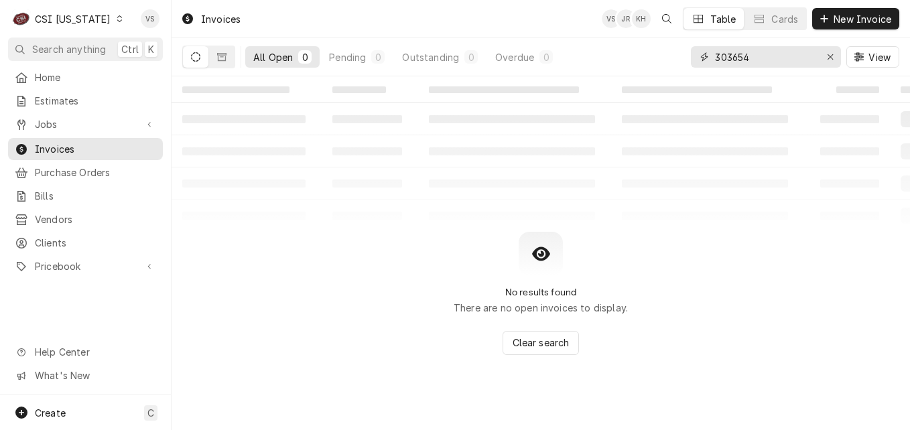
click at [689, 58] on div "All Open 0 Pending 0 Outstanding 0 Overdue 0 303654 View" at bounding box center [540, 57] width 717 height 38
type input "1"
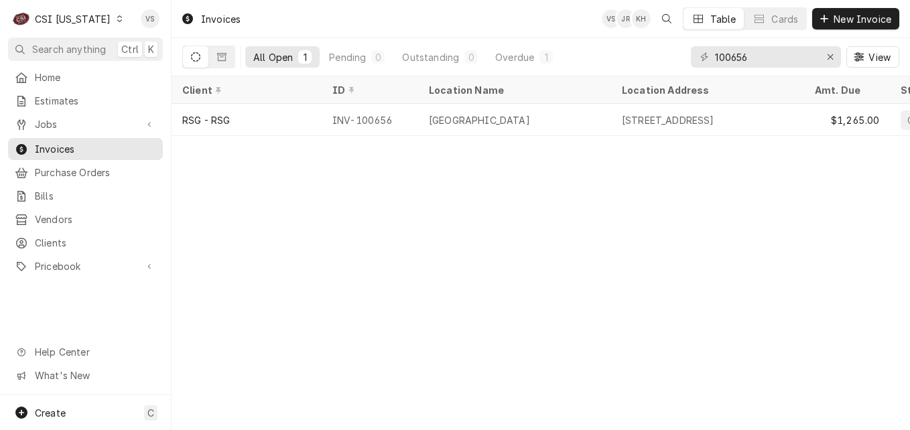
scroll to position [0, 646]
drag, startPoint x: 766, startPoint y: 56, endPoint x: 631, endPoint y: 64, distance: 135.0
click at [631, 64] on div "All Open 1 Pending 0 Outstanding 0 Overdue 1 100656 View" at bounding box center [540, 57] width 717 height 38
type input "D"
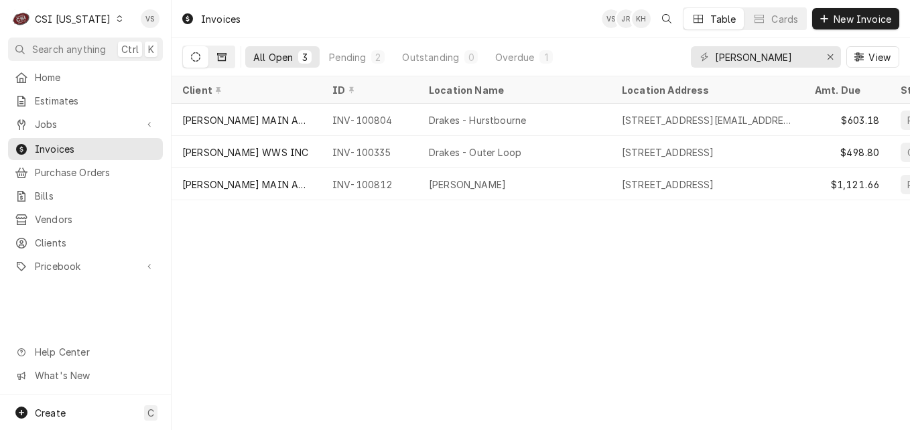
click at [225, 60] on icon "Dynamic Content Wrapper" at bounding box center [221, 57] width 9 height 8
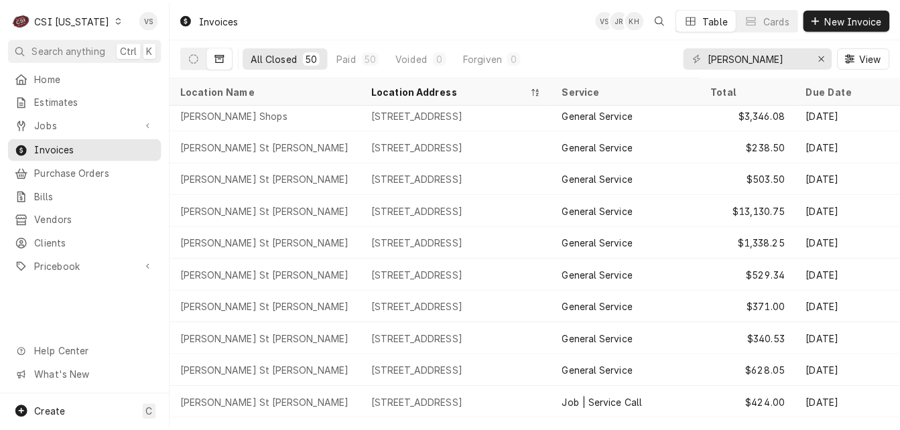
scroll to position [1290, 0]
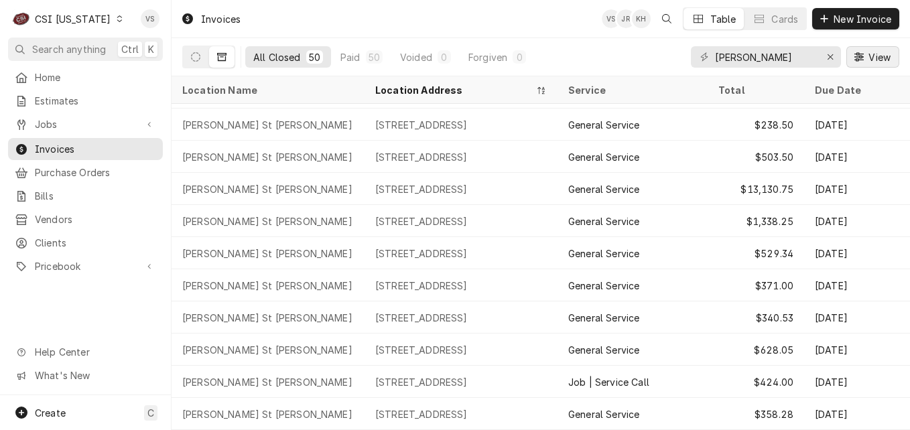
click at [880, 58] on span "View" at bounding box center [879, 57] width 27 height 14
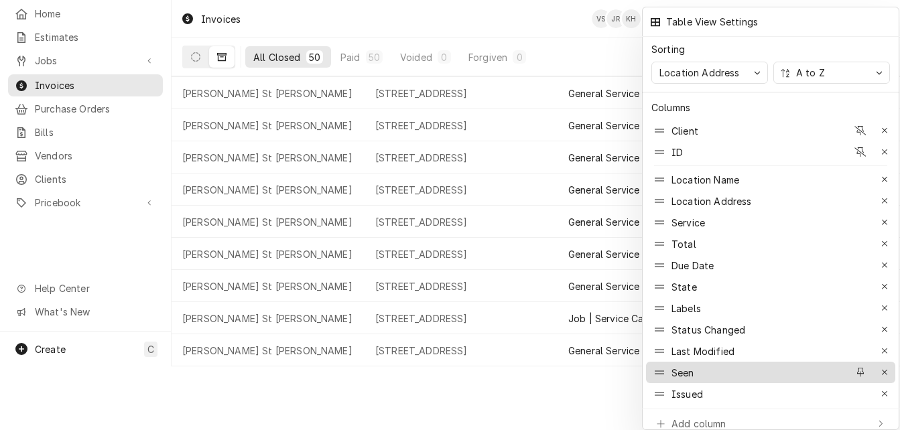
scroll to position [0, 0]
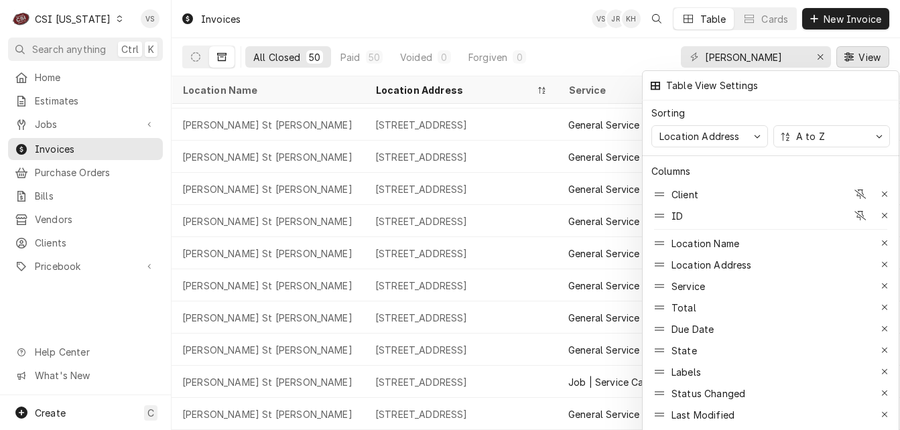
click at [89, 150] on div at bounding box center [450, 215] width 900 height 430
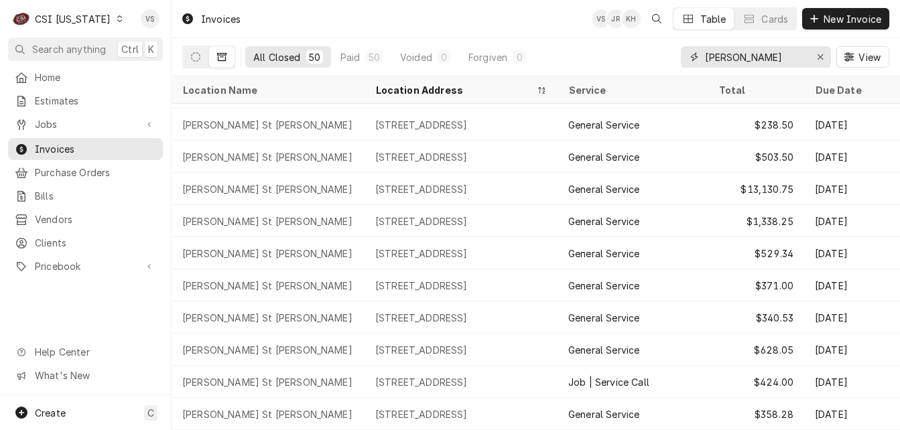
click at [752, 62] on input "DRAKE" at bounding box center [755, 56] width 101 height 21
drag, startPoint x: 750, startPoint y: 56, endPoint x: 666, endPoint y: 57, distance: 83.8
click at [671, 56] on div "All Closed 50 Paid 50 Voided 0 Forgiven 0 DRAKE View" at bounding box center [535, 57] width 707 height 38
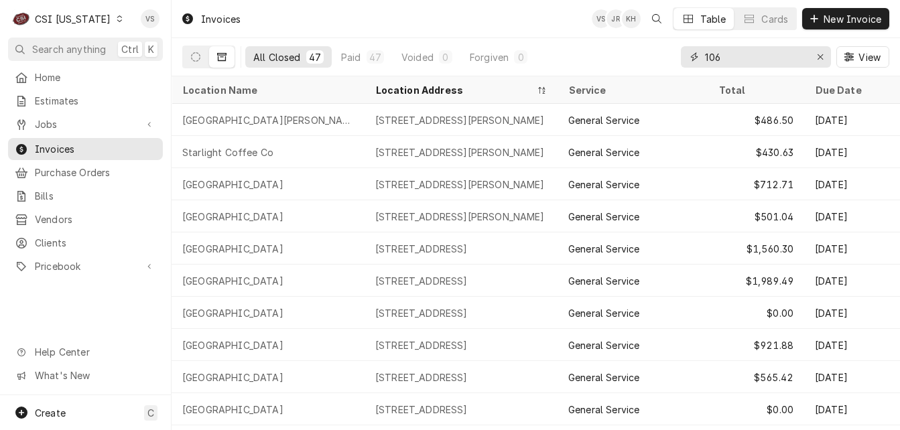
click at [715, 56] on input "106" at bounding box center [755, 56] width 101 height 21
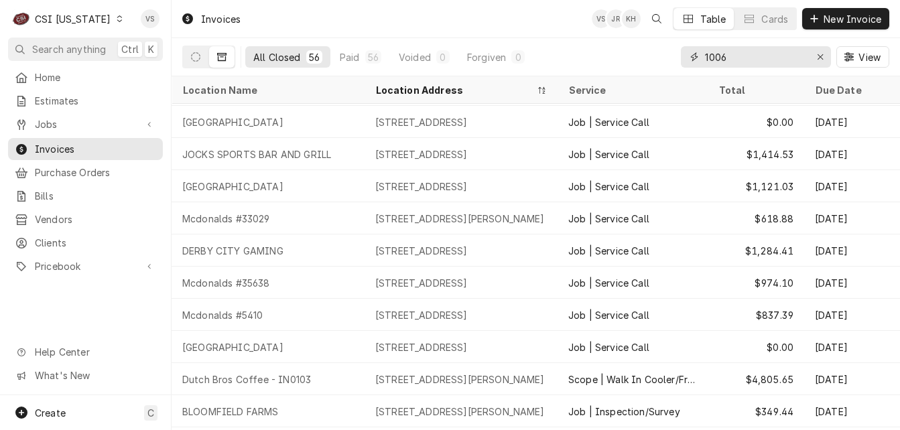
scroll to position [1129, 0]
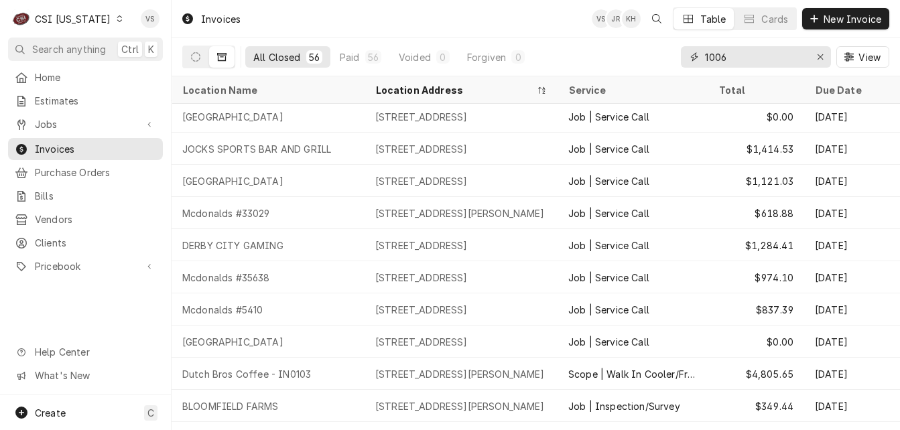
click at [729, 58] on input "1006" at bounding box center [755, 56] width 101 height 21
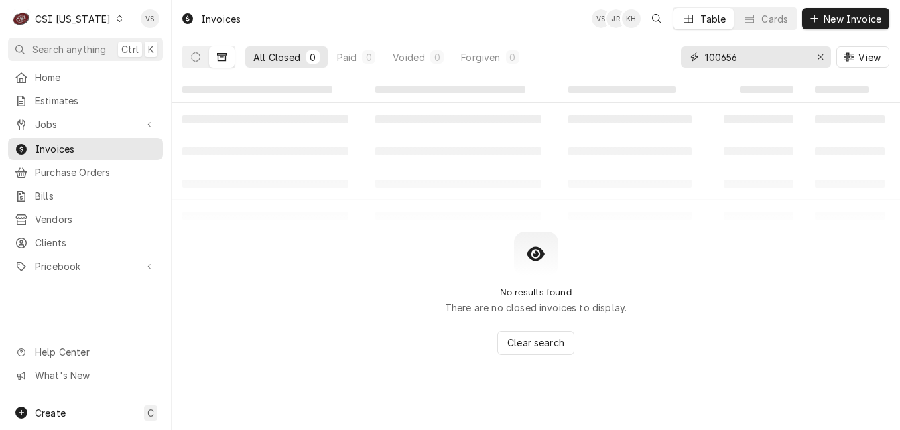
drag, startPoint x: 729, startPoint y: 58, endPoint x: 737, endPoint y: 56, distance: 8.5
click at [737, 56] on input "100656" at bounding box center [755, 56] width 101 height 21
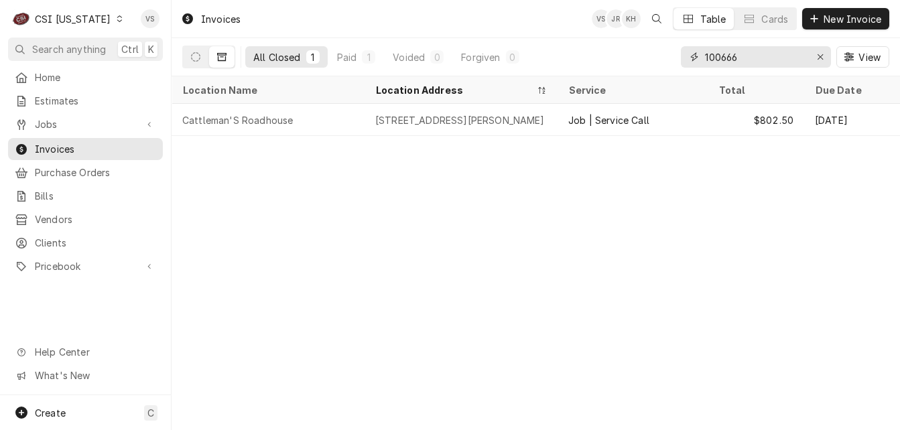
drag, startPoint x: 727, startPoint y: 58, endPoint x: 744, endPoint y: 57, distance: 16.8
click at [744, 57] on input "100666" at bounding box center [755, 56] width 101 height 21
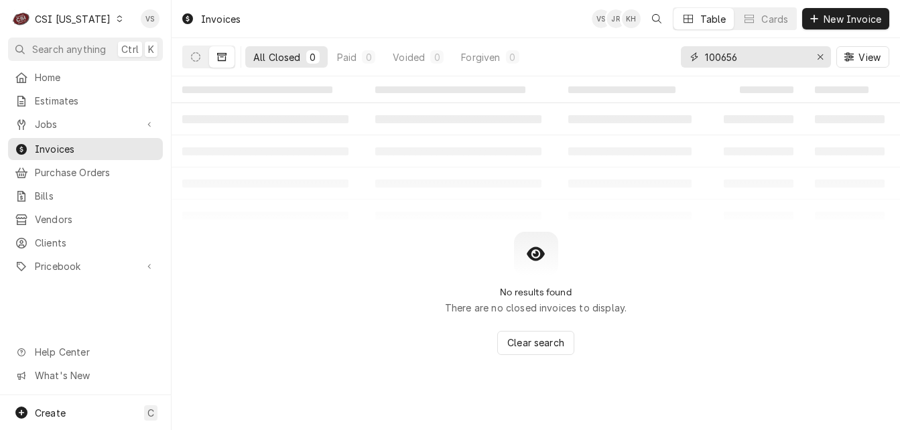
drag, startPoint x: 727, startPoint y: 56, endPoint x: 738, endPoint y: 55, distance: 11.5
click at [738, 55] on input "100656" at bounding box center [755, 56] width 101 height 21
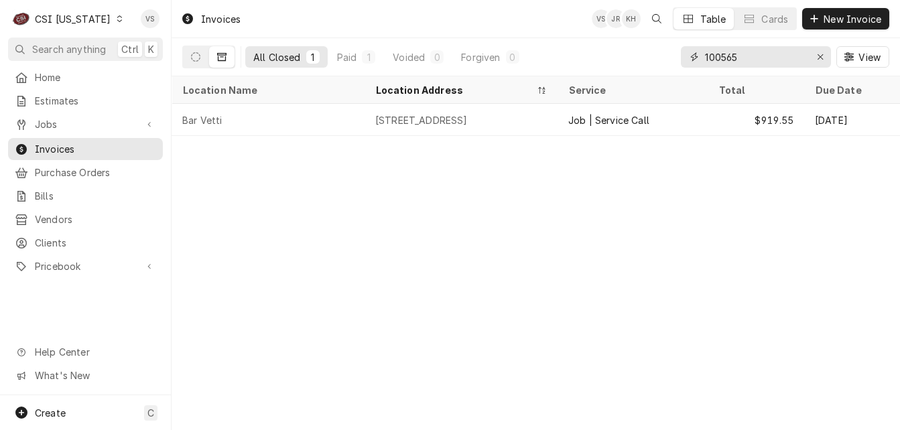
drag, startPoint x: 737, startPoint y: 57, endPoint x: 658, endPoint y: 56, distance: 79.1
click at [658, 56] on div "All Closed 1 Paid 1 Voided 0 Forgiven 0 100565 View" at bounding box center [535, 57] width 707 height 38
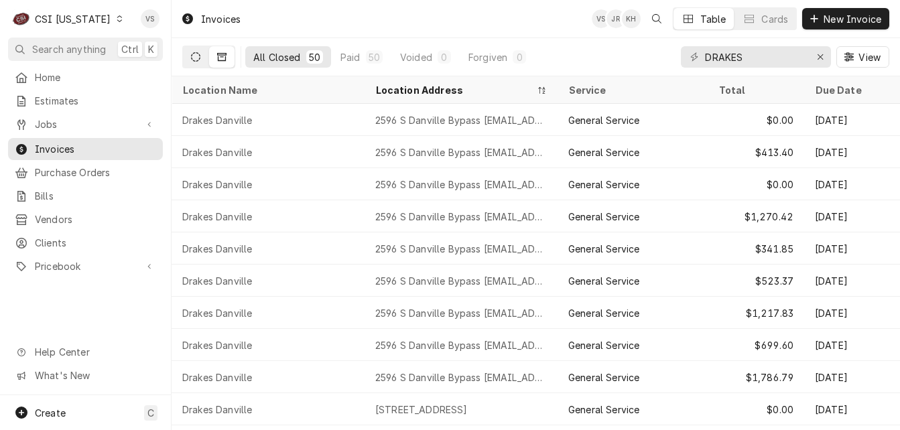
click at [195, 50] on button "Dynamic Content Wrapper" at bounding box center [195, 56] width 25 height 21
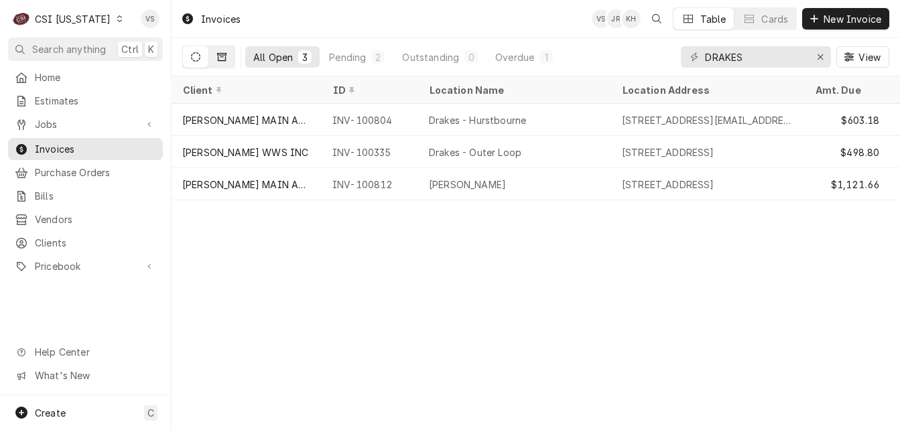
click at [223, 56] on icon "Dynamic Content Wrapper" at bounding box center [221, 56] width 9 height 9
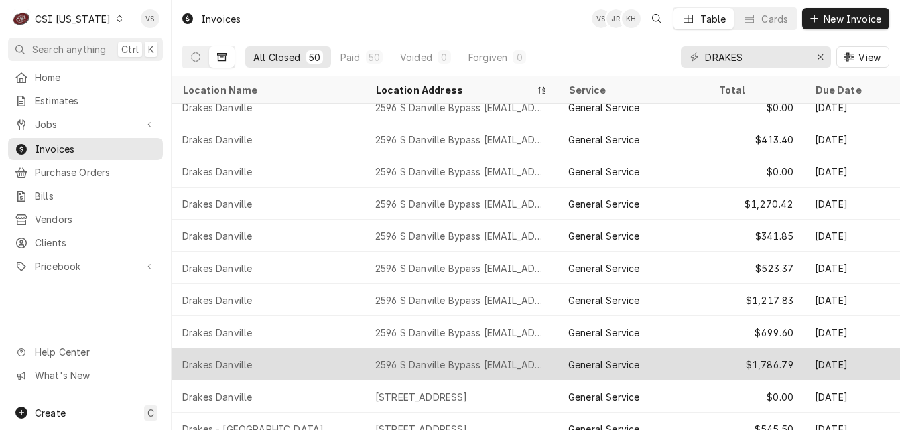
scroll to position [0, 0]
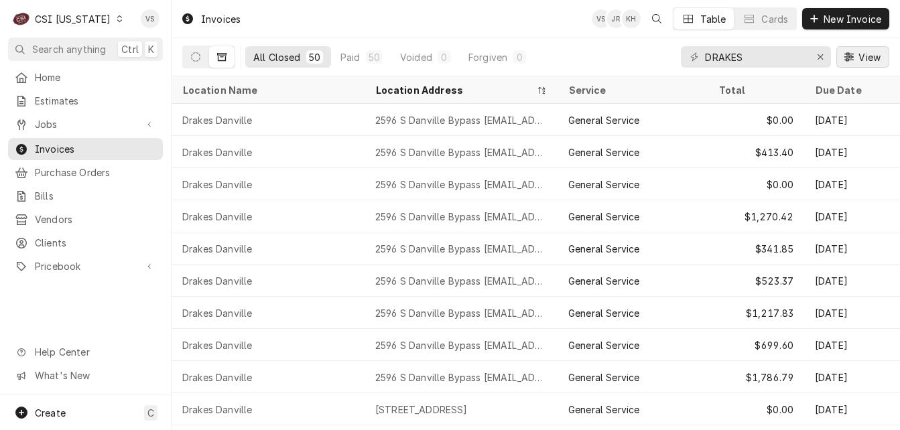
click at [856, 60] on span "View" at bounding box center [869, 57] width 27 height 14
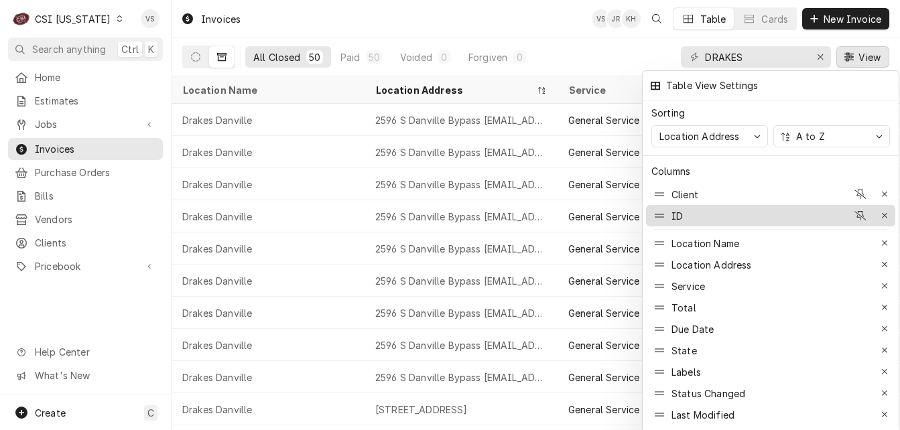
click at [675, 209] on div "ID" at bounding box center [677, 216] width 11 height 14
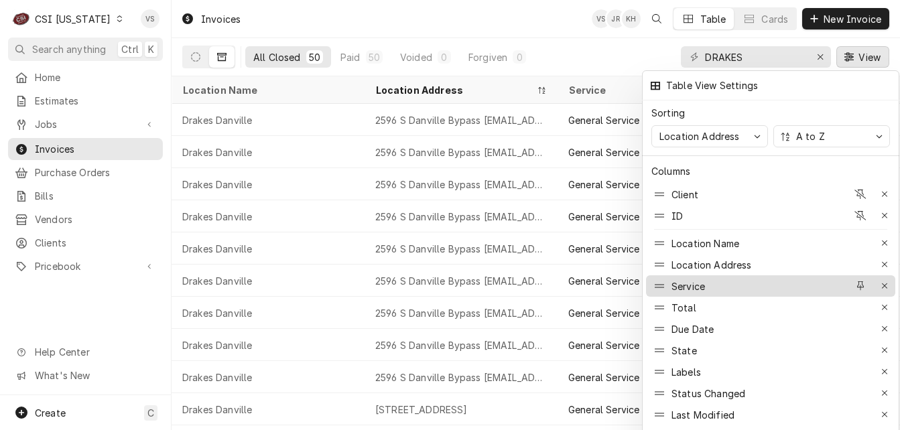
click at [704, 283] on div "Service" at bounding box center [689, 287] width 34 height 14
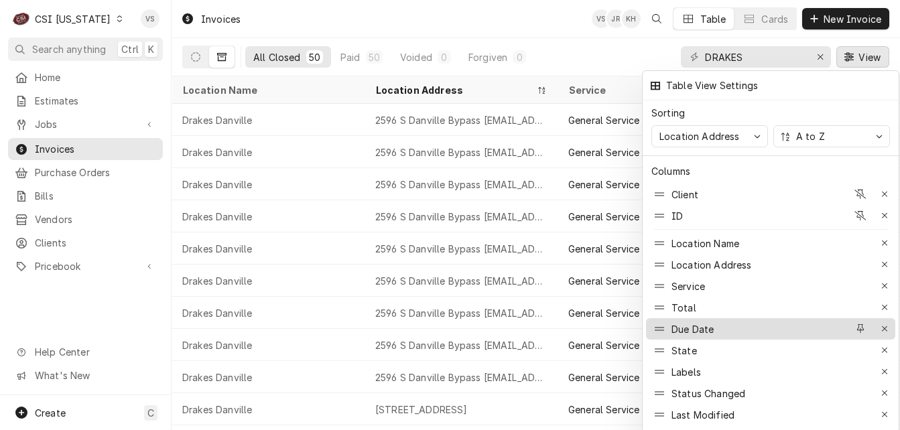
scroll to position [64, 0]
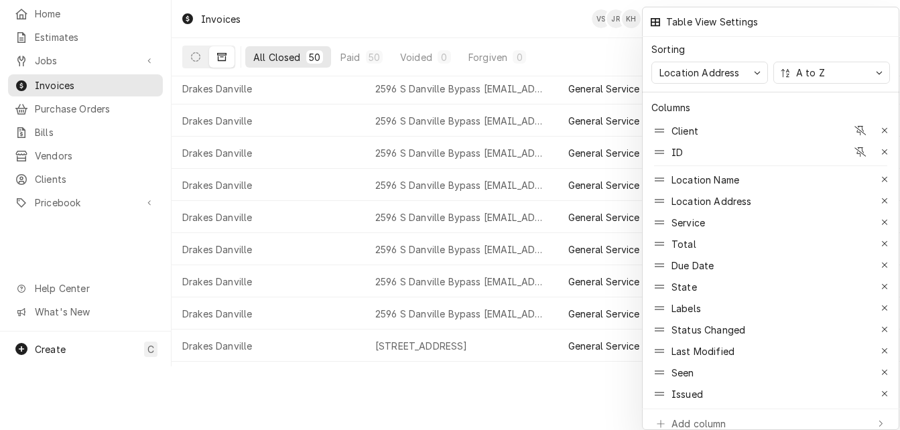
click at [530, 36] on div at bounding box center [450, 215] width 900 height 430
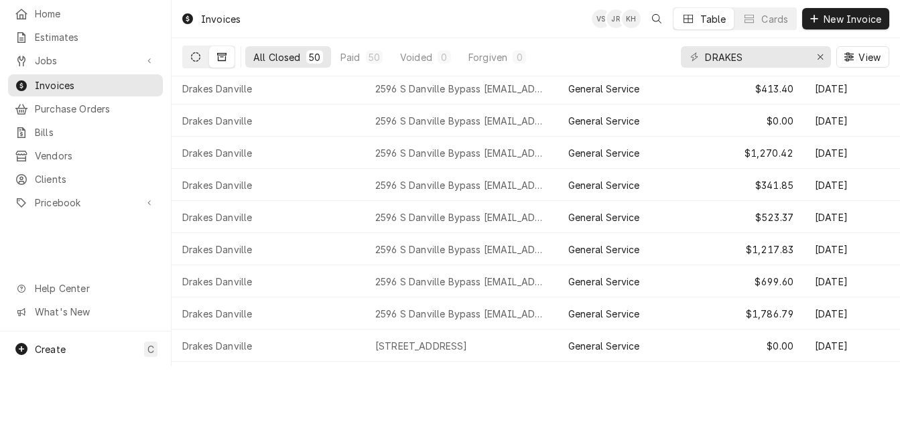
click at [190, 54] on button "Dynamic Content Wrapper" at bounding box center [195, 56] width 25 height 21
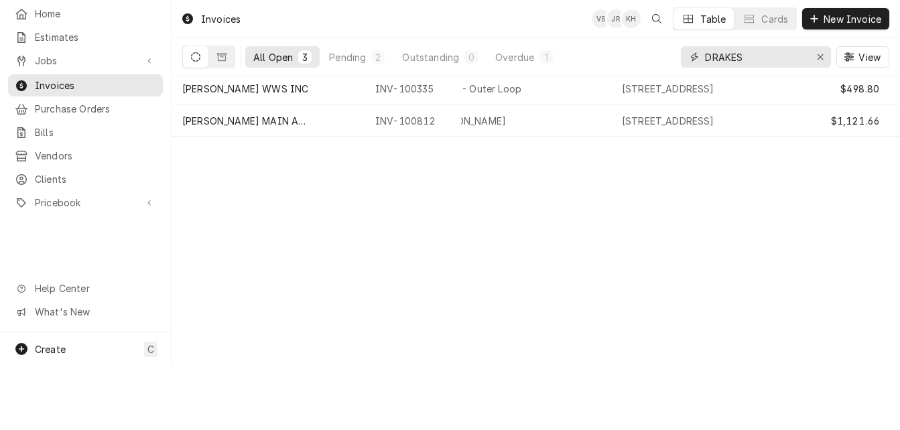
drag, startPoint x: 761, startPoint y: 57, endPoint x: 678, endPoint y: 56, distance: 83.1
click at [678, 56] on div "All Open 3 Pending 2 Outstanding 0 Overdue 1 DRAKES View" at bounding box center [535, 57] width 707 height 38
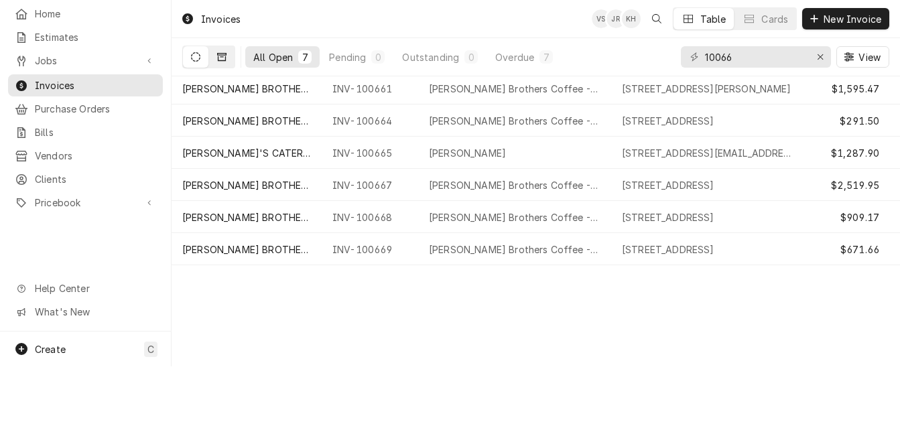
click at [229, 60] on button "Dynamic Content Wrapper" at bounding box center [221, 56] width 25 height 21
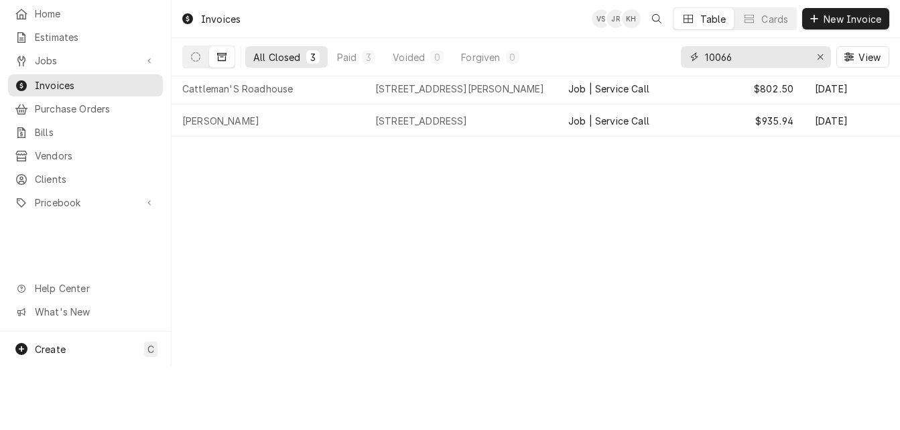
drag, startPoint x: 729, startPoint y: 57, endPoint x: 740, endPoint y: 54, distance: 11.1
click at [740, 54] on input "10066" at bounding box center [755, 56] width 101 height 21
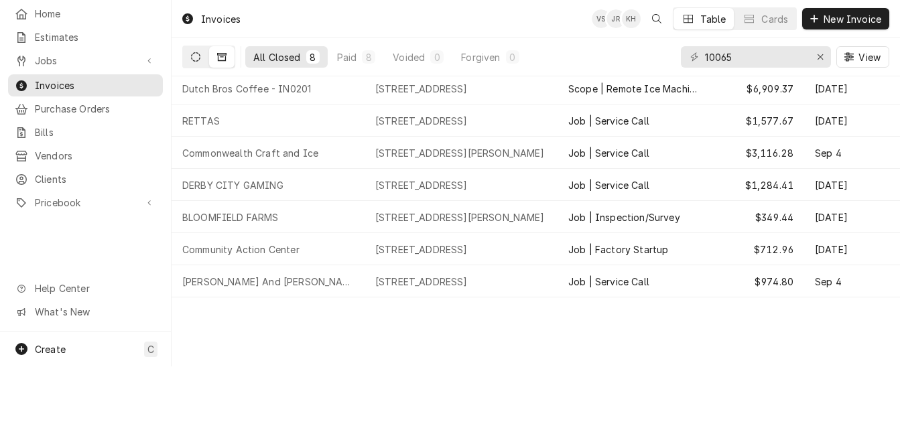
click at [198, 53] on icon "Dynamic Content Wrapper" at bounding box center [195, 56] width 9 height 9
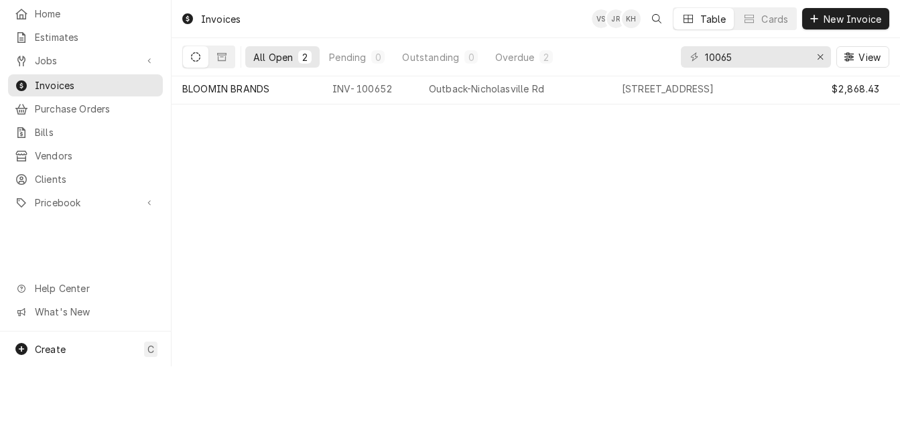
click at [294, 58] on button "All Open 2" at bounding box center [282, 56] width 74 height 21
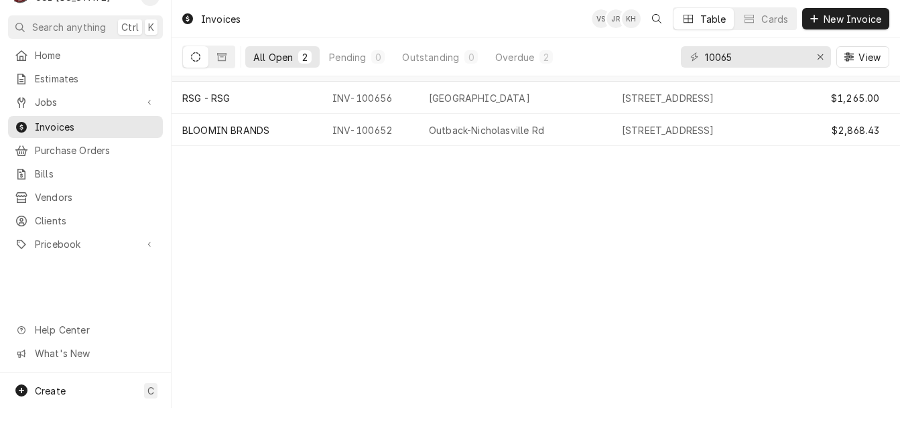
scroll to position [0, 0]
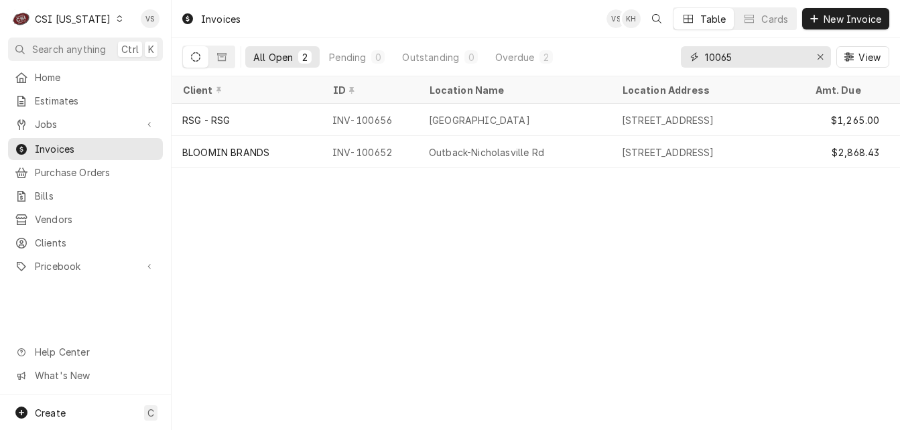
drag, startPoint x: 723, startPoint y: 58, endPoint x: 745, endPoint y: 58, distance: 21.5
click at [745, 58] on input "10065" at bounding box center [755, 56] width 101 height 21
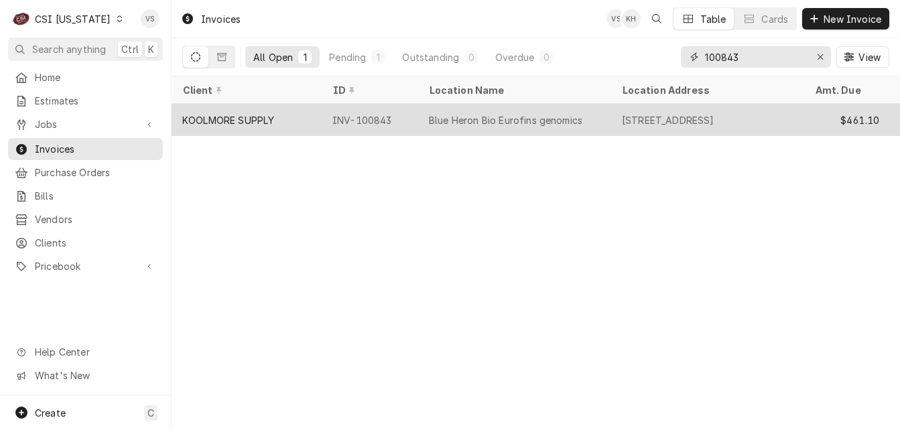
type input "100843"
click at [296, 112] on div "KOOLMORE SUPPLY" at bounding box center [247, 120] width 150 height 32
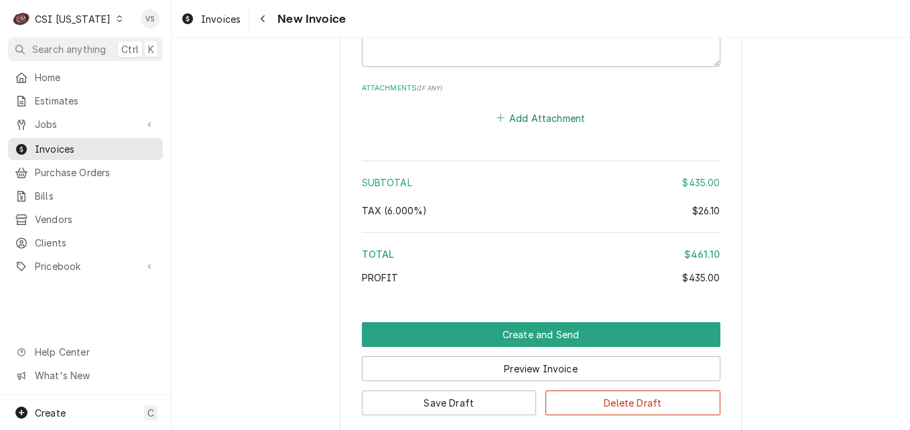
scroll to position [2484, 0]
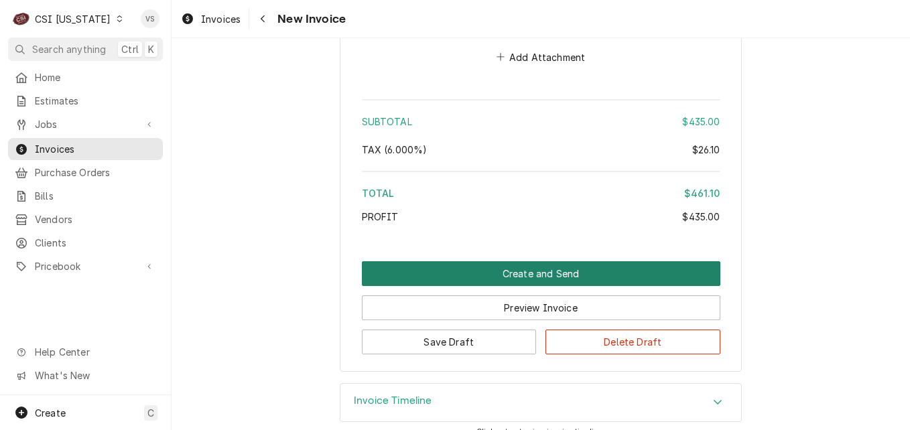
click at [488, 261] on button "Create and Send" at bounding box center [541, 273] width 359 height 25
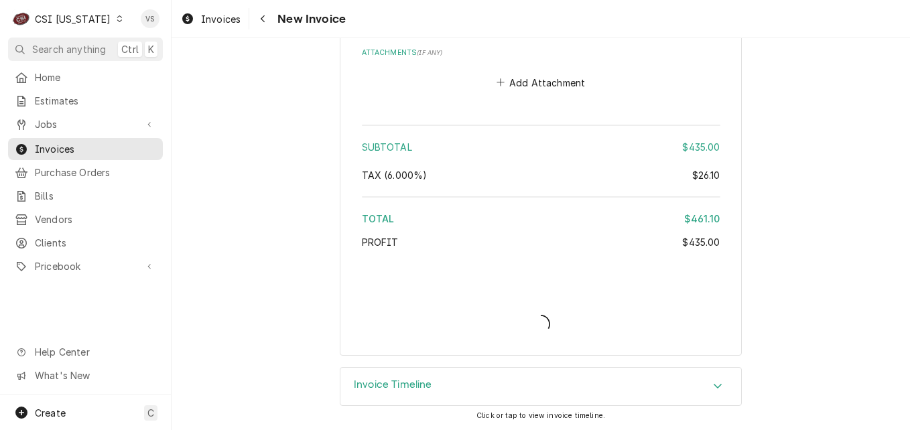
scroll to position [2443, 0]
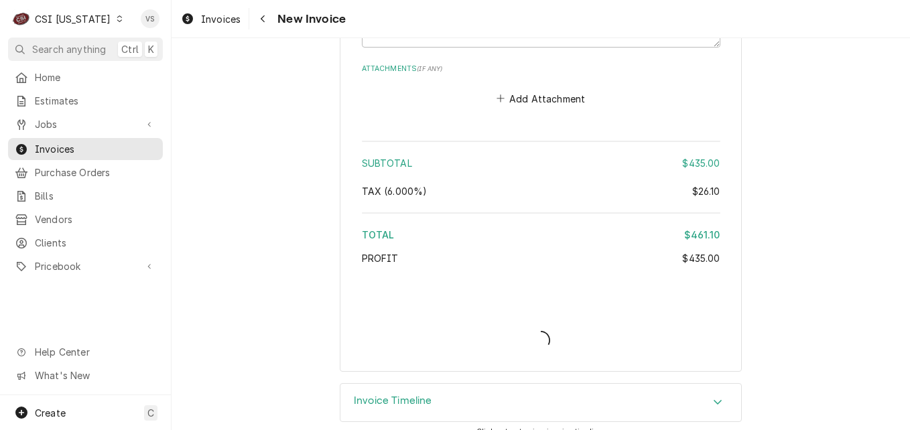
type textarea "x"
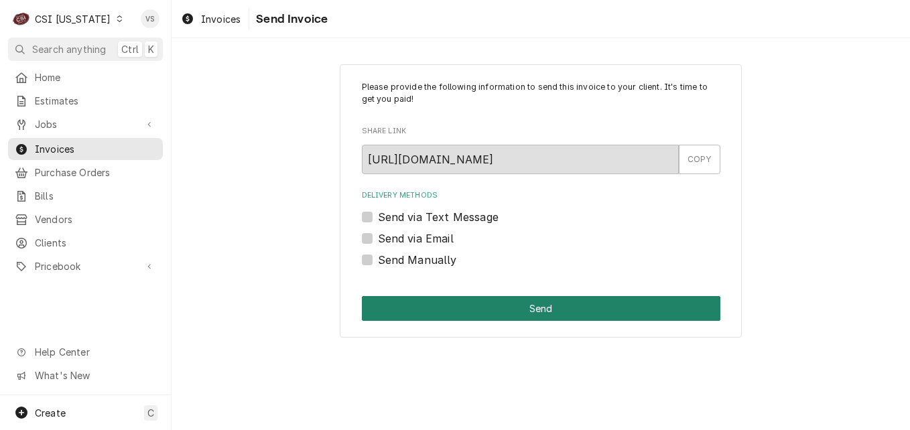
click at [378, 261] on label "Send Manually" at bounding box center [417, 260] width 79 height 16
click at [378, 261] on input "Send Manually" at bounding box center [557, 266] width 359 height 29
checkbox input "true"
click at [428, 304] on button "Send" at bounding box center [541, 308] width 359 height 25
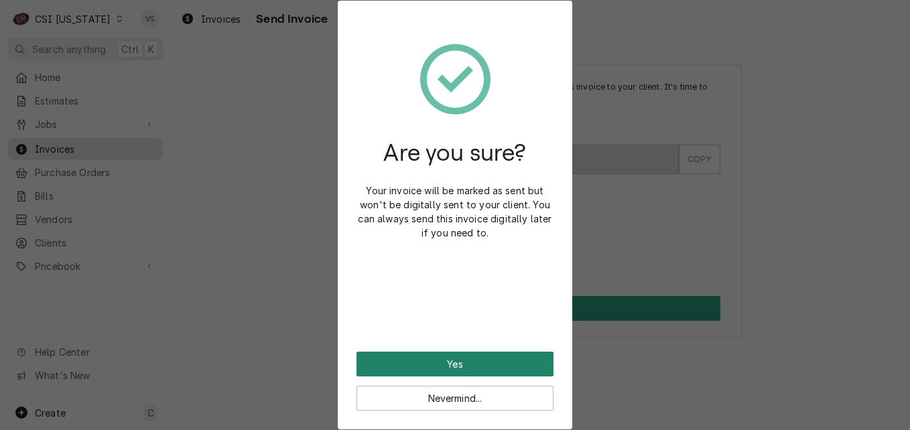
click at [434, 359] on button "Yes" at bounding box center [455, 364] width 197 height 25
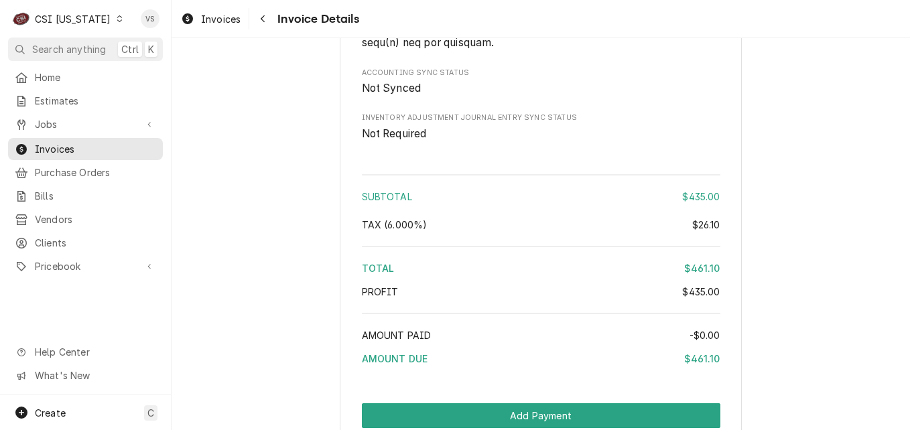
scroll to position [2496, 0]
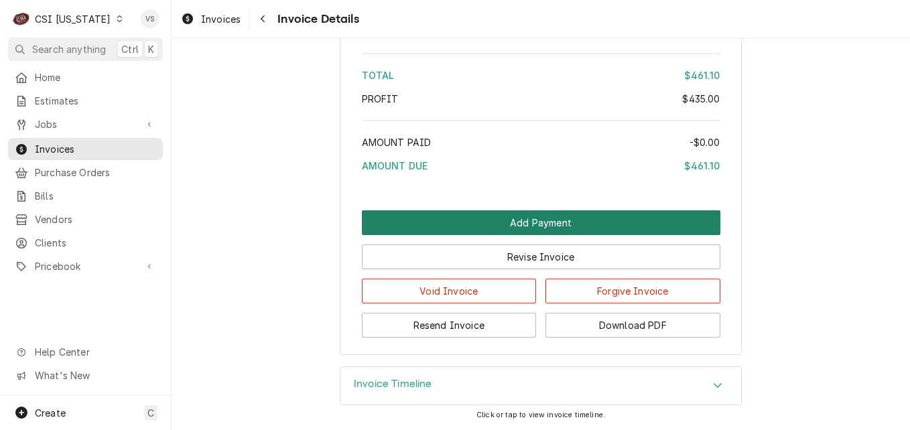
click at [461, 227] on button "Add Payment" at bounding box center [541, 222] width 359 height 25
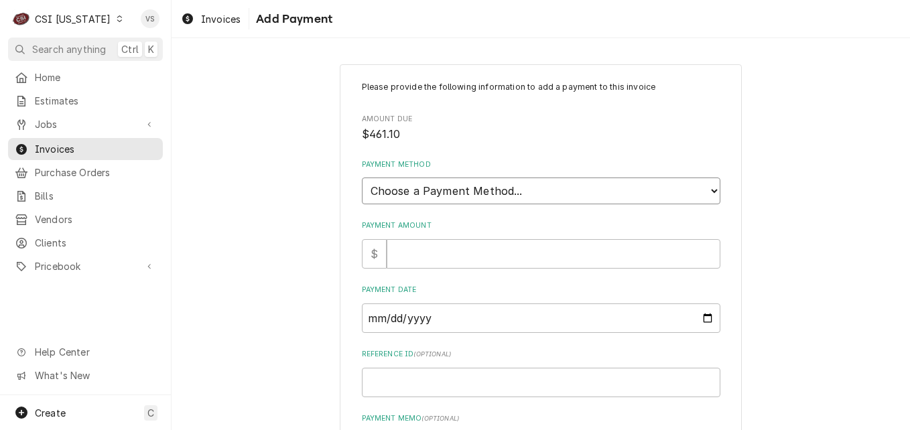
click at [413, 195] on select "Choose a Payment Method... Cash Check Credit/Debit Card ACH/eCheck Other" at bounding box center [541, 191] width 359 height 27
select select "3"
click at [362, 178] on select "Choose a Payment Method... Cash Check Credit/Debit Card ACH/eCheck Other" at bounding box center [541, 191] width 359 height 27
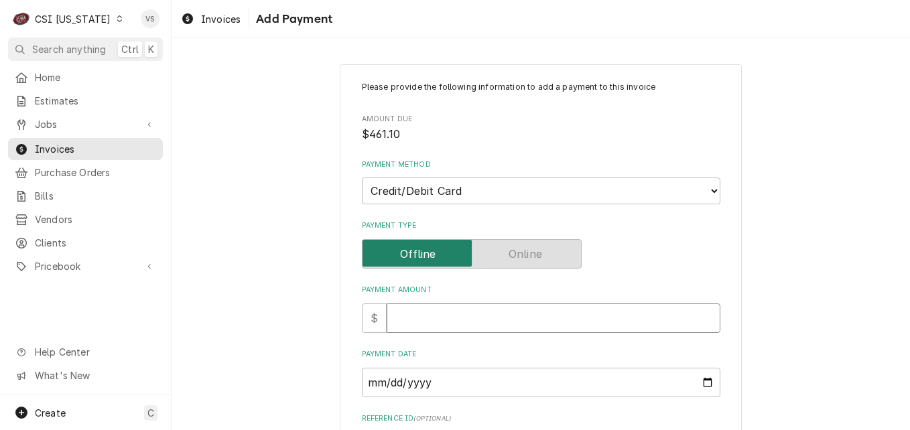
click at [407, 320] on input "Payment Amount" at bounding box center [554, 318] width 334 height 29
type textarea "x"
type input "4"
type textarea "x"
type input "46"
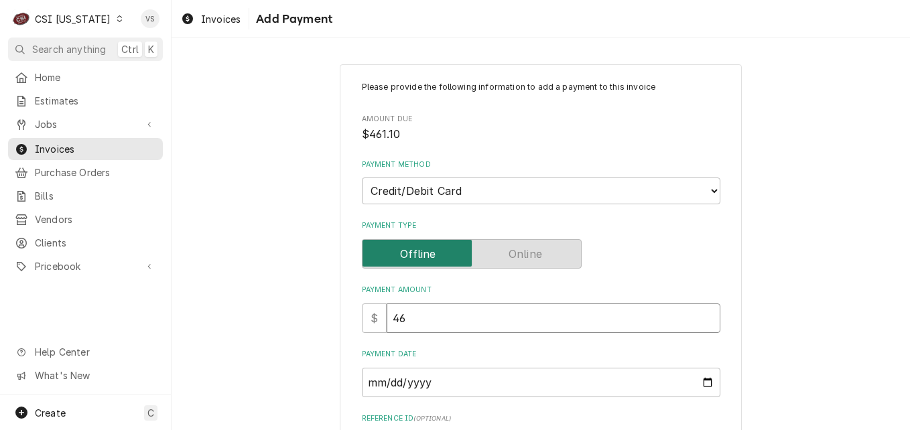
type textarea "x"
type input "461"
type textarea "x"
type input "461.1"
type textarea "x"
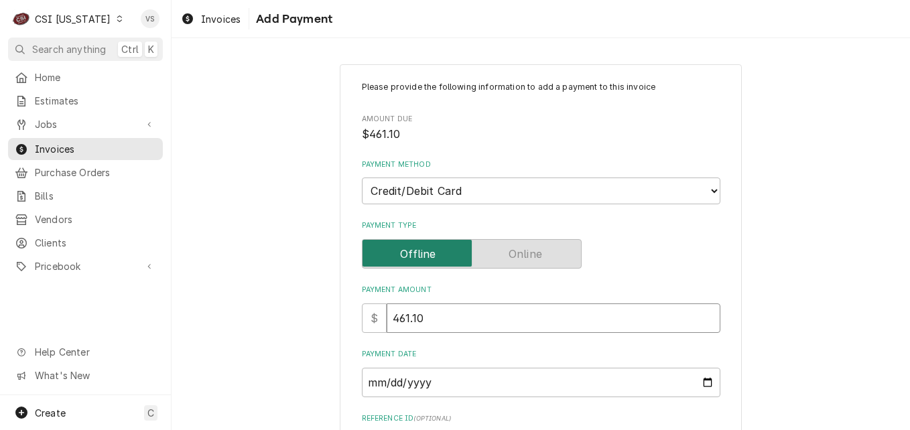
type input "461.10"
click at [704, 385] on input "Payment Date" at bounding box center [541, 382] width 359 height 29
type input "2025-10-15"
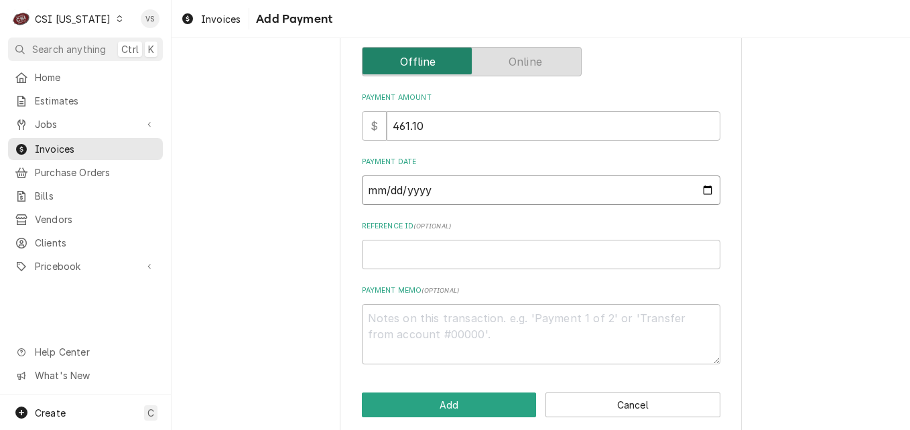
scroll to position [208, 0]
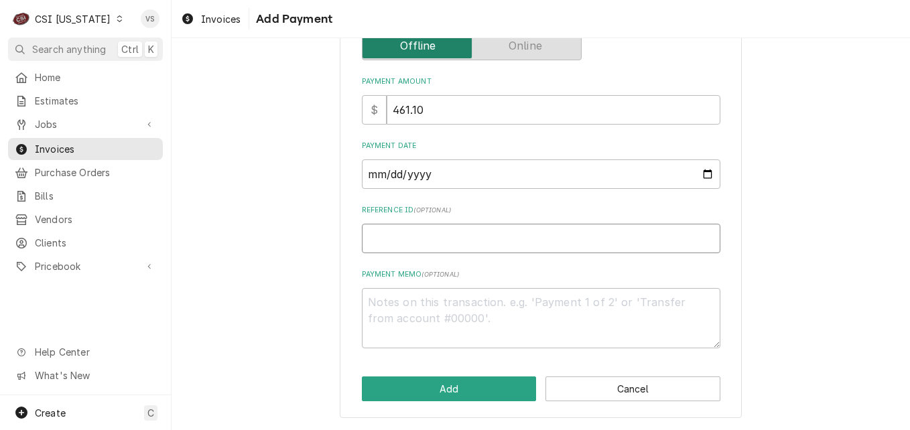
click at [371, 234] on input "Reference ID ( optional )" at bounding box center [541, 238] width 359 height 29
type textarea "x"
type input "0"
type textarea "x"
type input "02"
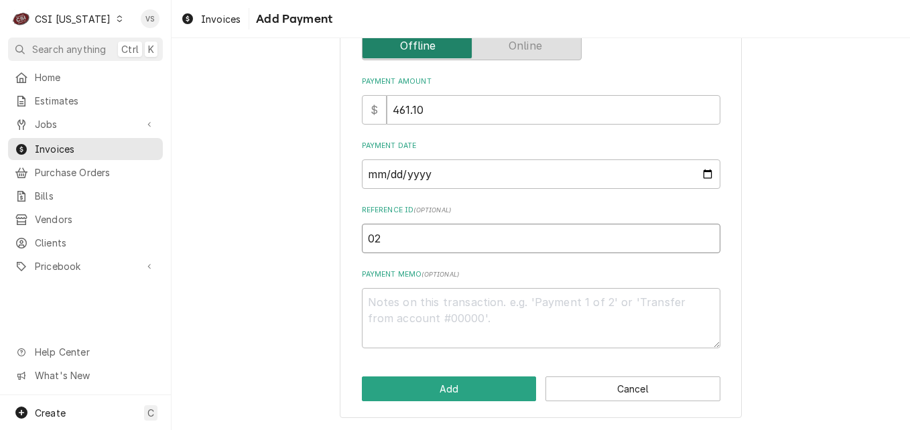
type textarea "x"
type input "022"
type textarea "x"
type input "02"
type textarea "x"
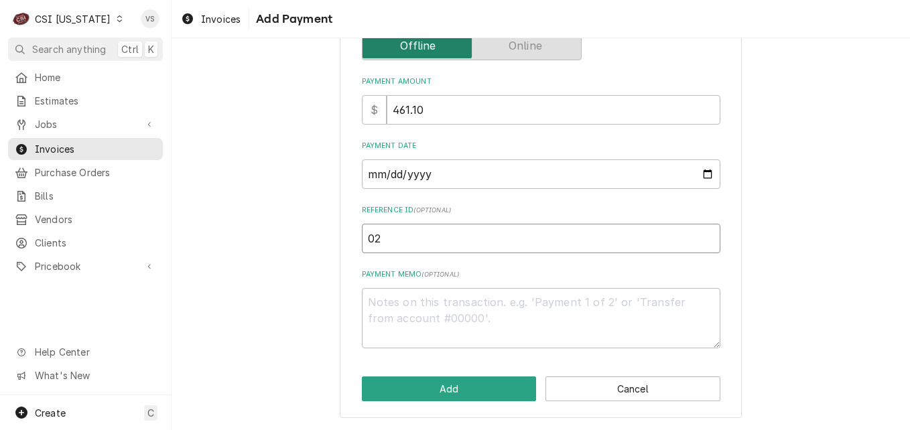
type input "023"
type textarea "x"
type input "0232"
type textarea "x"
type input "02324"
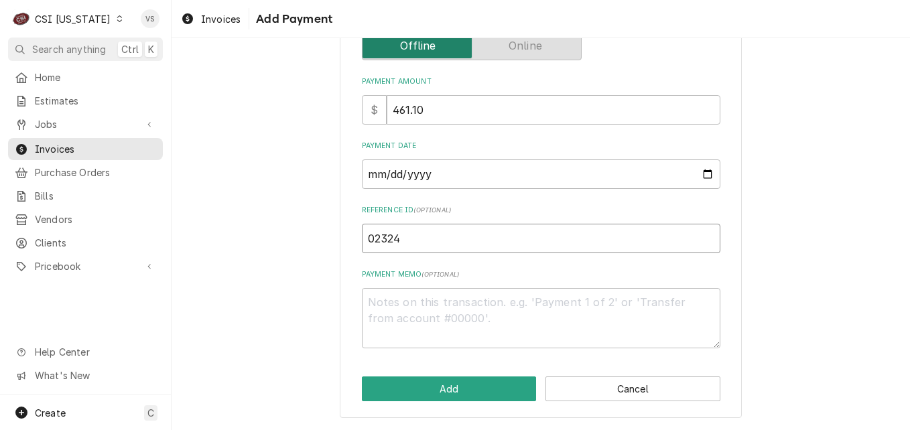
type textarea "x"
type input "02324G"
click at [424, 302] on textarea "Payment Memo ( optional )" at bounding box center [541, 318] width 359 height 60
type textarea "x"
type textarea "v"
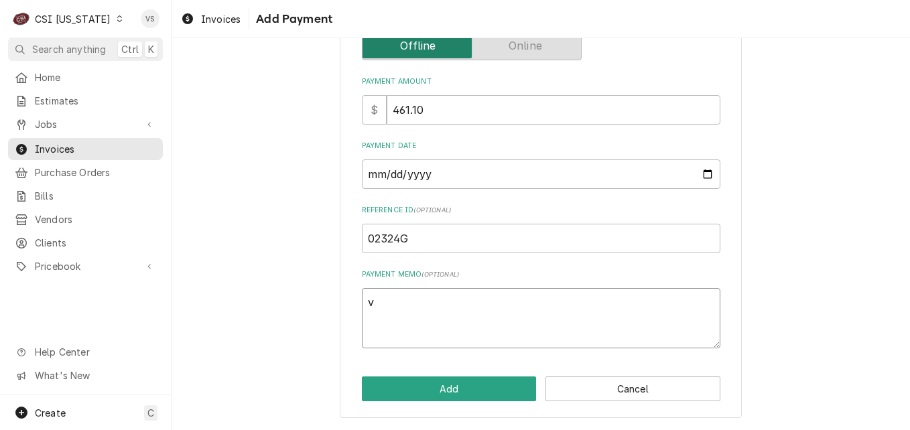
type textarea "x"
type textarea "vi"
type textarea "x"
type textarea "vis"
type textarea "x"
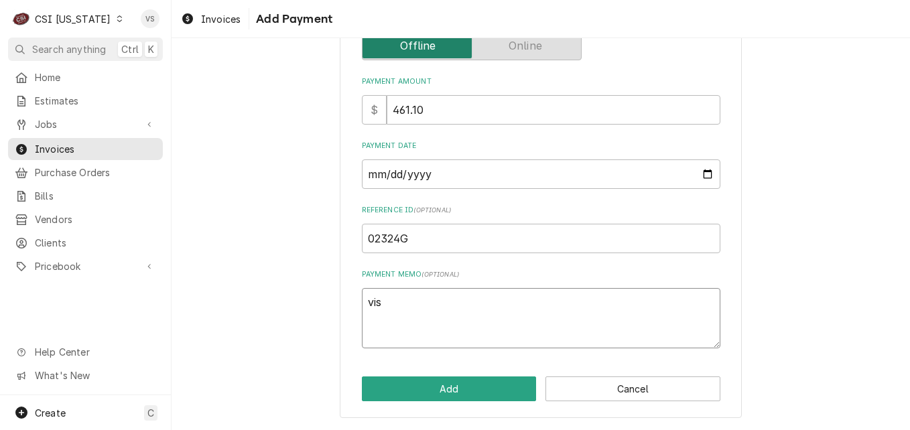
type textarea "visa"
type textarea "x"
type textarea "visa"
type textarea "x"
type textarea "visa 8"
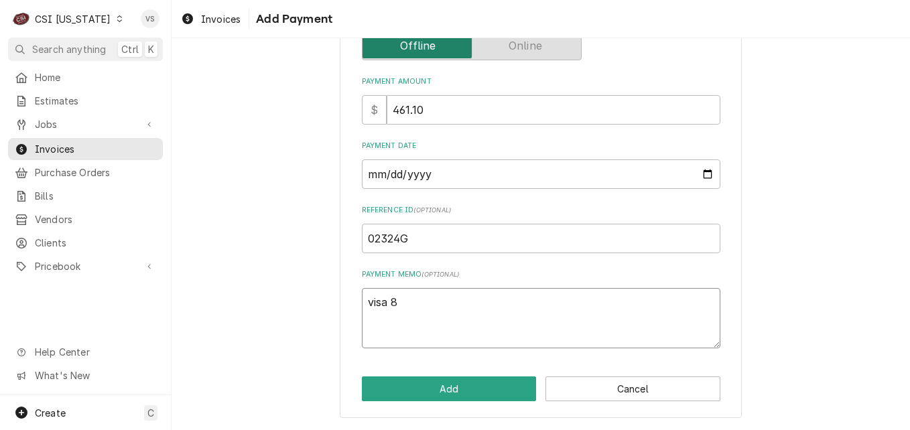
type textarea "x"
type textarea "visa 88"
type textarea "x"
type textarea "visa 882"
type textarea "x"
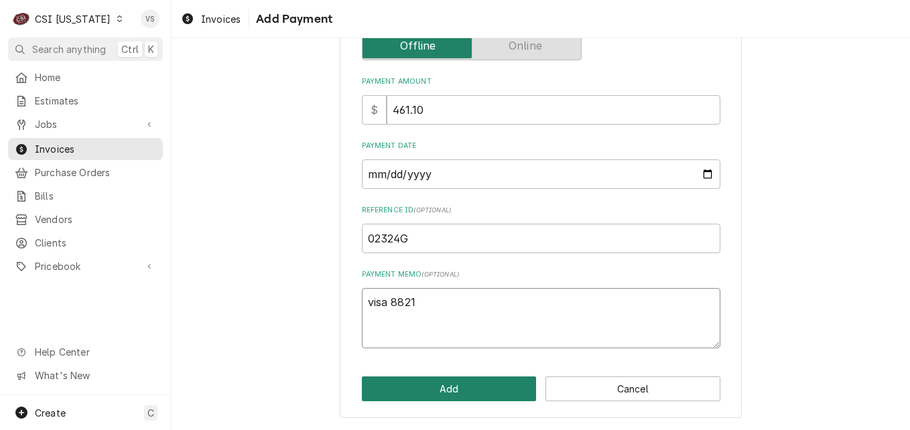
type textarea "visa 8821"
click at [446, 383] on button "Add" at bounding box center [449, 389] width 175 height 25
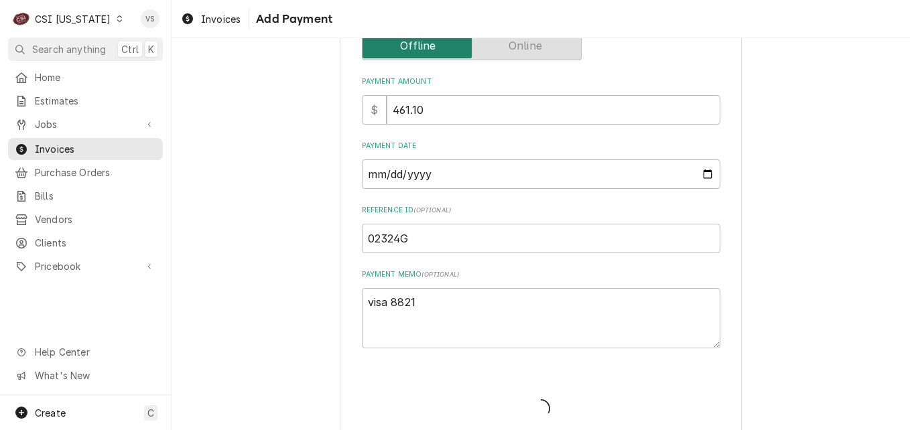
type textarea "x"
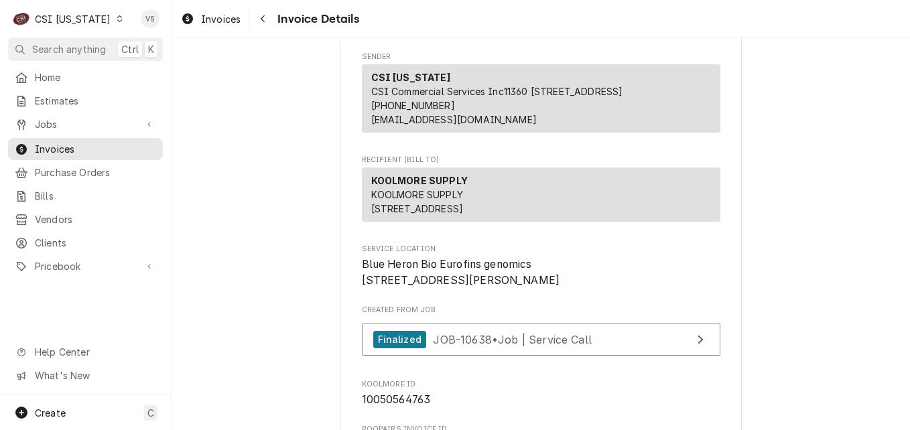
scroll to position [268, 0]
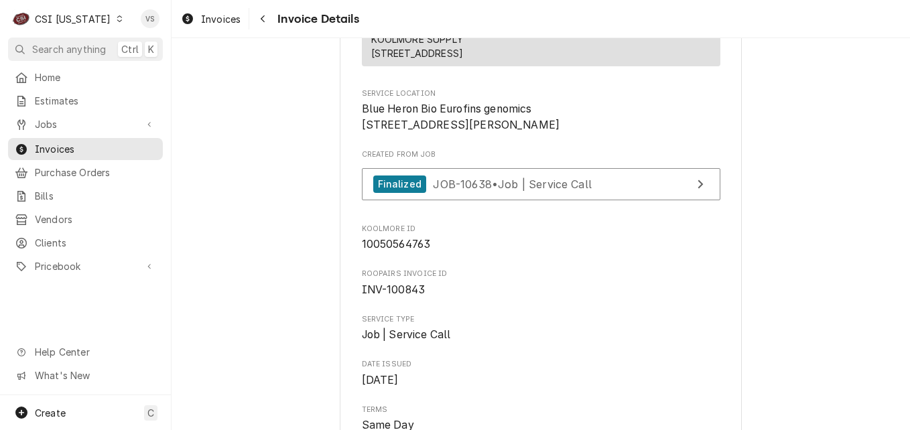
click at [117, 21] on icon "Dynamic Content Wrapper" at bounding box center [120, 18] width 6 height 7
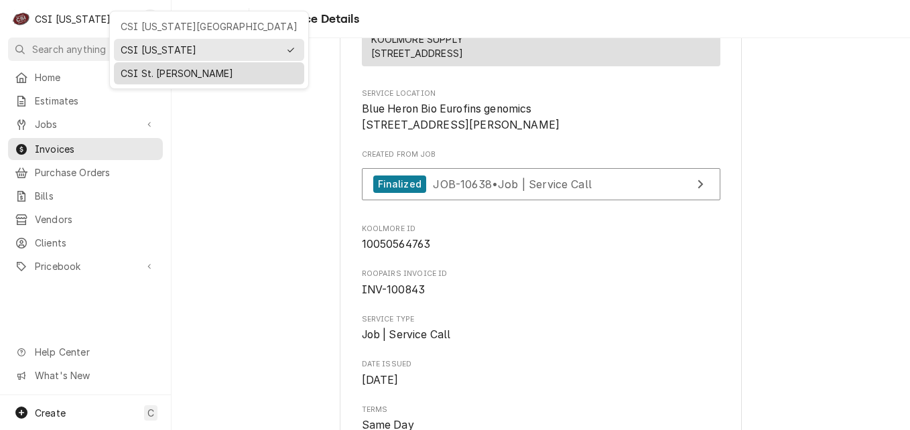
click at [146, 68] on div "CSI St. [PERSON_NAME]" at bounding box center [209, 73] width 177 height 14
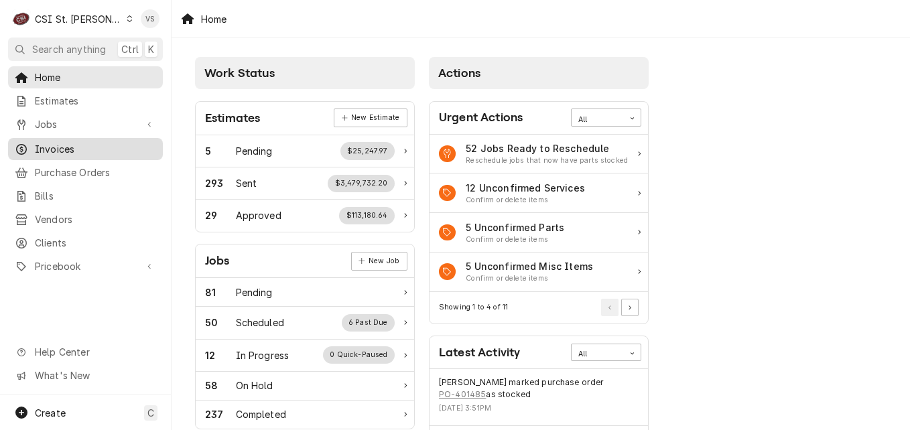
click at [67, 147] on span "Invoices" at bounding box center [95, 149] width 121 height 14
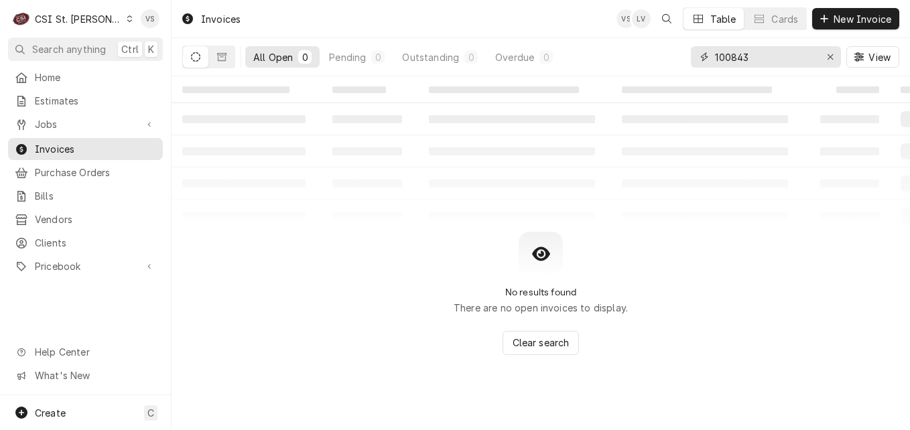
drag, startPoint x: 753, startPoint y: 58, endPoint x: 699, endPoint y: 56, distance: 53.6
click at [687, 58] on div "All Open 0 Pending 0 Outstanding 0 Overdue 0 100843 View" at bounding box center [540, 57] width 717 height 38
type input "404026"
click at [213, 57] on button "Dynamic Content Wrapper" at bounding box center [221, 56] width 25 height 21
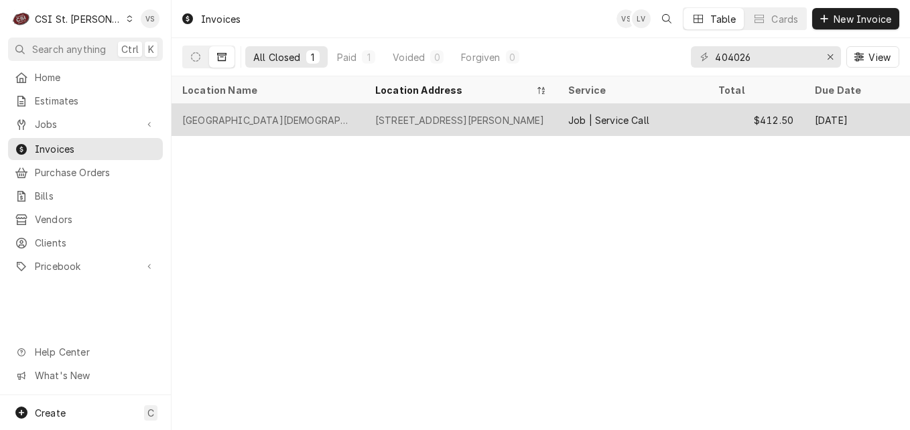
click at [301, 115] on div "[GEOGRAPHIC_DATA][DEMOGRAPHIC_DATA][DEMOGRAPHIC_DATA]" at bounding box center [268, 120] width 172 height 14
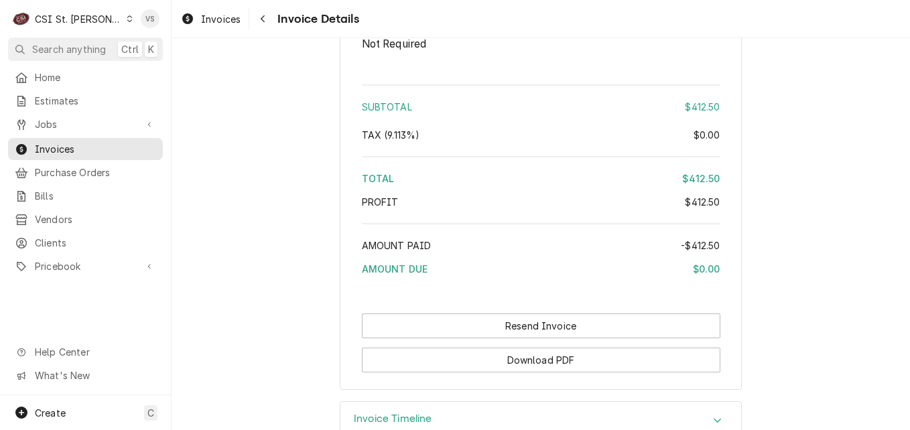
scroll to position [2453, 0]
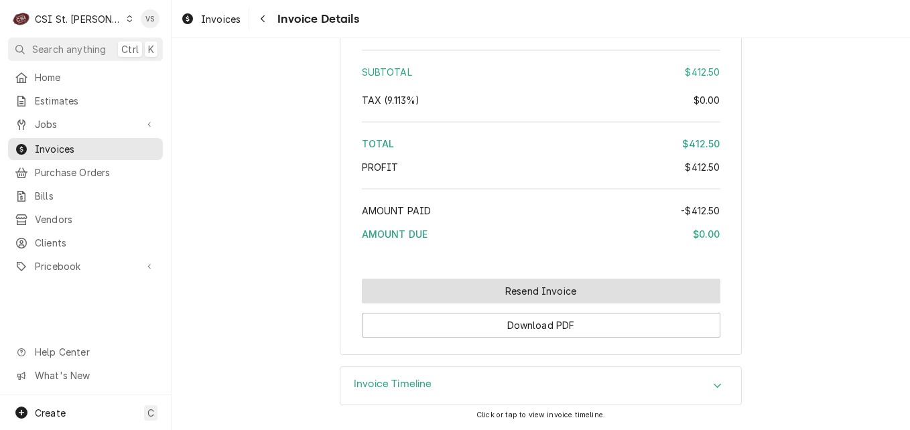
click at [456, 296] on button "Resend Invoice" at bounding box center [541, 291] width 359 height 25
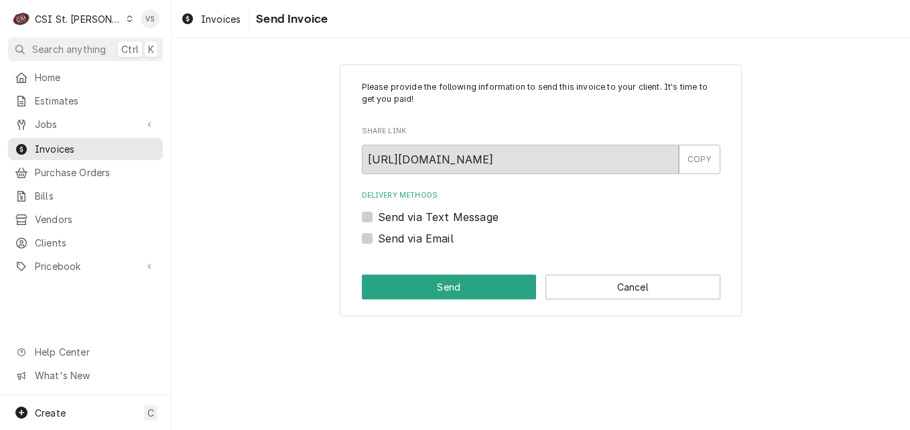
click at [378, 239] on label "Send via Email" at bounding box center [416, 239] width 76 height 16
click at [378, 239] on input "Send via Email" at bounding box center [557, 245] width 359 height 29
checkbox input "true"
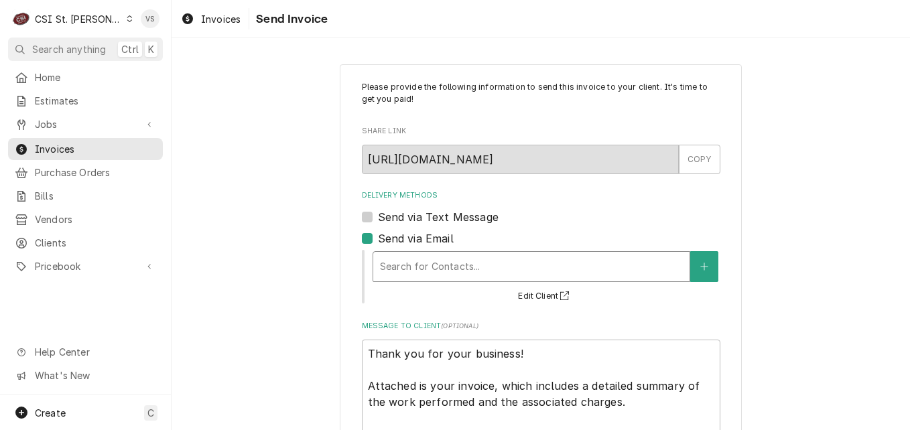
click at [408, 269] on div "Delivery Methods" at bounding box center [531, 267] width 303 height 24
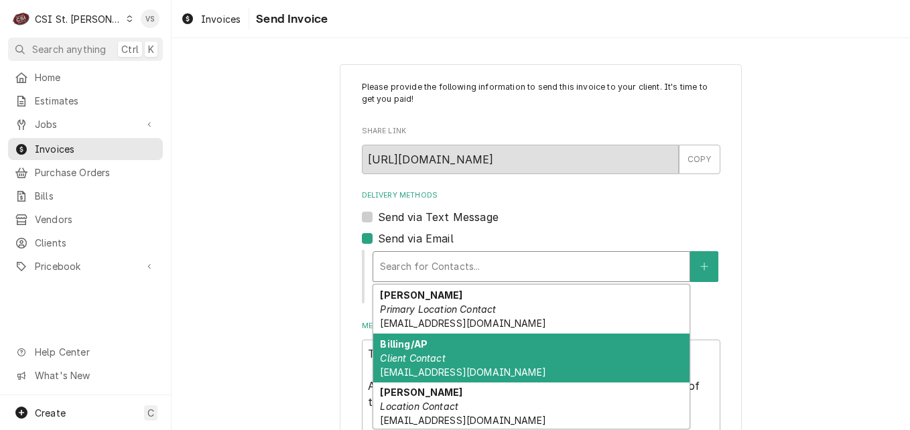
click at [493, 367] on span "[EMAIL_ADDRESS][DOMAIN_NAME]" at bounding box center [463, 372] width 166 height 11
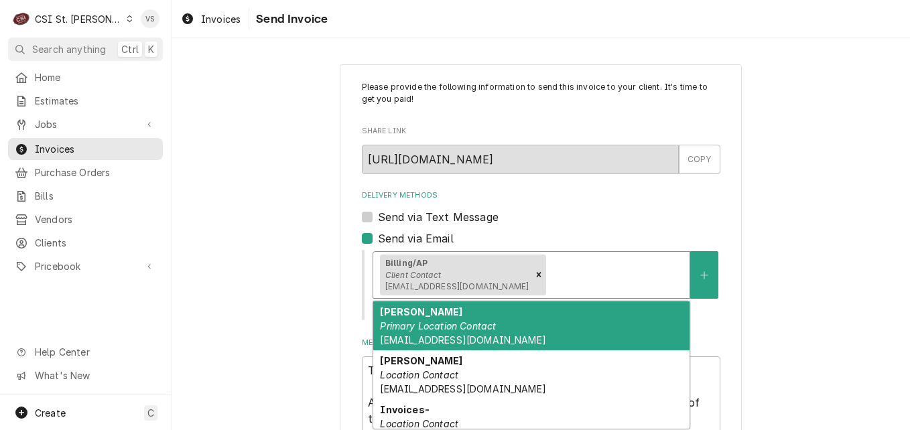
click at [554, 275] on div "Delivery Methods" at bounding box center [616, 275] width 134 height 24
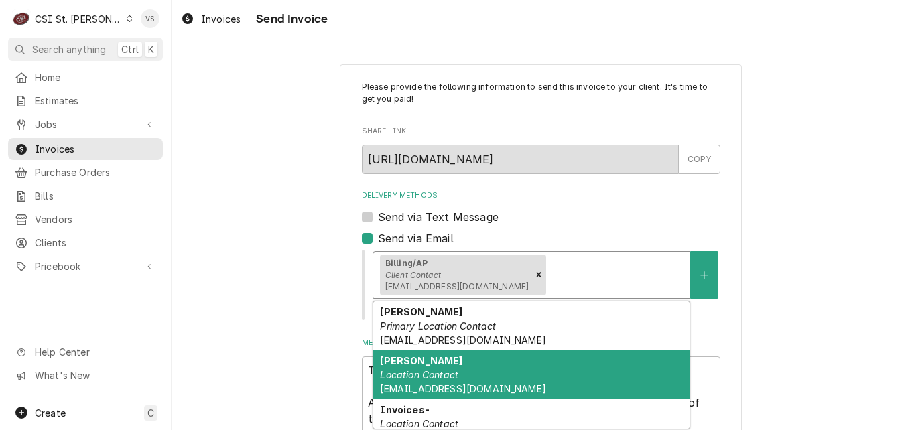
click at [450, 387] on span "[EMAIL_ADDRESS][DOMAIN_NAME]" at bounding box center [463, 388] width 166 height 11
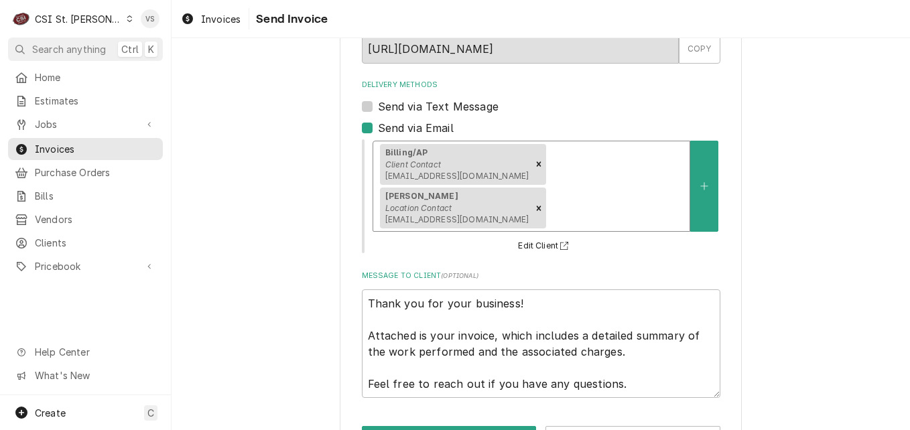
scroll to position [117, 0]
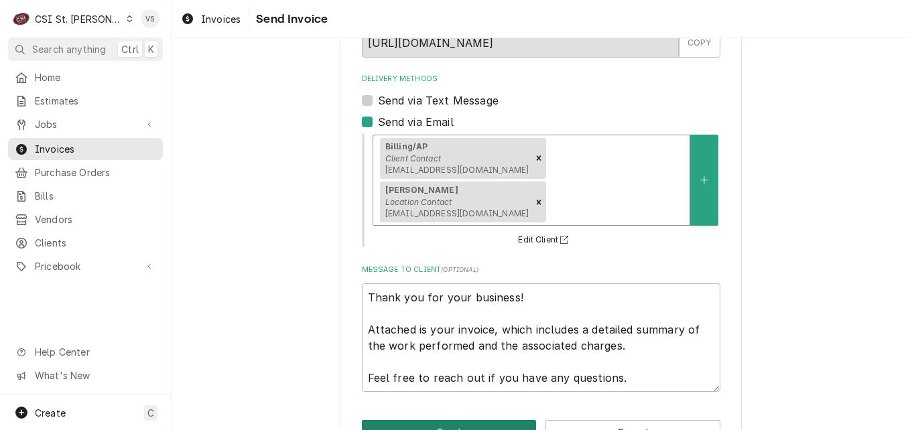
click at [439, 420] on button "Send" at bounding box center [449, 432] width 175 height 25
type textarea "x"
